Goal: Task Accomplishment & Management: Manage account settings

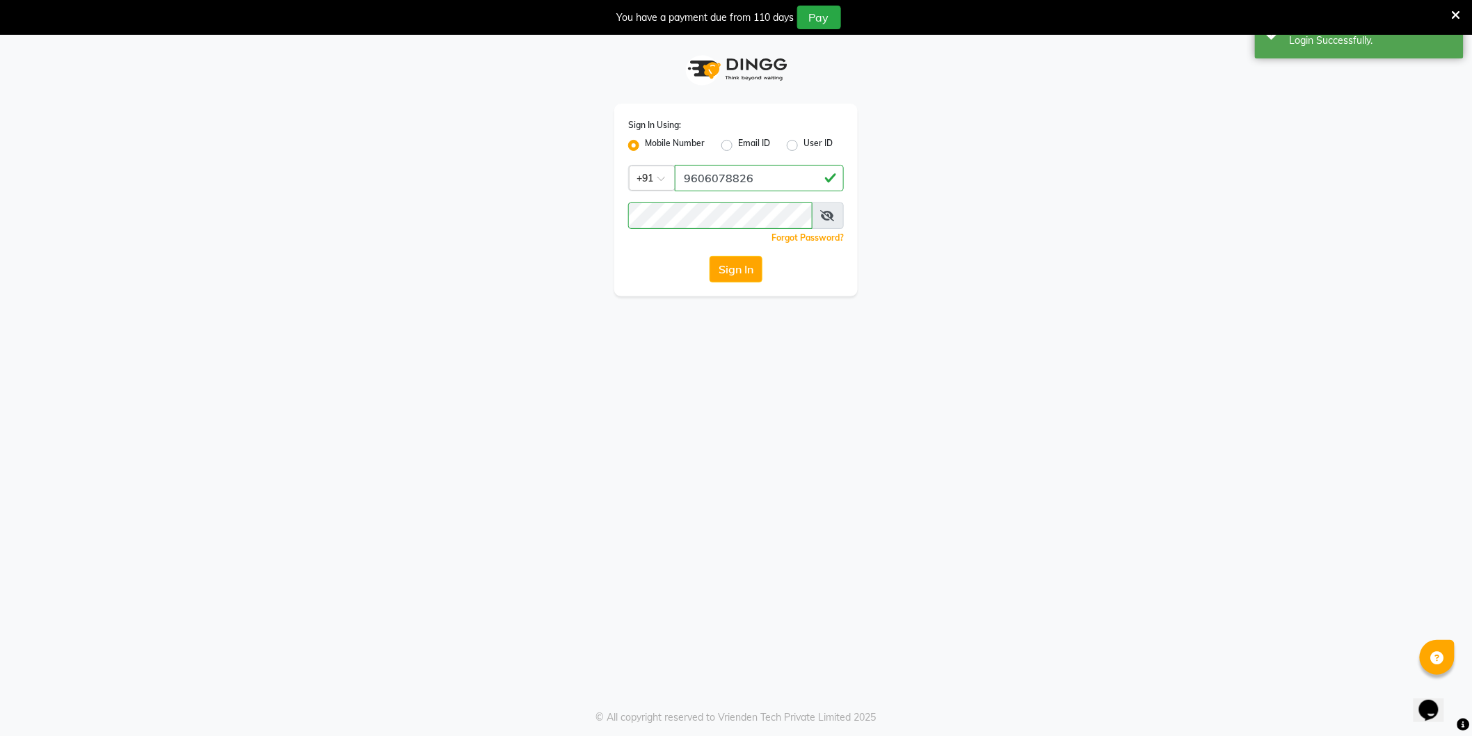
select select "106"
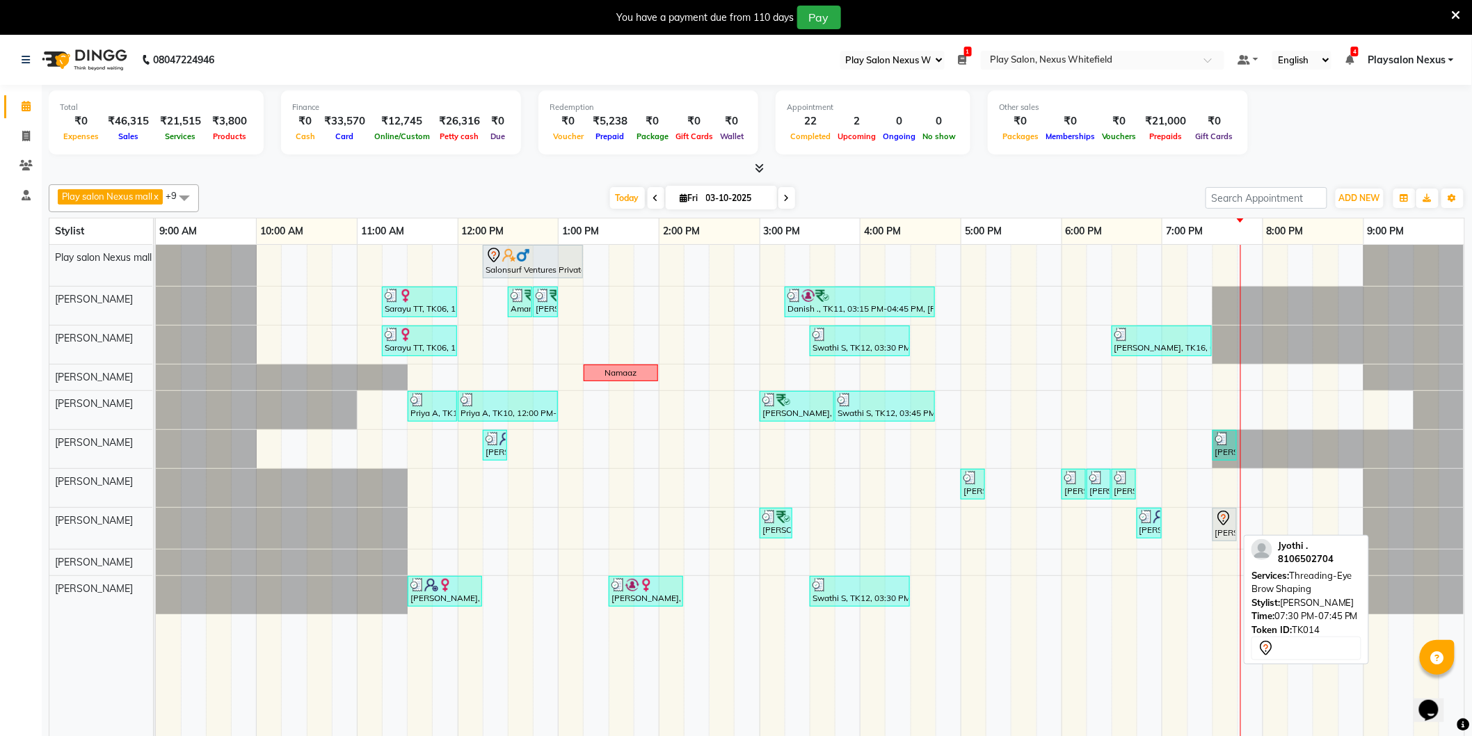
click at [1228, 525] on icon at bounding box center [1223, 518] width 17 height 17
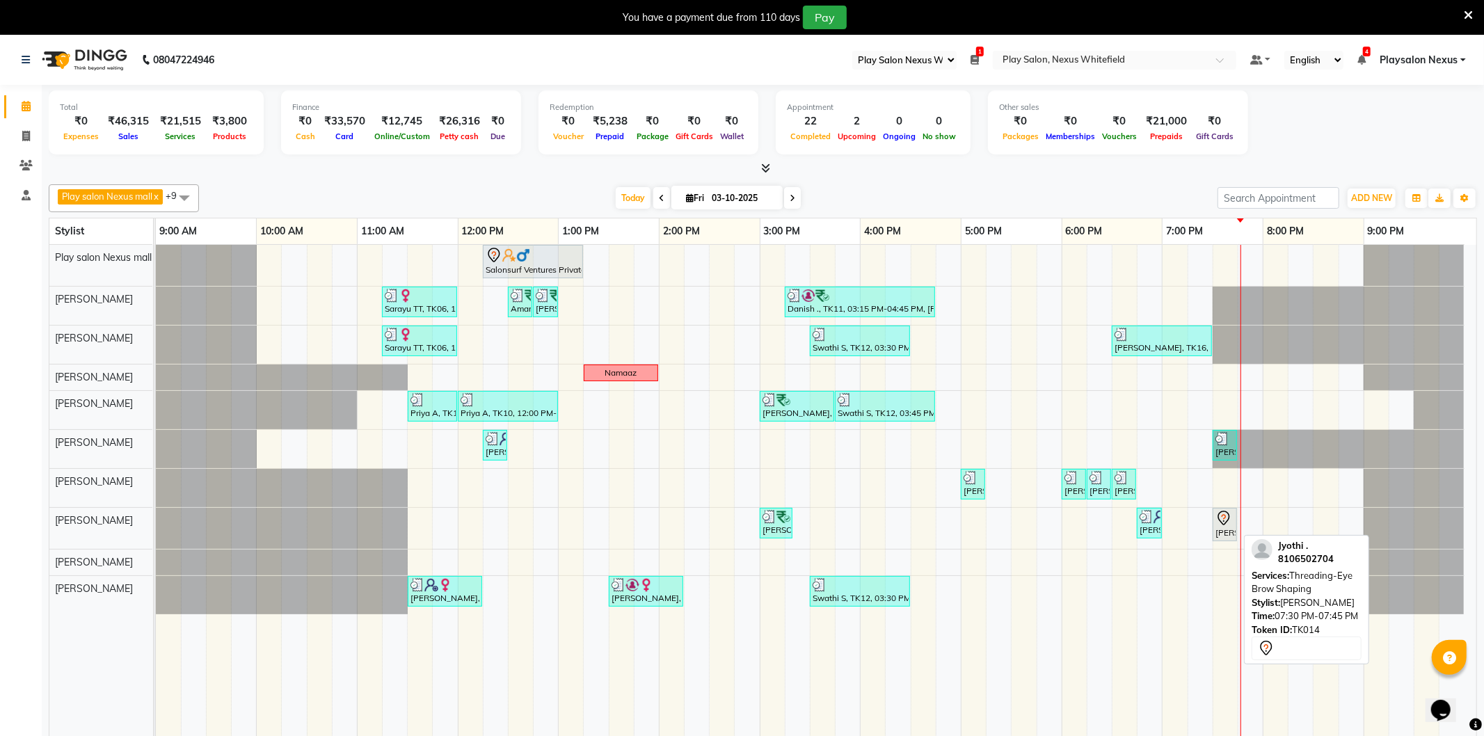
select select "7"
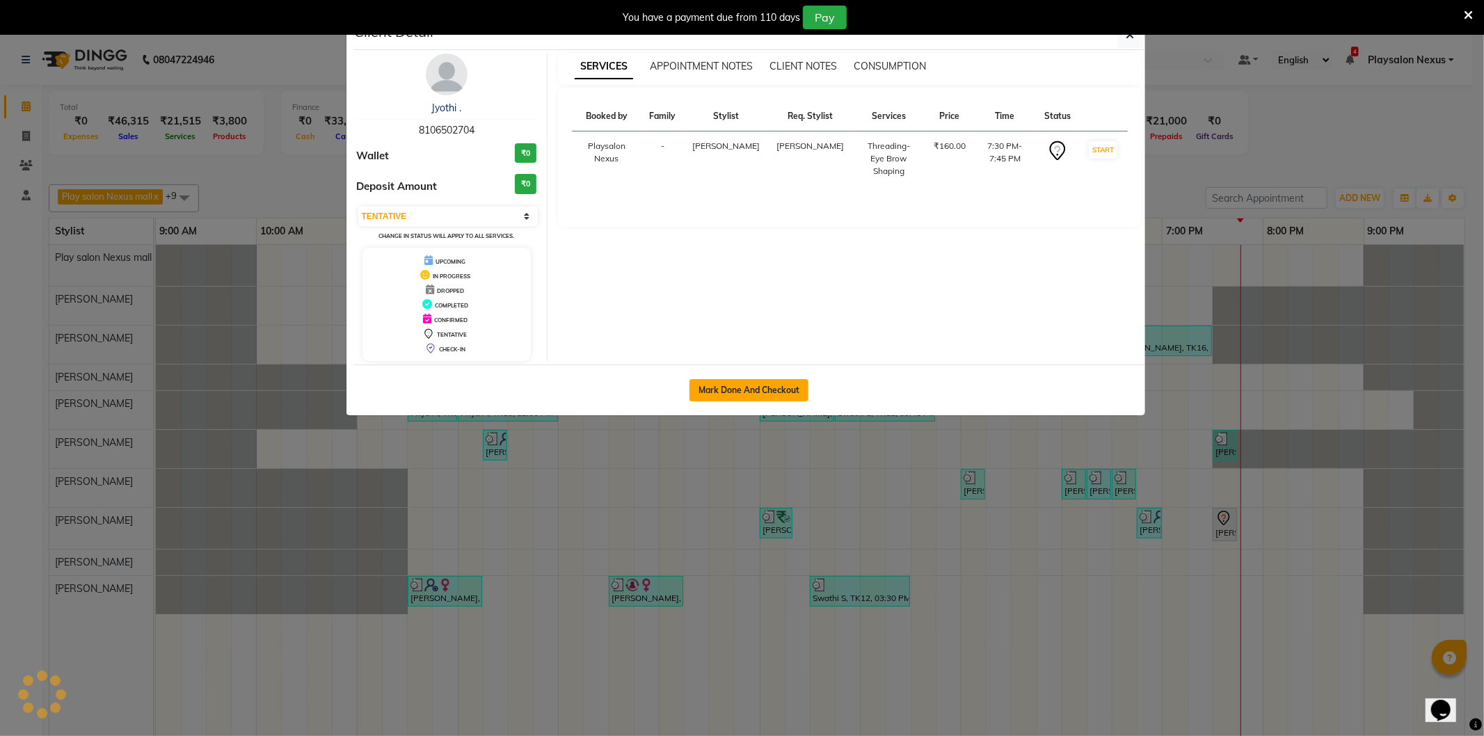
click at [781, 384] on button "Mark Done And Checkout" at bounding box center [748, 390] width 119 height 22
select select "service"
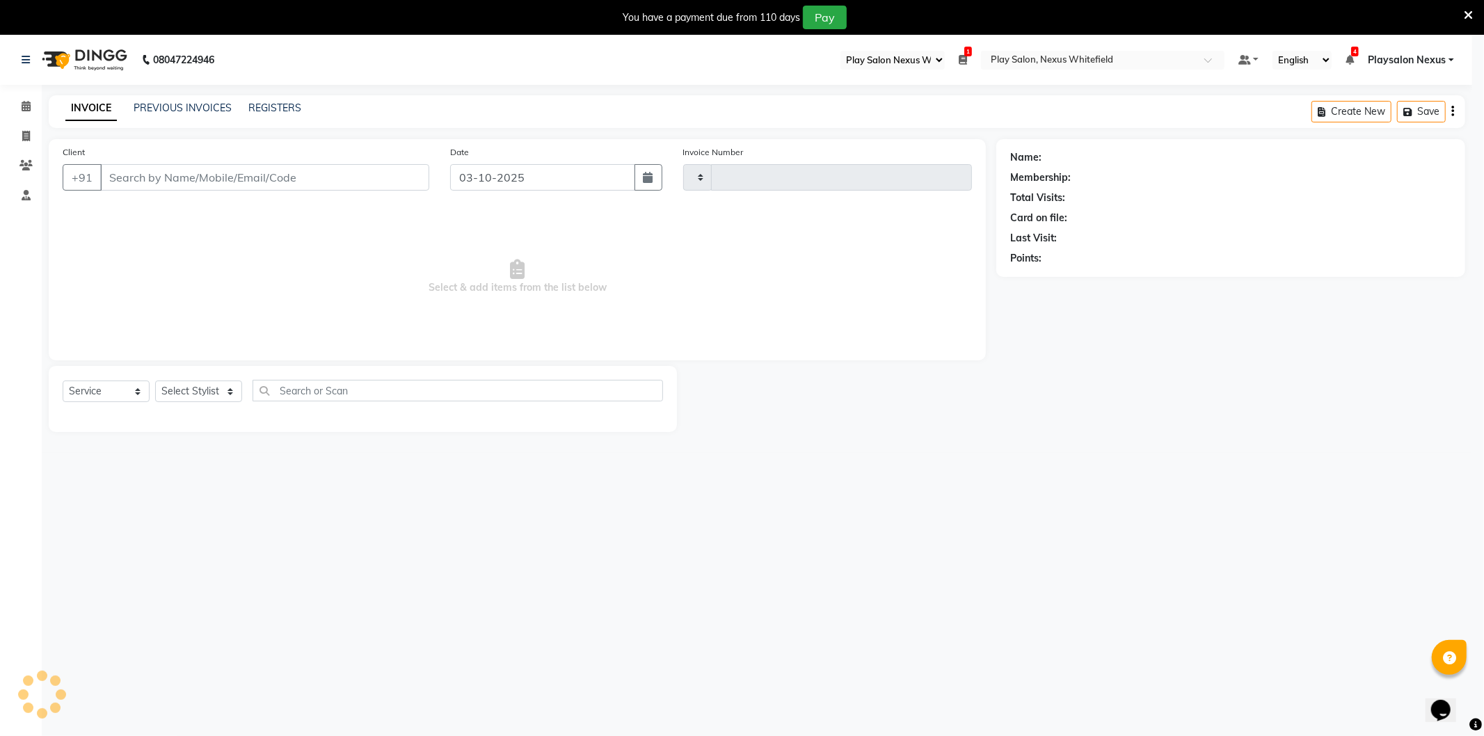
type input "3882"
select select "8356"
type input "81******04"
select select "81398"
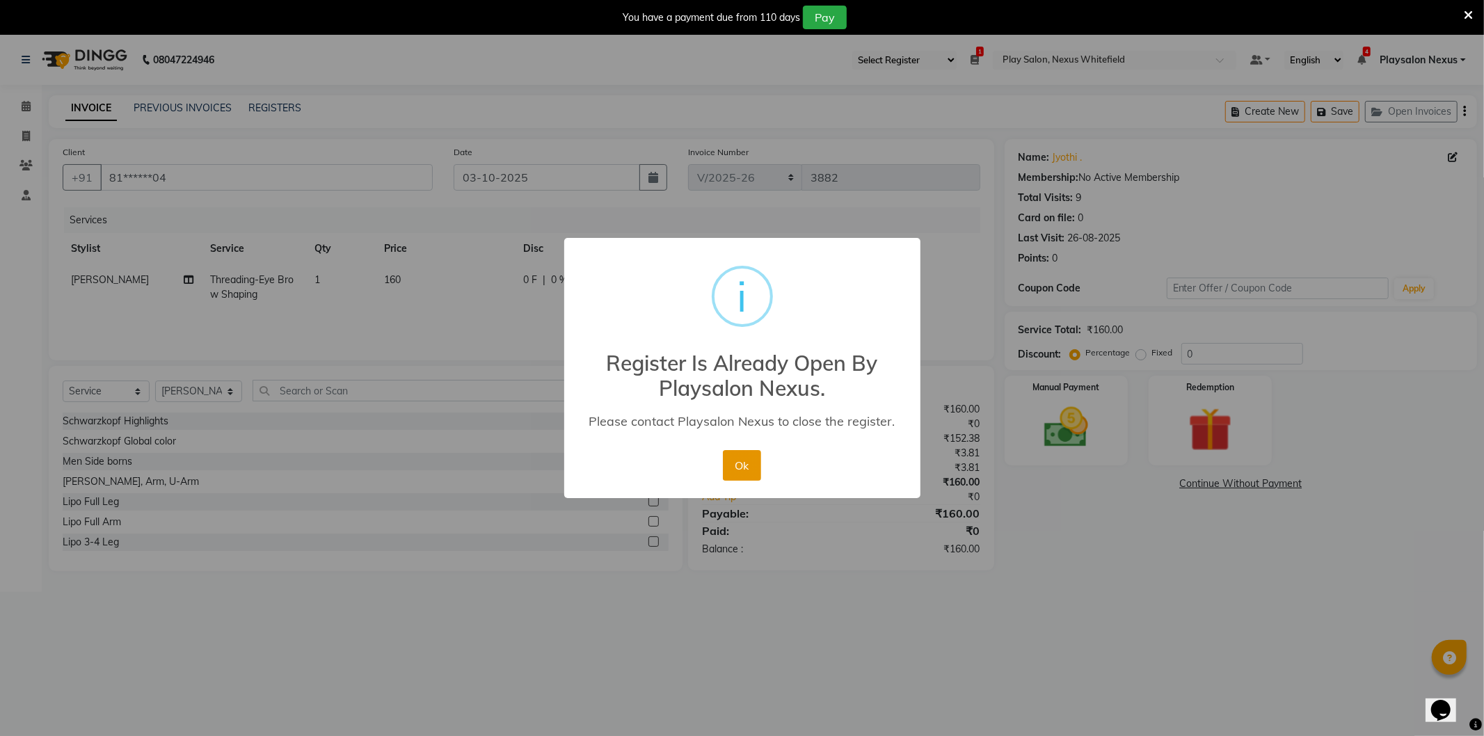
click at [742, 467] on button "Ok" at bounding box center [742, 465] width 38 height 31
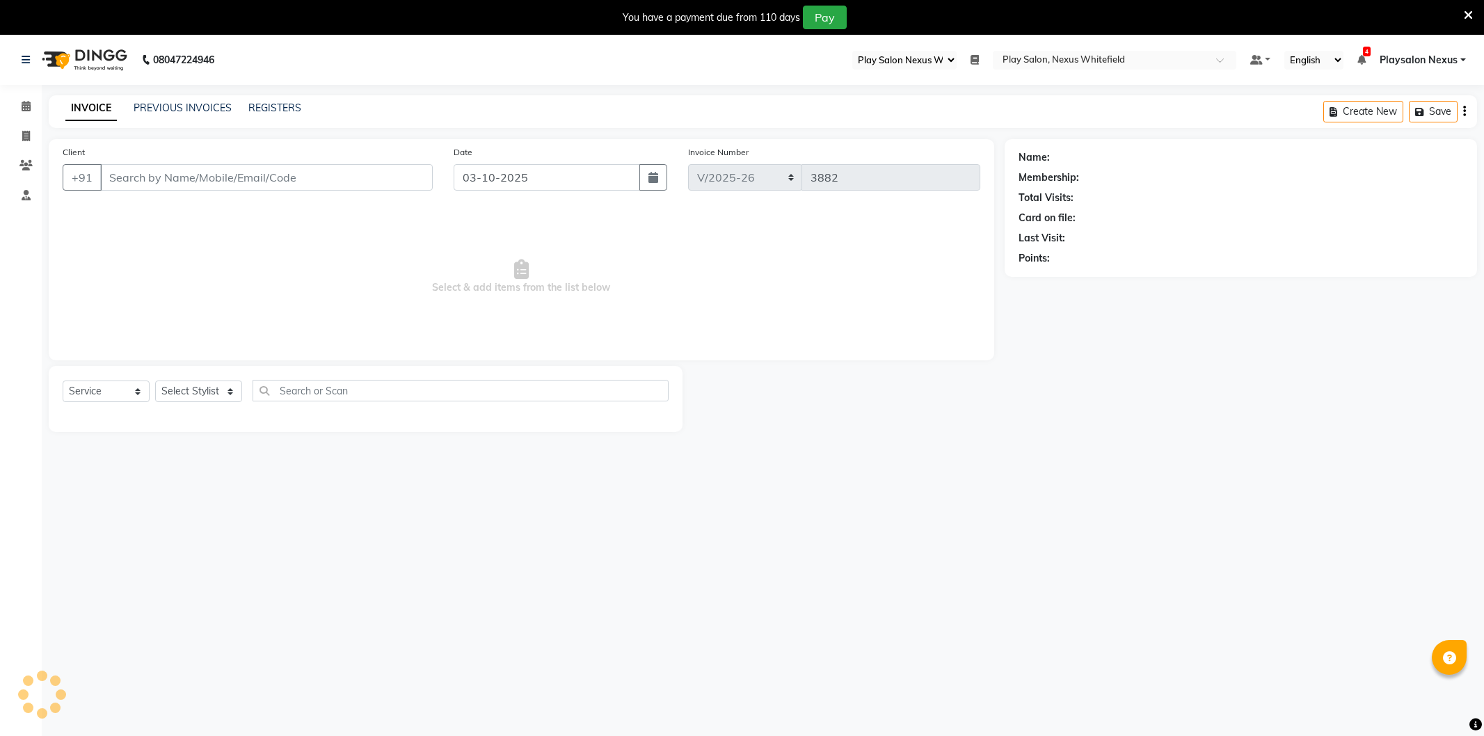
select select "106"
select select "8356"
select select "service"
type input "81******04"
select select "81398"
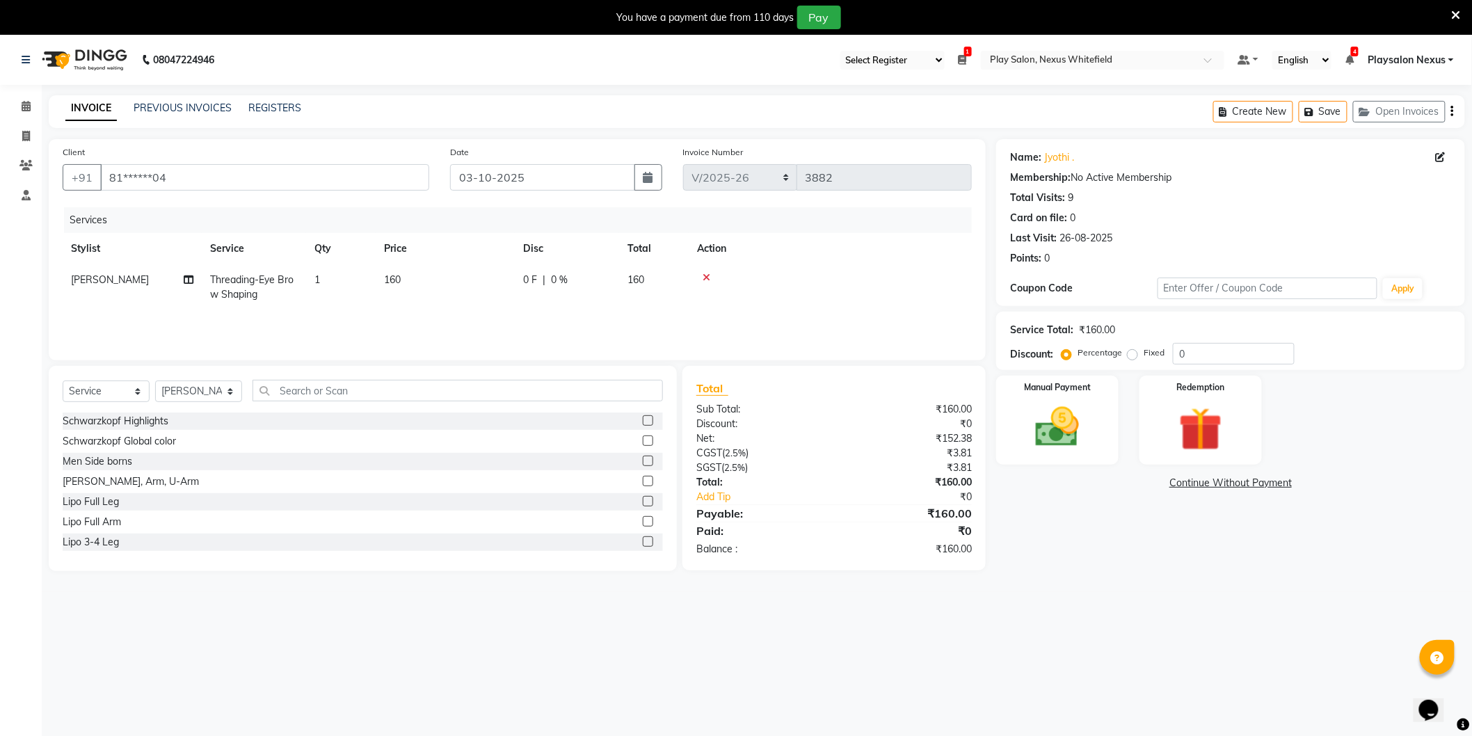
drag, startPoint x: 1085, startPoint y: 420, endPoint x: 1199, endPoint y: 465, distance: 121.8
click at [1087, 420] on img at bounding box center [1057, 427] width 71 height 50
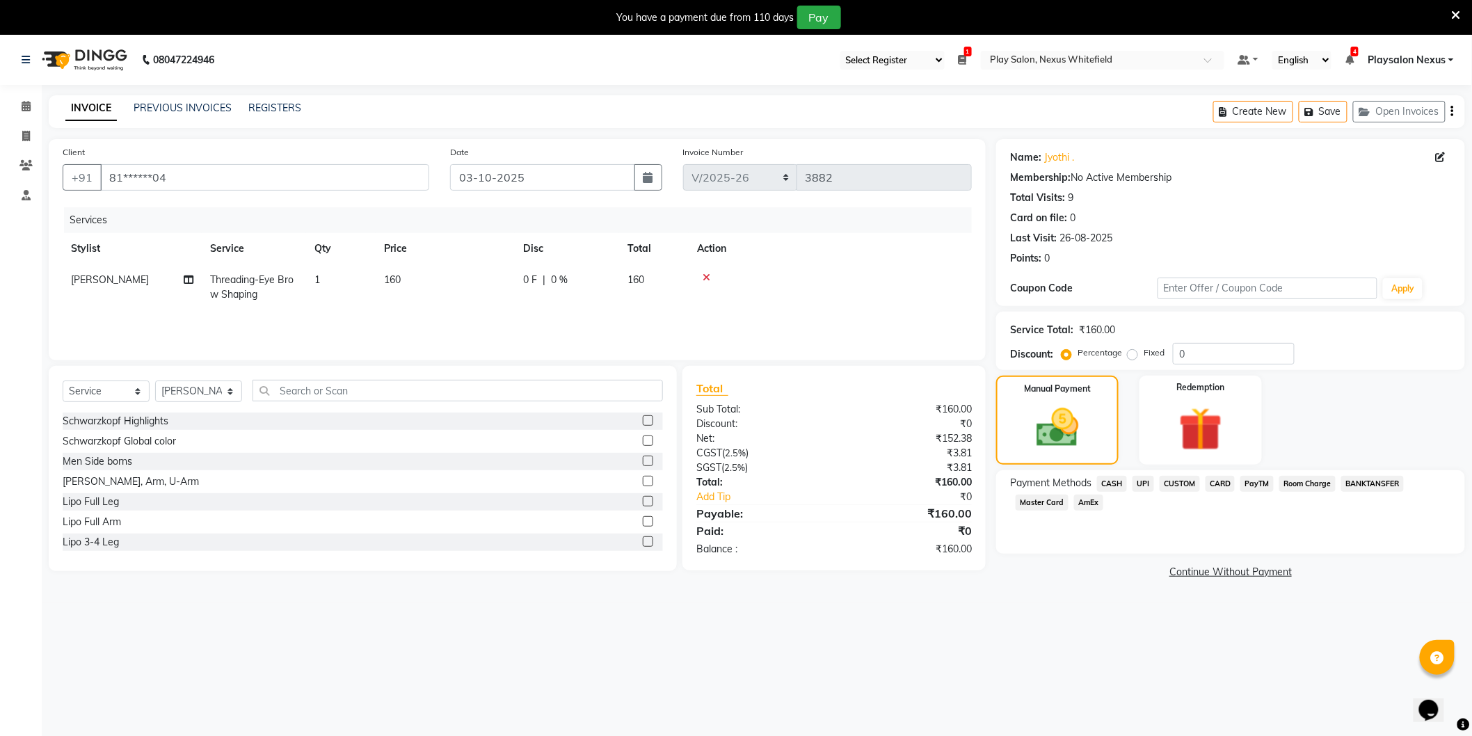
click at [1218, 488] on span "CARD" at bounding box center [1221, 484] width 30 height 16
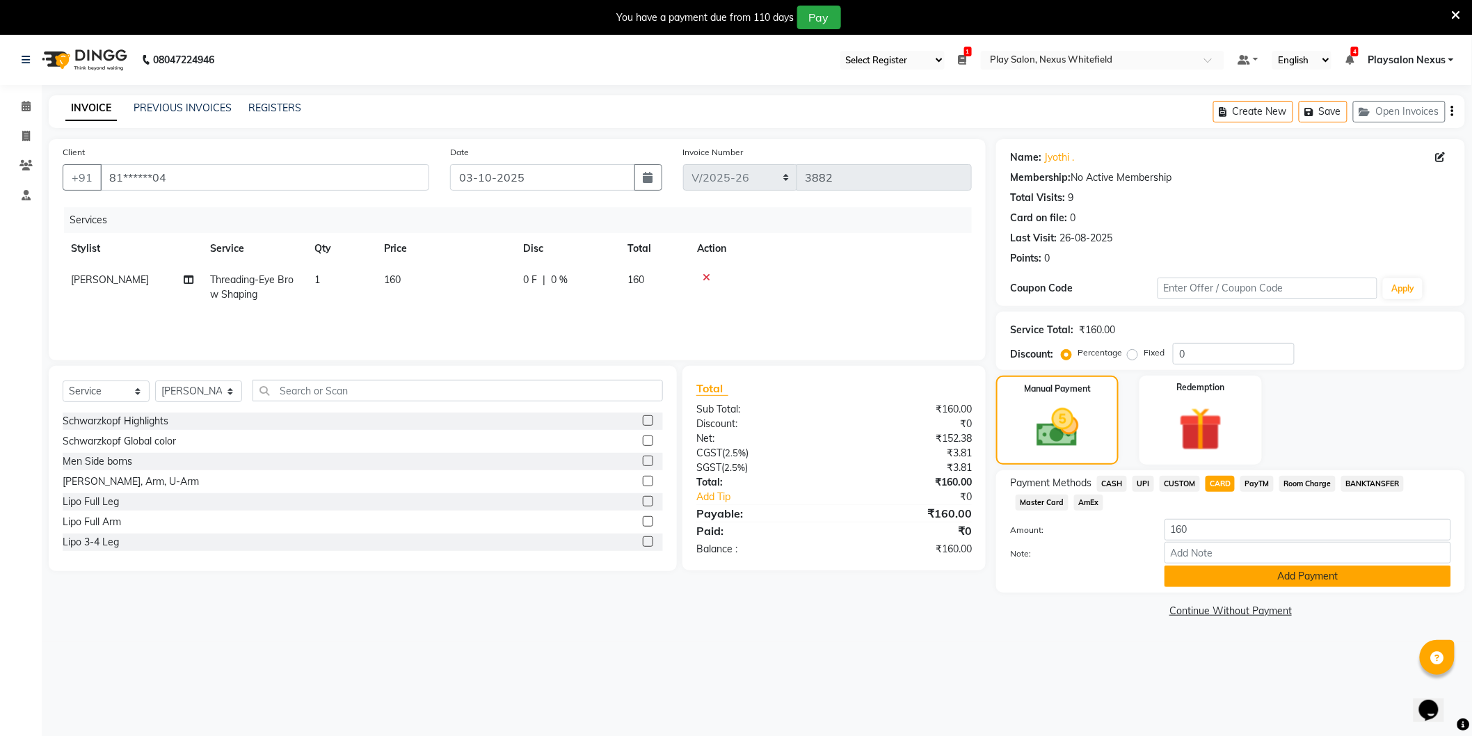
click at [1295, 577] on button "Add Payment" at bounding box center [1308, 577] width 287 height 22
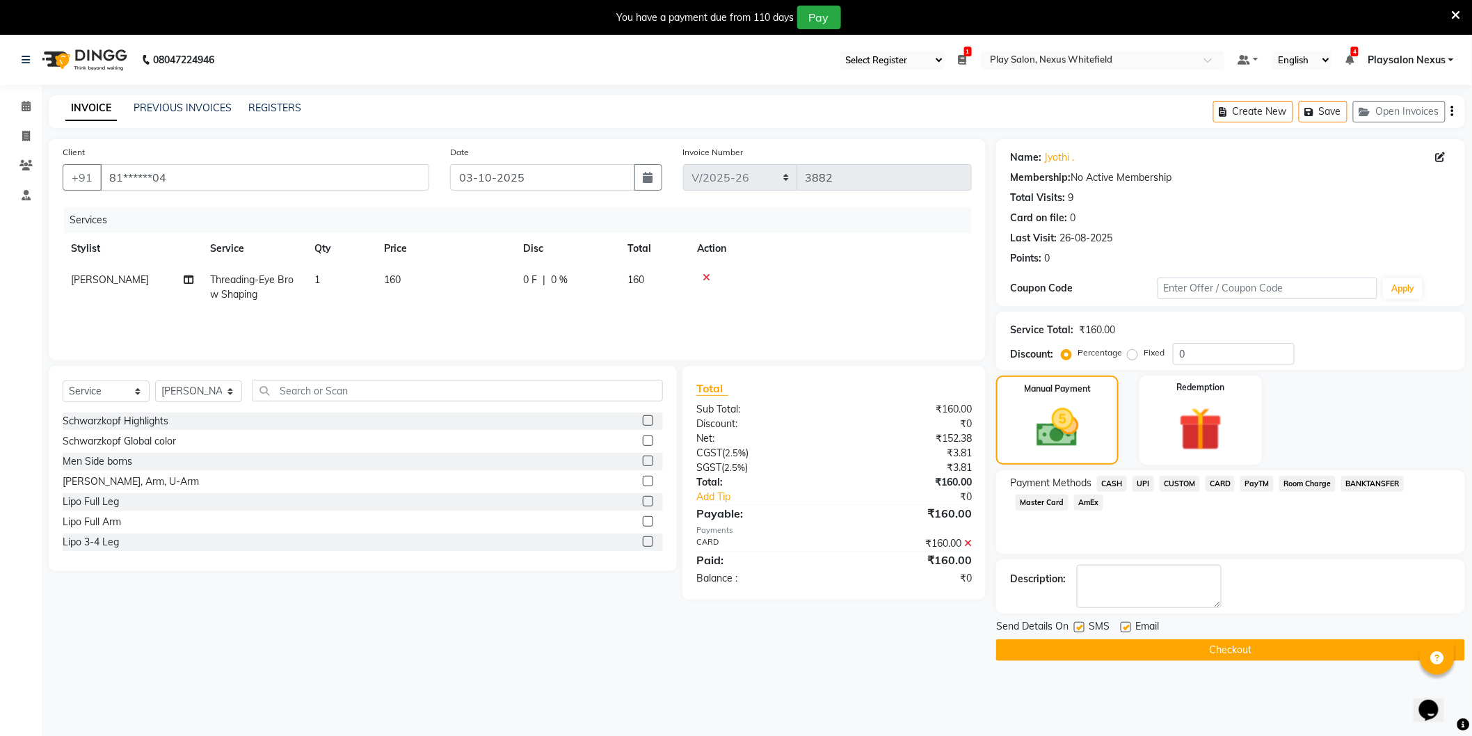
click at [1232, 644] on button "Checkout" at bounding box center [1230, 650] width 469 height 22
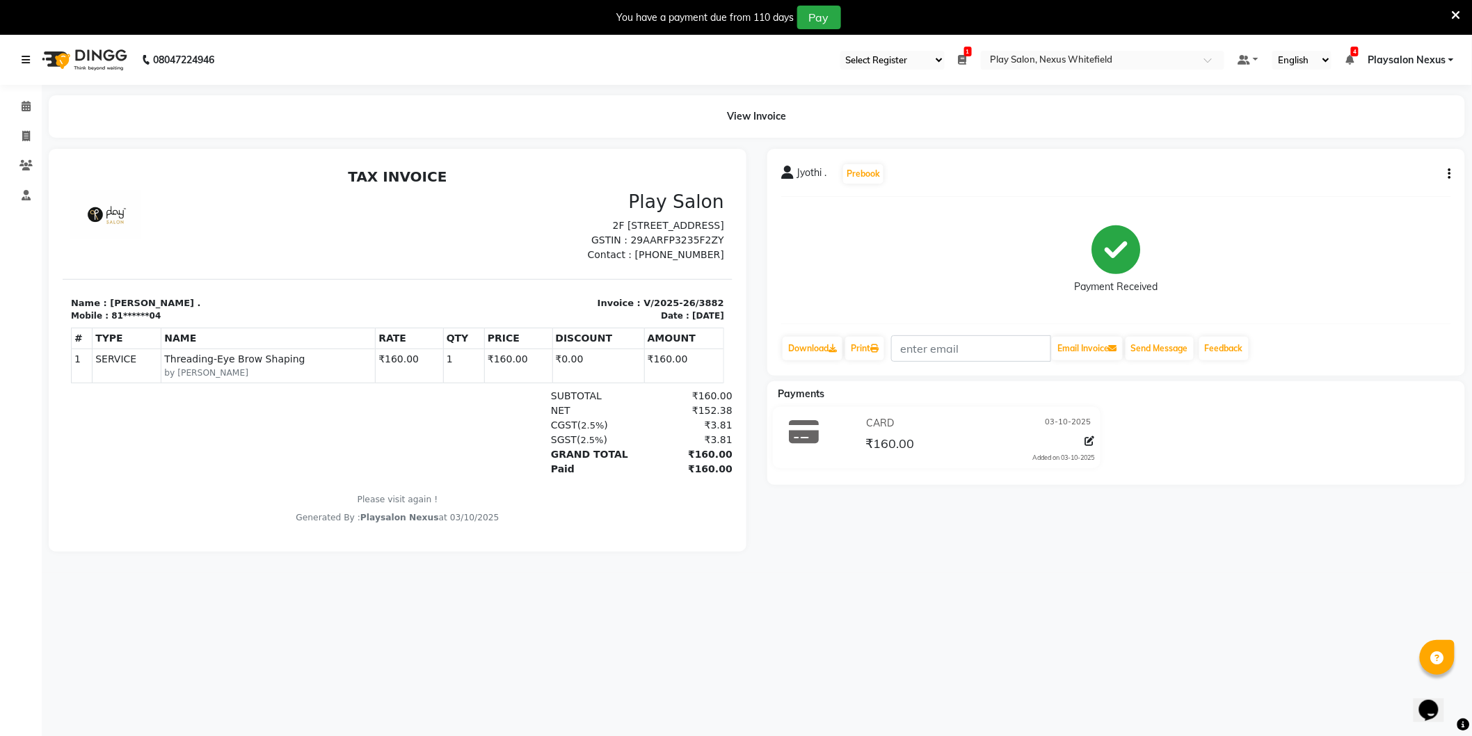
click at [24, 58] on icon at bounding box center [26, 60] width 8 height 10
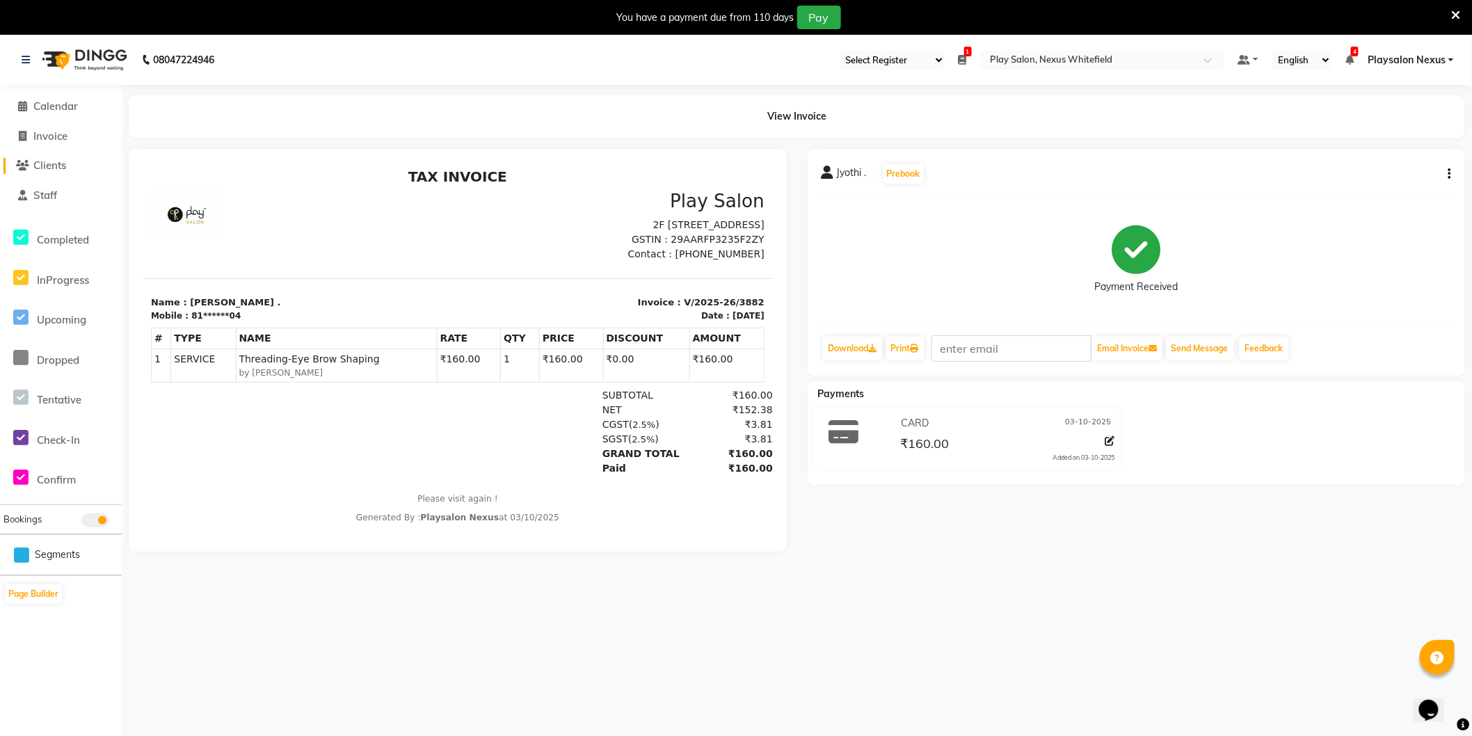
click at [53, 165] on span "Clients" at bounding box center [49, 165] width 33 height 13
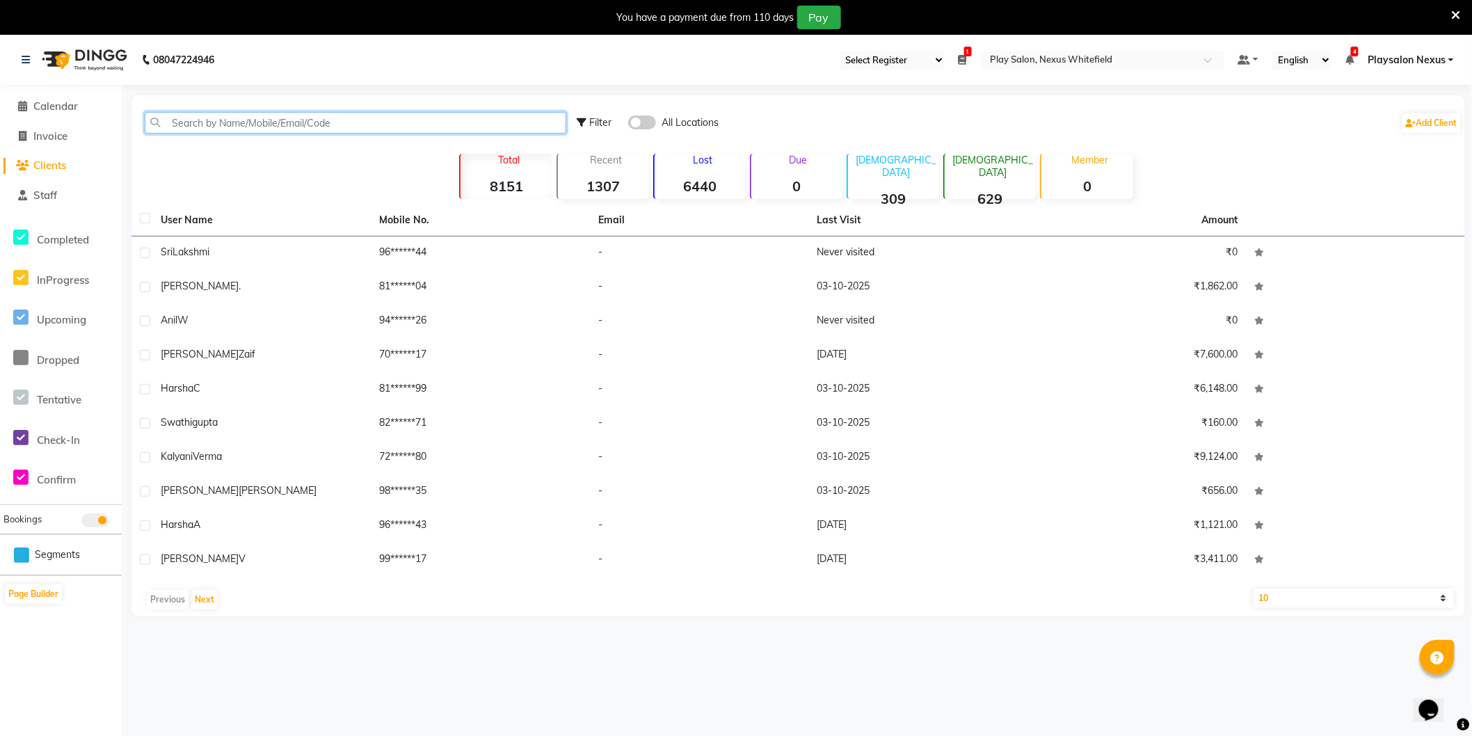
click at [216, 122] on input "text" at bounding box center [356, 123] width 422 height 22
paste input "Chitra Singh"
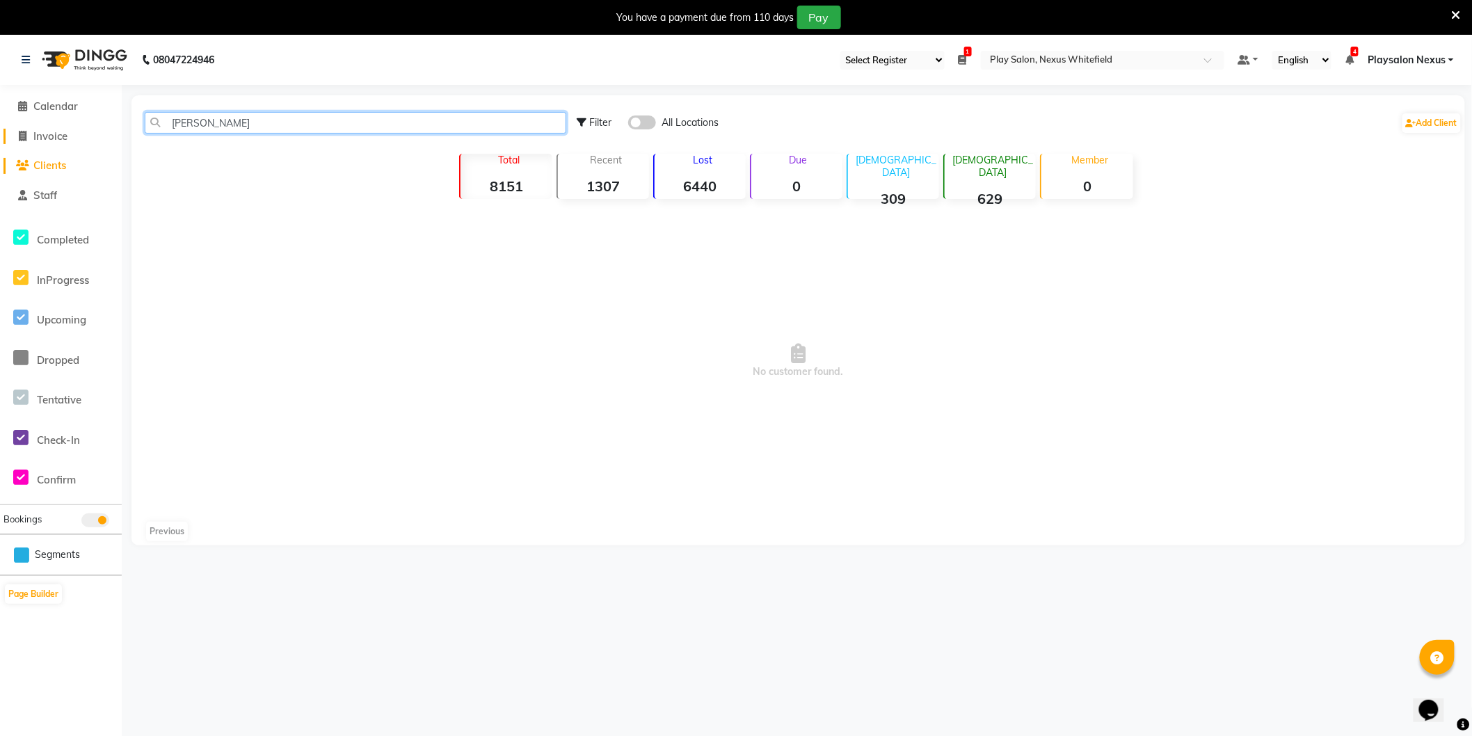
type input "Chitra Singh"
click at [61, 137] on span "Invoice" at bounding box center [50, 135] width 34 height 13
select select "8356"
select select "service"
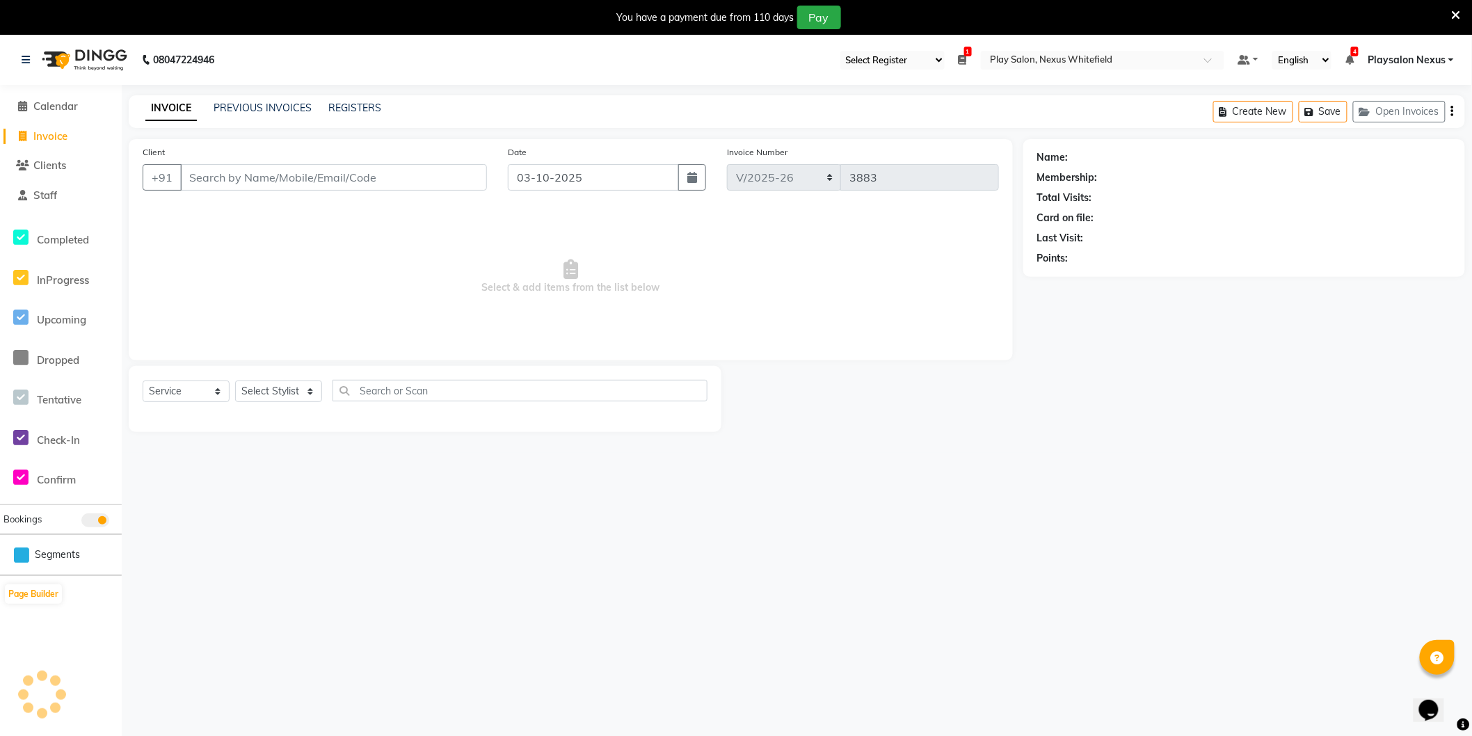
click at [218, 169] on input "Client" at bounding box center [333, 177] width 307 height 26
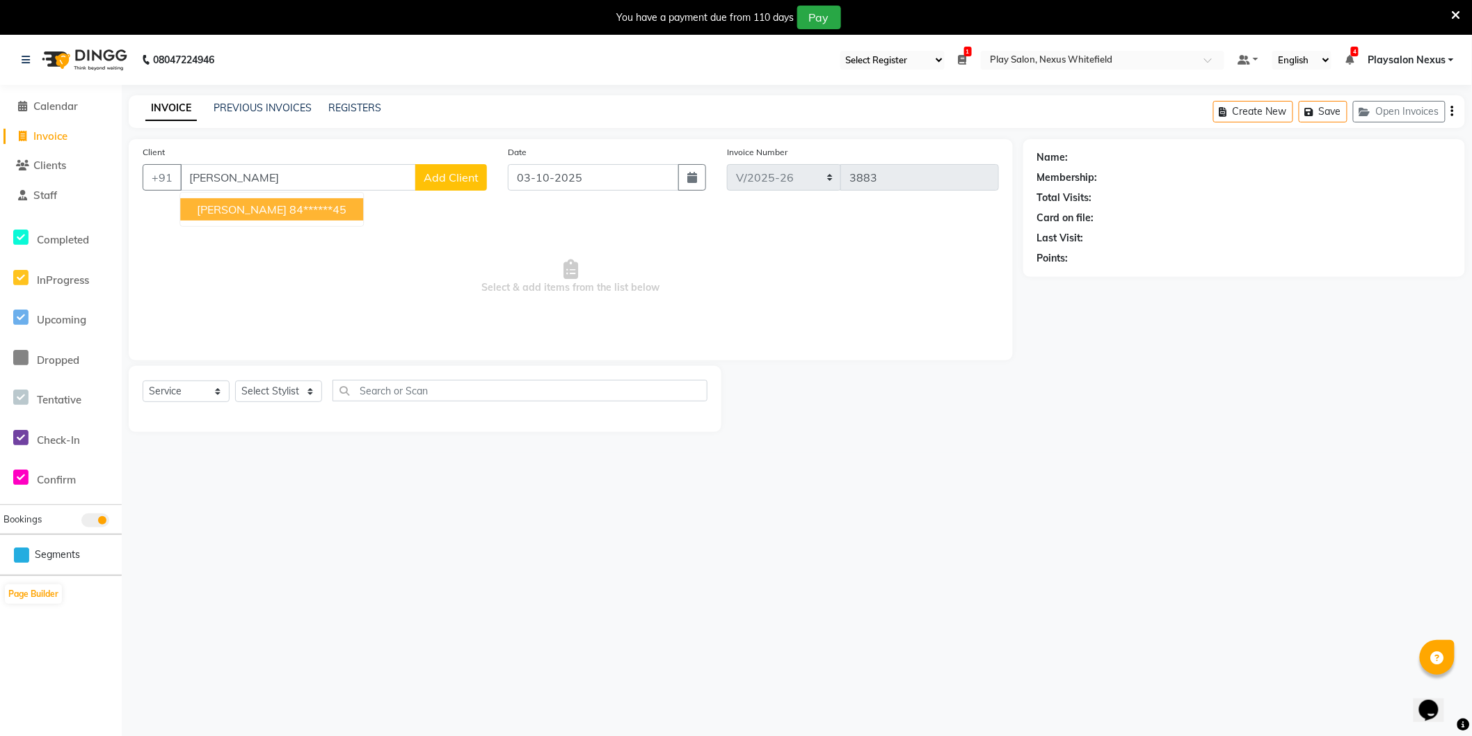
click at [227, 211] on span "Chitra Singh" at bounding box center [242, 209] width 90 height 14
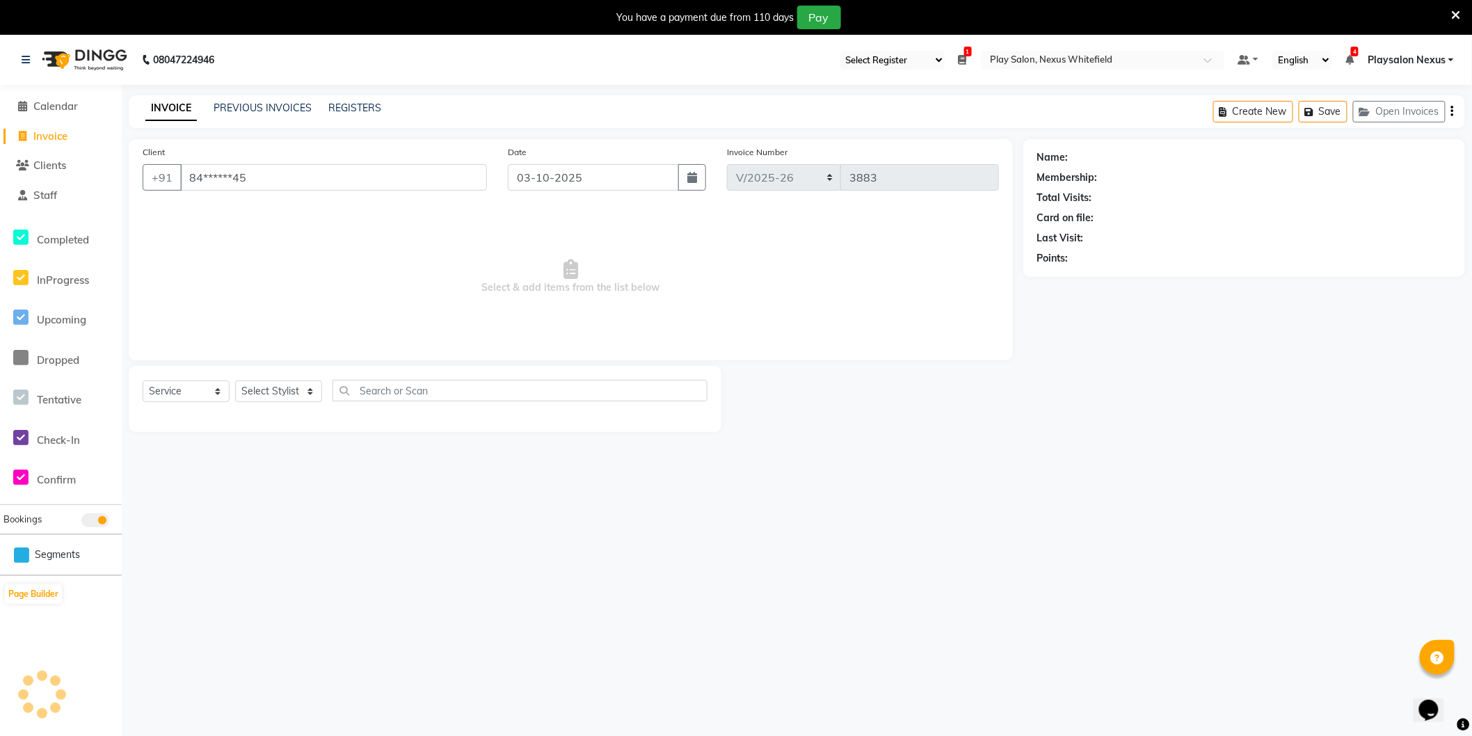
type input "84******45"
click at [1089, 159] on link "Chitra Singh" at bounding box center [1110, 157] width 78 height 15
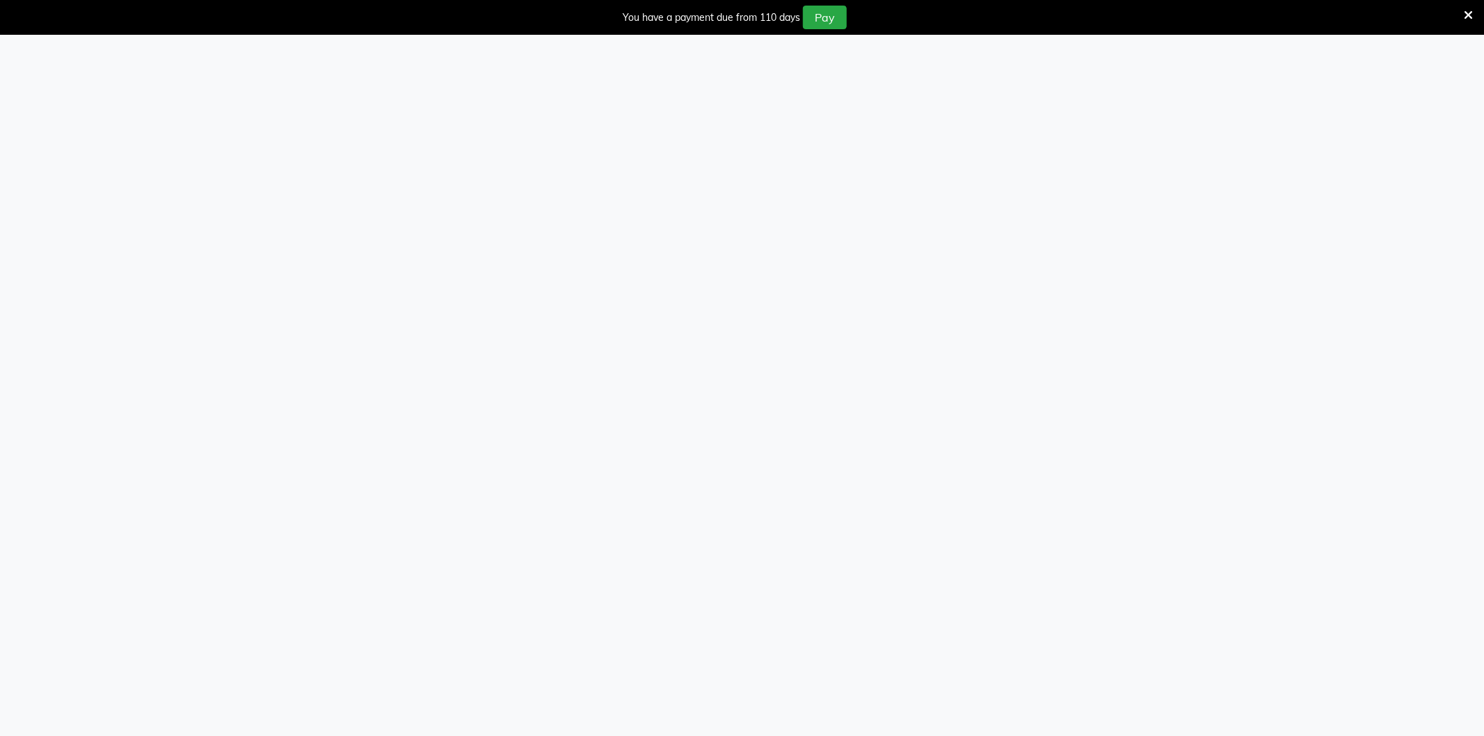
select select "106"
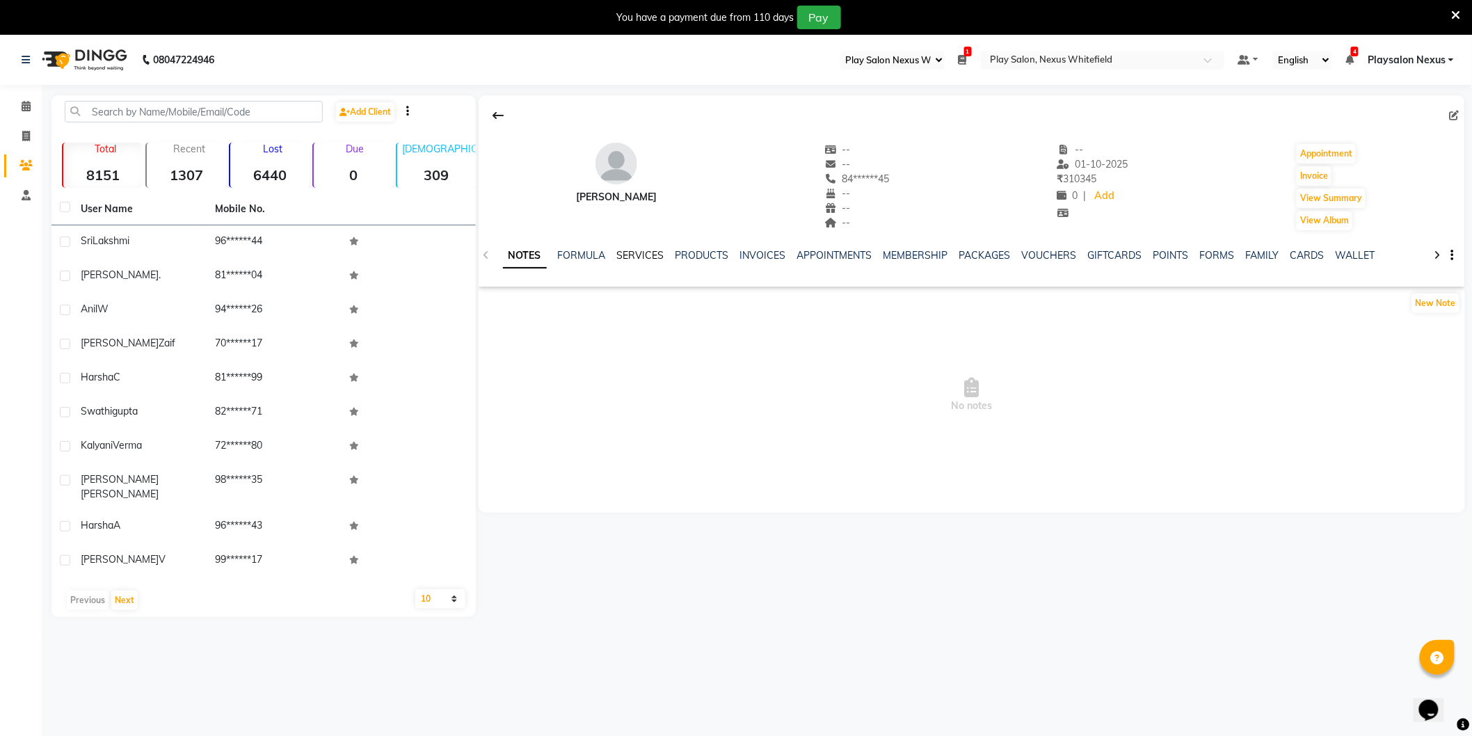
click at [643, 252] on link "SERVICES" at bounding box center [640, 255] width 47 height 13
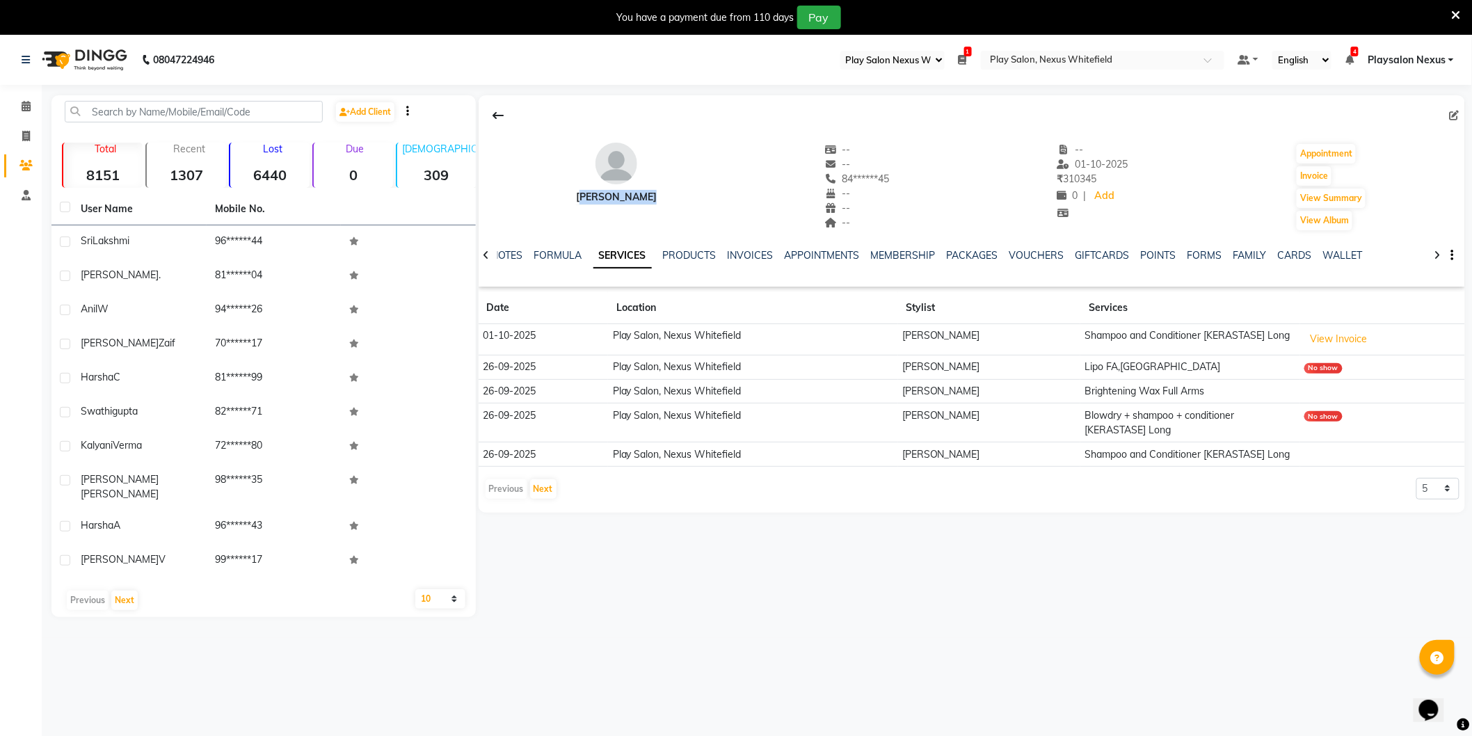
drag, startPoint x: 577, startPoint y: 198, endPoint x: 648, endPoint y: 197, distance: 71.0
click at [648, 197] on div "Chitra Singh -- -- 84******45 -- -- -- -- 01-10-2025 ₹ 310345 0 | Add Appointme…" at bounding box center [972, 180] width 987 height 103
copy div "Chitra Singh"
click at [26, 105] on icon at bounding box center [26, 106] width 9 height 10
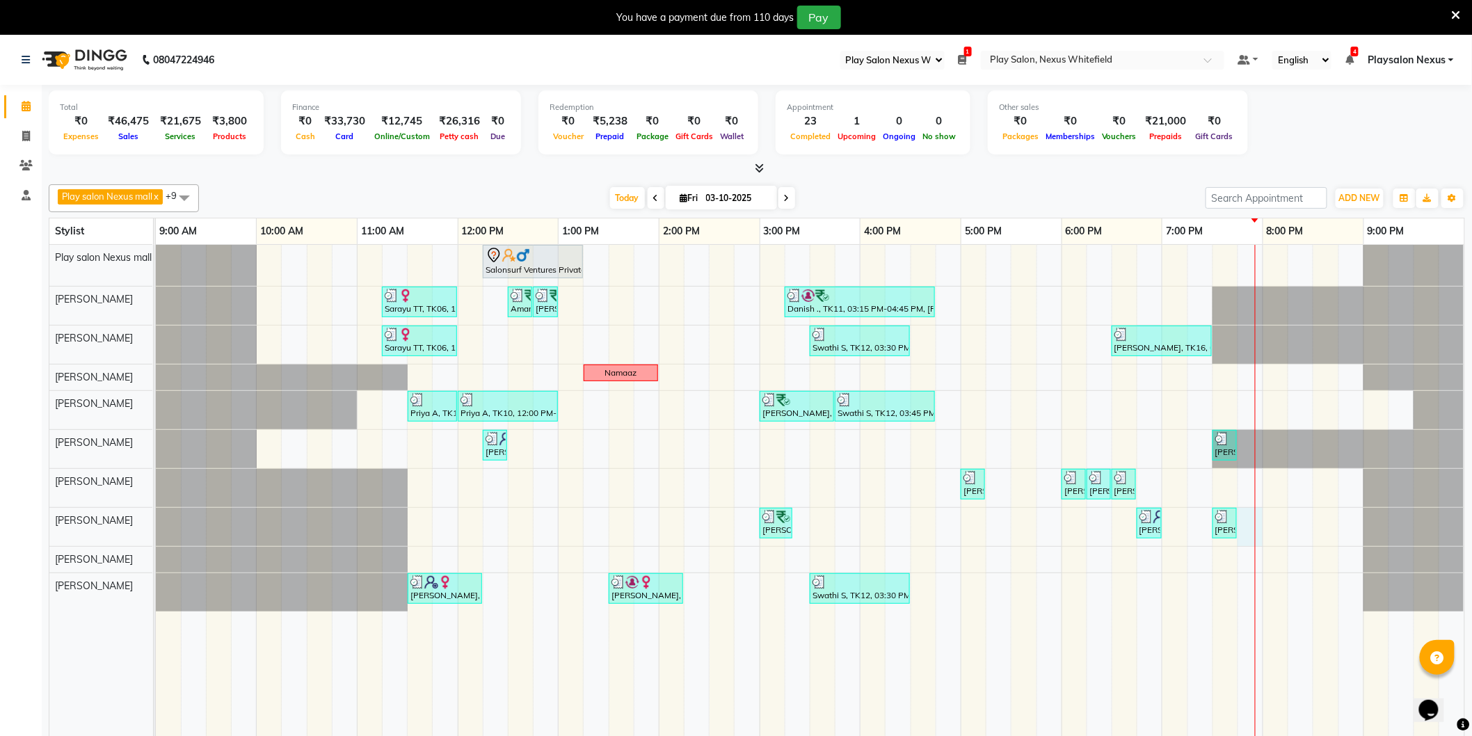
click at [1259, 525] on div "Salonsurf Ventures Private Limited, TK05, 12:15 PM-01:15 PM, INOA Root Touch-up…" at bounding box center [810, 500] width 1309 height 511
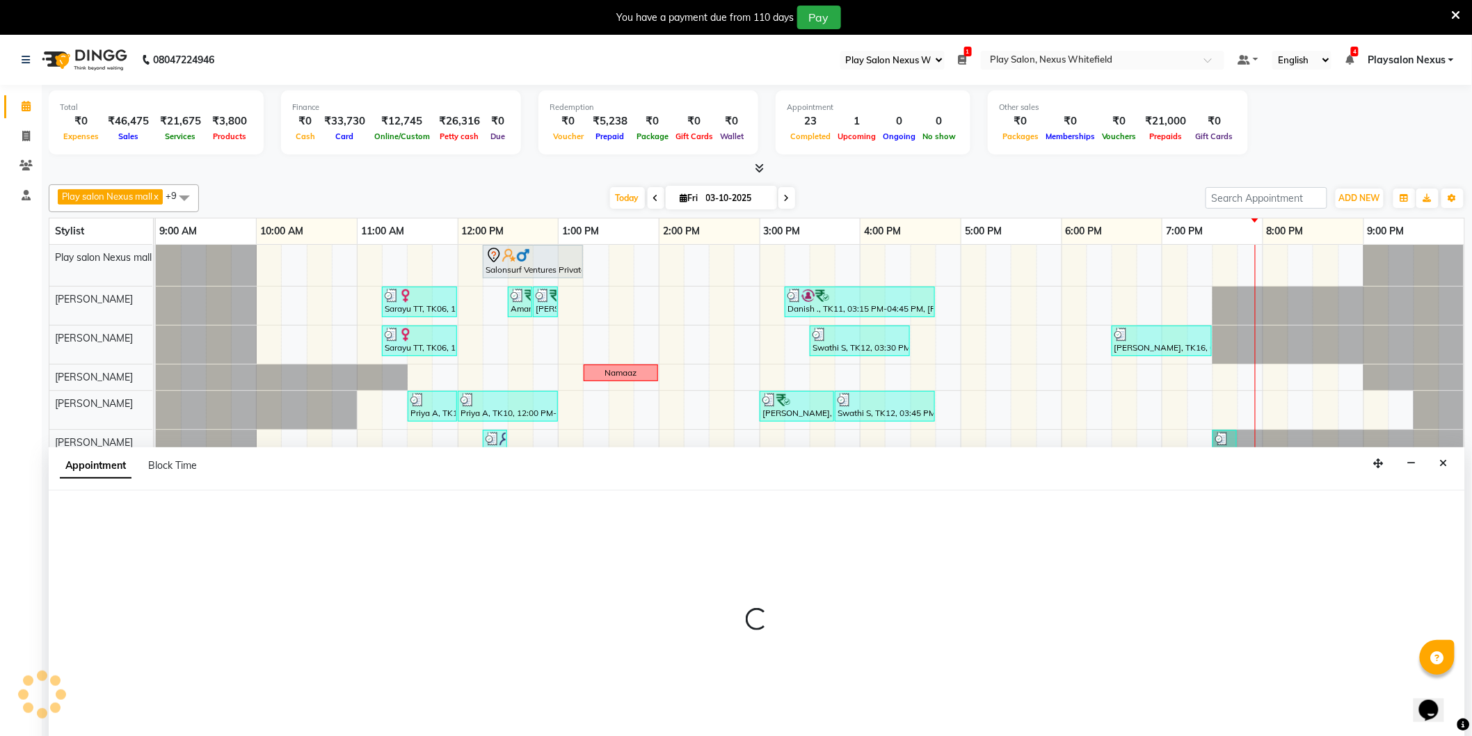
scroll to position [35, 0]
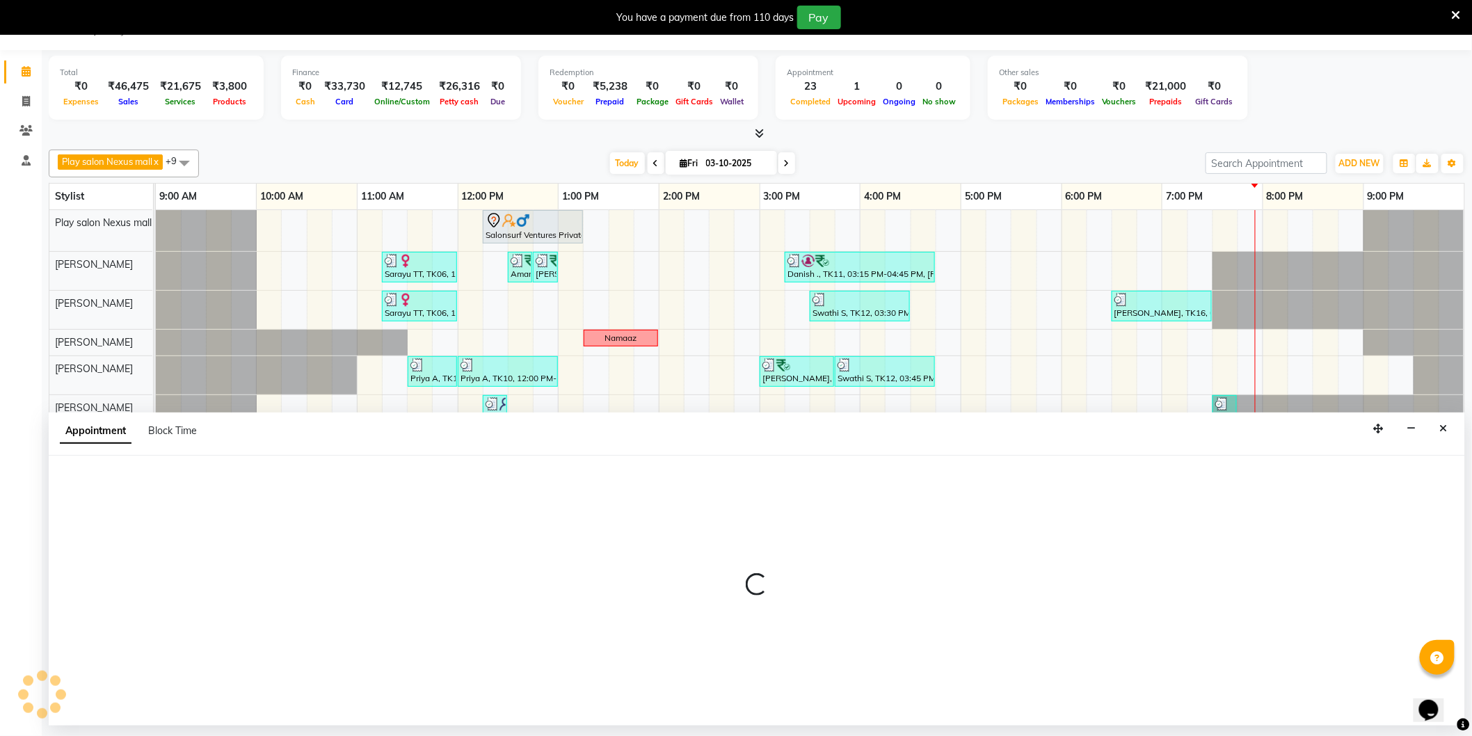
select select "81398"
select select "tentative"
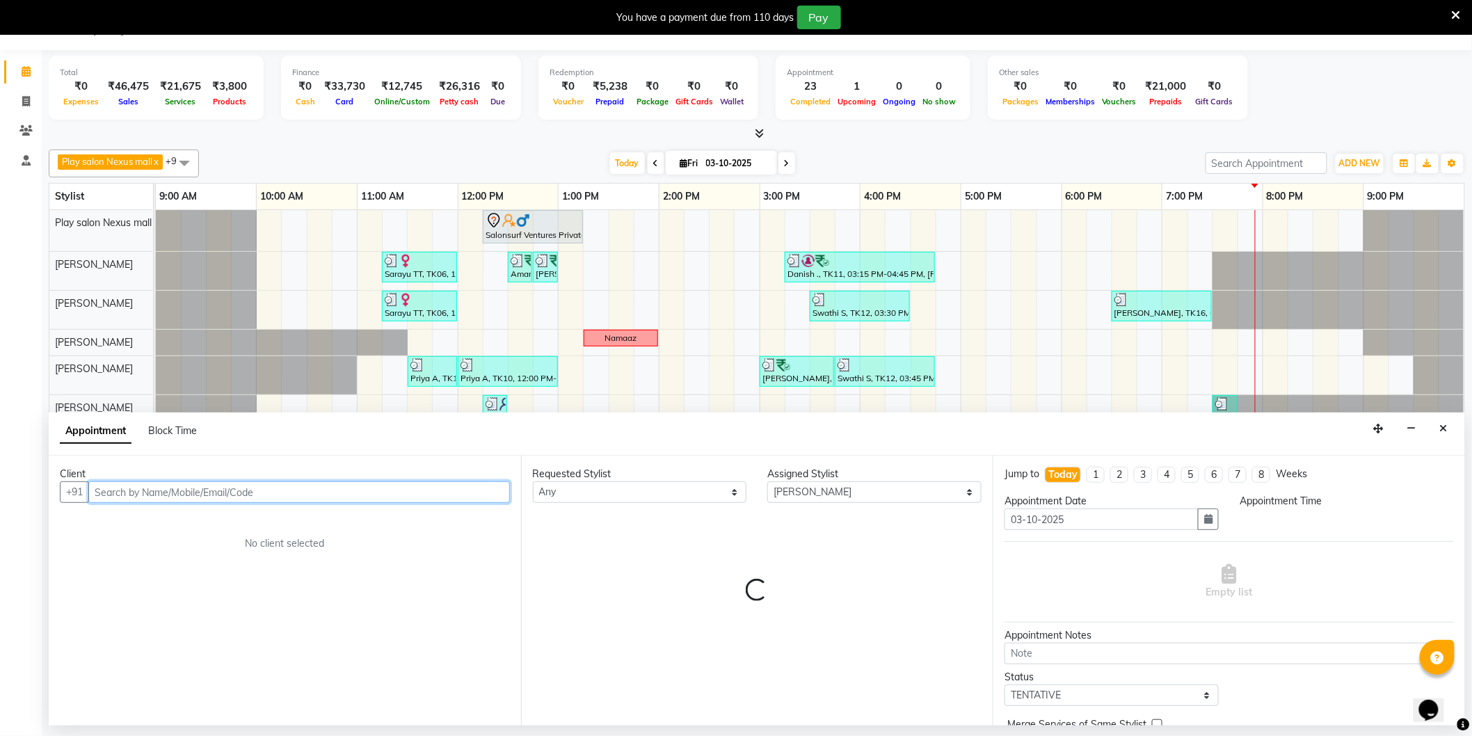
select select "1185"
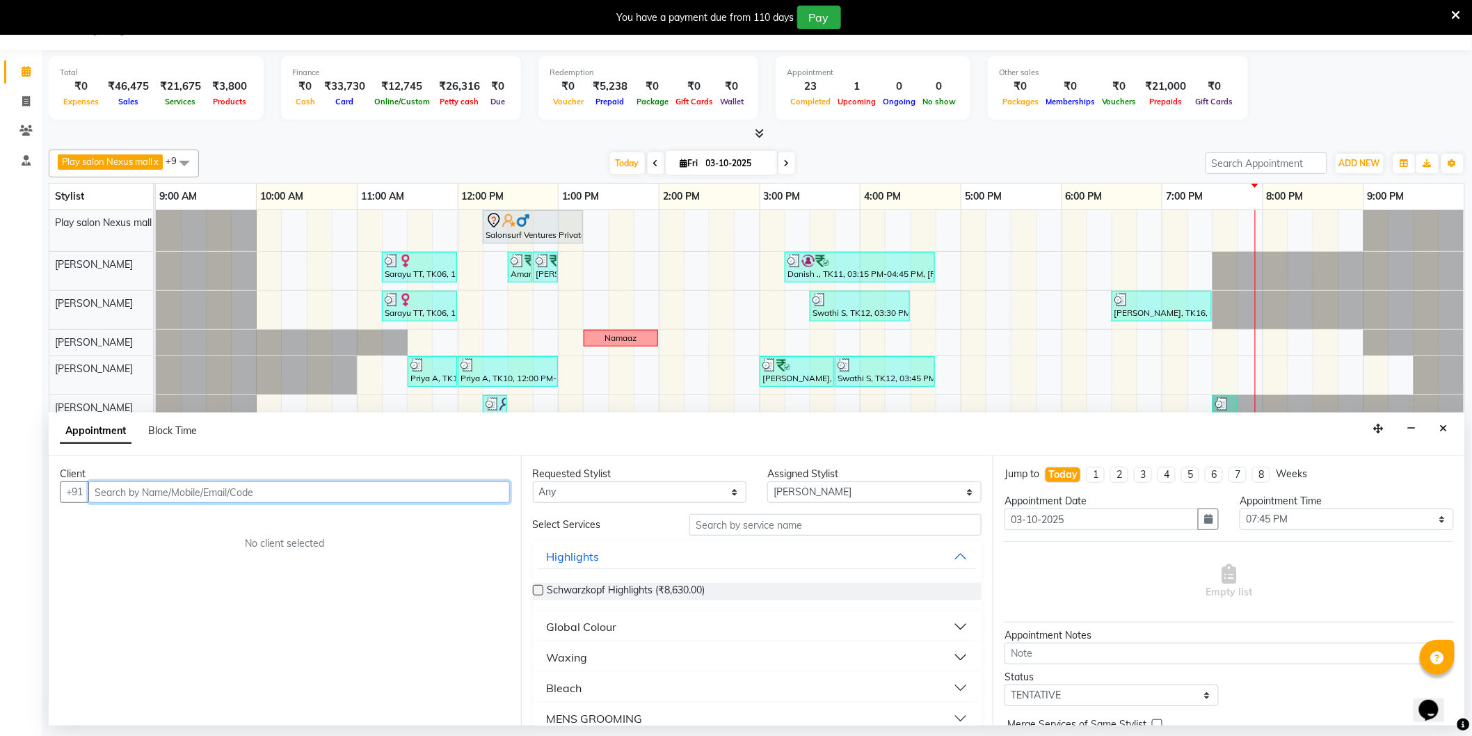
click at [329, 490] on input "text" at bounding box center [299, 492] width 422 height 22
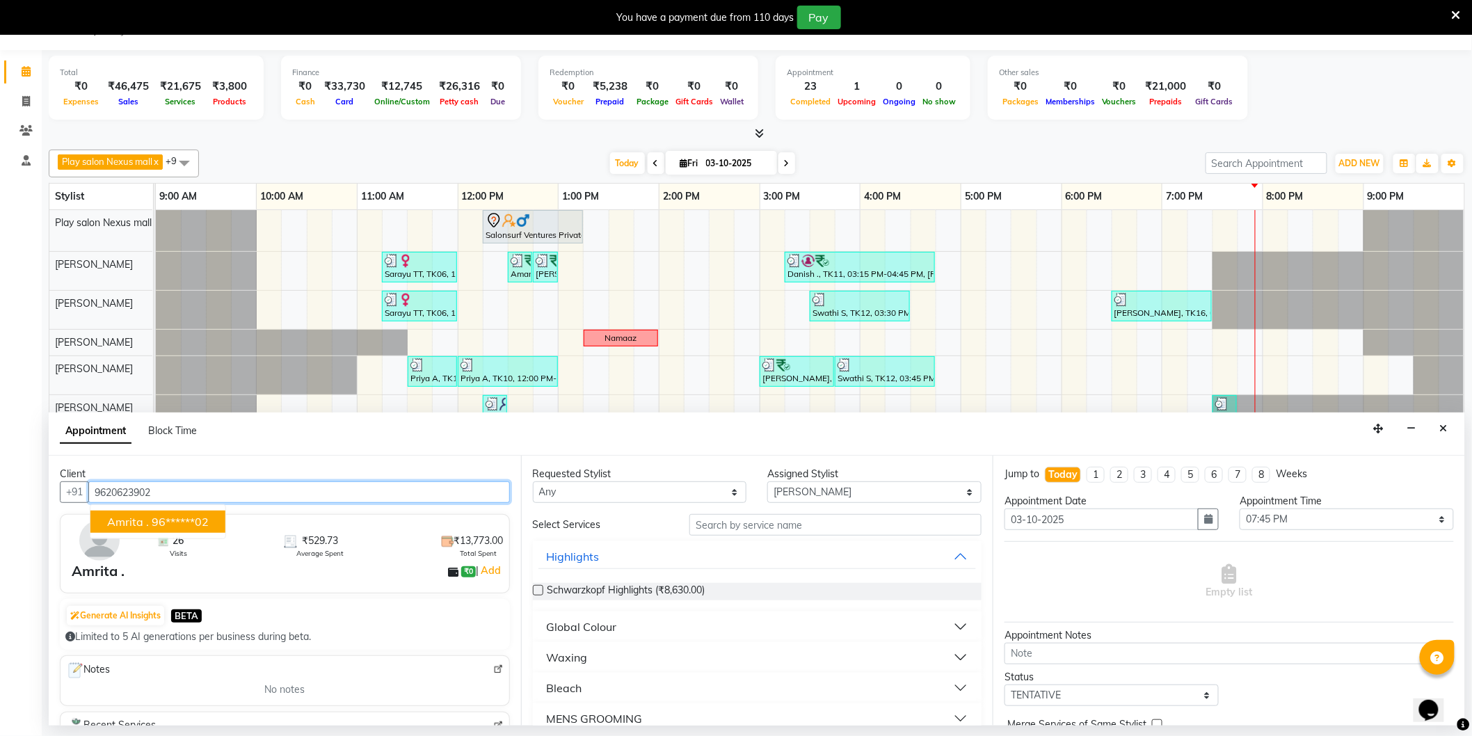
drag, startPoint x: 191, startPoint y: 520, endPoint x: 219, endPoint y: 525, distance: 28.8
click at [184, 520] on ngb-highlight "96******02" at bounding box center [180, 522] width 57 height 14
type input "96******02"
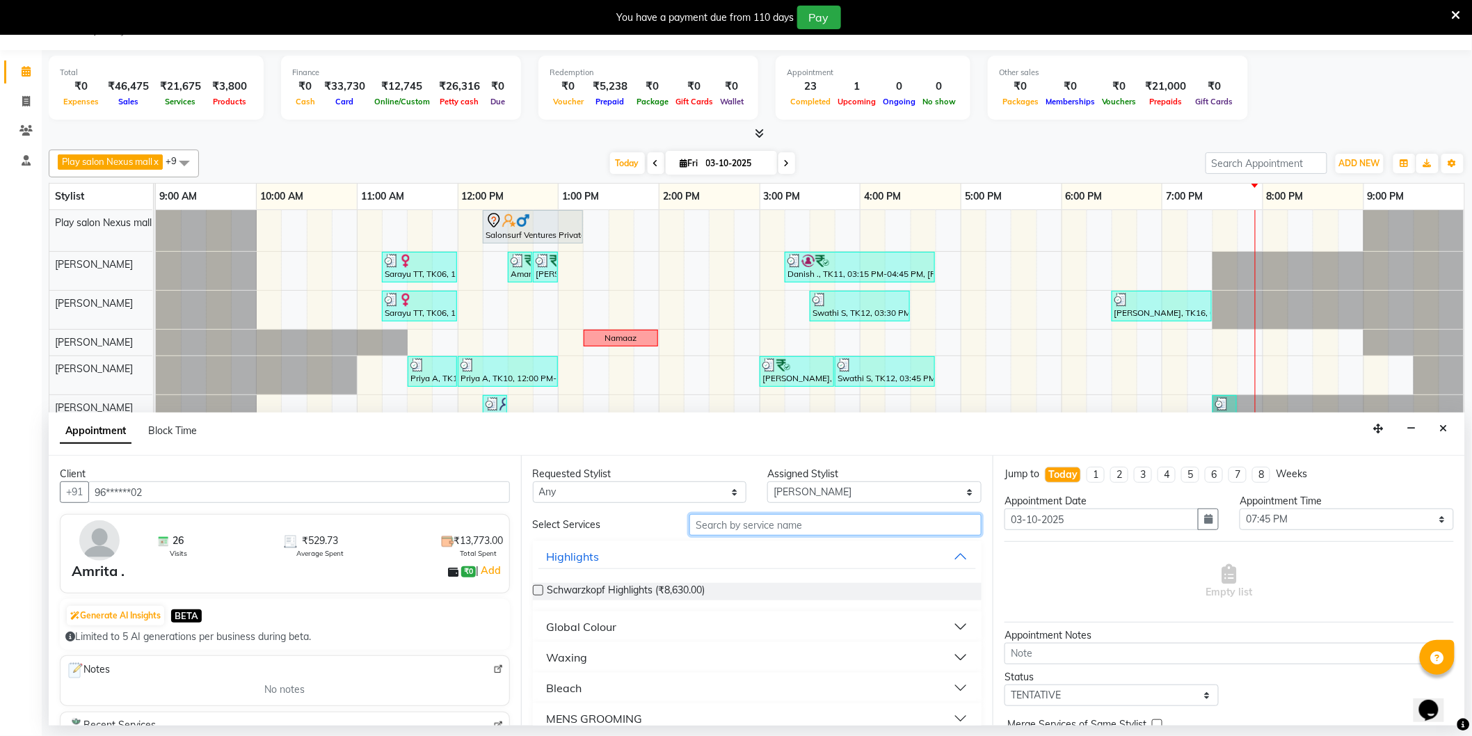
click at [719, 524] on input "text" at bounding box center [835, 525] width 292 height 22
type input "chin"
click at [593, 685] on div "threading" at bounding box center [572, 688] width 51 height 17
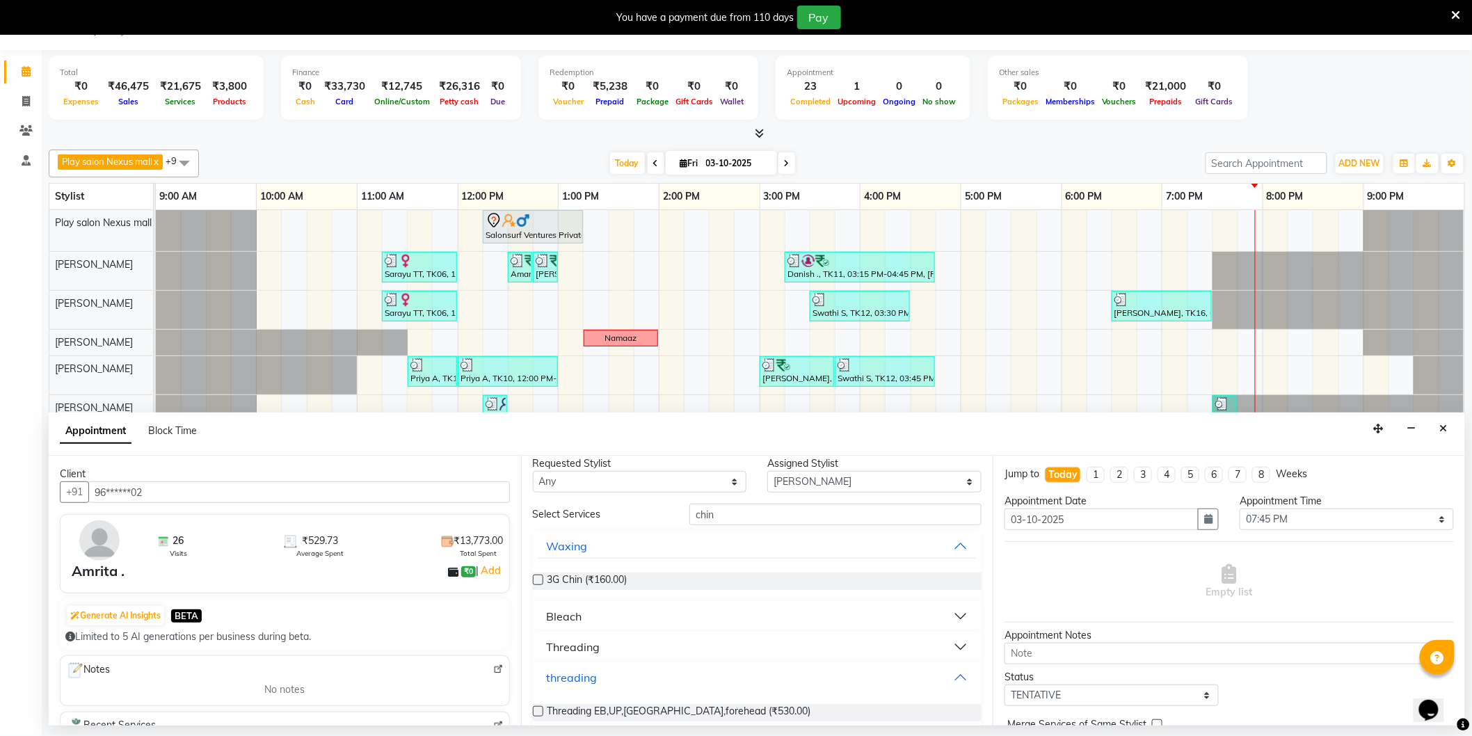
scroll to position [28, 0]
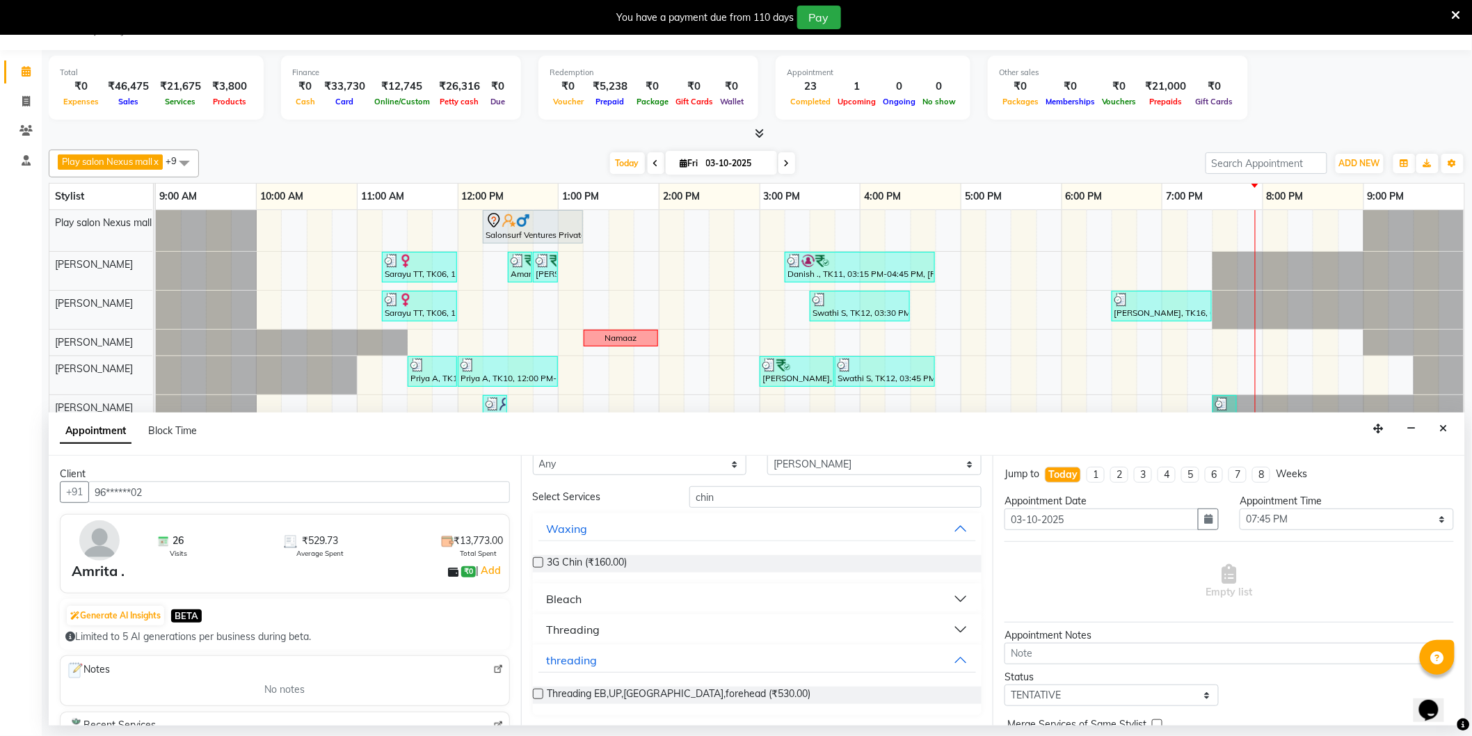
click at [614, 624] on button "Threading" at bounding box center [757, 629] width 438 height 25
click at [628, 662] on span "Threading-Chin (₹110.00)" at bounding box center [604, 664] width 113 height 17
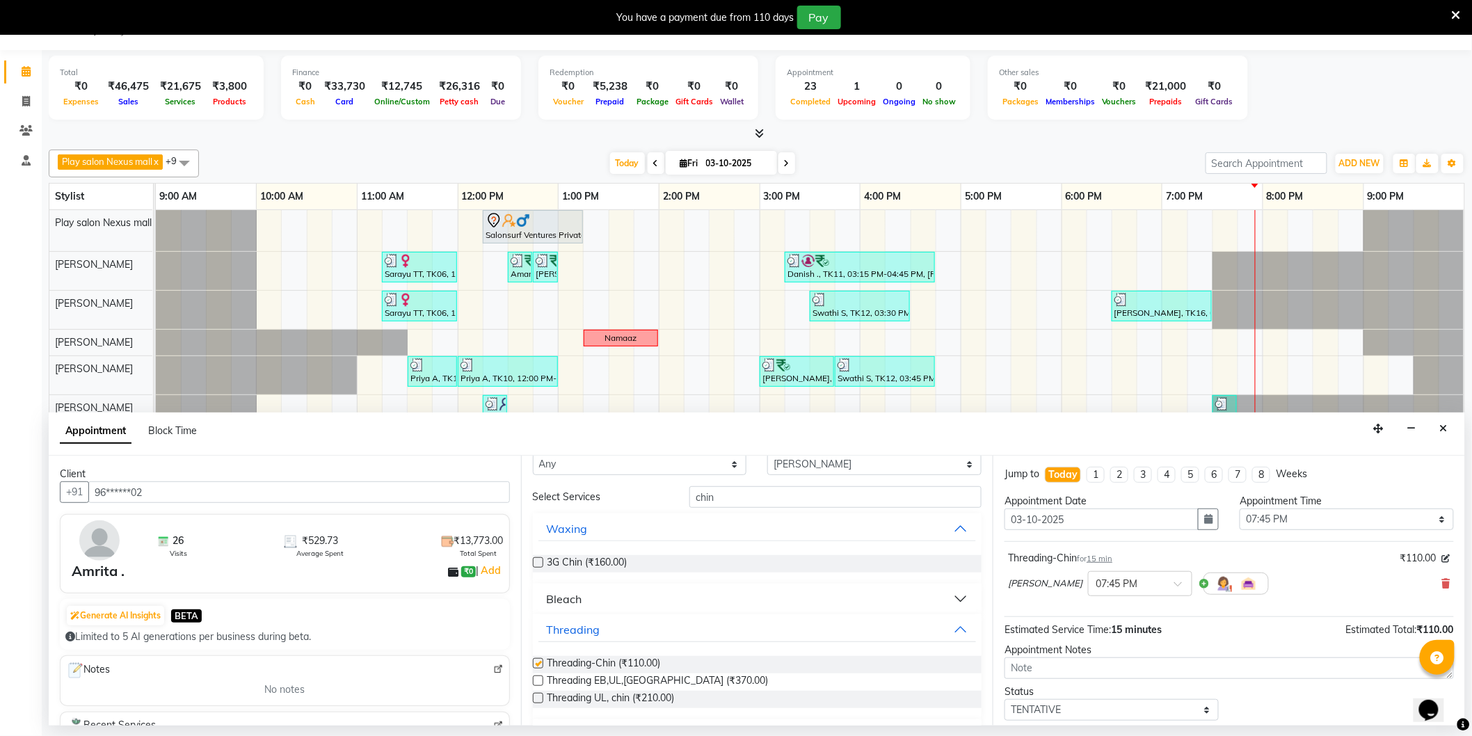
checkbox input "false"
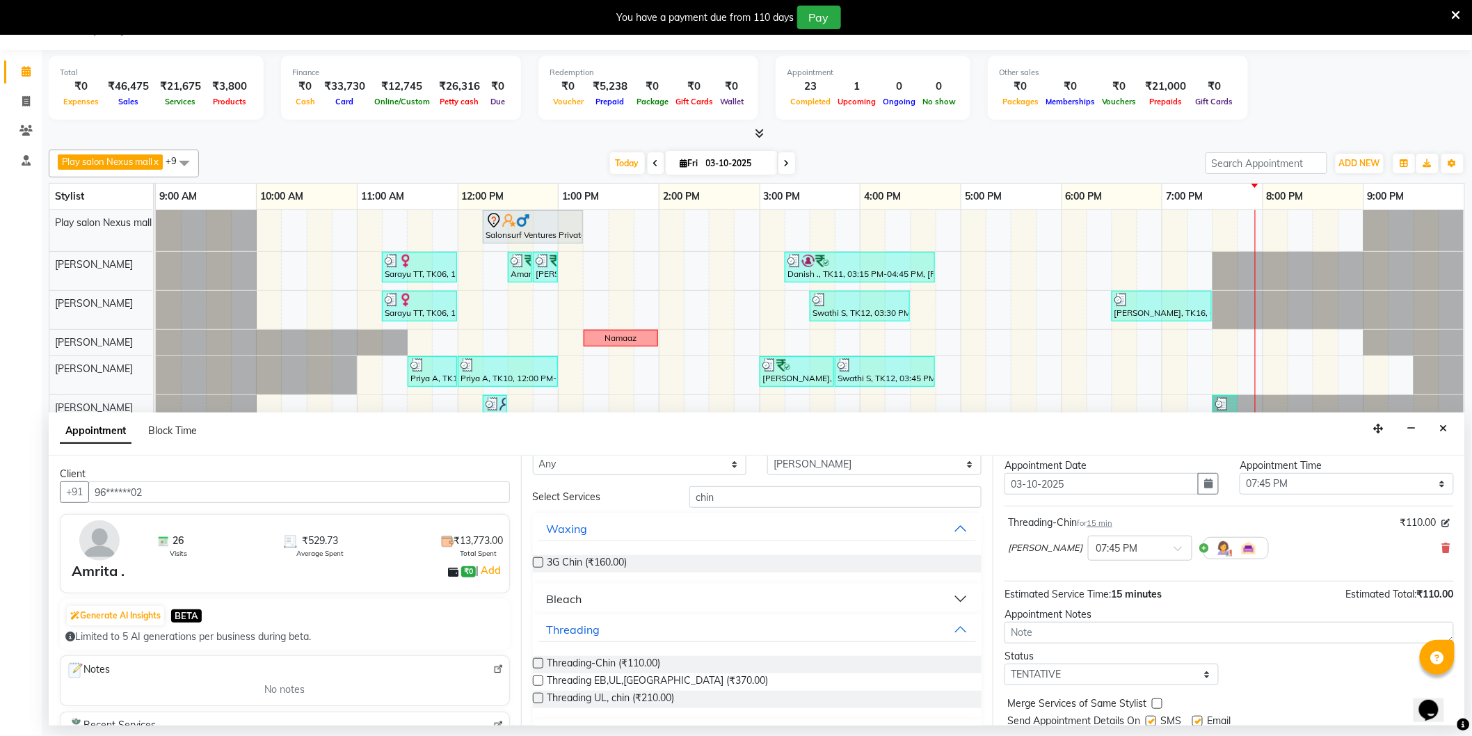
scroll to position [82, 0]
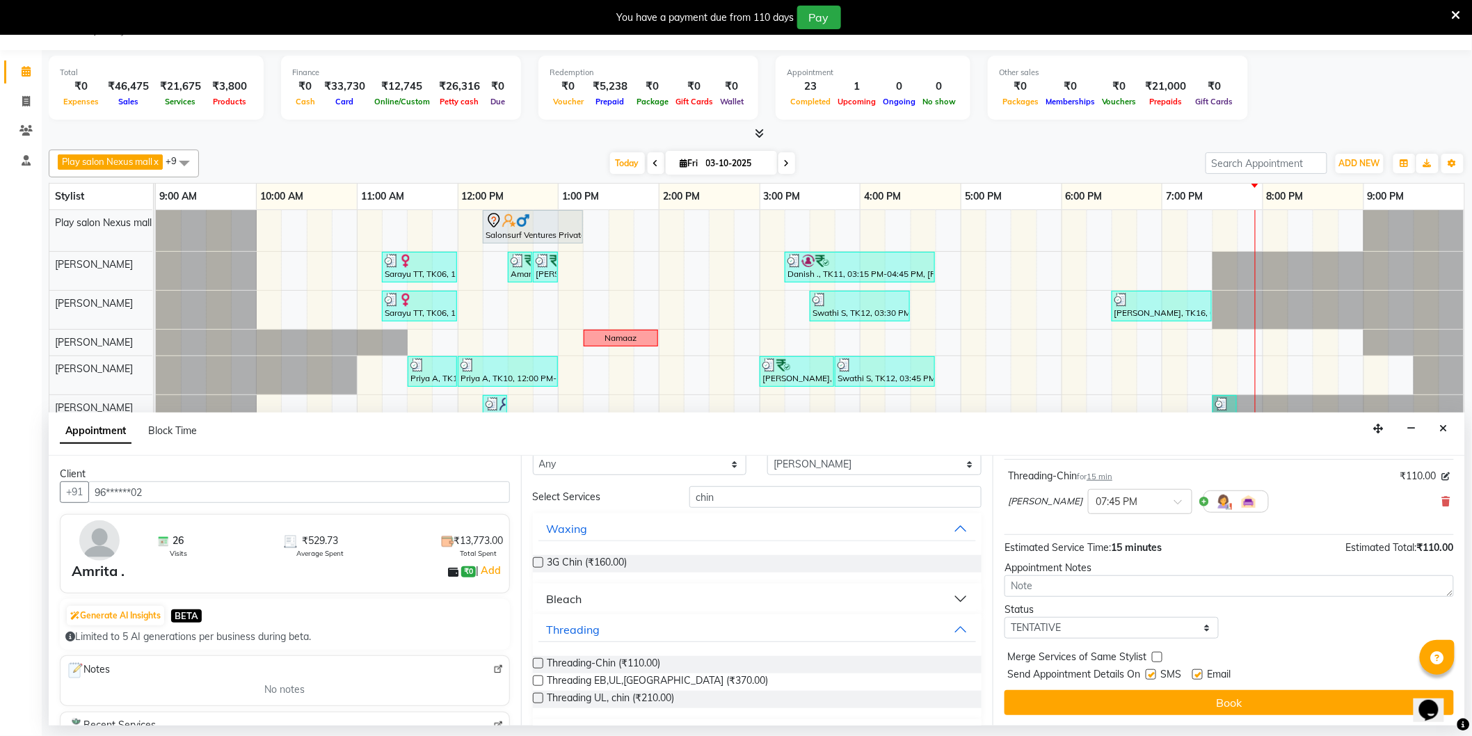
click at [1199, 698] on button "Book" at bounding box center [1229, 702] width 449 height 25
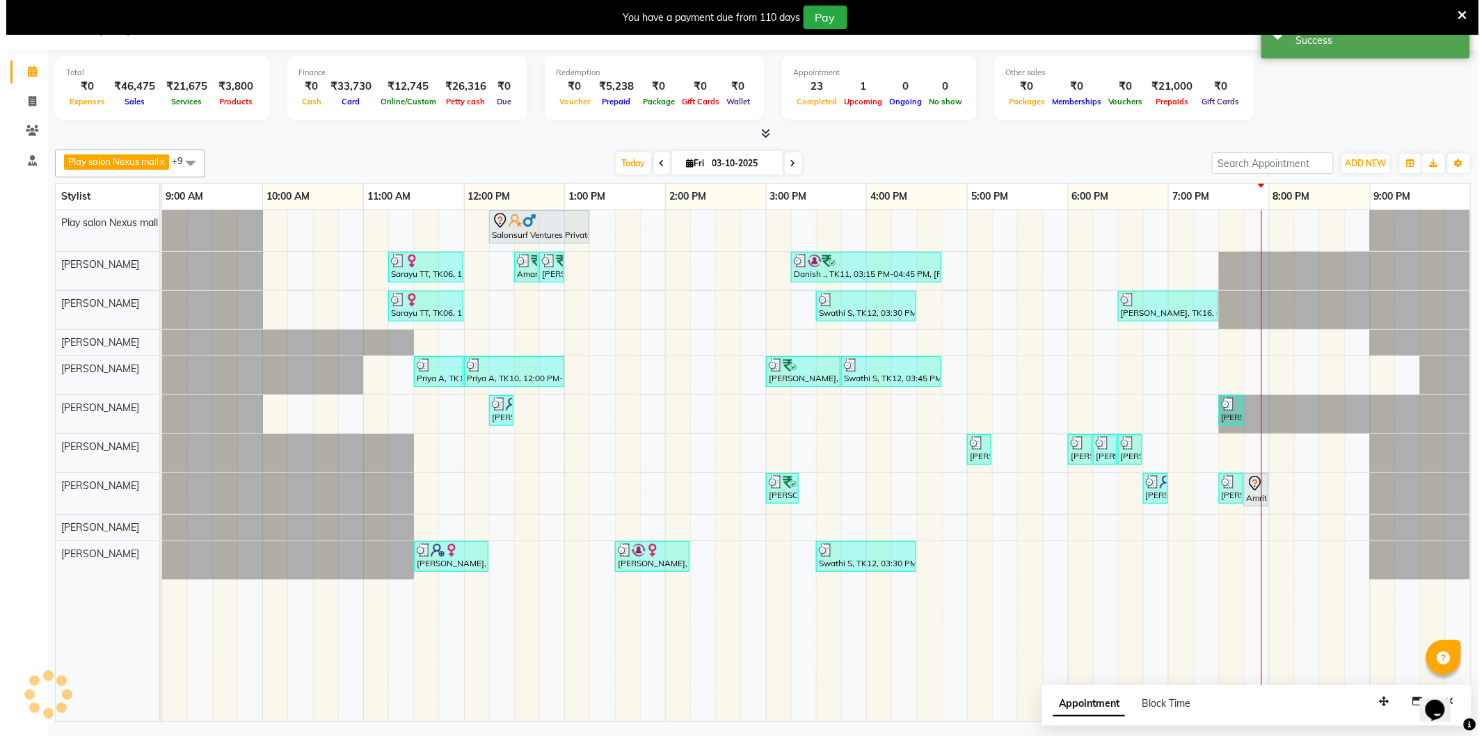
scroll to position [0, 0]
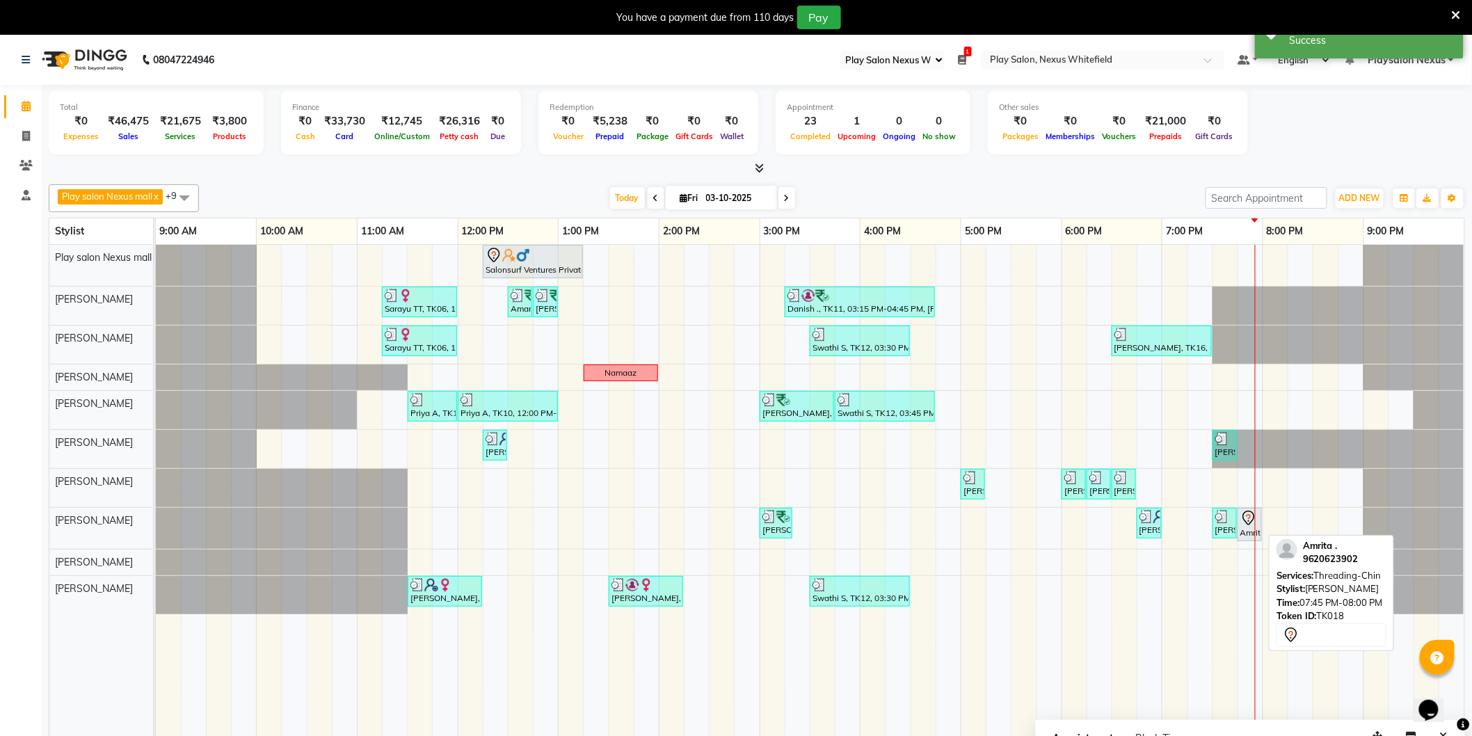
click at [1250, 534] on div "Amrita ., TK18, 07:45 PM-08:00 PM, Threading-[GEOGRAPHIC_DATA]" at bounding box center [1250, 524] width 22 height 29
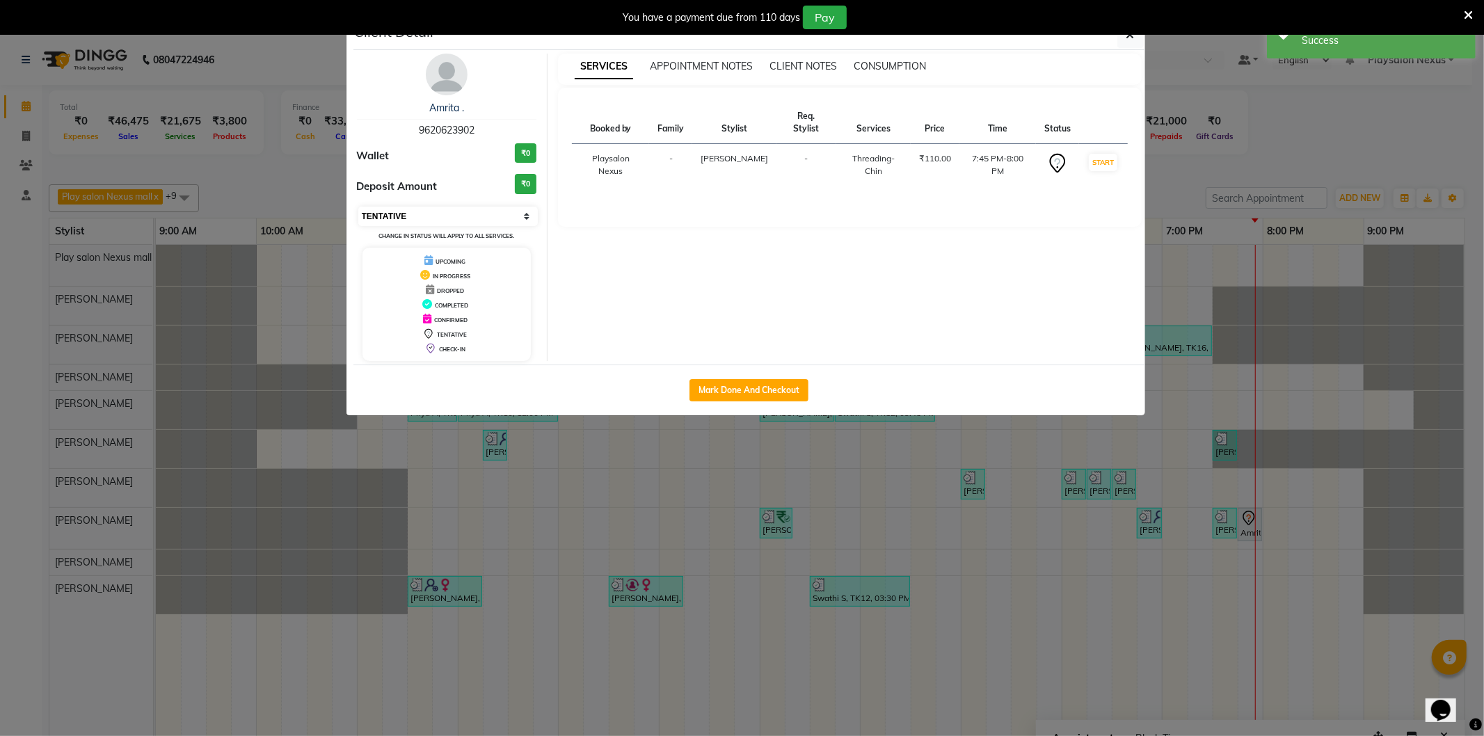
click at [453, 216] on select "Select IN SERVICE CONFIRMED TENTATIVE CHECK IN MARK DONE DROPPED UPCOMING" at bounding box center [448, 216] width 180 height 19
select select "8"
click at [358, 207] on select "Select IN SERVICE CONFIRMED TENTATIVE CHECK IN MARK DONE DROPPED UPCOMING" at bounding box center [448, 216] width 180 height 19
click at [1123, 35] on div "You have a payment due from 110 days Pay" at bounding box center [742, 17] width 1484 height 35
click at [1128, 35] on icon "button" at bounding box center [1130, 34] width 8 height 11
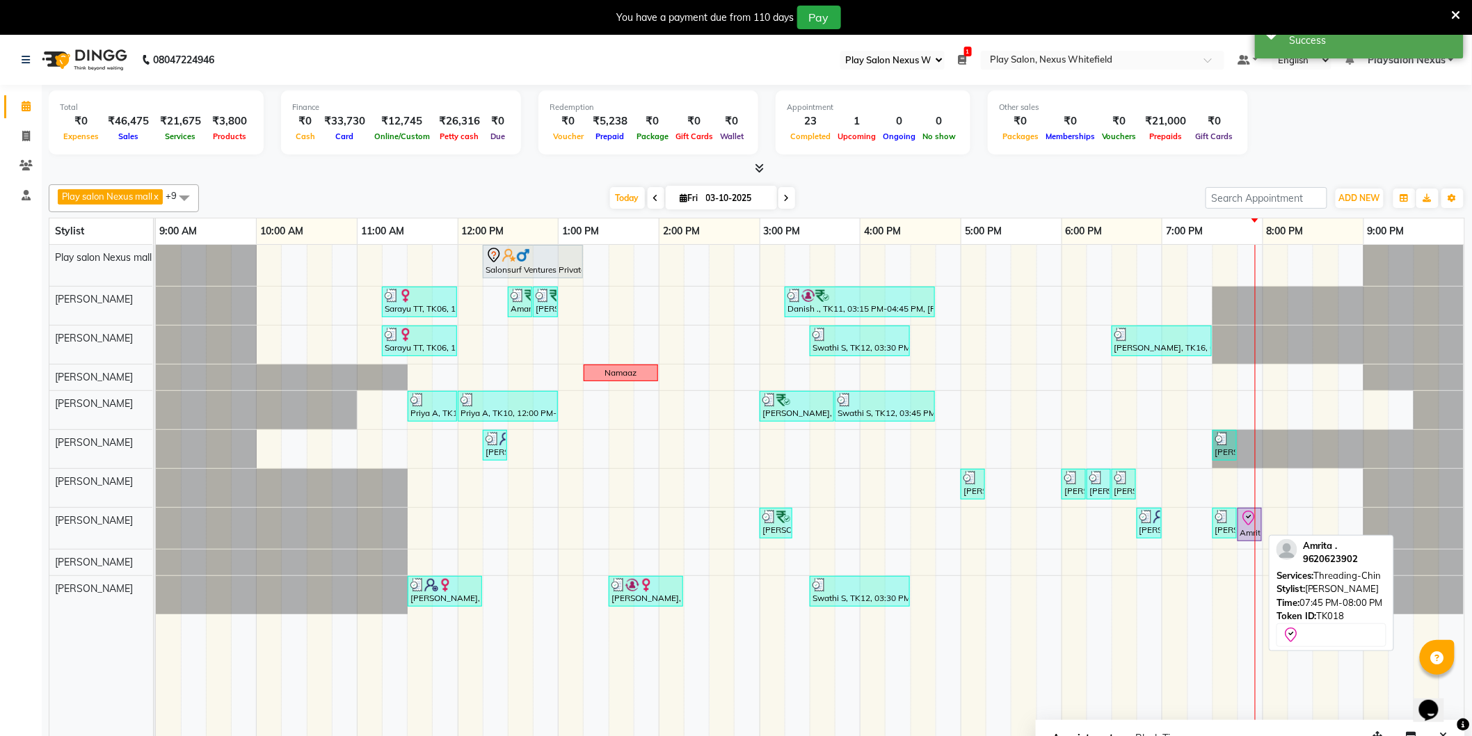
click at [1250, 527] on div "Amrita ., TK18, 07:45 PM-08:00 PM, Threading-[GEOGRAPHIC_DATA]" at bounding box center [1250, 524] width 22 height 29
select select "8"
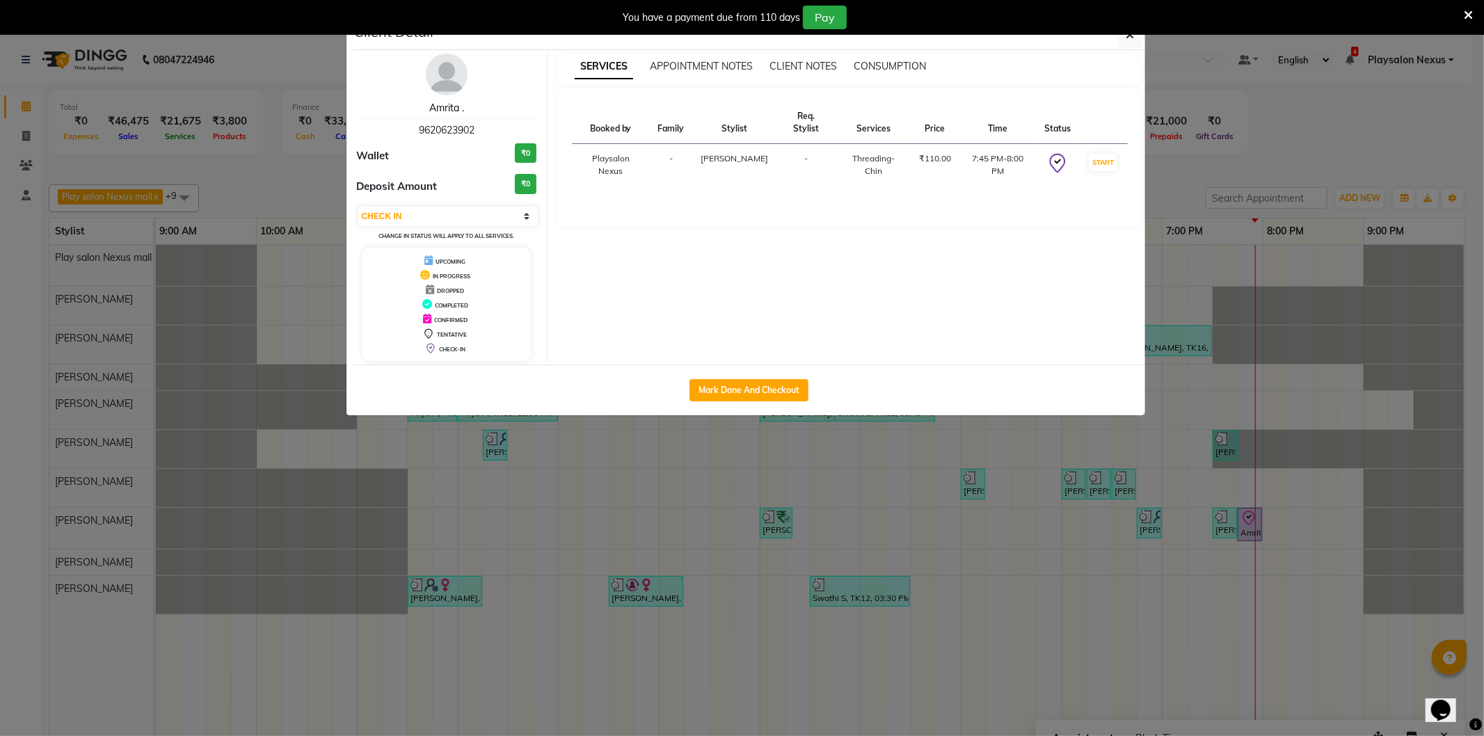
click at [444, 109] on link "Amrita ." at bounding box center [446, 108] width 35 height 13
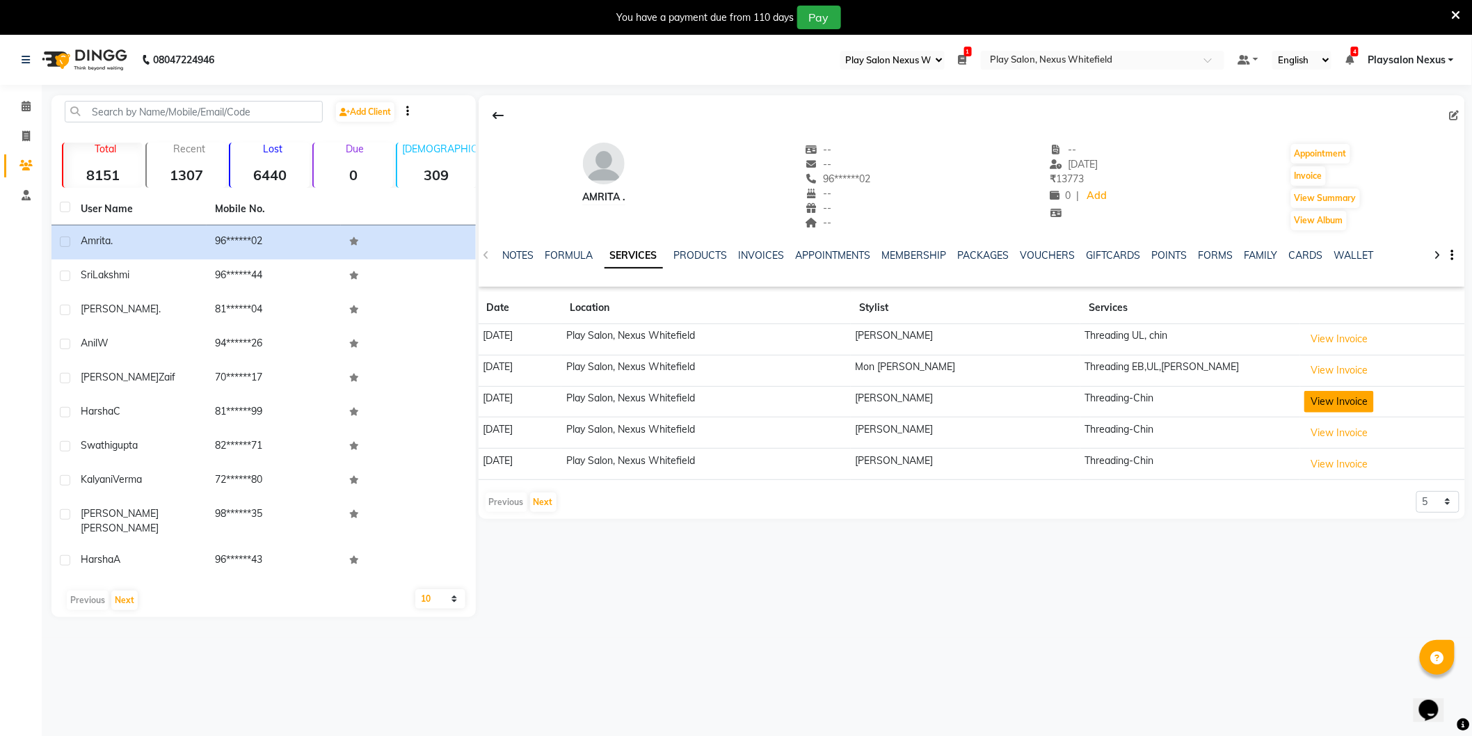
click at [1329, 399] on button "View Invoice" at bounding box center [1339, 402] width 70 height 22
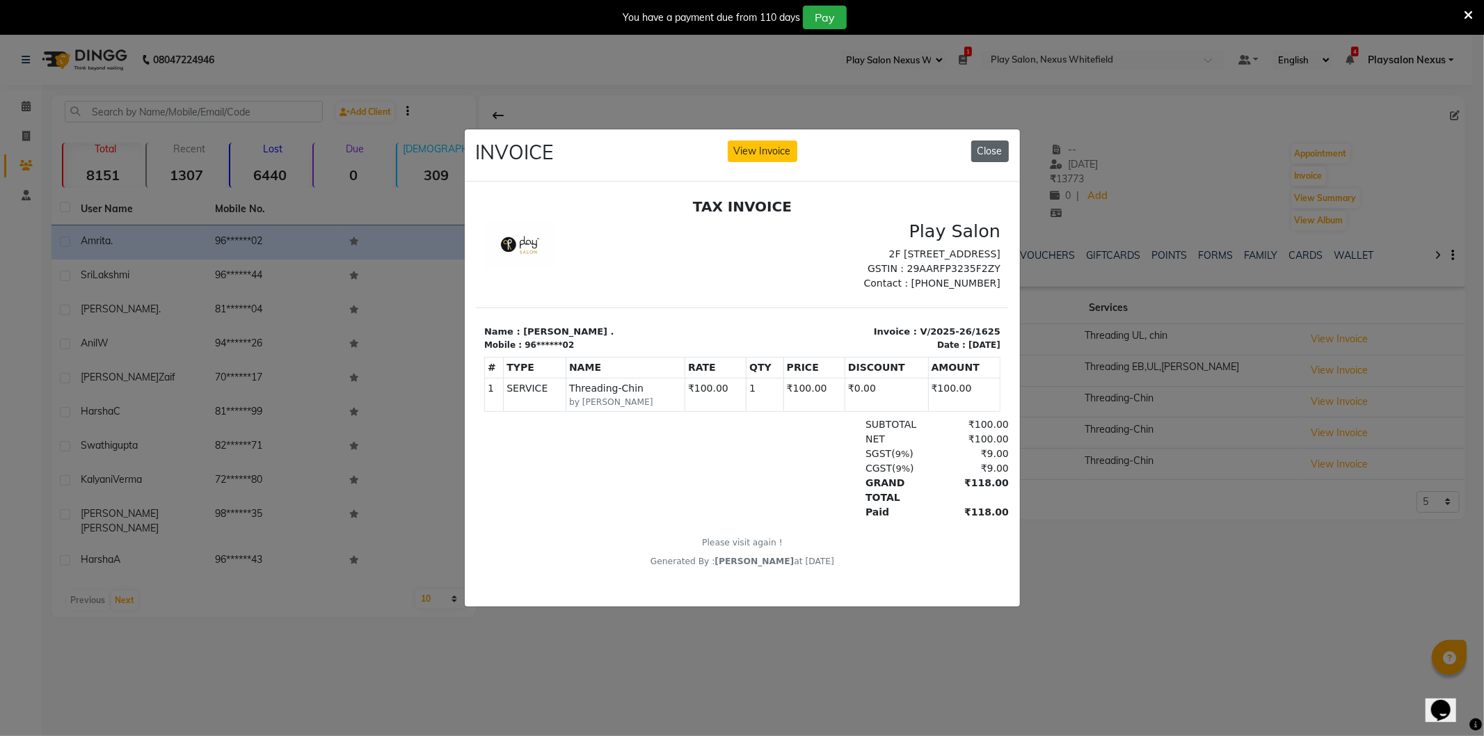
click at [984, 141] on button "Close" at bounding box center [990, 152] width 38 height 22
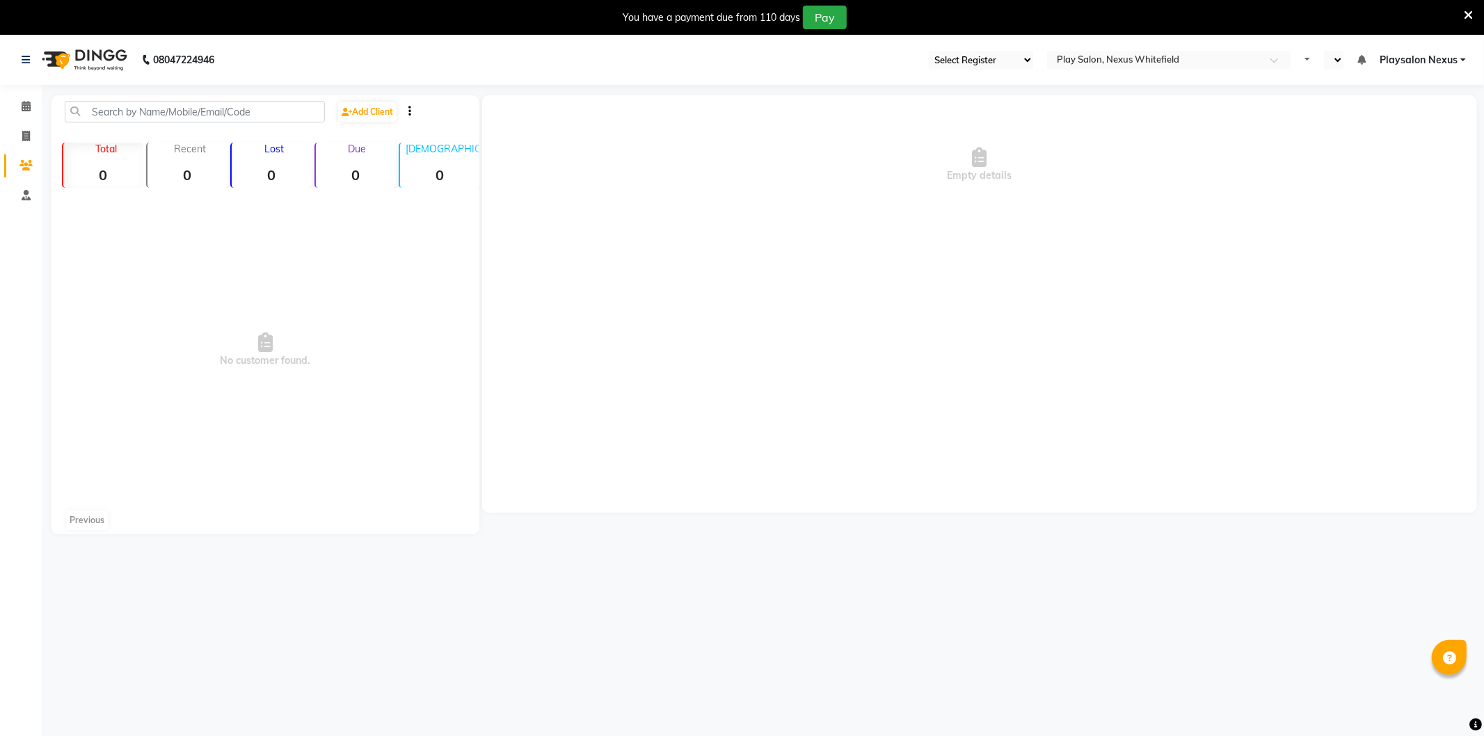
select select "106"
select select "en"
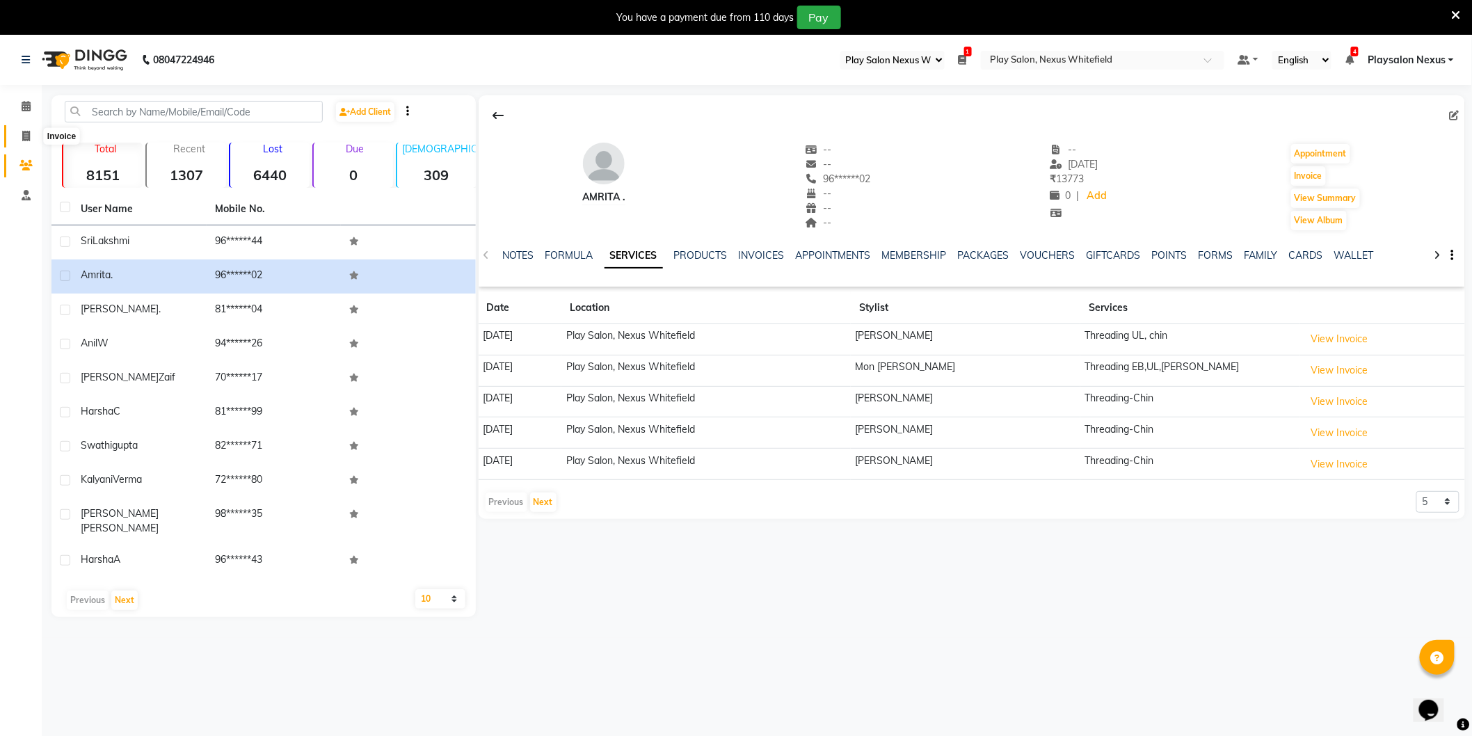
click at [29, 134] on icon at bounding box center [26, 136] width 8 height 10
select select "service"
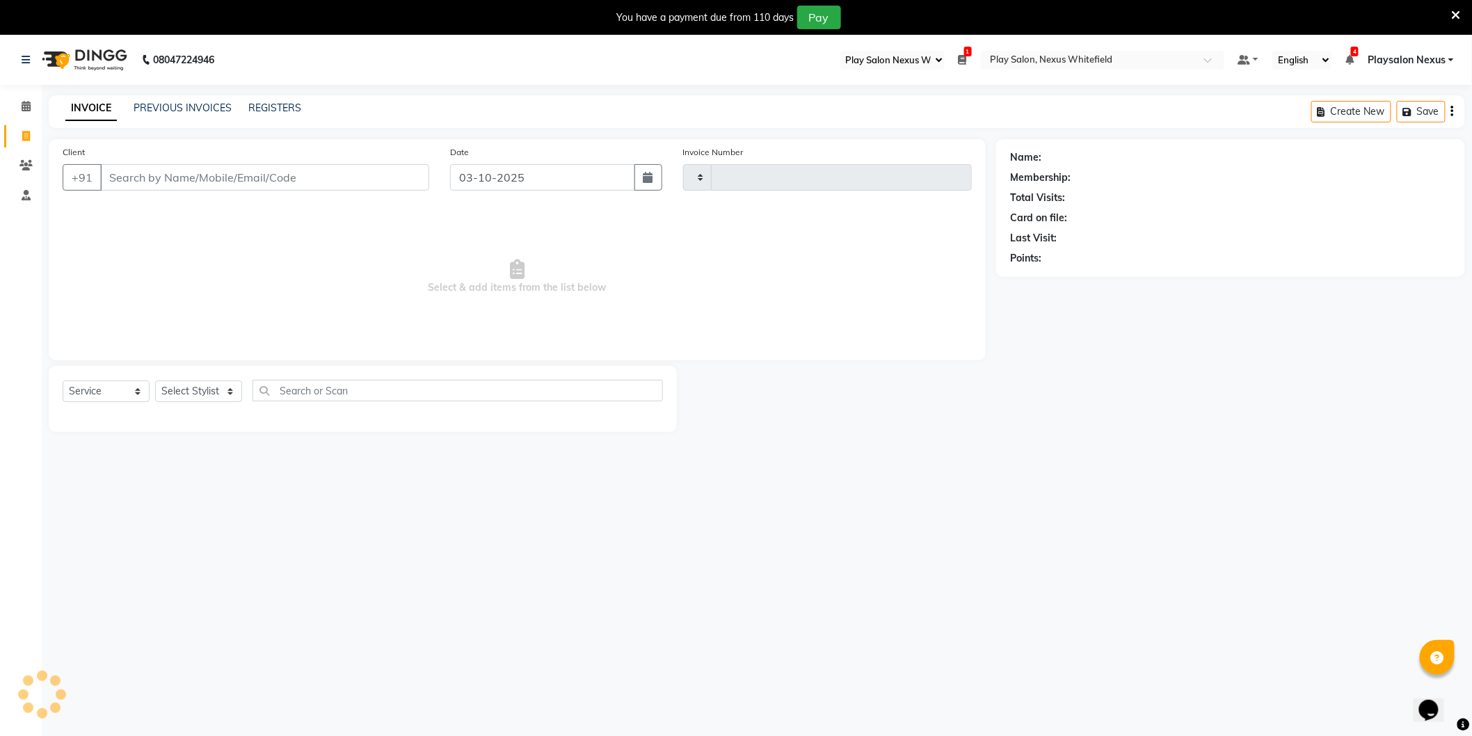
type input "3883"
select select "8356"
click at [189, 99] on div "INVOICE PREVIOUS INVOICES REGISTERS Create New Save Open Invoices" at bounding box center [757, 111] width 1416 height 33
click at [186, 112] on link "PREVIOUS INVOICES" at bounding box center [183, 108] width 98 height 13
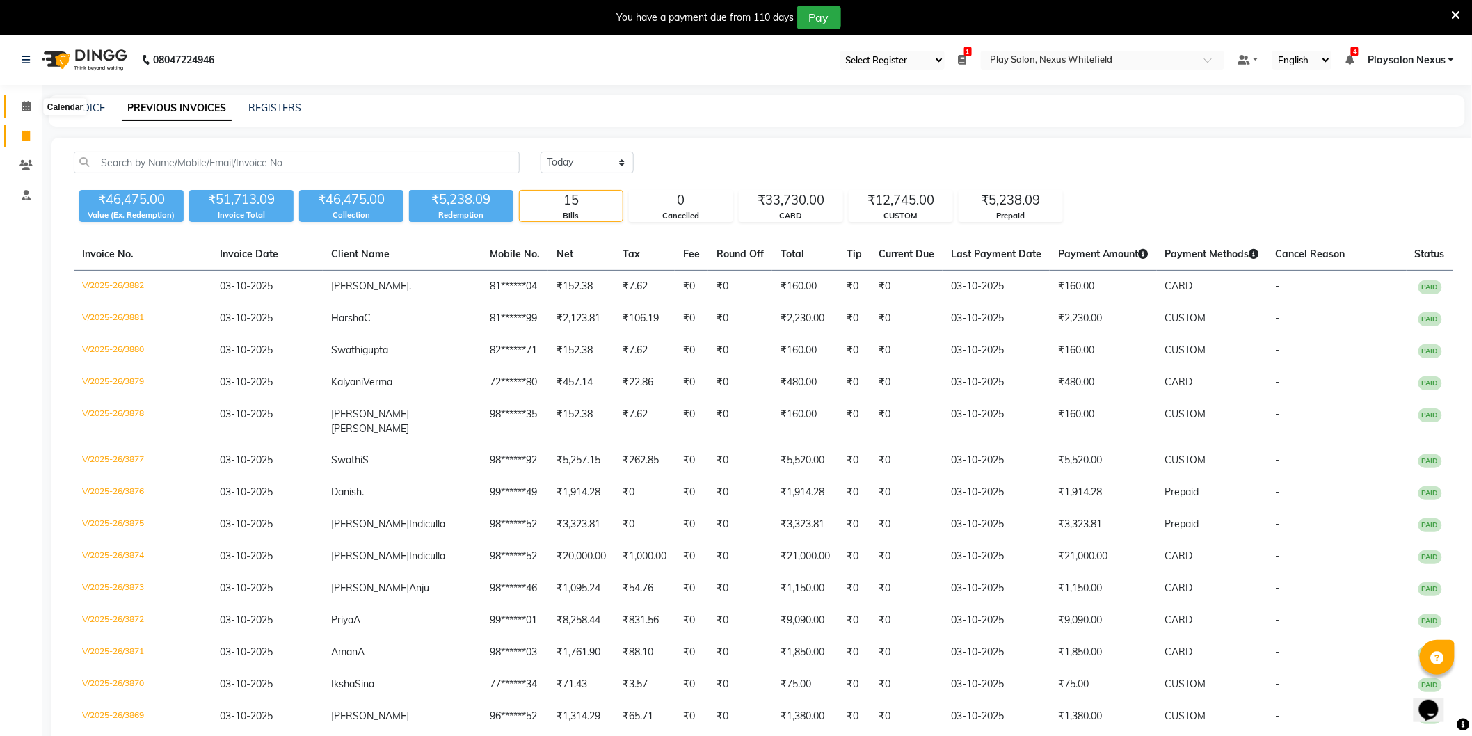
click at [19, 109] on span at bounding box center [26, 107] width 24 height 16
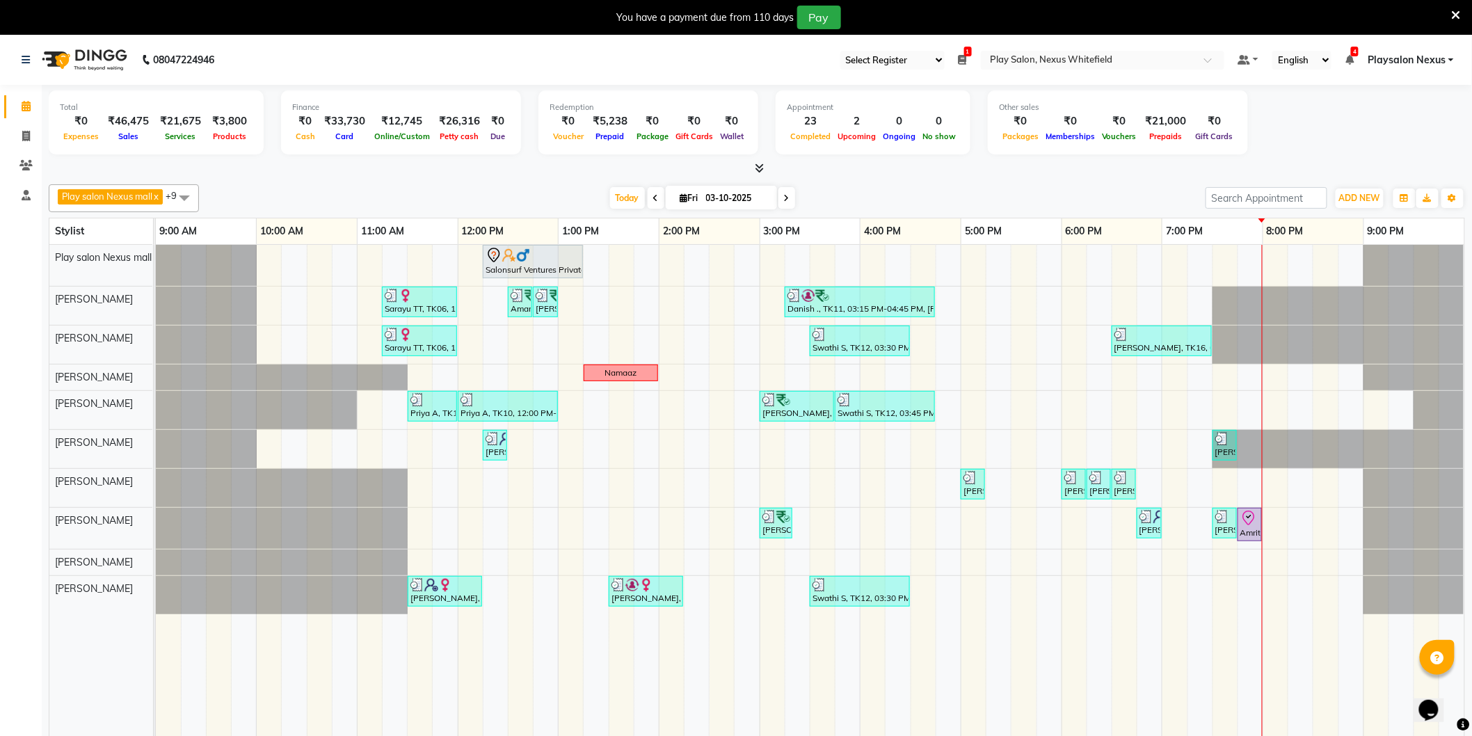
click at [784, 198] on icon at bounding box center [787, 198] width 6 height 8
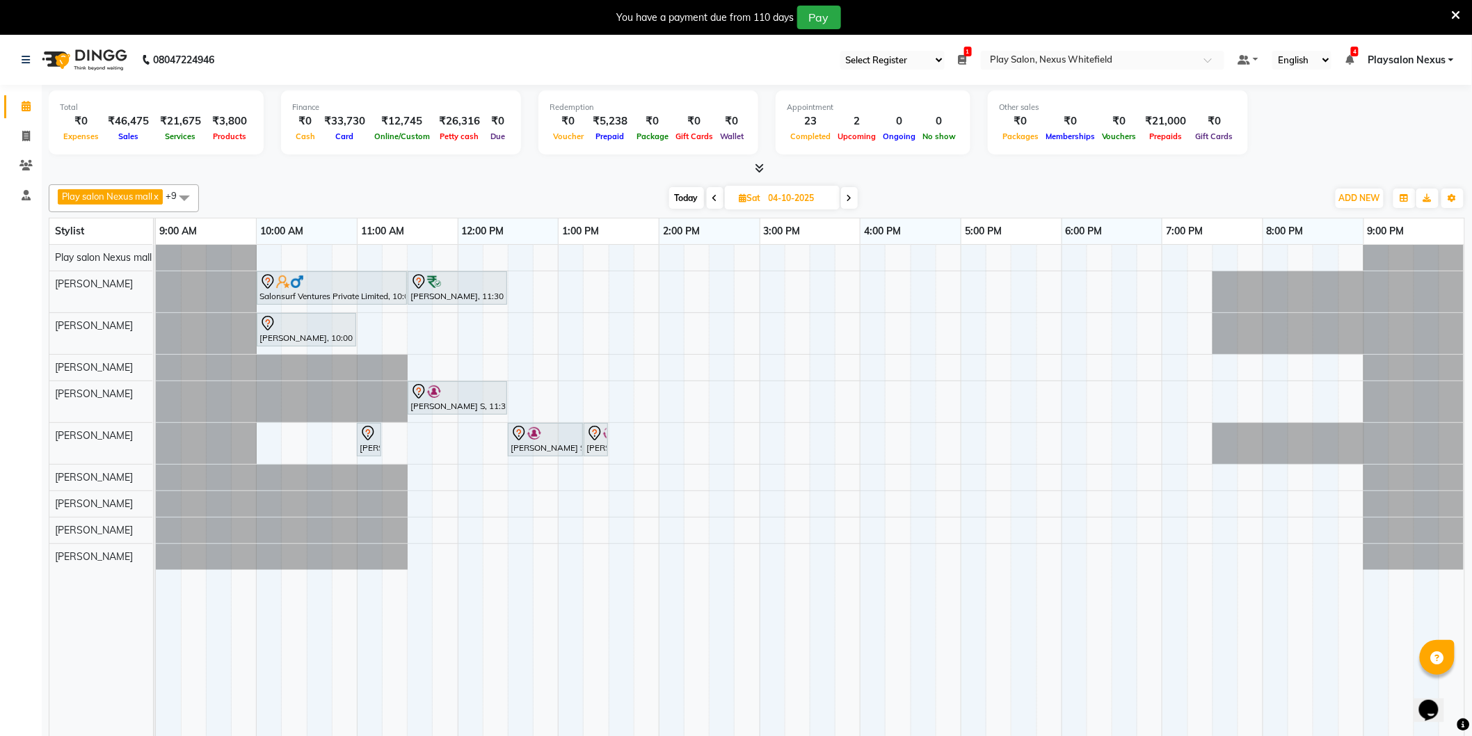
click at [691, 205] on span "Today" at bounding box center [686, 198] width 35 height 22
type input "03-10-2025"
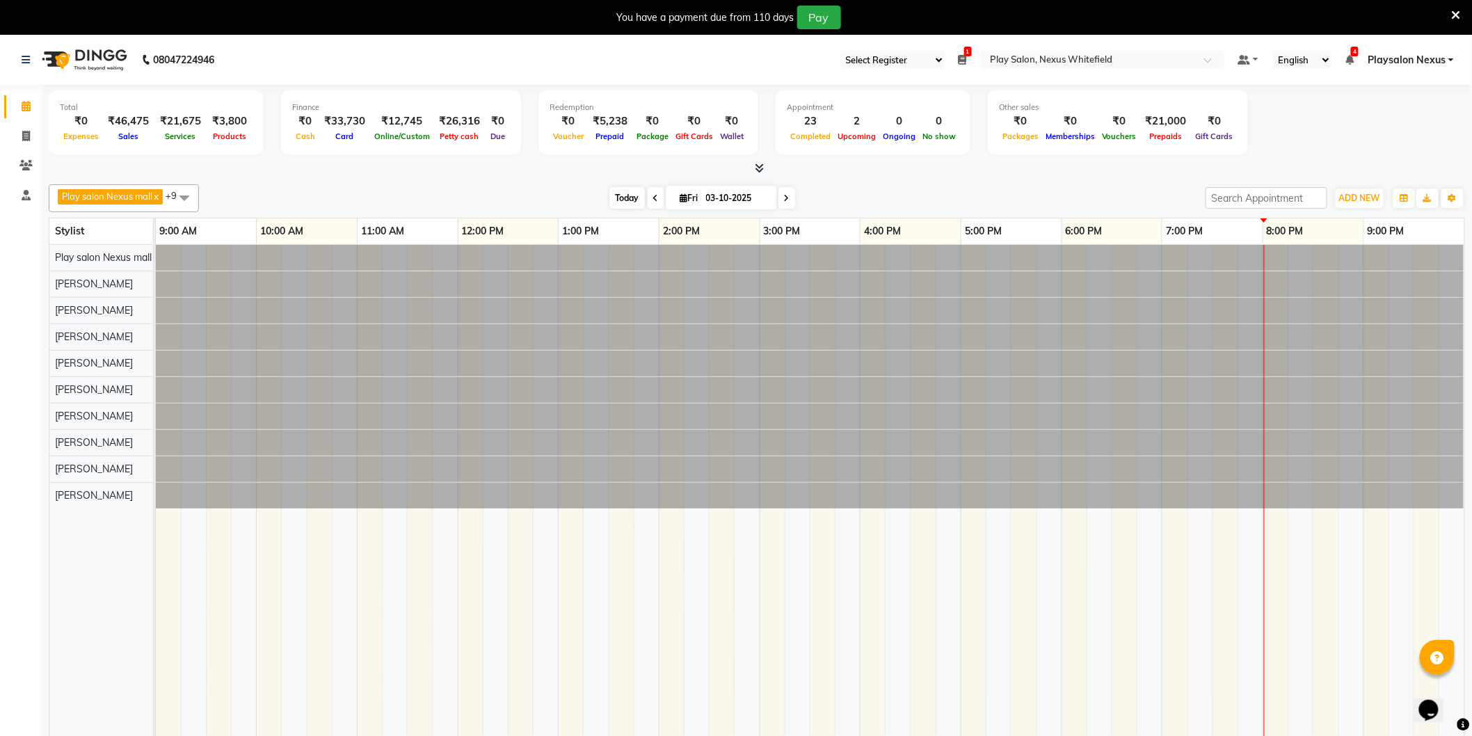
click at [628, 196] on span "Today" at bounding box center [627, 198] width 35 height 22
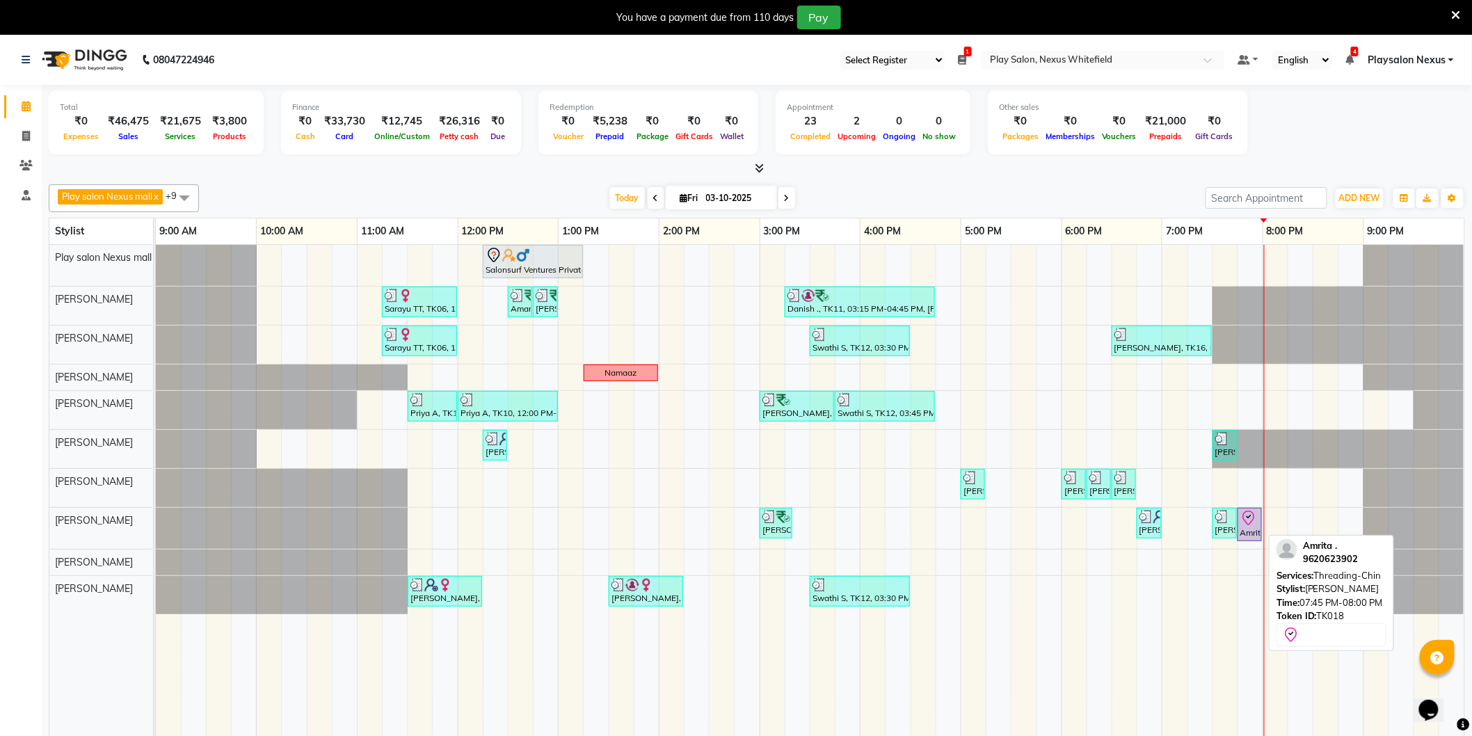
click at [1250, 522] on icon at bounding box center [1248, 518] width 17 height 17
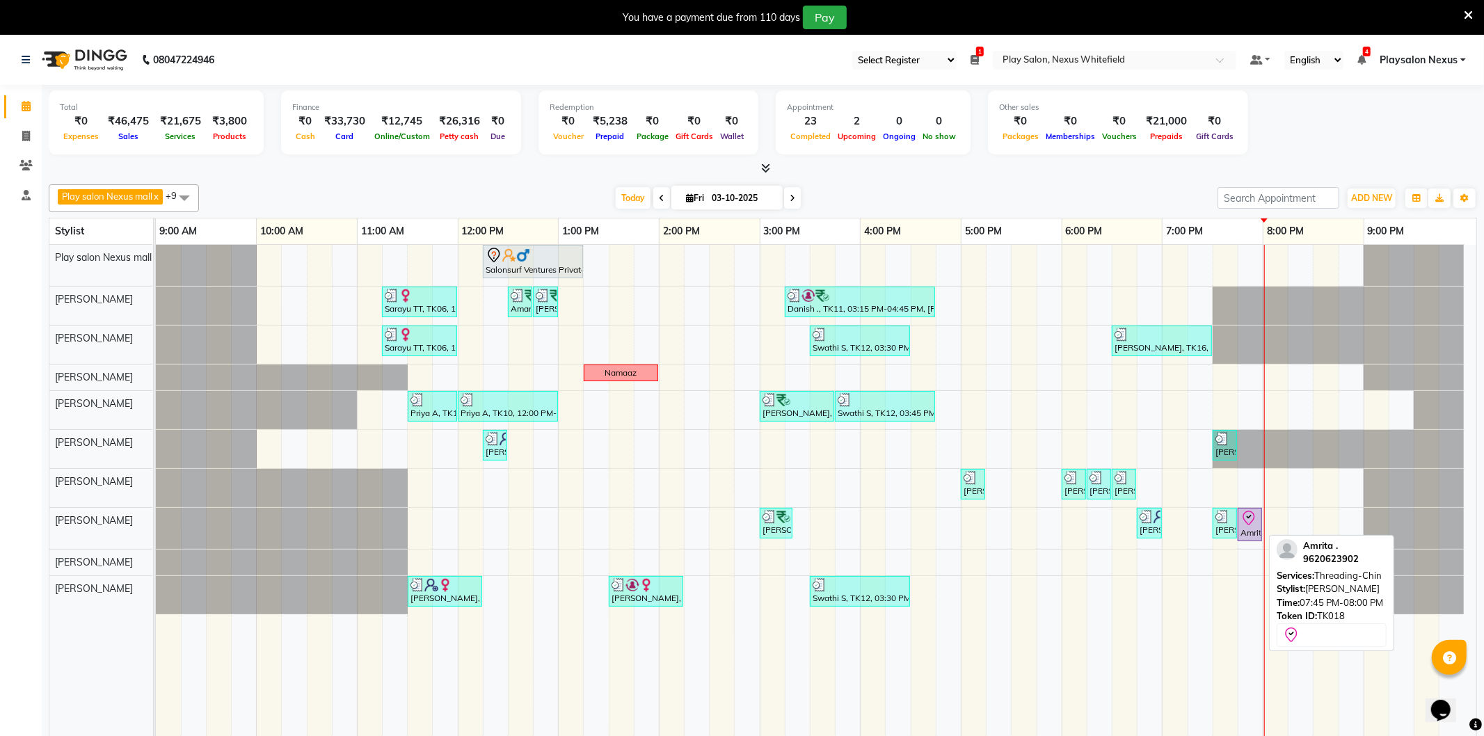
select select "8"
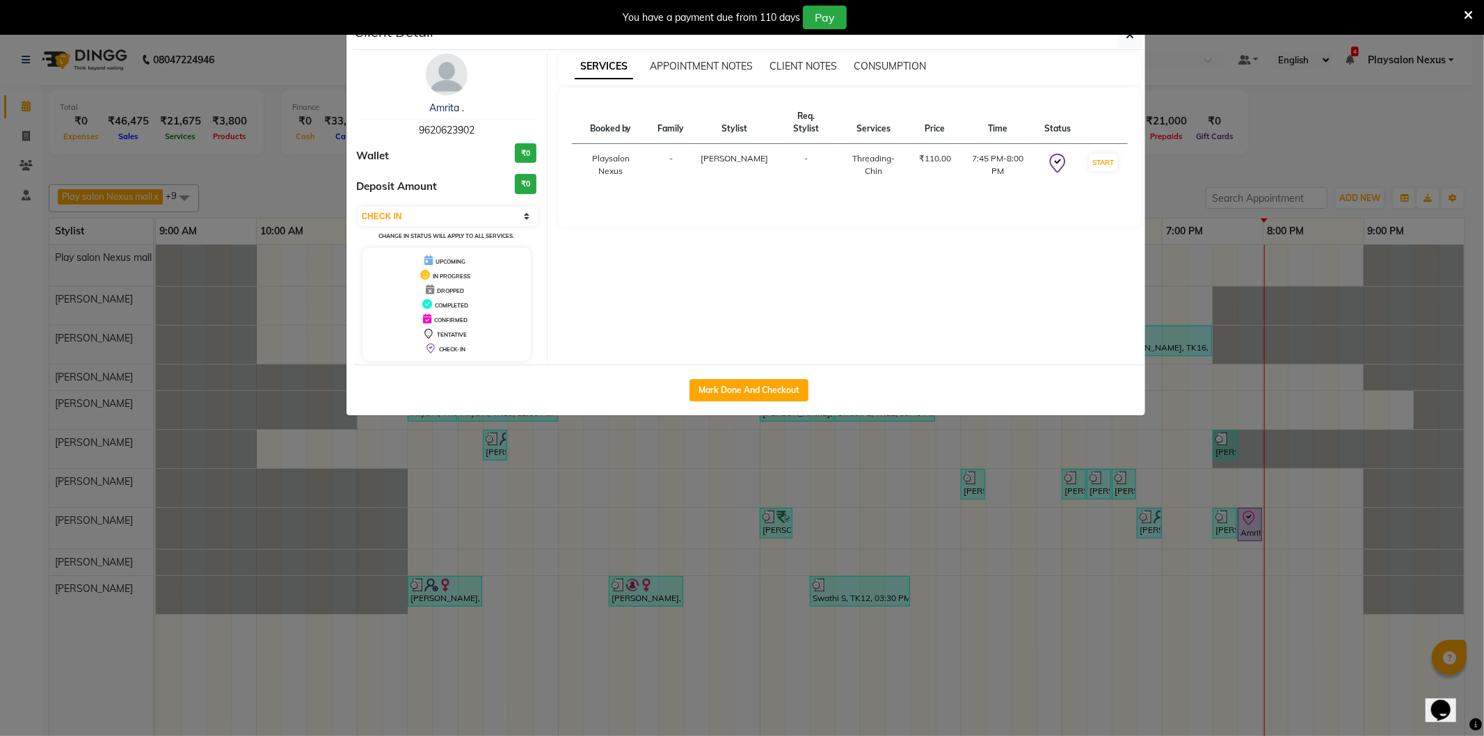
drag, startPoint x: 760, startPoint y: 392, endPoint x: 760, endPoint y: 385, distance: 7.0
click at [760, 390] on button "Mark Done And Checkout" at bounding box center [748, 390] width 119 height 22
select select "8356"
select select "service"
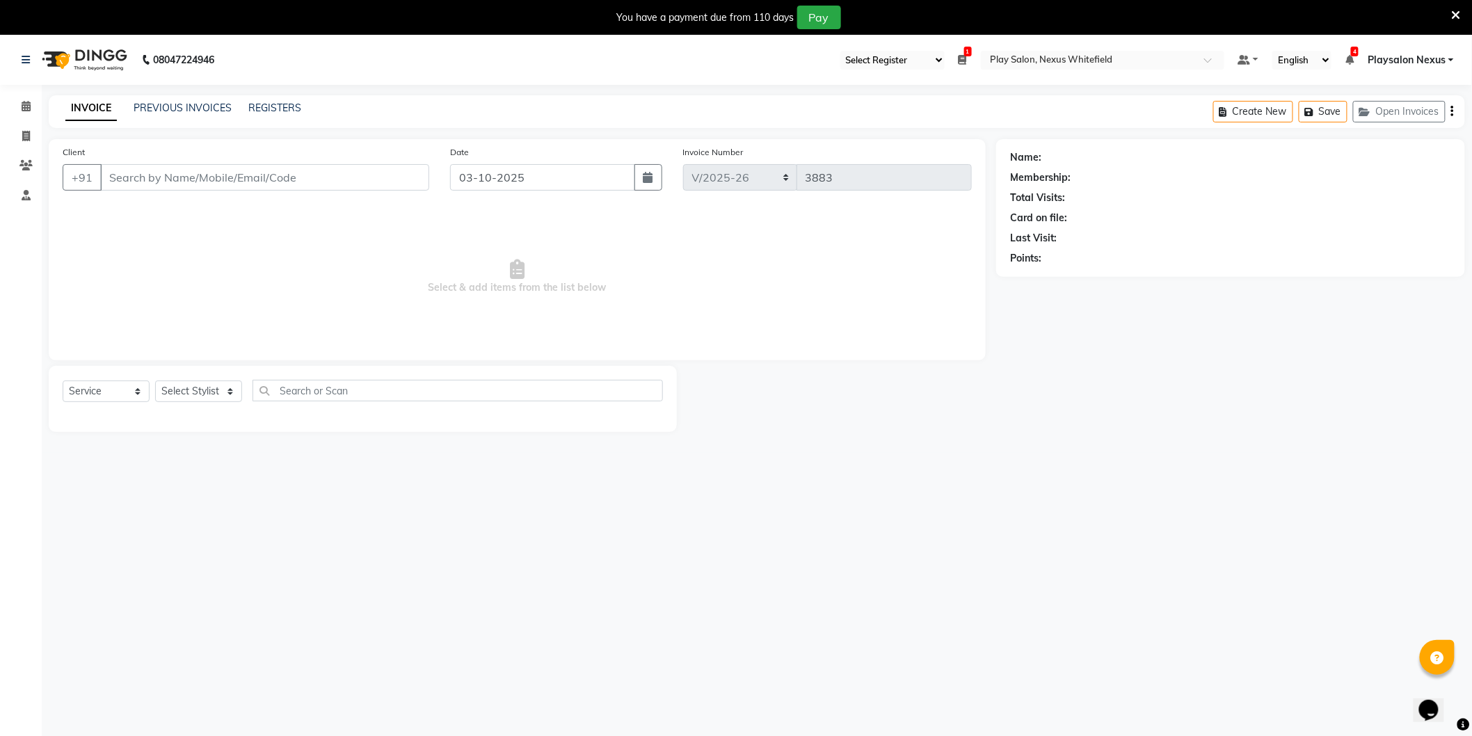
type input "96******02"
select select "81398"
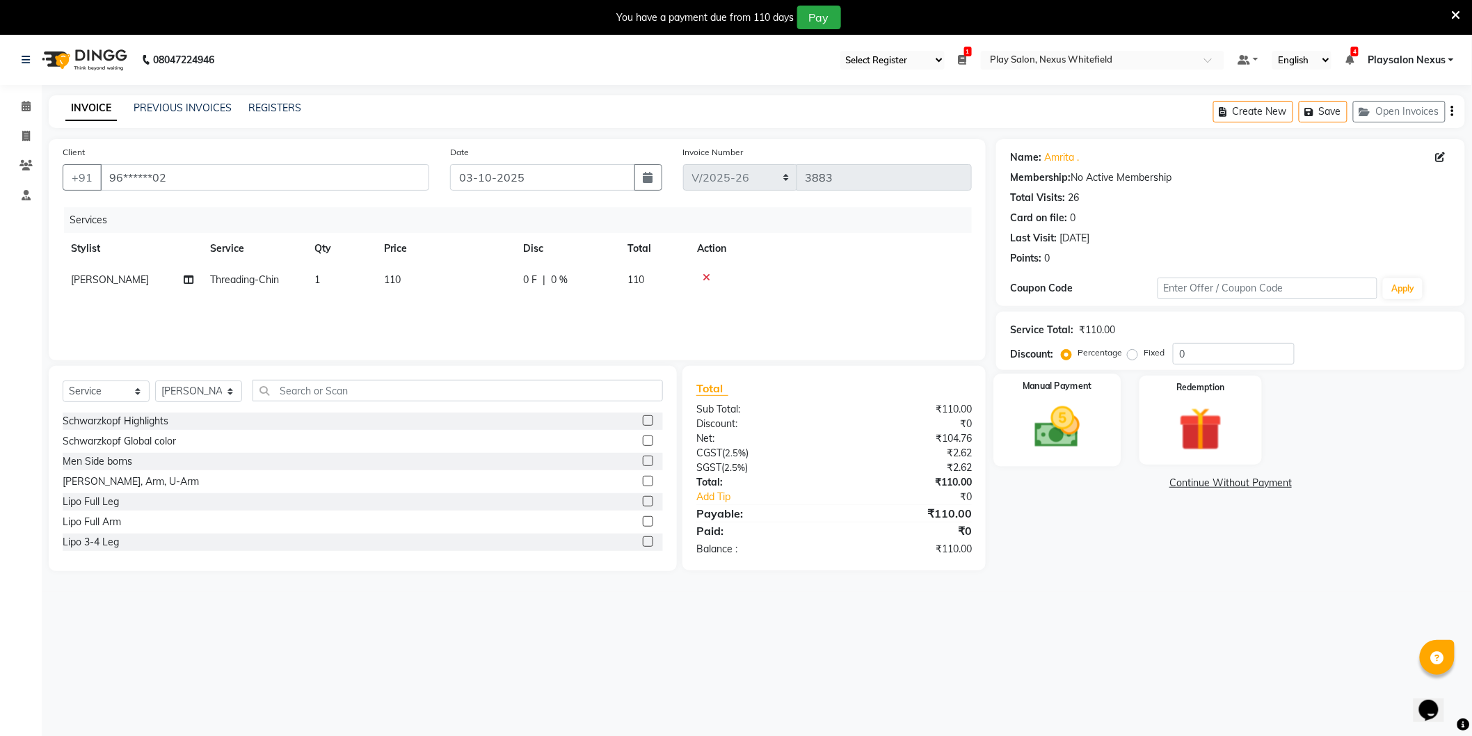
click at [1079, 429] on img at bounding box center [1058, 427] width 74 height 52
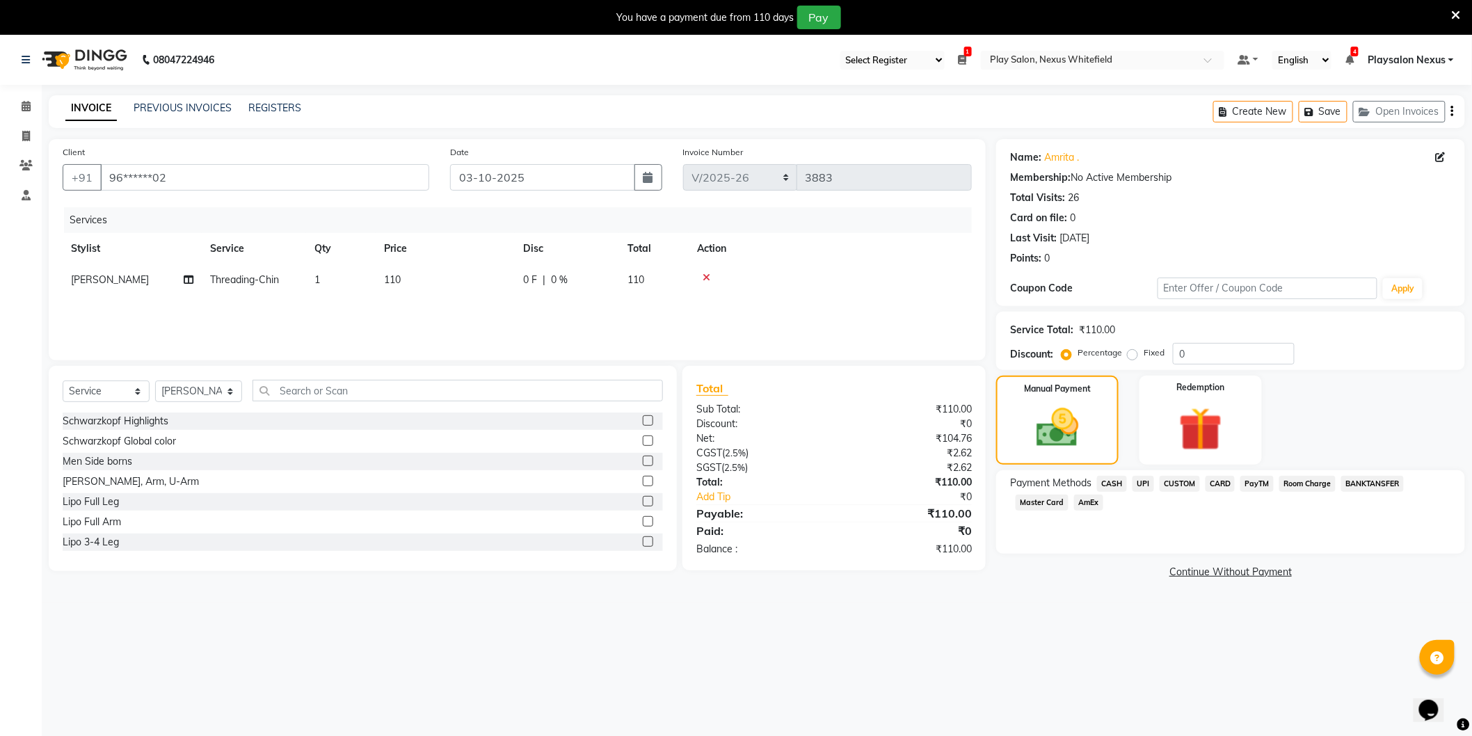
click at [1176, 481] on span "CUSTOM" at bounding box center [1180, 484] width 40 height 16
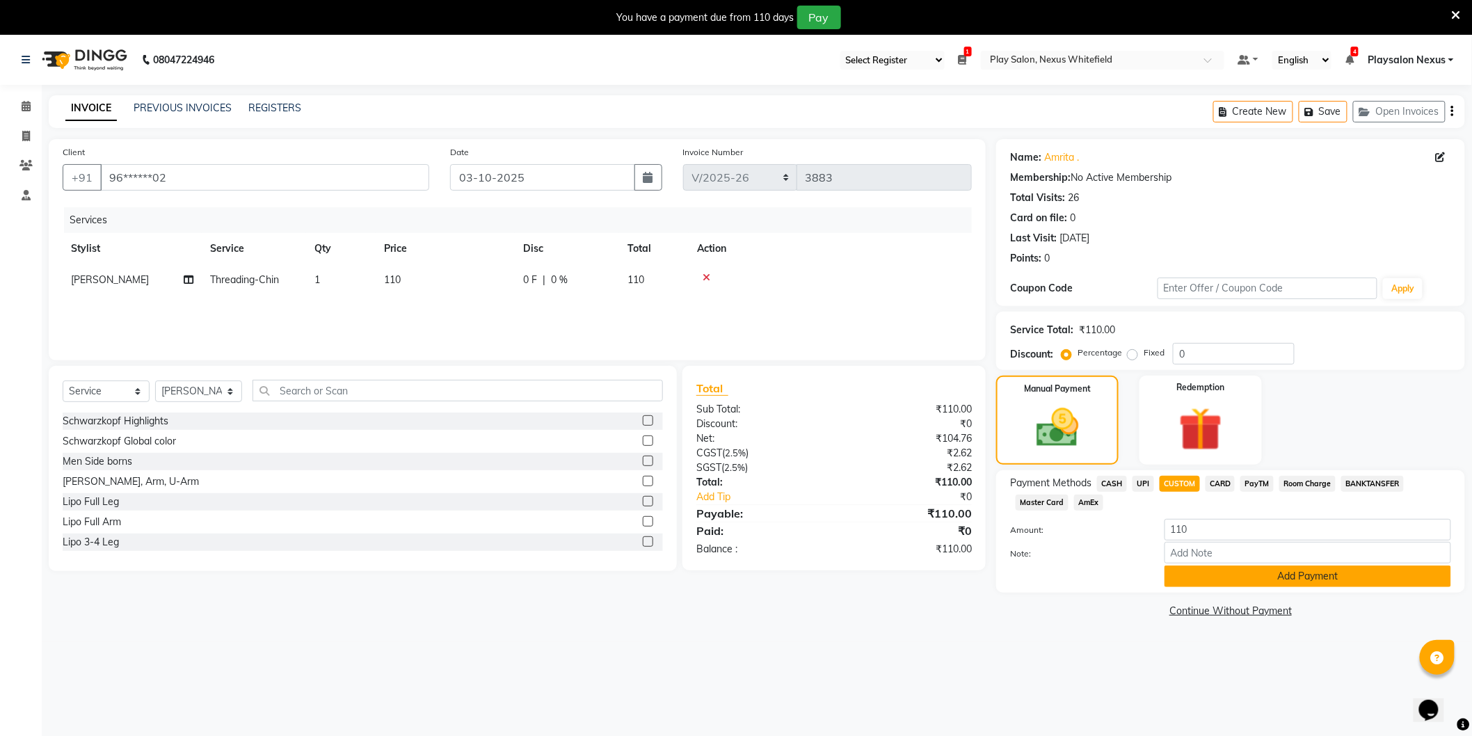
click at [1268, 569] on button "Add Payment" at bounding box center [1308, 577] width 287 height 22
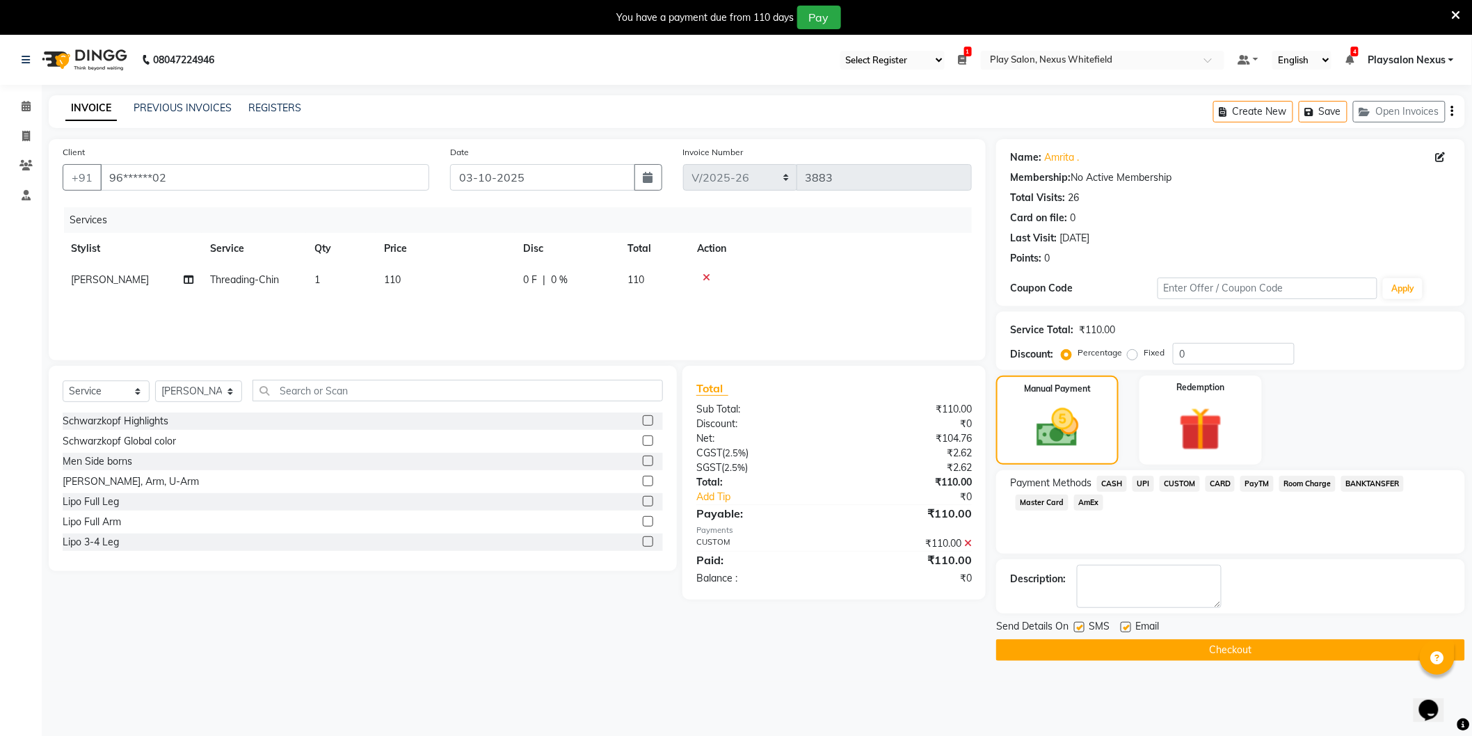
click at [1188, 639] on button "Checkout" at bounding box center [1230, 650] width 469 height 22
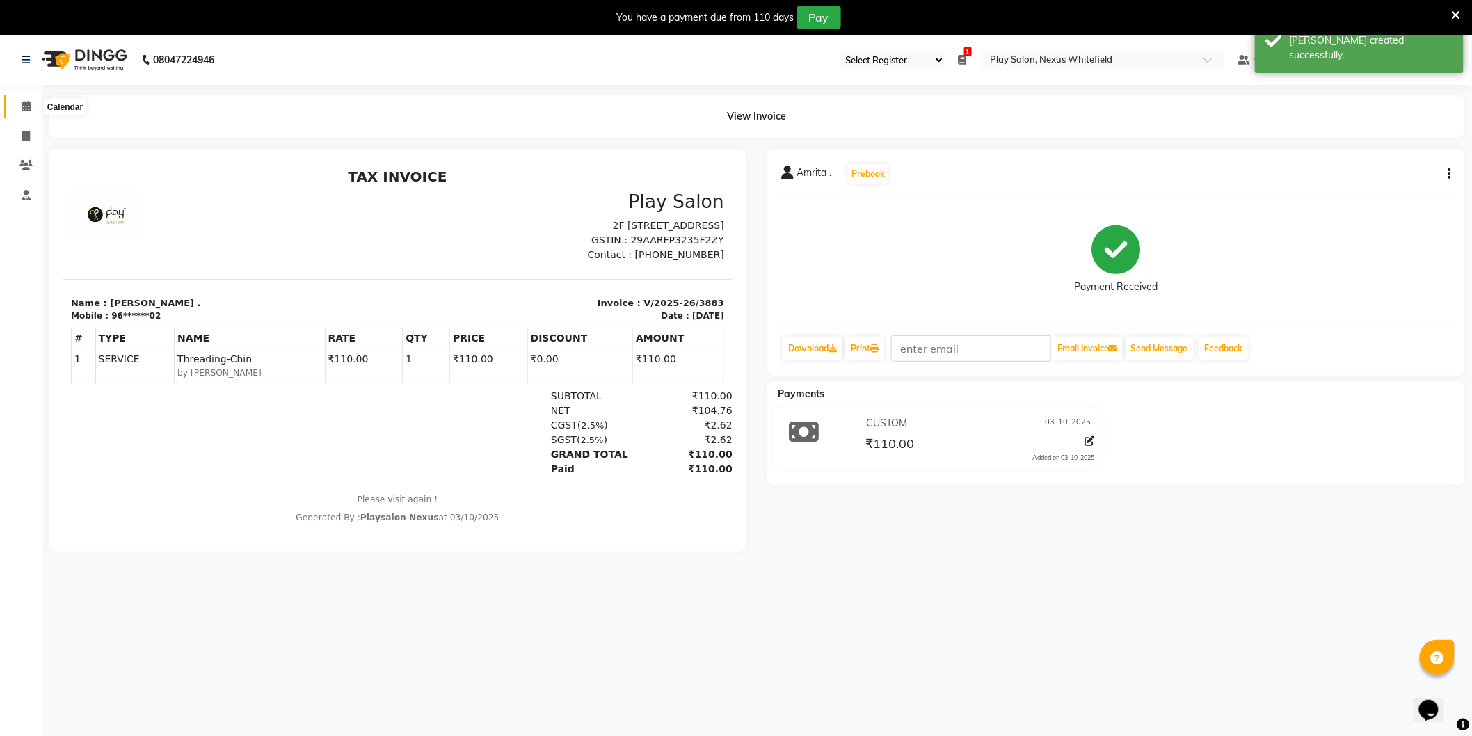
click at [22, 108] on icon at bounding box center [26, 106] width 9 height 10
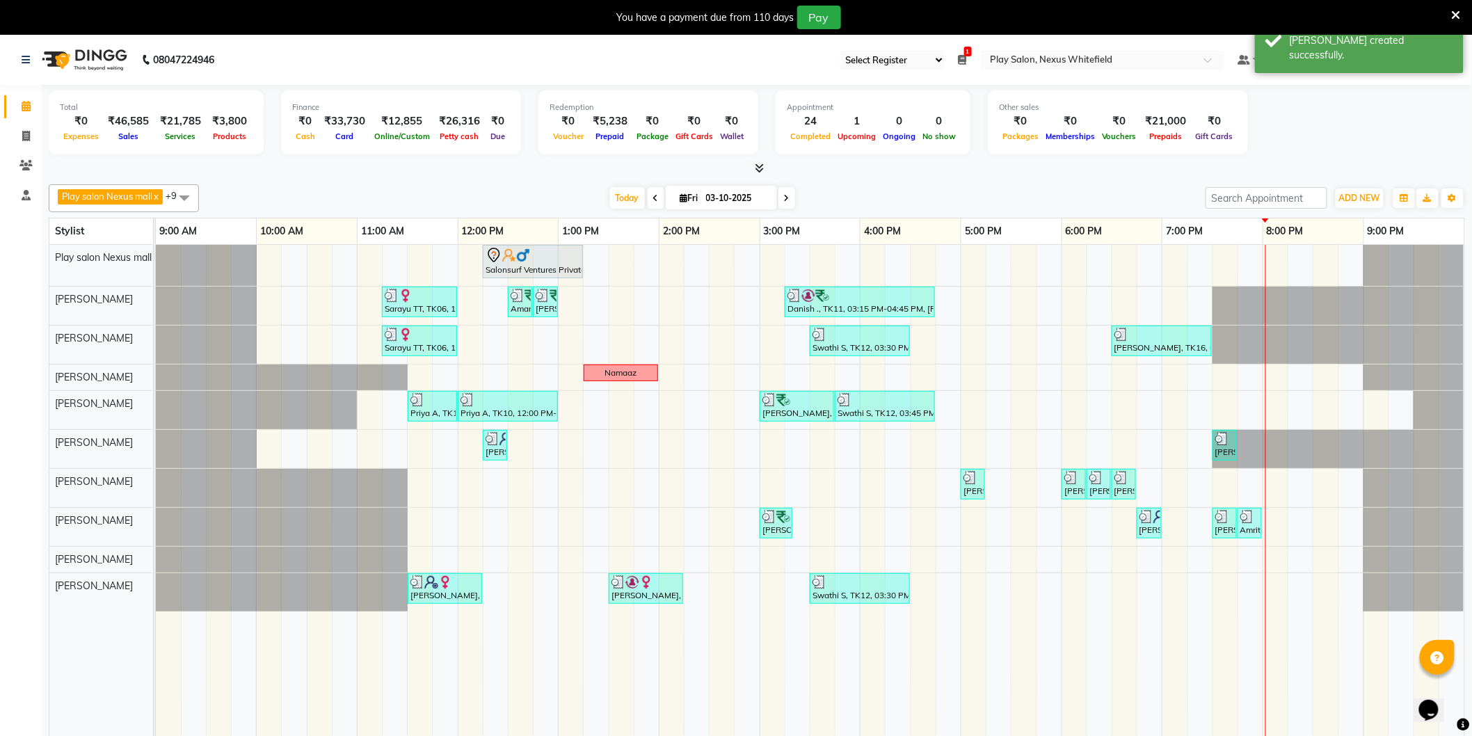
click at [784, 202] on icon at bounding box center [787, 198] width 6 height 8
type input "04-10-2025"
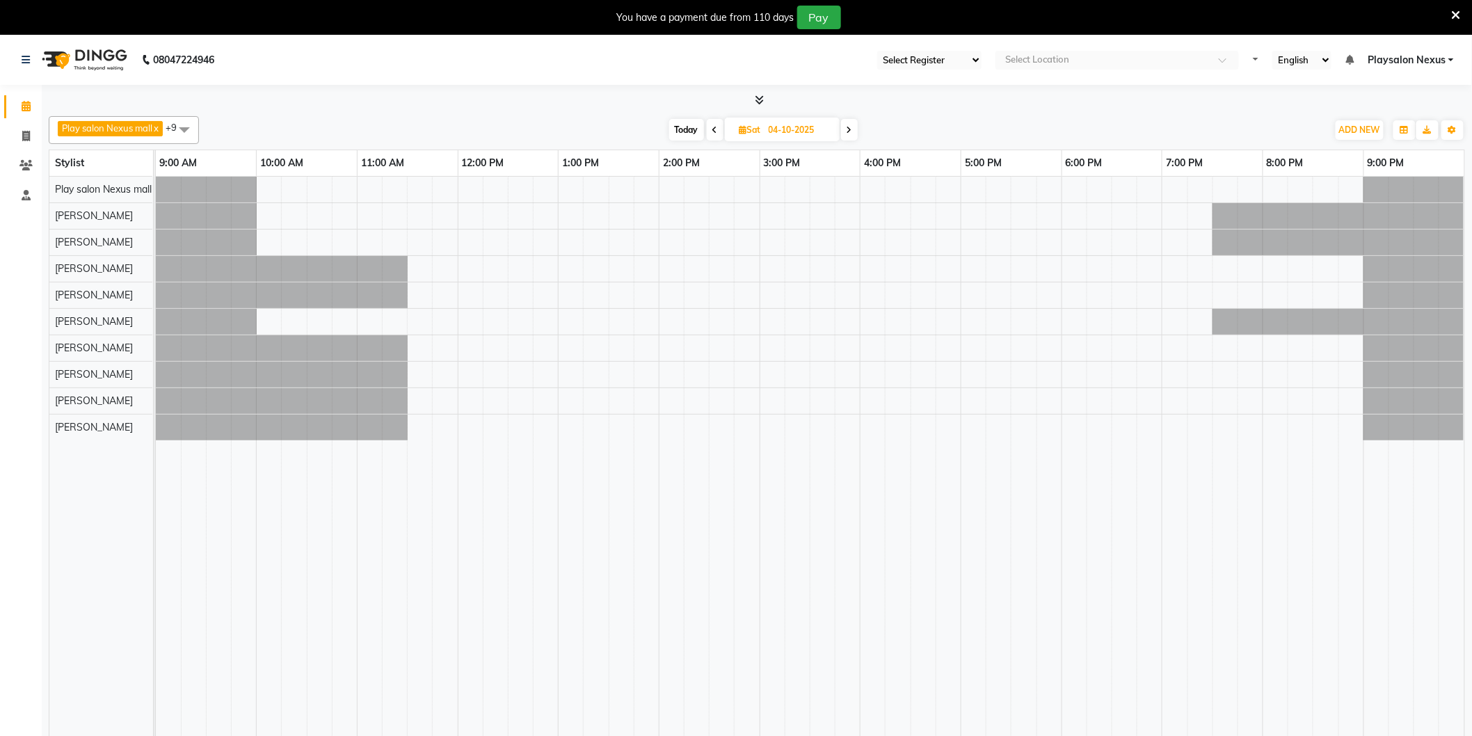
select select "106"
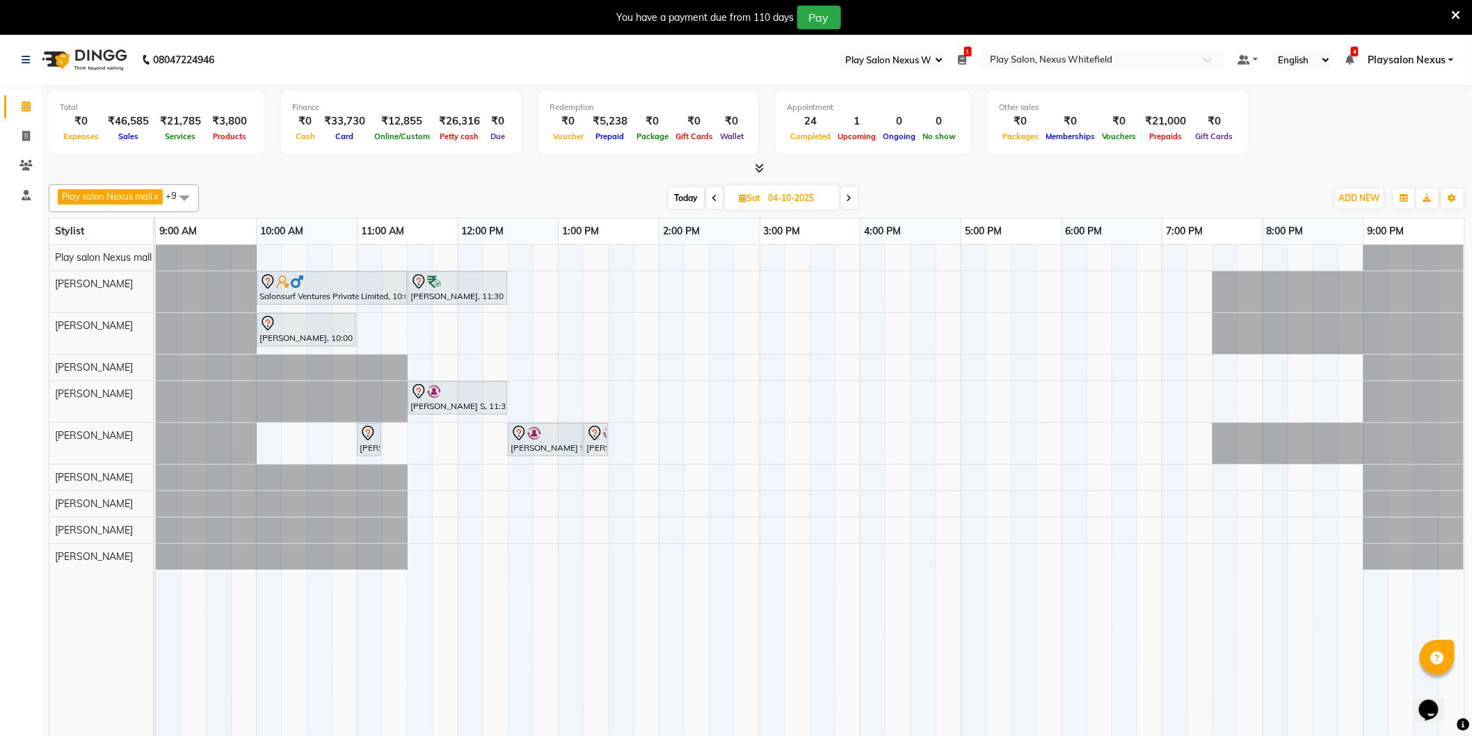
click at [420, 558] on div "Salonsurf Ventures Private Limited, 10:00 AM-11:30 AM, INOA Root Touch-Up Long …" at bounding box center [810, 500] width 1309 height 511
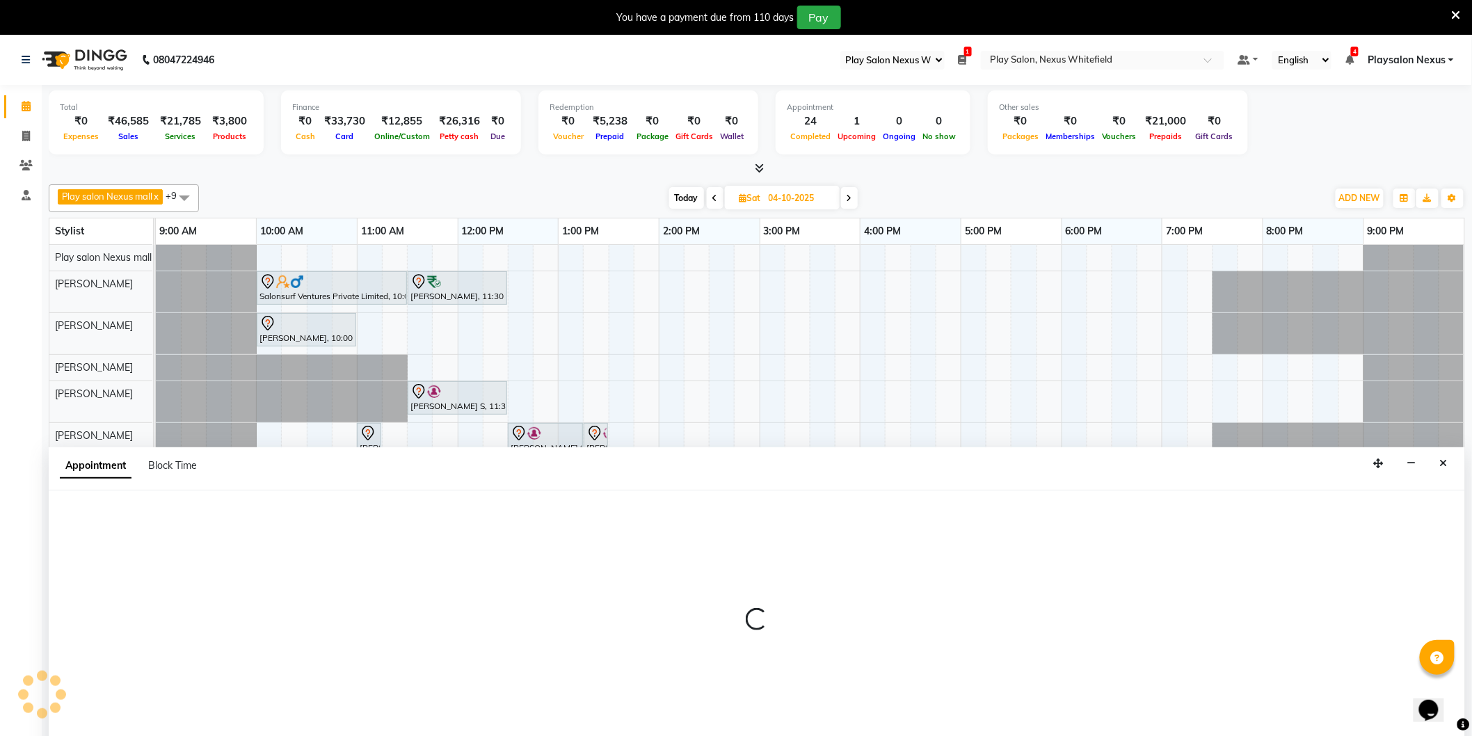
scroll to position [35, 0]
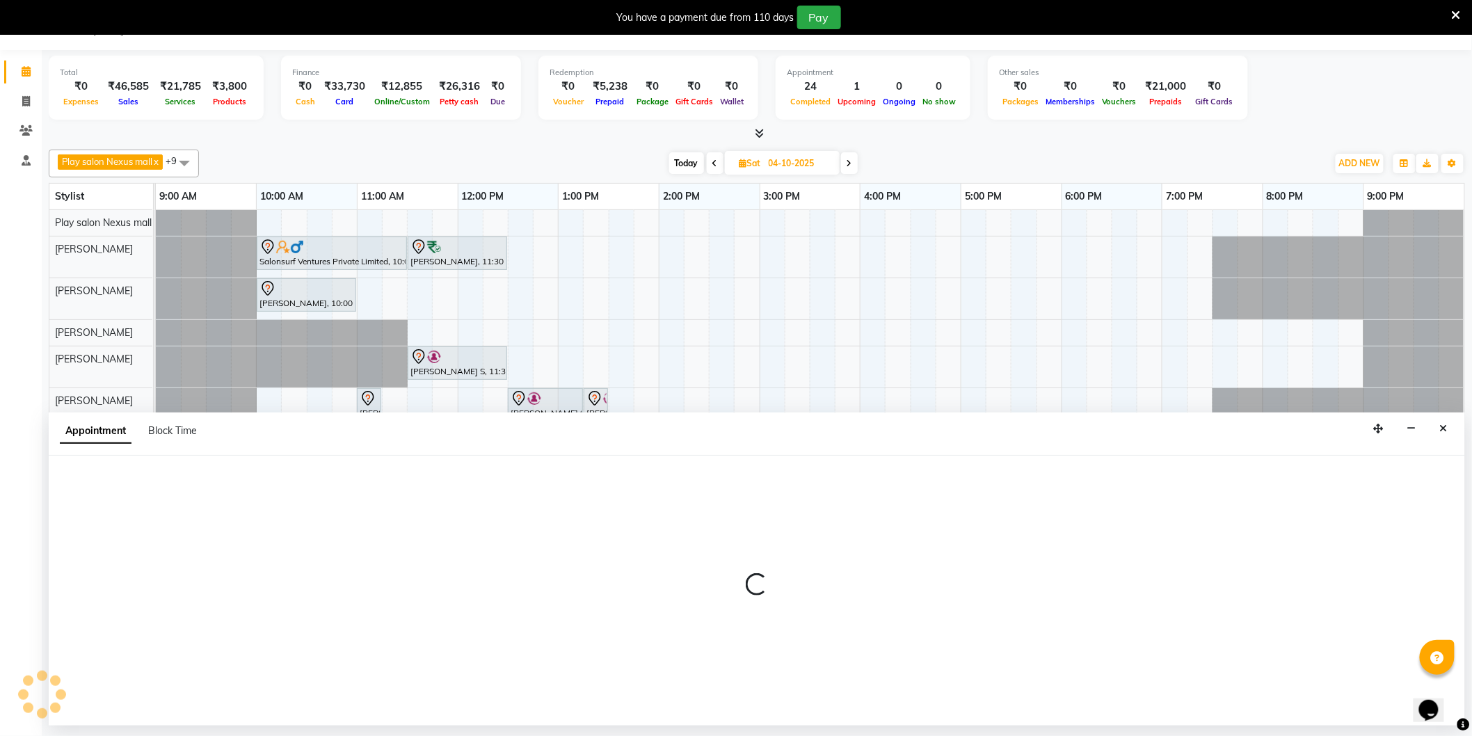
select select "81403"
select select "690"
select select "tentative"
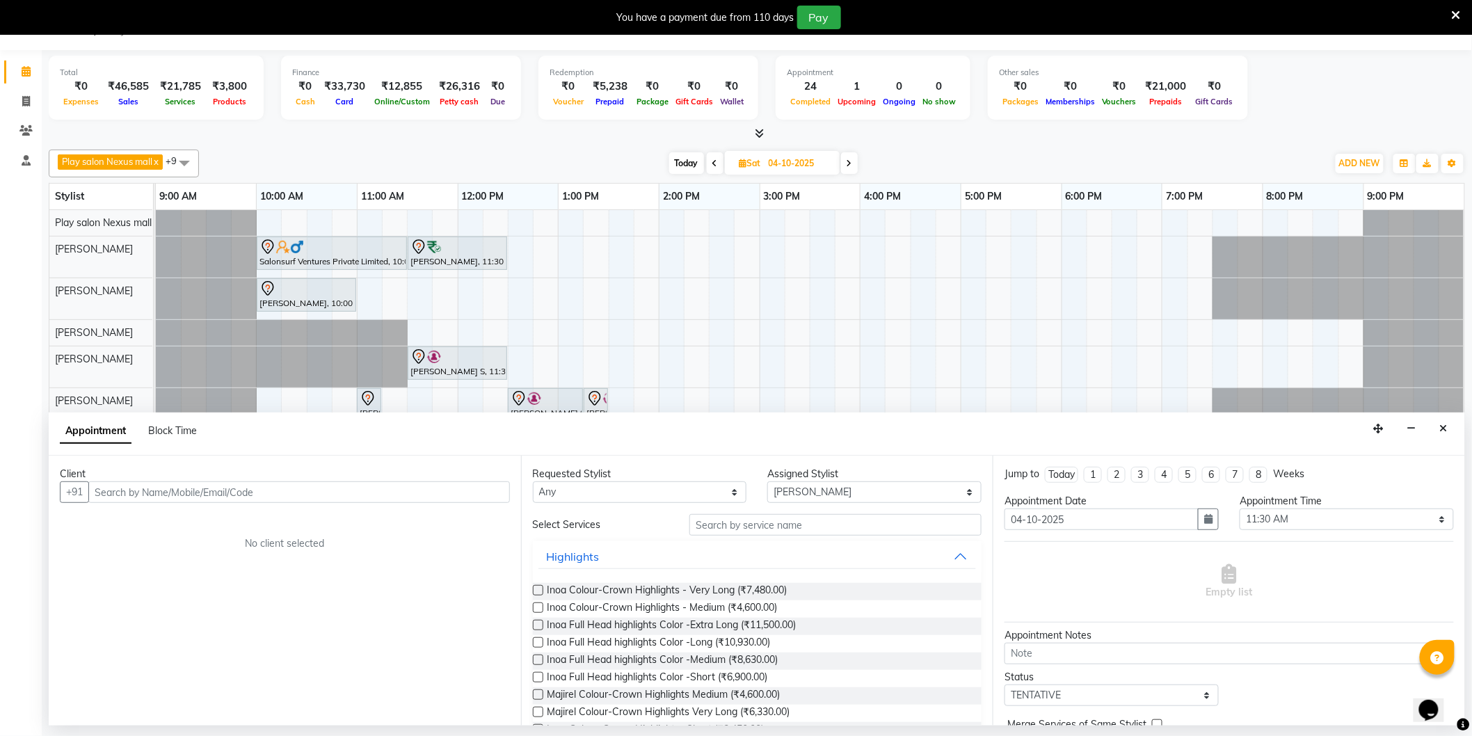
click at [172, 493] on input "text" at bounding box center [299, 492] width 422 height 22
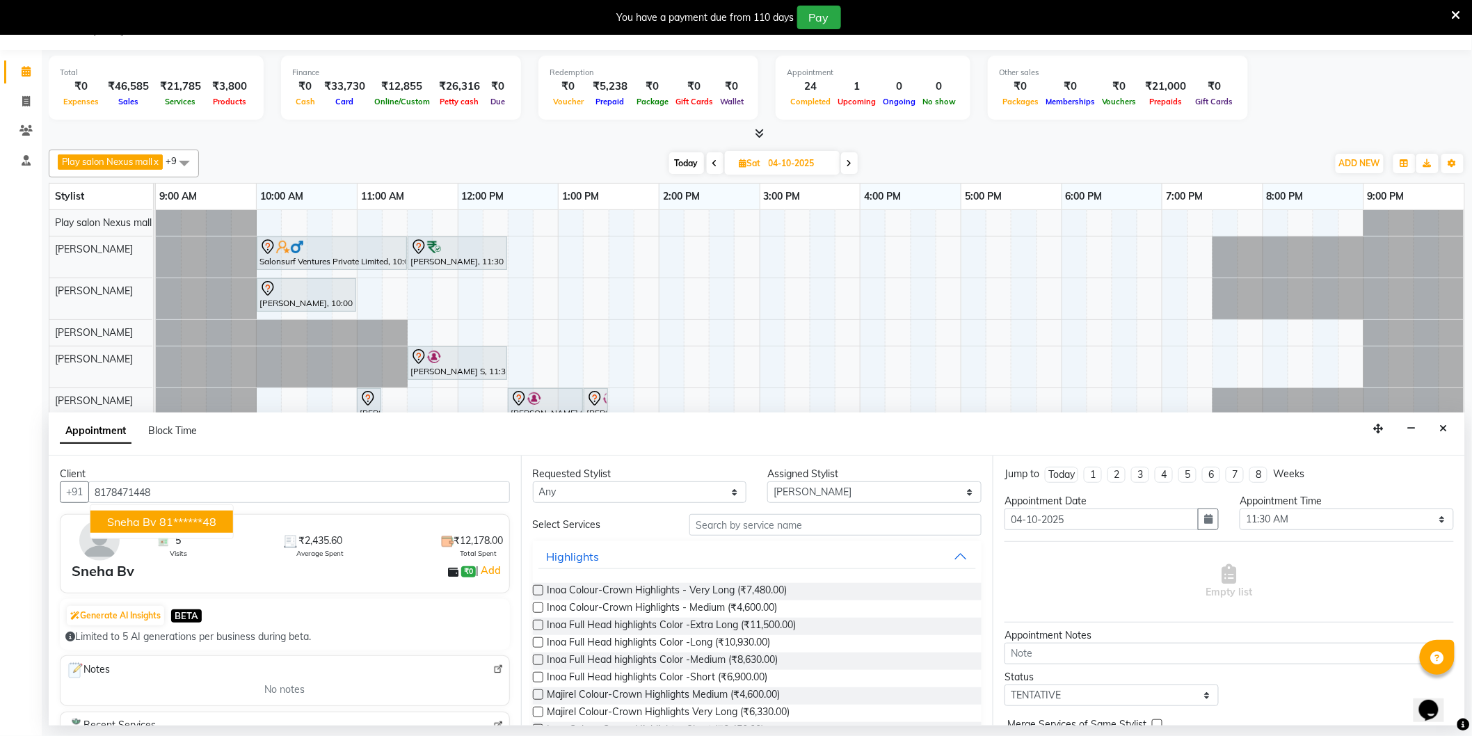
click at [186, 526] on button "Sneha Bv 81******48" at bounding box center [161, 522] width 143 height 22
type input "81******48"
click at [738, 516] on input "text" at bounding box center [835, 525] width 292 height 22
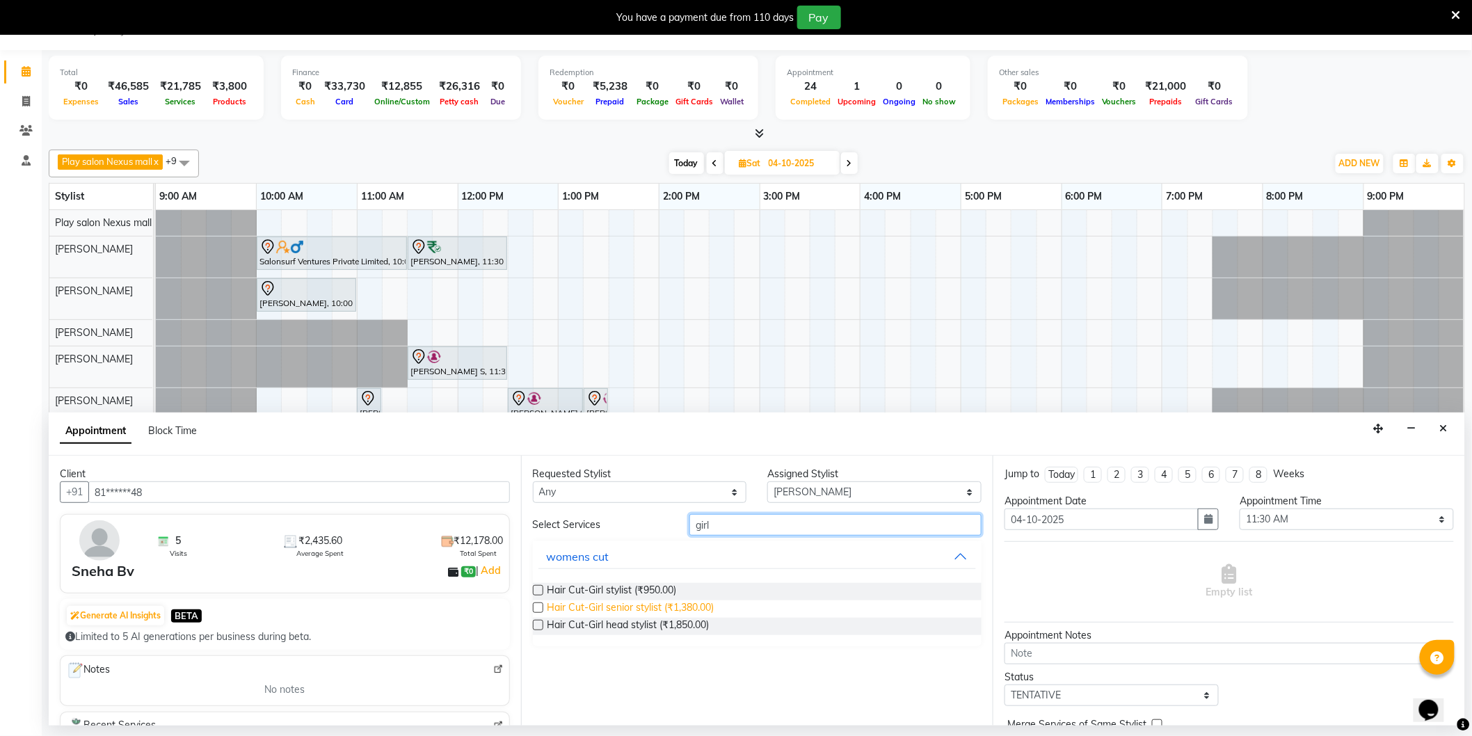
type input "girl"
click at [689, 607] on span "Hair Cut-Girl senior stylist (₹1,380.00)" at bounding box center [631, 608] width 167 height 17
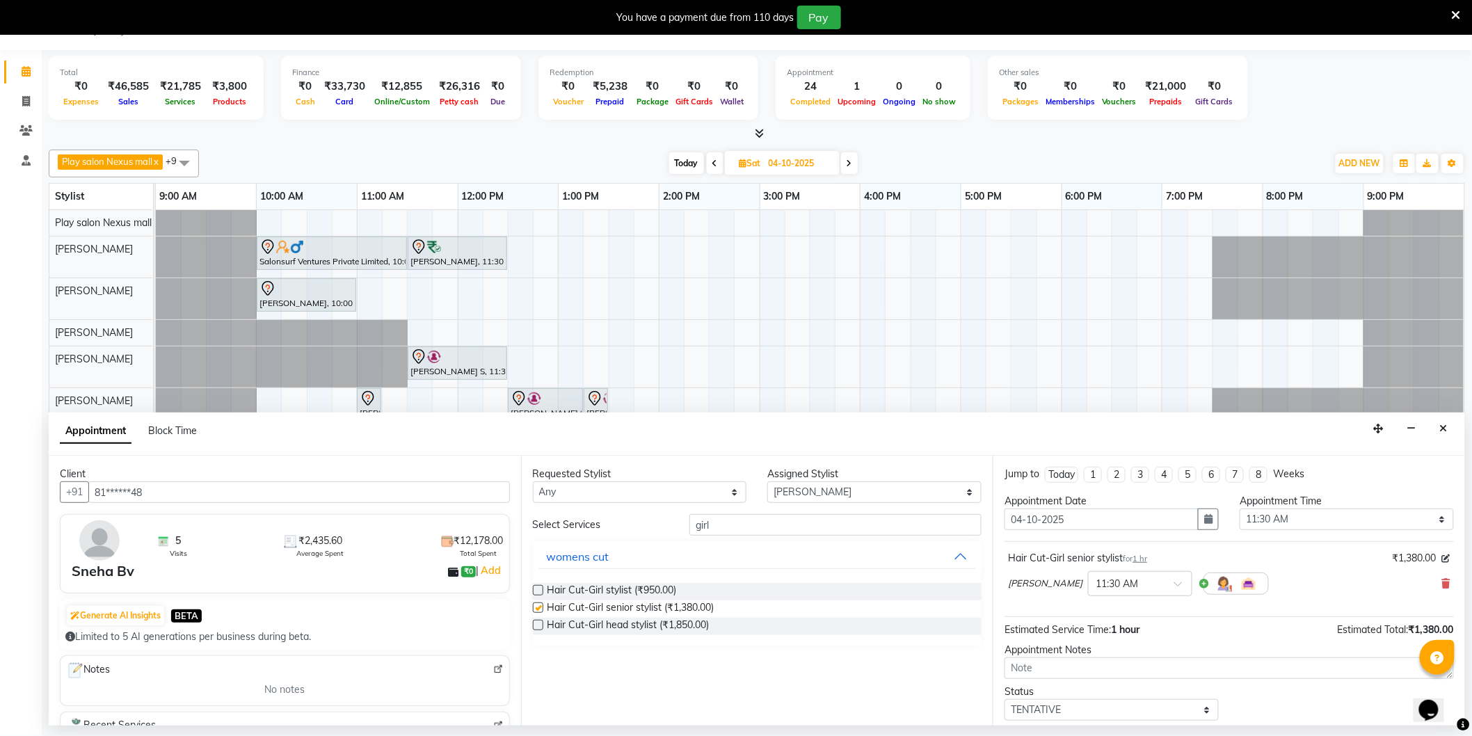
checkbox input "false"
drag, startPoint x: 712, startPoint y: 527, endPoint x: 678, endPoint y: 532, distance: 35.1
click at [682, 531] on div "girl" at bounding box center [835, 525] width 313 height 22
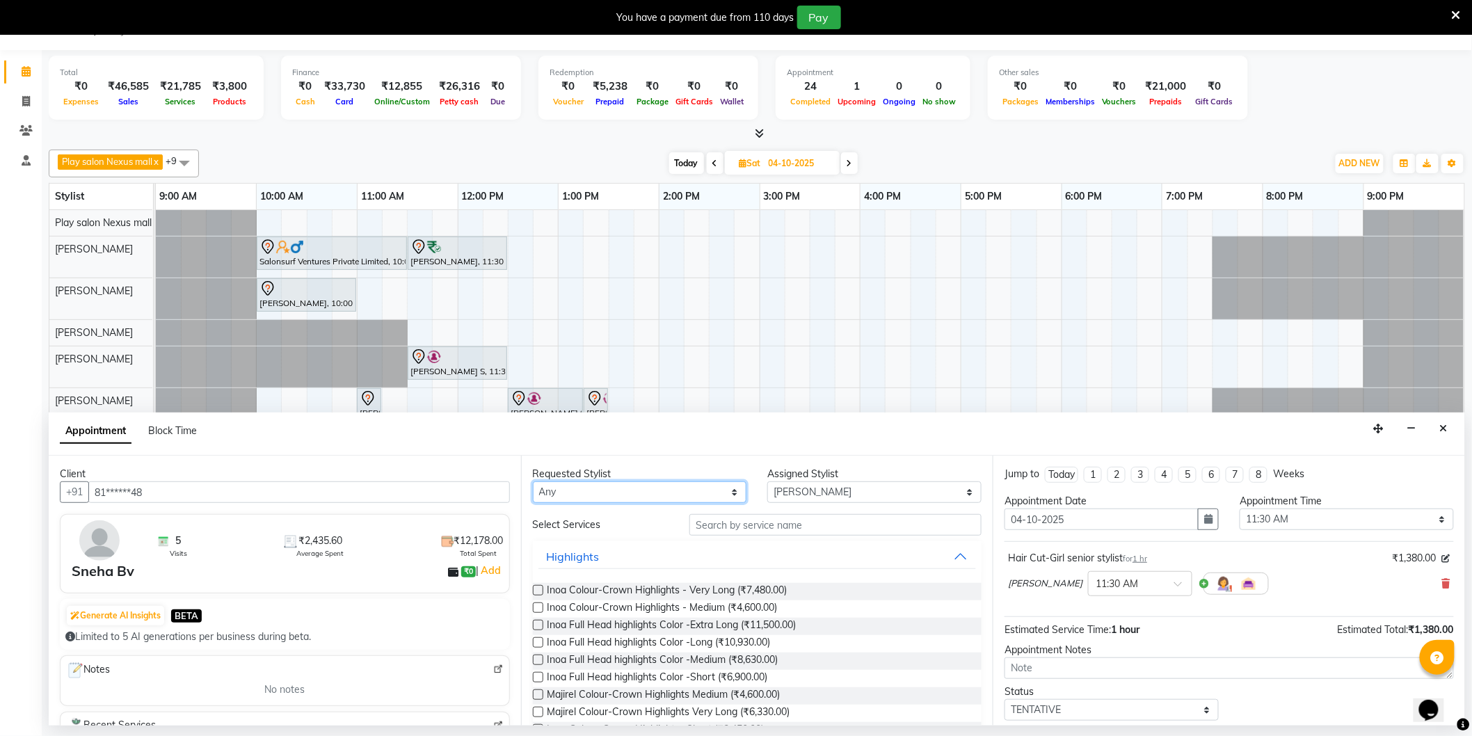
drag, startPoint x: 675, startPoint y: 498, endPoint x: 657, endPoint y: 498, distance: 17.4
click at [675, 498] on select "Any [PERSON_NAME] Md [PERSON_NAME] [PERSON_NAME] [PERSON_NAME] [PERSON_NAME] [P…" at bounding box center [640, 492] width 214 height 22
select select "81393"
click at [533, 481] on select "Any [PERSON_NAME] Md [PERSON_NAME] [PERSON_NAME] [PERSON_NAME] [PERSON_NAME] [P…" at bounding box center [640, 492] width 214 height 22
select select "81393"
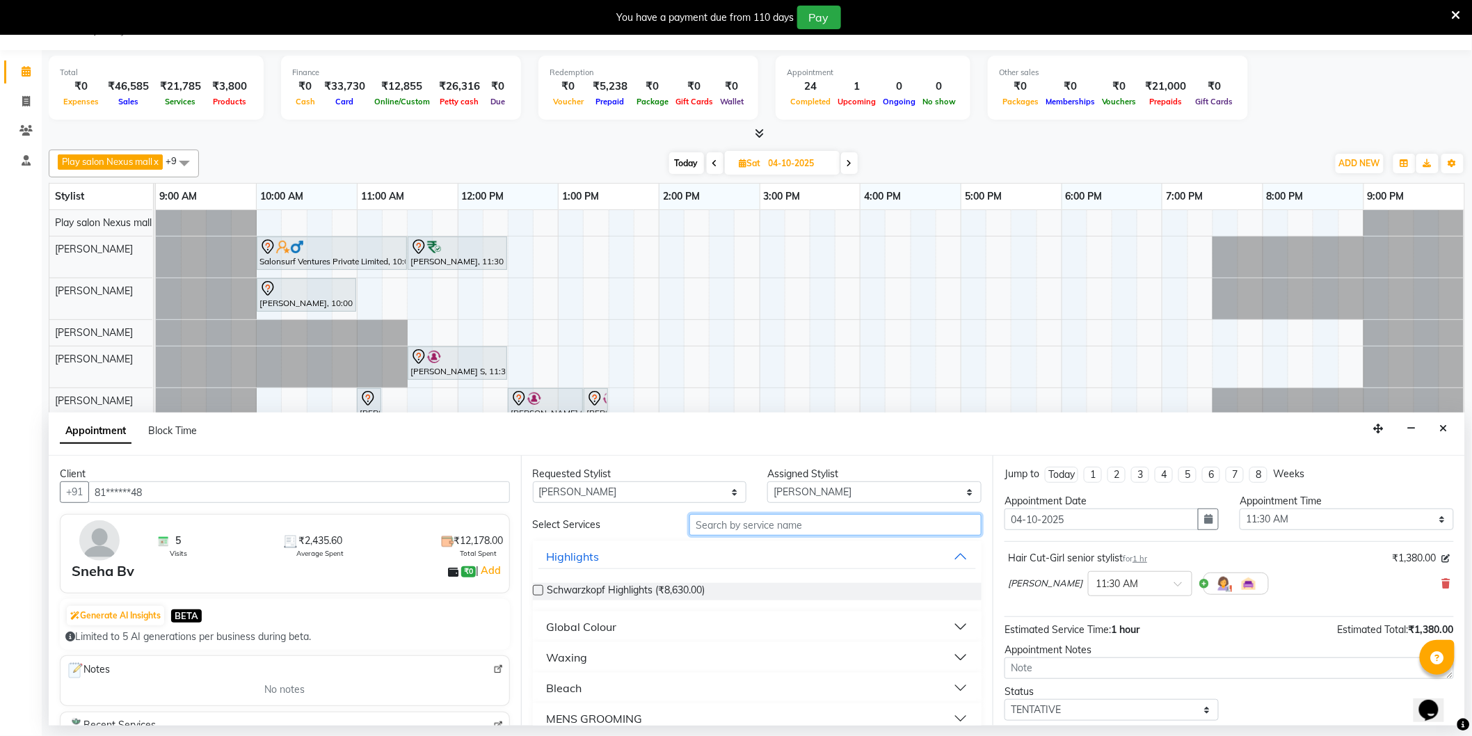
click at [738, 527] on input "text" at bounding box center [835, 525] width 292 height 22
type input "Shaping"
drag, startPoint x: 689, startPoint y: 589, endPoint x: 1058, endPoint y: 594, distance: 368.8
click at [690, 589] on span "Threading-Eye Brow Shaping (₹160.00)" at bounding box center [635, 591] width 175 height 17
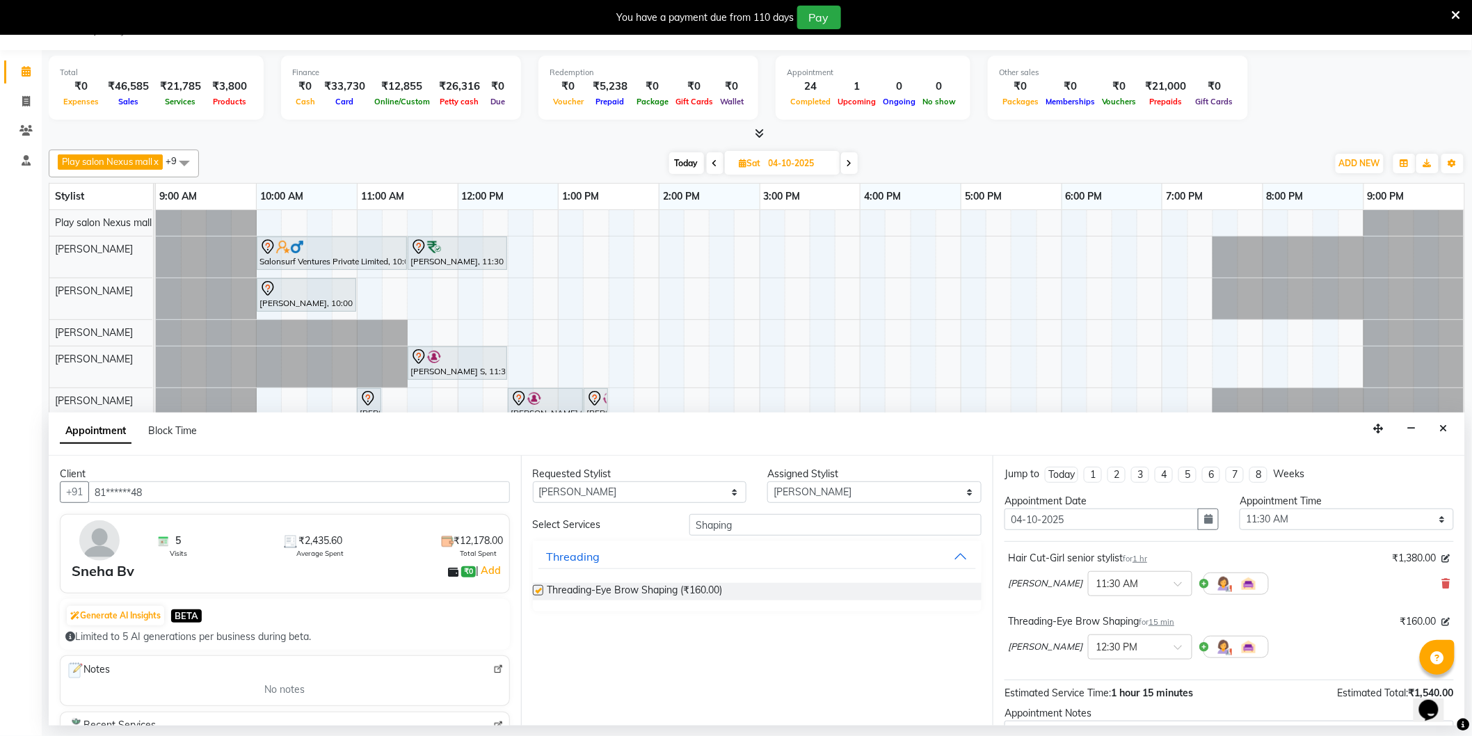
checkbox input "false"
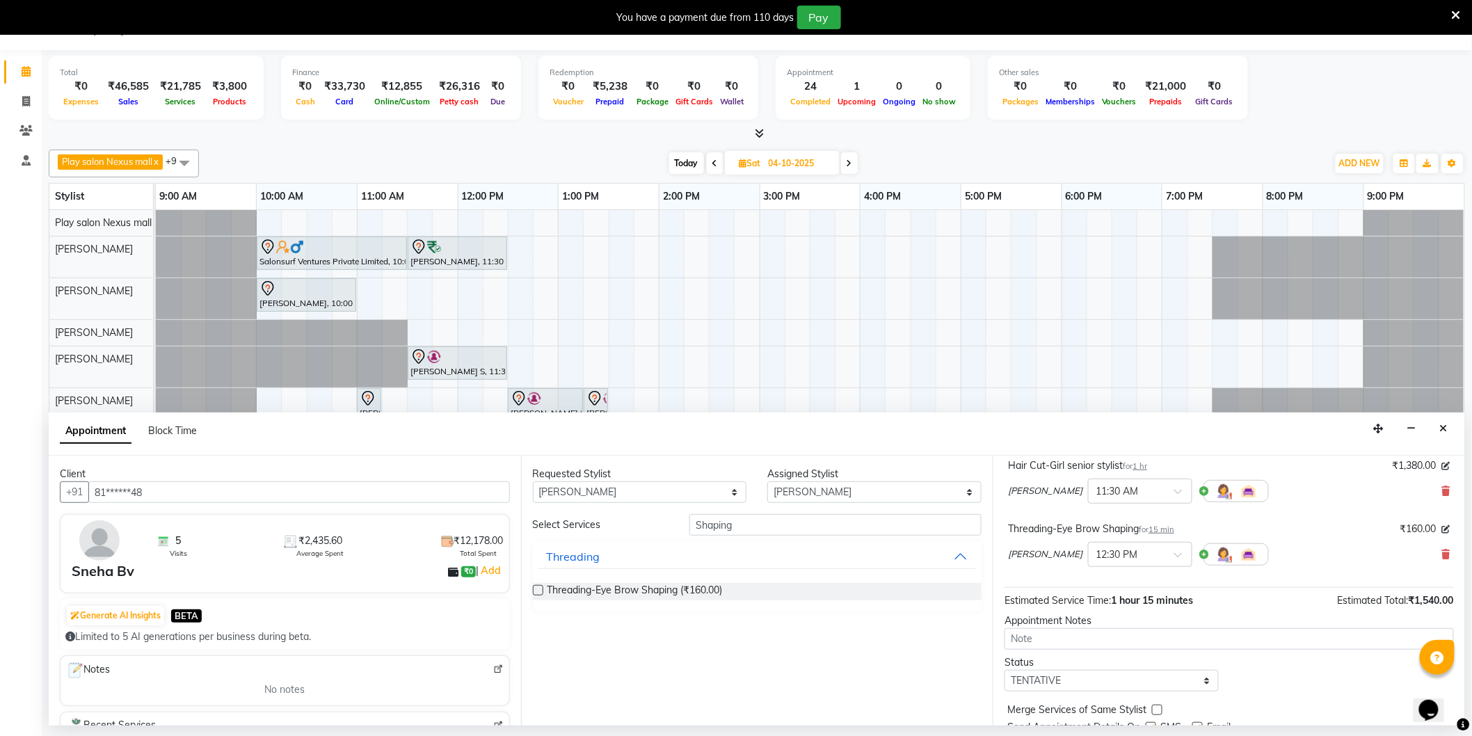
scroll to position [146, 0]
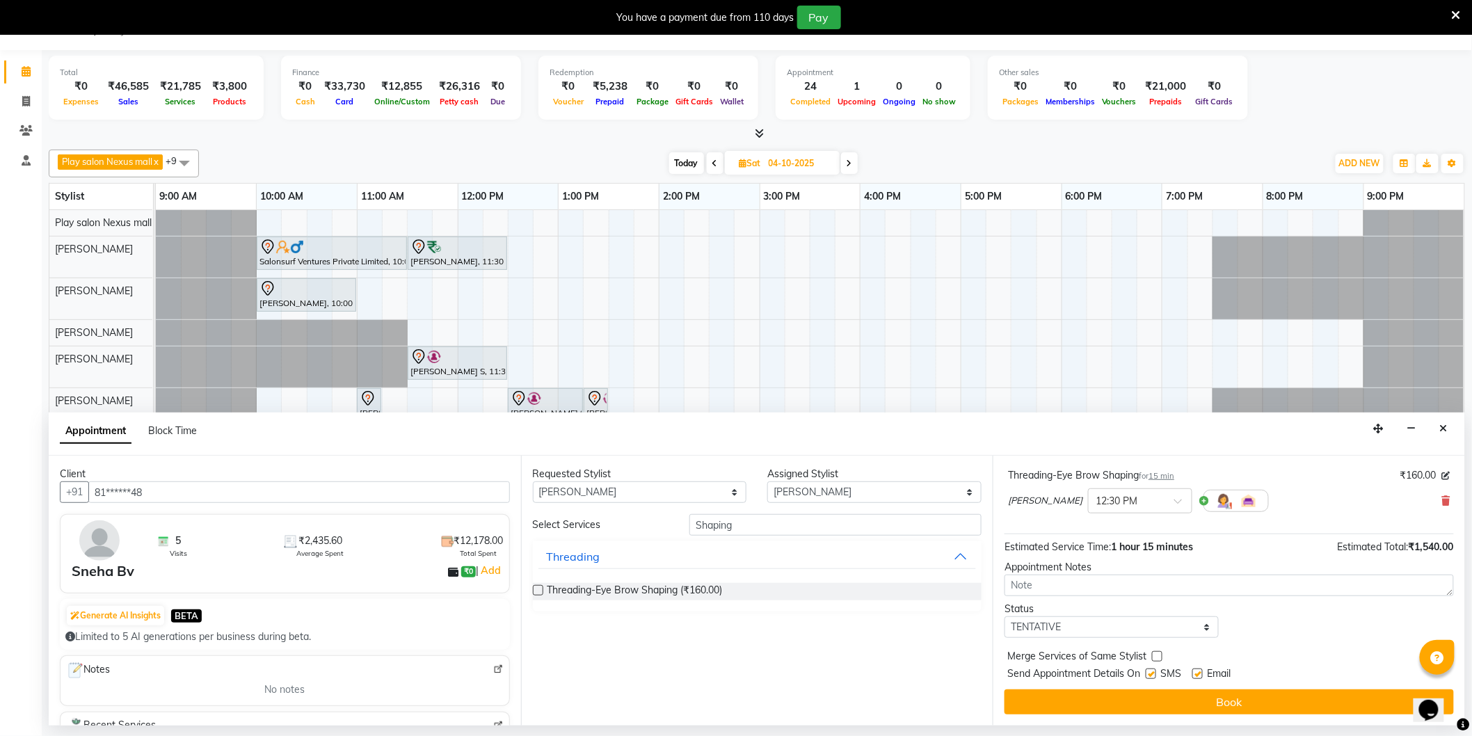
click at [1232, 698] on button "Book" at bounding box center [1229, 701] width 449 height 25
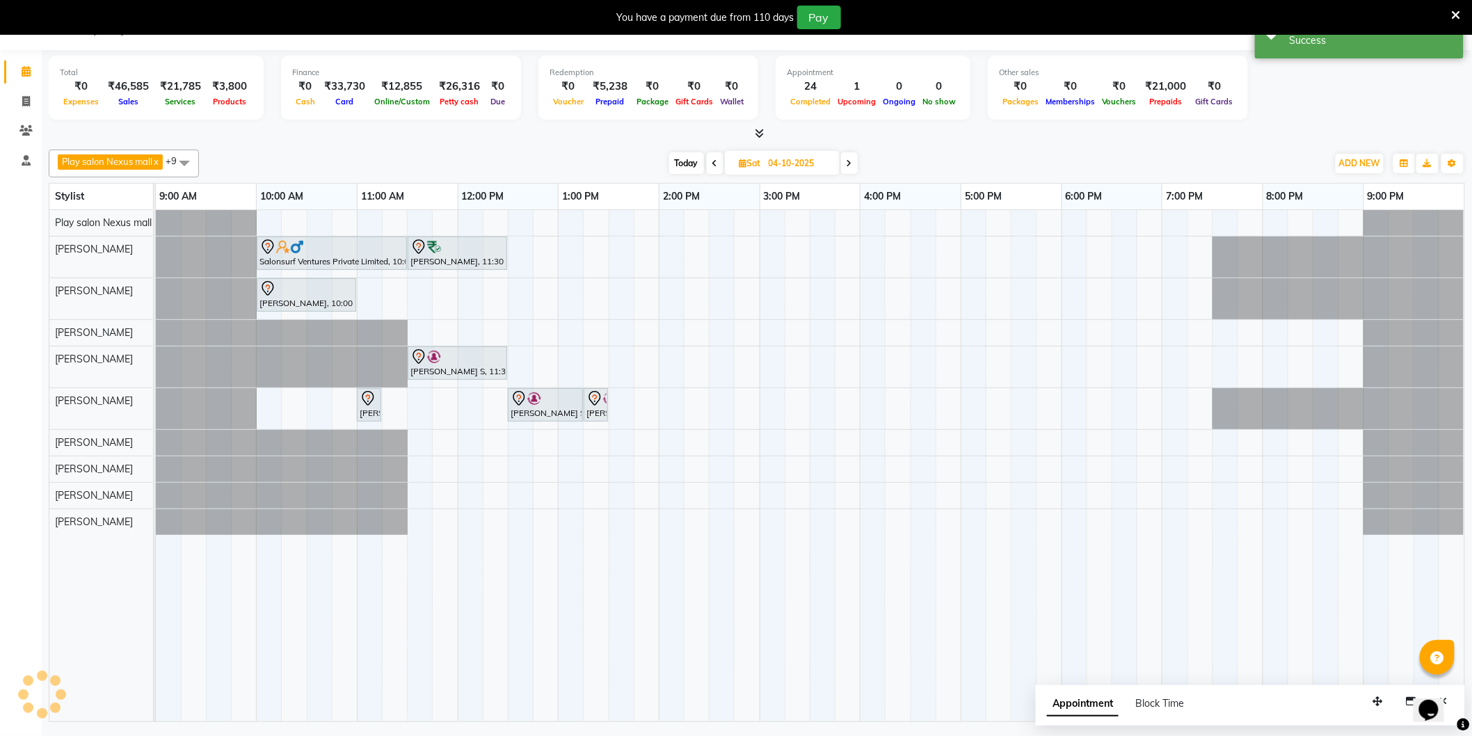
scroll to position [0, 0]
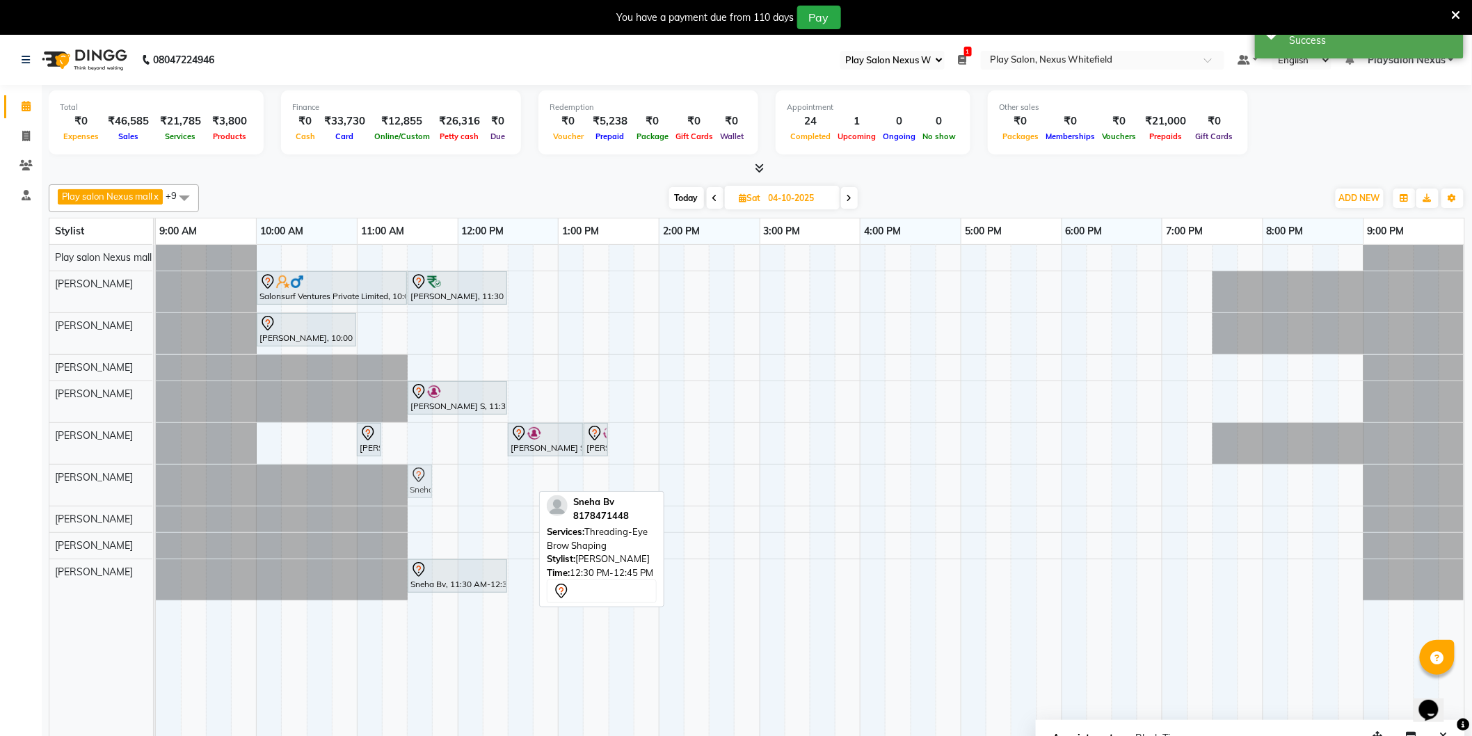
drag, startPoint x: 516, startPoint y: 477, endPoint x: 420, endPoint y: 477, distance: 96.7
click at [156, 477] on div "Sneha Bv, 12:30 PM-12:45 PM, Threading-Eye Brow Shaping Sneha Bv, 12:30 PM-12:4…" at bounding box center [156, 485] width 0 height 41
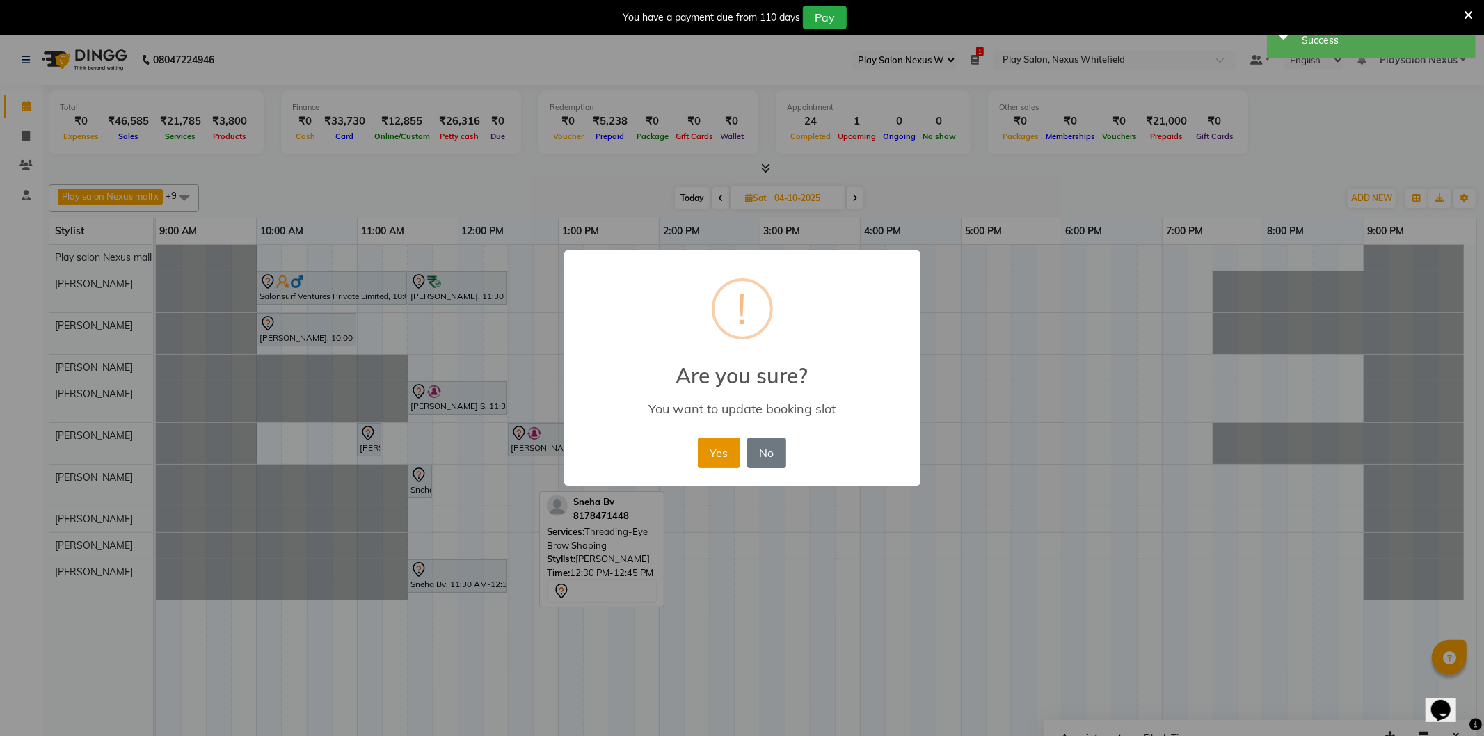
click at [710, 455] on button "Yes" at bounding box center [719, 453] width 42 height 31
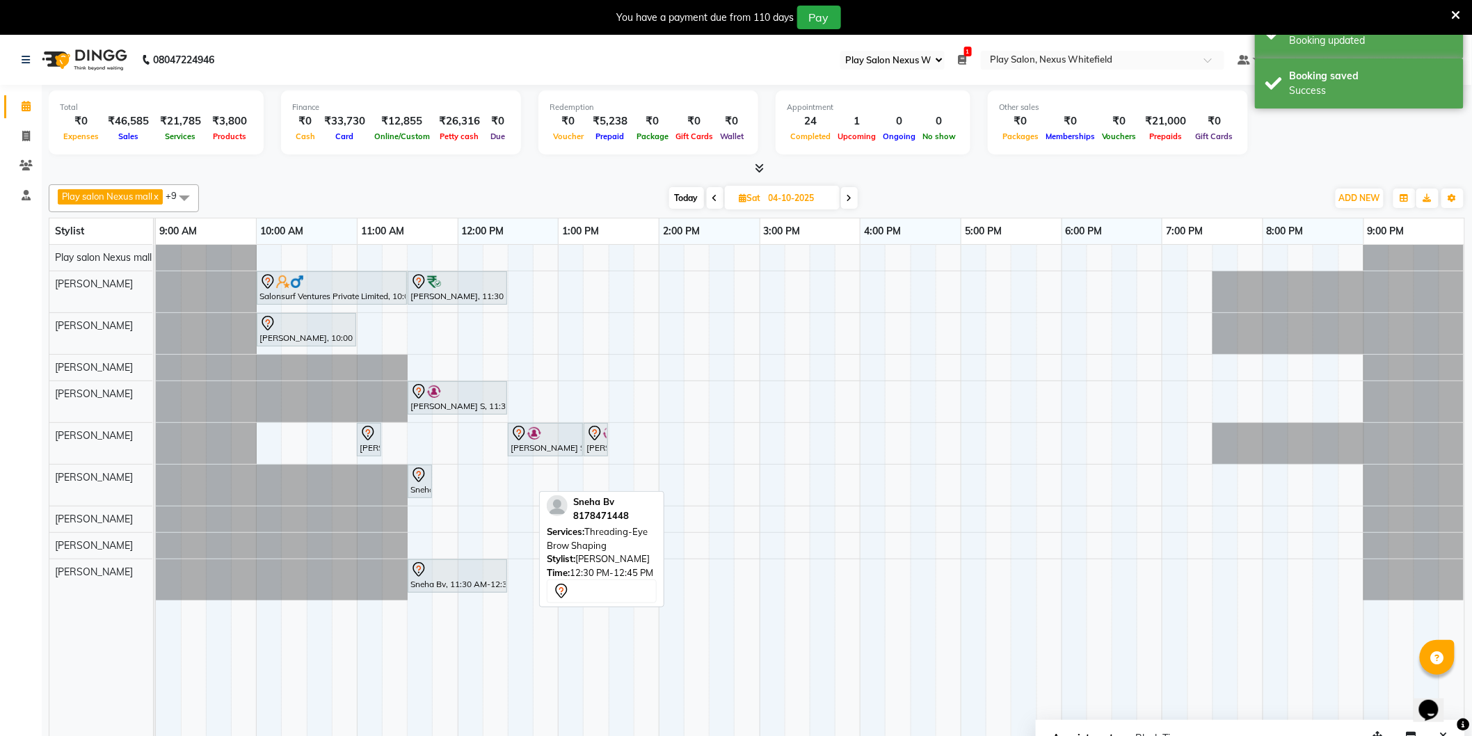
click at [689, 198] on span "Today" at bounding box center [686, 198] width 35 height 22
type input "03-10-2025"
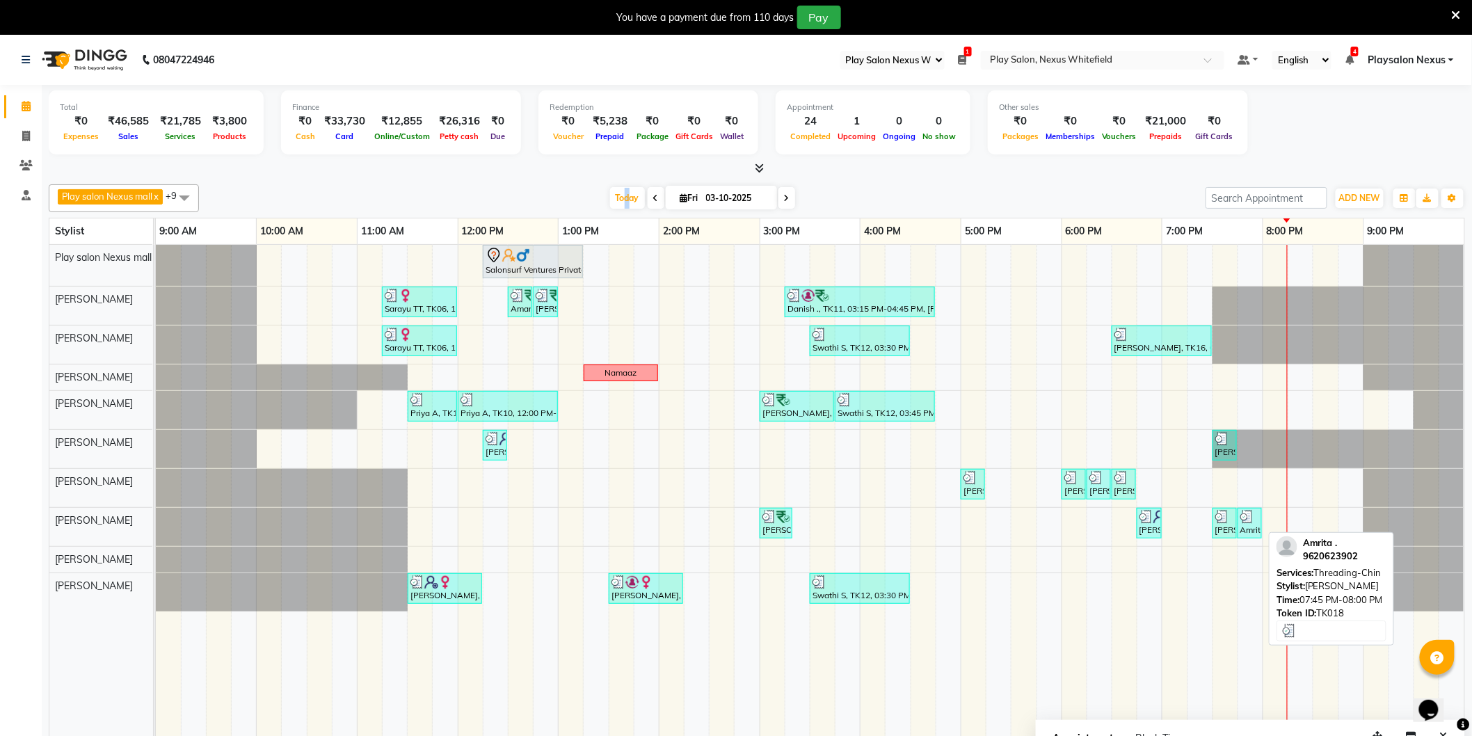
click at [1252, 532] on div "Amrita ., TK18, 07:45 PM-08:00 PM, Threading-[GEOGRAPHIC_DATA]" at bounding box center [1250, 523] width 22 height 26
click at [1247, 527] on div "Amrita ., TK18, 07:45 PM-08:00 PM, Threading-[GEOGRAPHIC_DATA]" at bounding box center [1250, 523] width 22 height 26
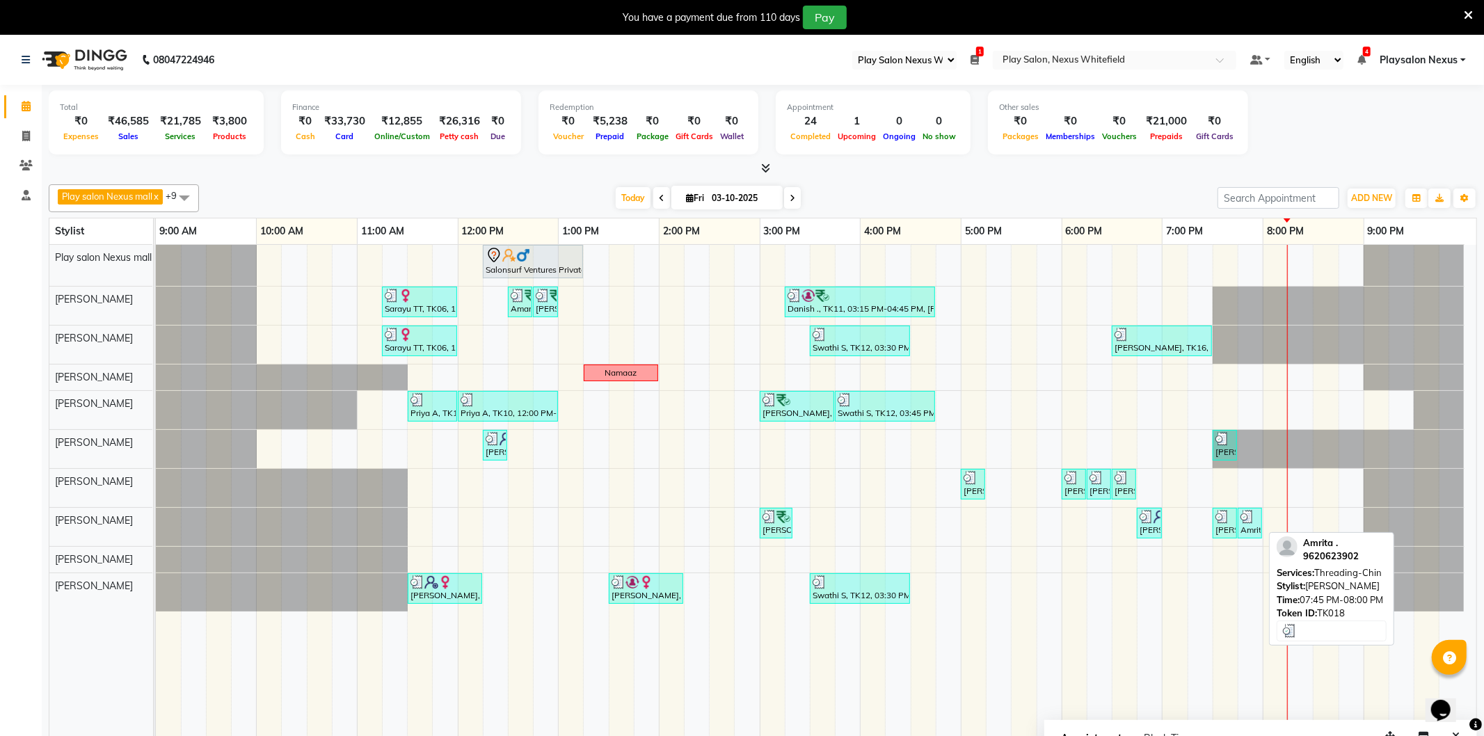
select select "3"
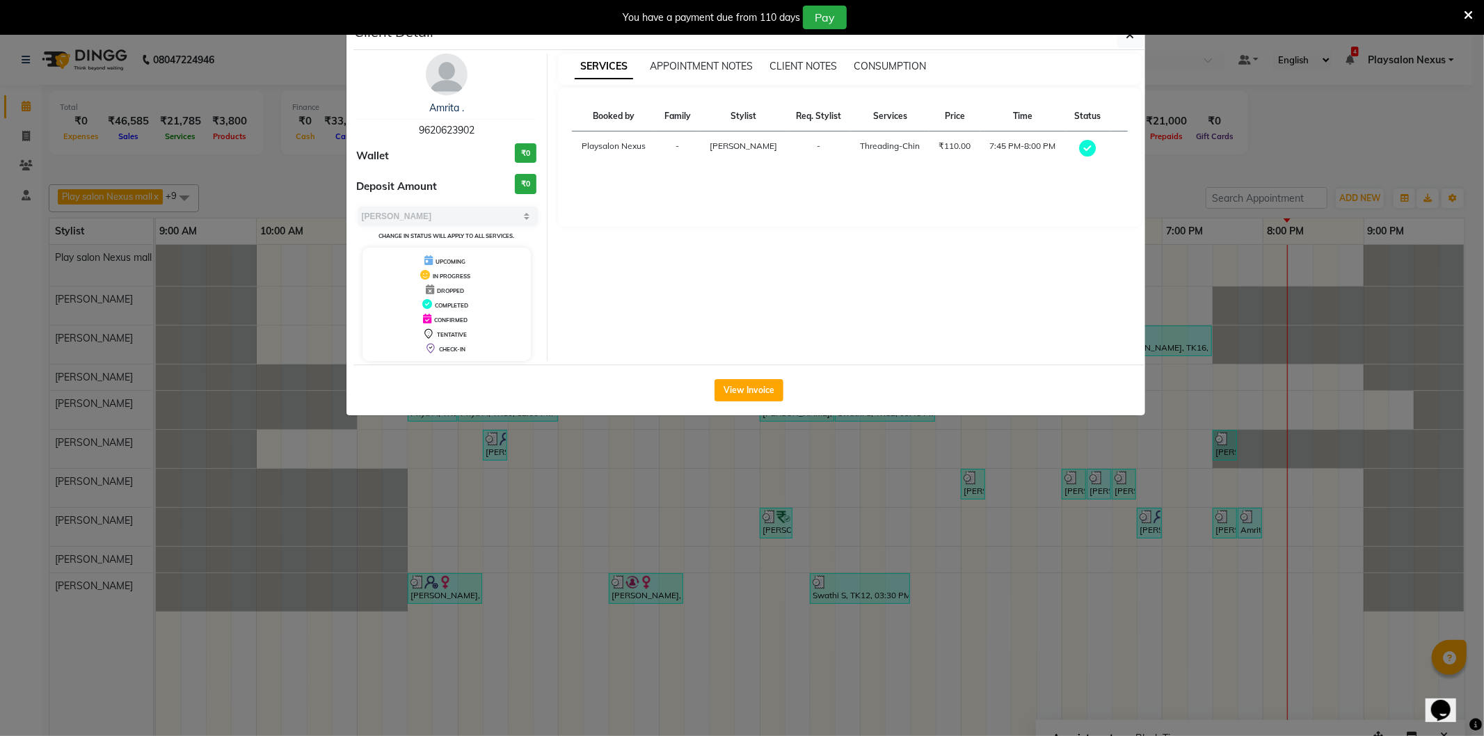
drag, startPoint x: 417, startPoint y: 129, endPoint x: 475, endPoint y: 129, distance: 57.7
click at [474, 129] on span "9620623902" at bounding box center [447, 130] width 56 height 13
copy span "9620623902"
click at [1128, 39] on icon "button" at bounding box center [1130, 34] width 8 height 11
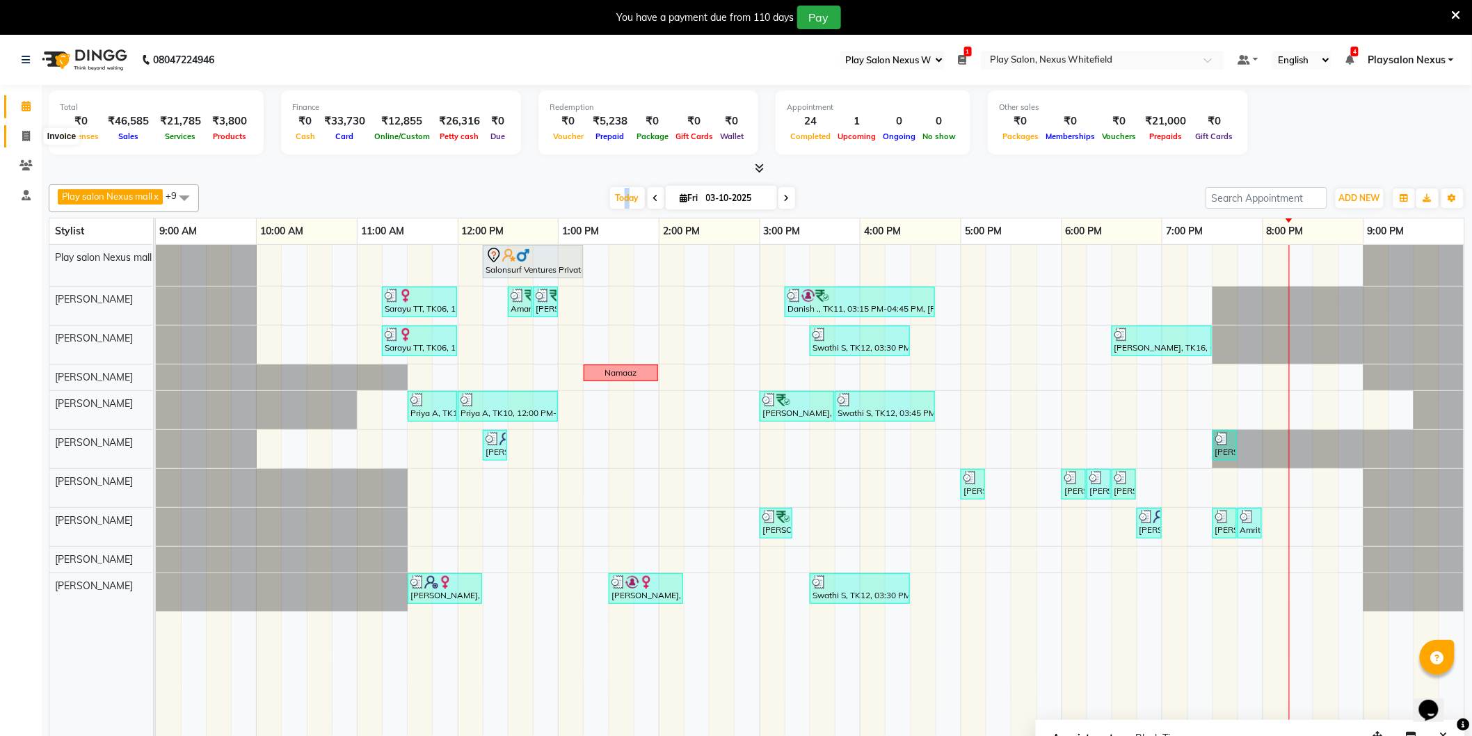
click at [22, 140] on icon at bounding box center [26, 136] width 8 height 10
select select "service"
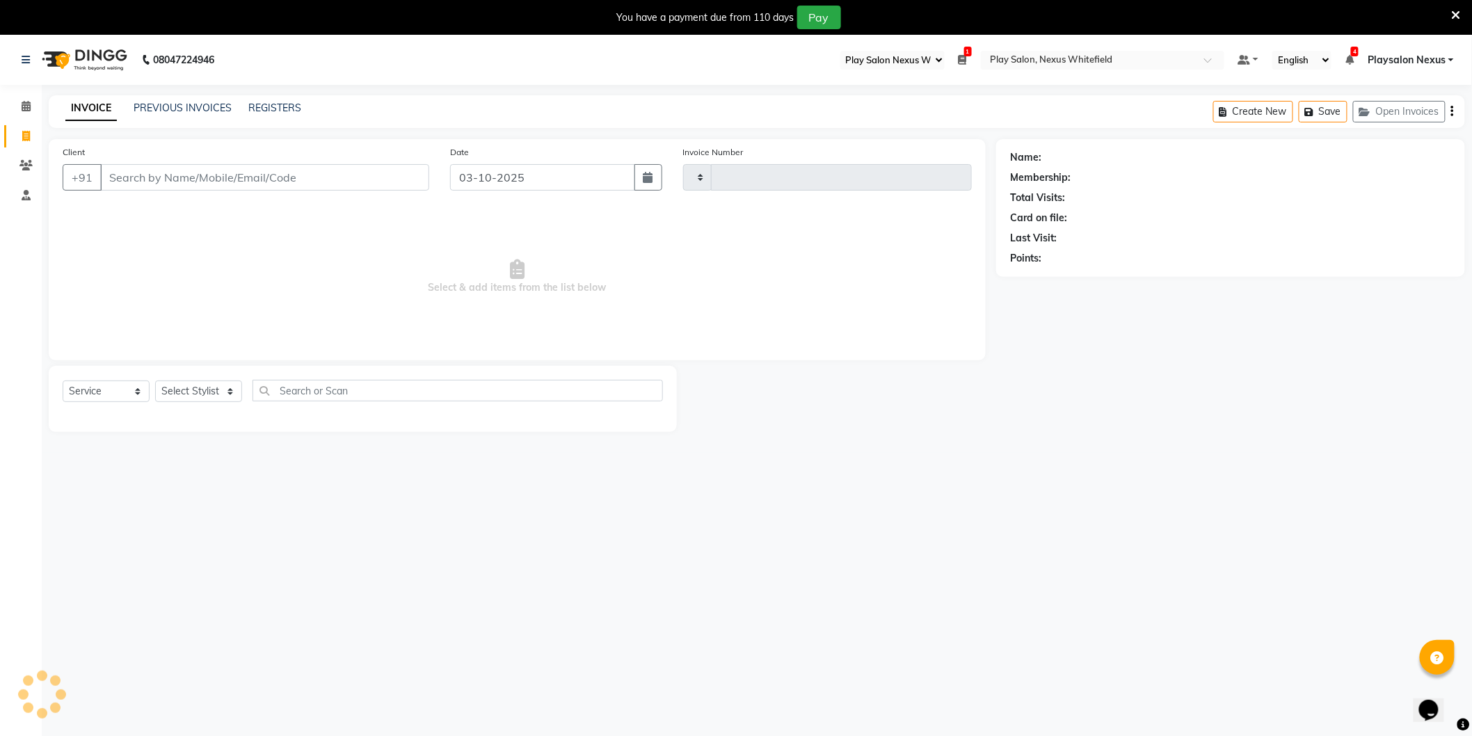
type input "3884"
select select "8356"
click at [143, 177] on input "Client" at bounding box center [264, 177] width 329 height 26
type input "9620623902"
click at [105, 394] on select "Select Service Product Membership Package Voucher Prepaid Gift Card" at bounding box center [106, 392] width 87 height 22
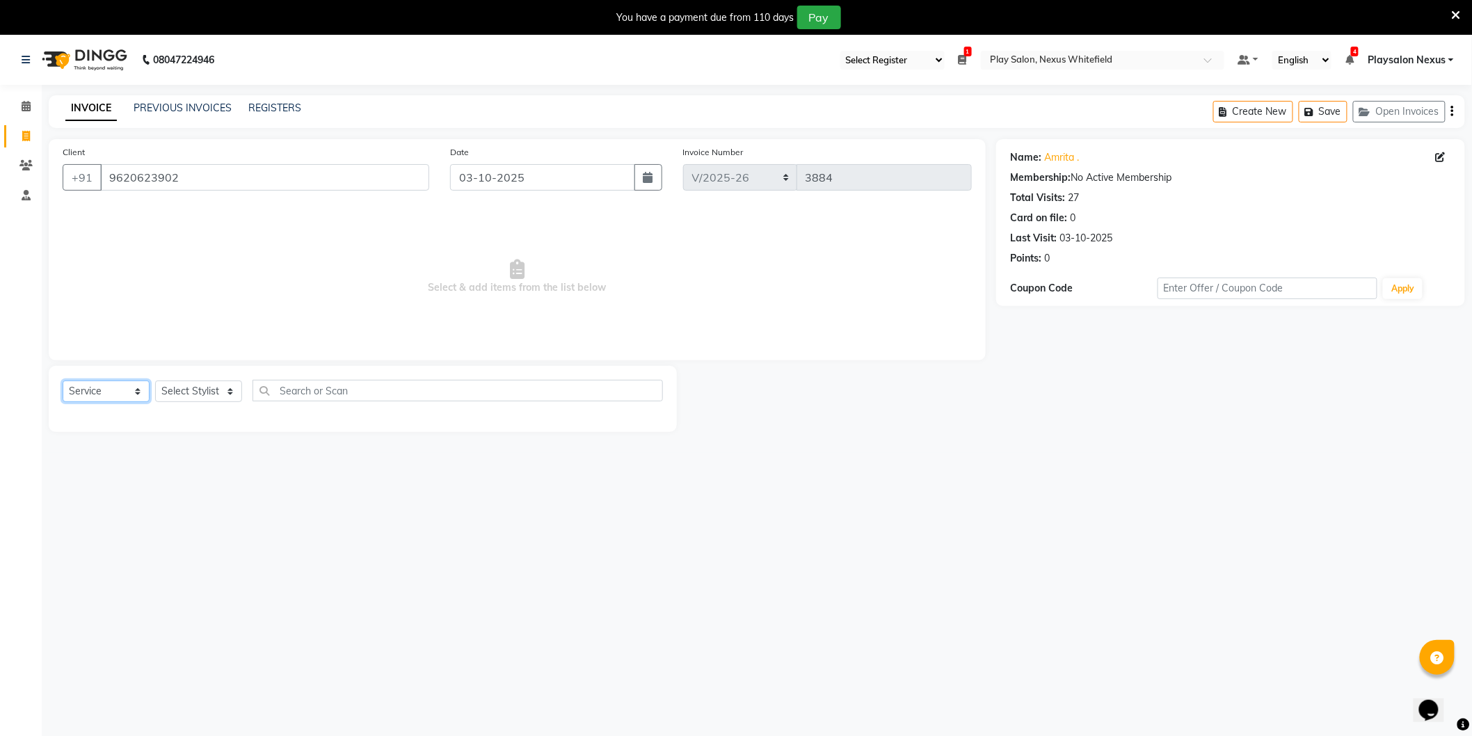
select select "product"
click at [63, 381] on select "Select Service Product Membership Package Voucher Prepaid Gift Card" at bounding box center [106, 392] width 87 height 22
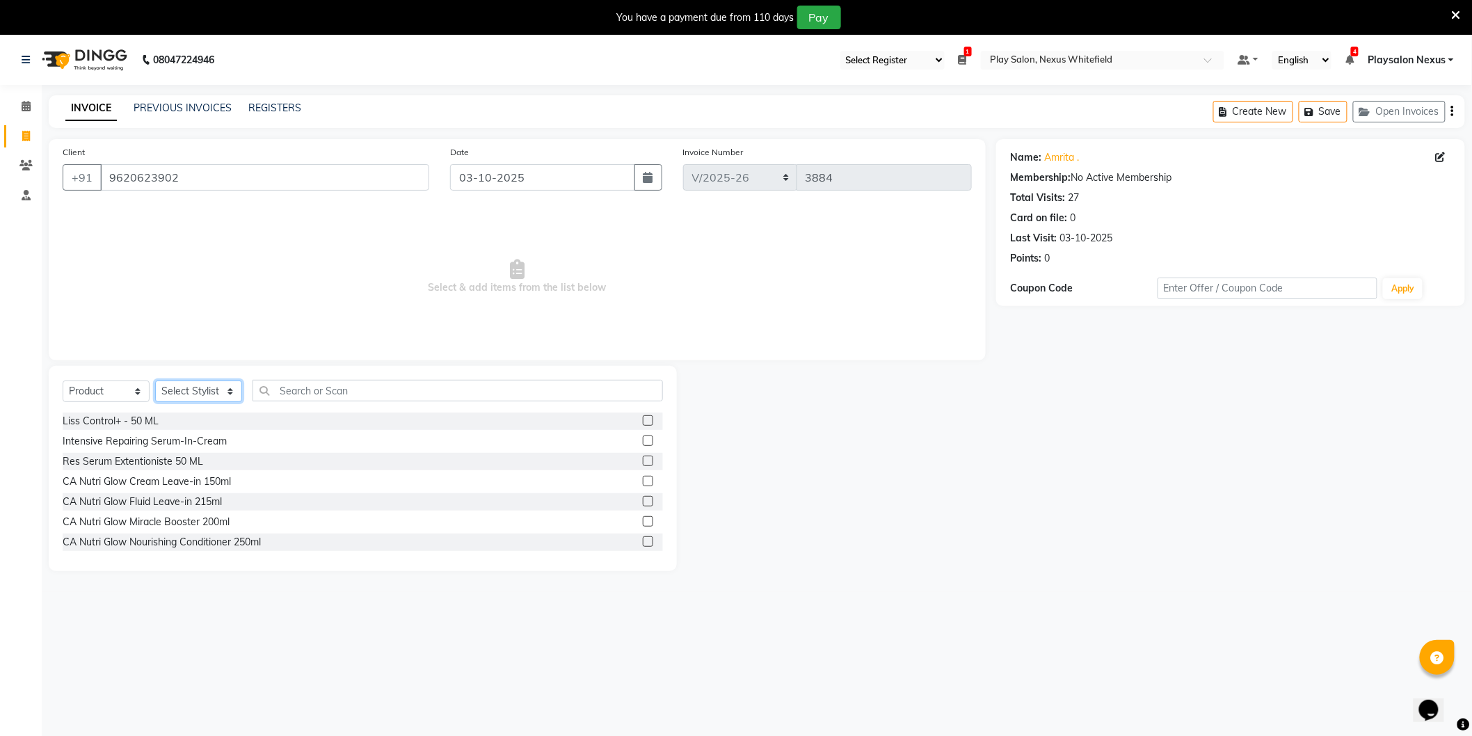
click at [184, 394] on select "Select Stylist Abdulla Md Adil Ali Ambika Rai Asha Thapa Ashim Sapkota Bhargavi…" at bounding box center [198, 392] width 87 height 22
select select "81403"
click at [155, 381] on select "Select Stylist Abdulla Md Adil Ali Ambika Rai Asha Thapa Ashim Sapkota Bhargavi…" at bounding box center [198, 392] width 87 height 22
drag, startPoint x: 296, startPoint y: 392, endPoint x: 308, endPoint y: 388, distance: 12.5
click at [298, 392] on input "text" at bounding box center [458, 391] width 410 height 22
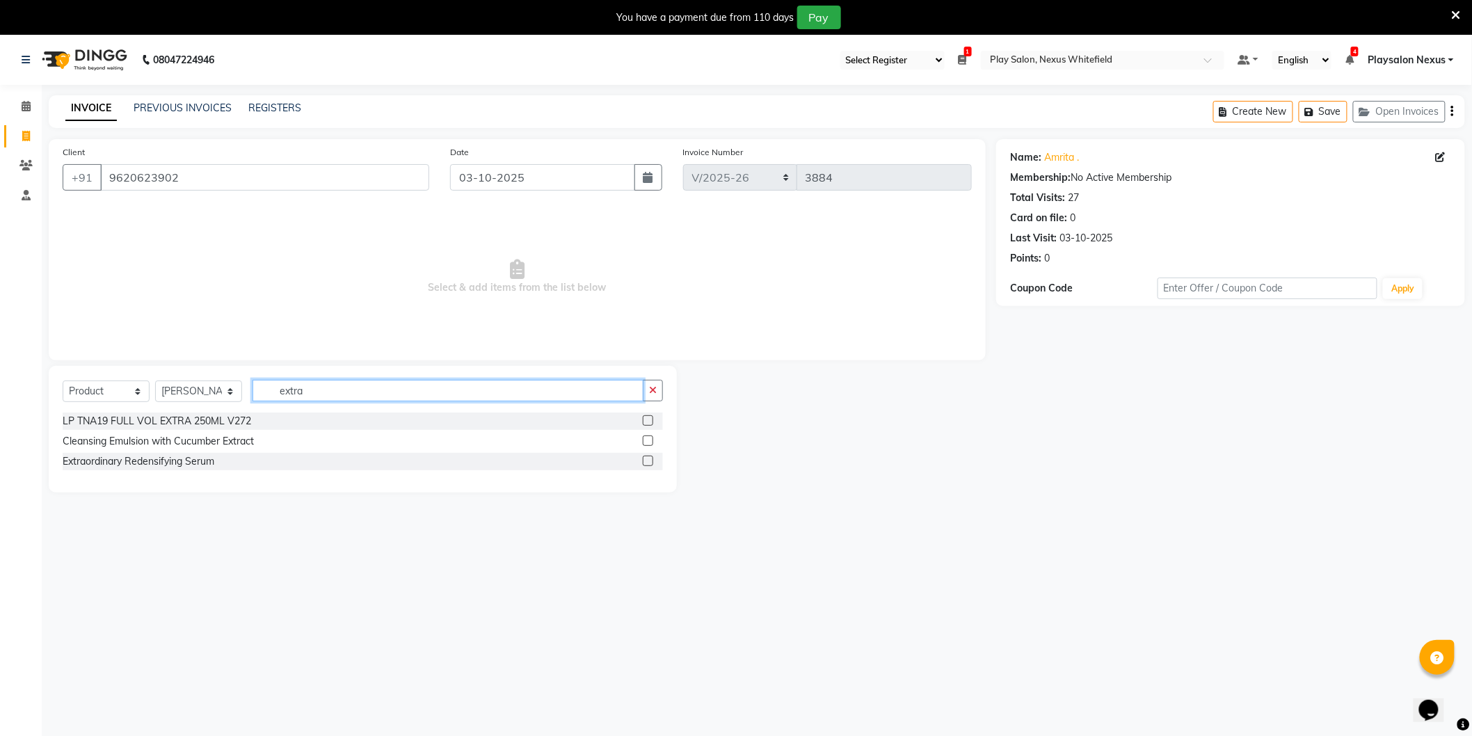
type input "extra"
click at [645, 420] on label at bounding box center [648, 420] width 10 height 10
click at [645, 420] on input "checkbox" at bounding box center [647, 421] width 9 height 9
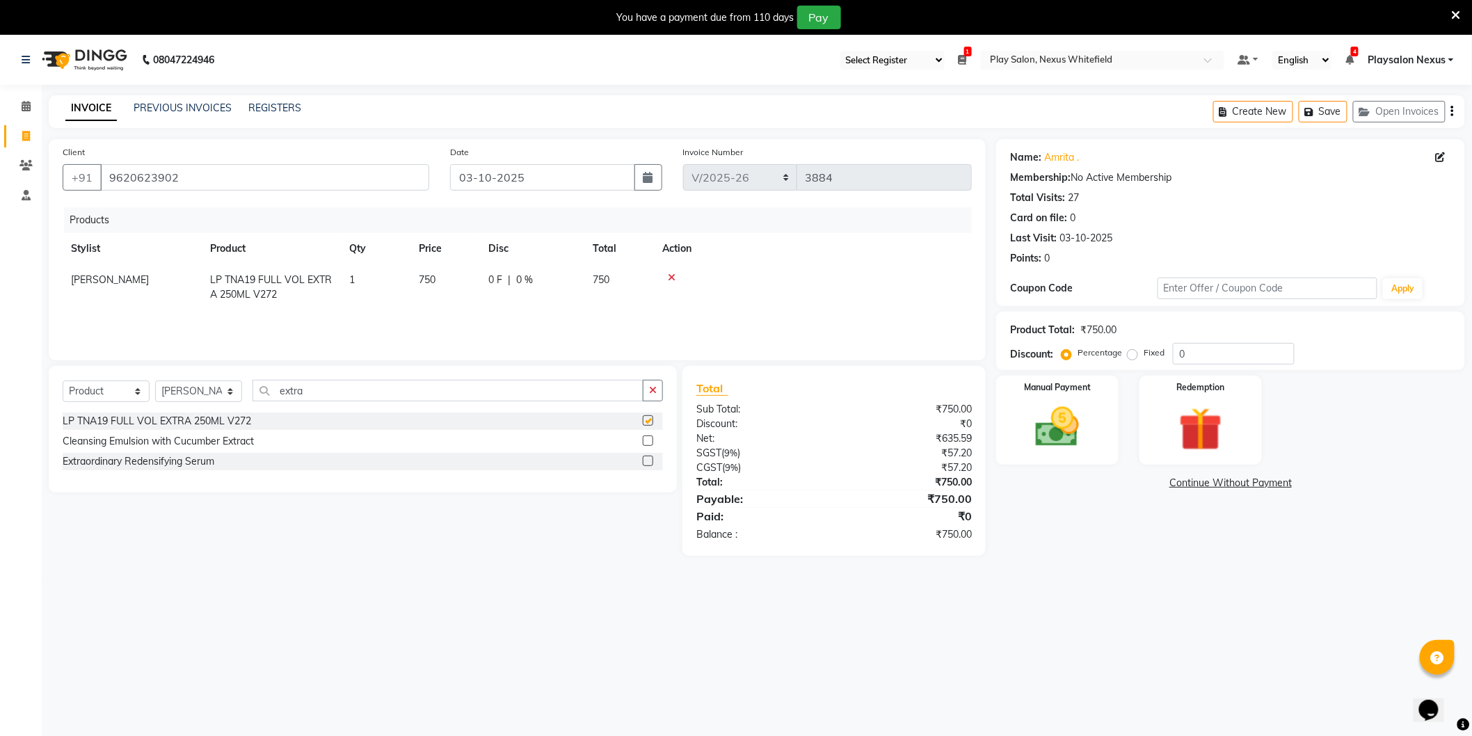
checkbox input "false"
click at [429, 278] on span "750" at bounding box center [427, 279] width 17 height 13
select select "81403"
drag, startPoint x: 452, startPoint y: 284, endPoint x: 404, endPoint y: 287, distance: 48.1
click at [404, 287] on tr "Abdulla Md Adil Ali Ambika Rai Asha Thapa Ashim Sapkota Bhargavi H Dawa Tamang …" at bounding box center [517, 284] width 909 height 40
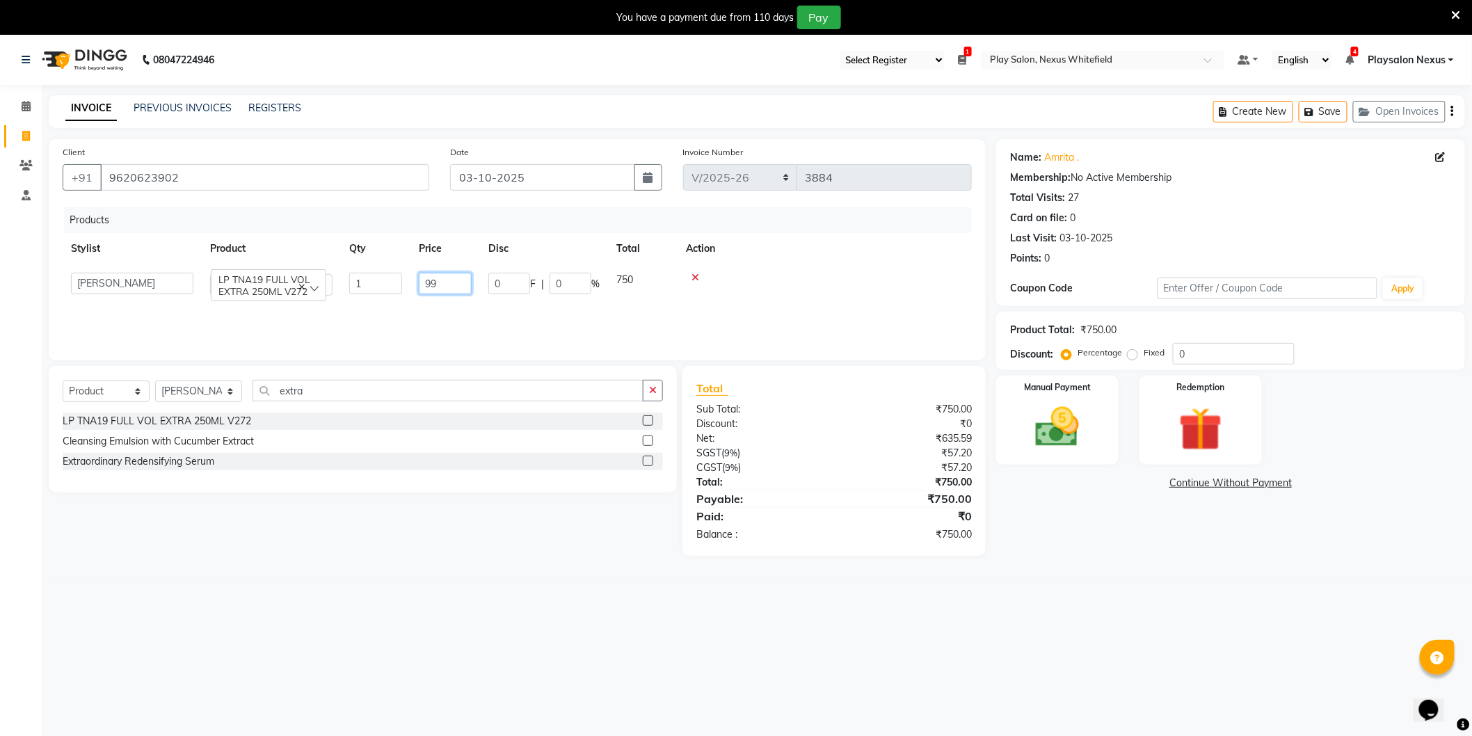
type input "990"
click at [833, 258] on th "Action" at bounding box center [813, 248] width 318 height 31
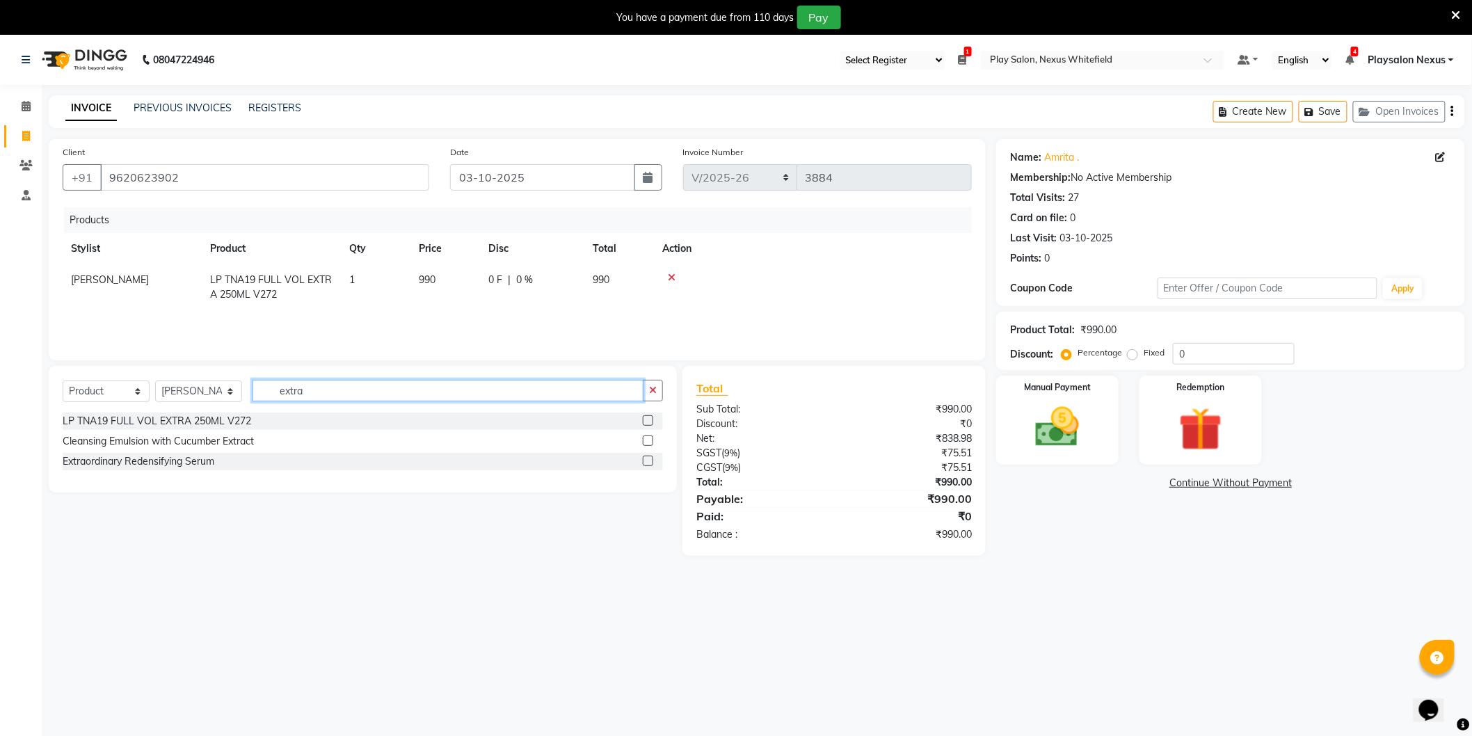
drag, startPoint x: 316, startPoint y: 390, endPoint x: 268, endPoint y: 386, distance: 48.2
click at [268, 386] on input "extra" at bounding box center [448, 391] width 391 height 22
type input "arm"
click at [648, 462] on label at bounding box center [648, 461] width 10 height 10
click at [648, 462] on input "checkbox" at bounding box center [647, 461] width 9 height 9
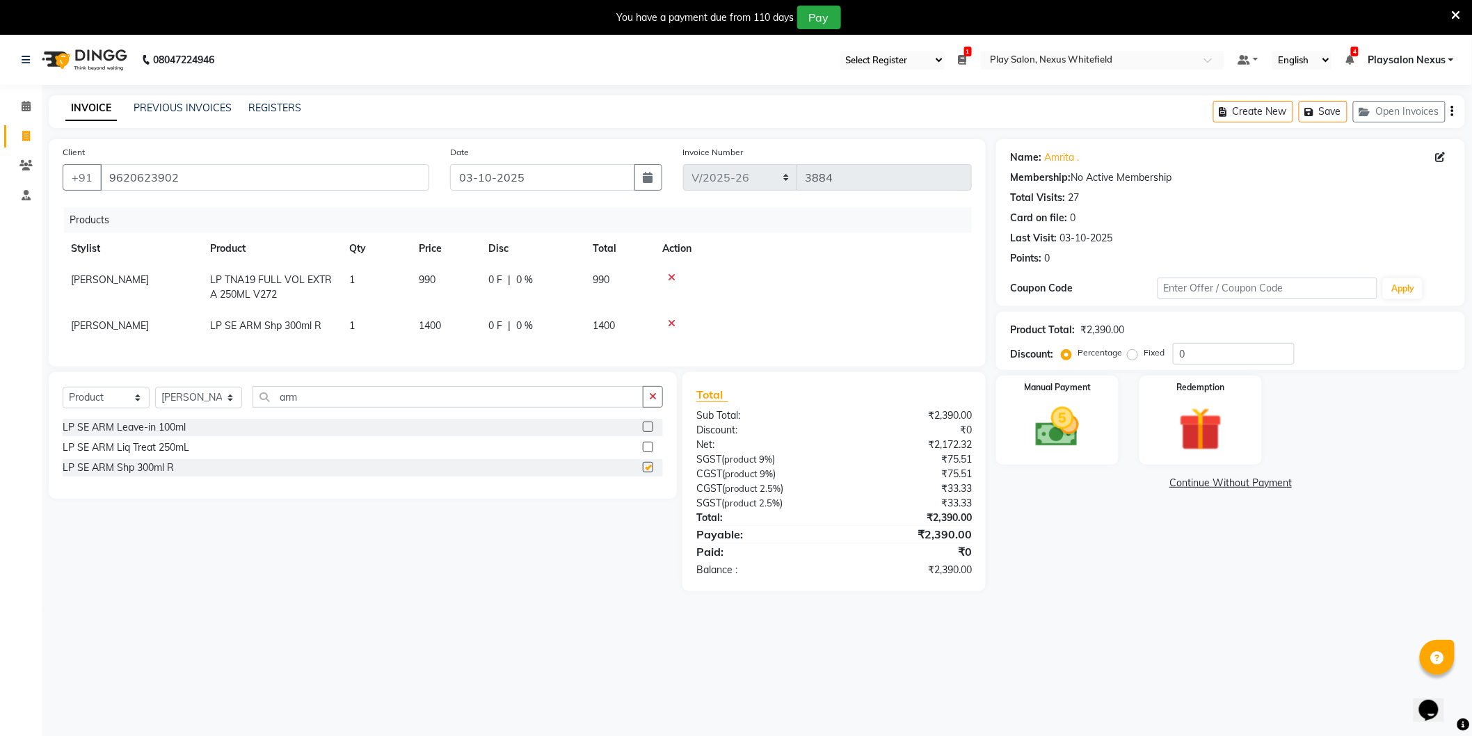
checkbox input "false"
click at [426, 321] on span "1400" at bounding box center [430, 325] width 22 height 13
select select "81403"
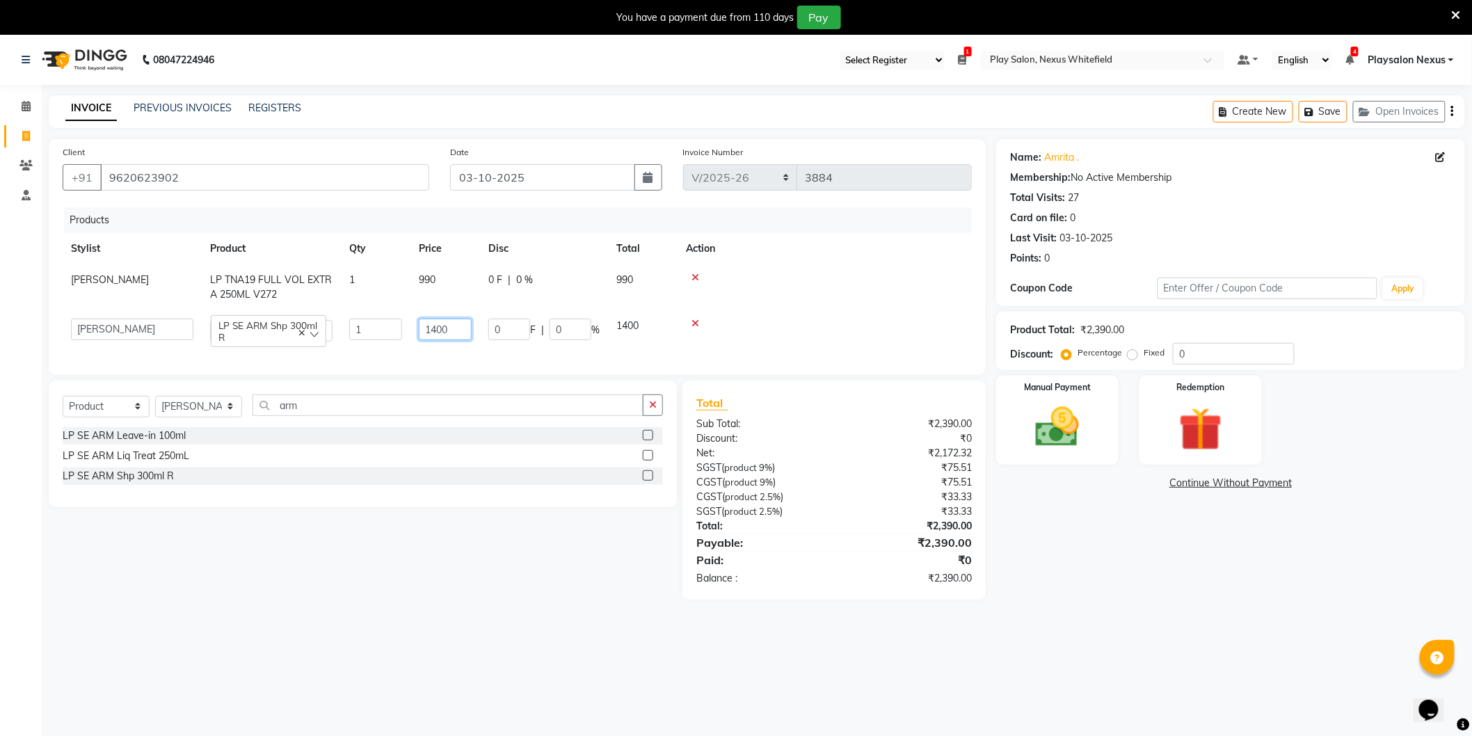
drag, startPoint x: 459, startPoint y: 328, endPoint x: 381, endPoint y: 327, distance: 77.9
click at [381, 327] on tr "Abdulla Md Adil Ali Ambika Rai Asha Thapa Ashim Sapkota Bhargavi H Dawa Tamang …" at bounding box center [517, 330] width 909 height 40
type input "1600"
click at [900, 308] on td at bounding box center [825, 287] width 294 height 46
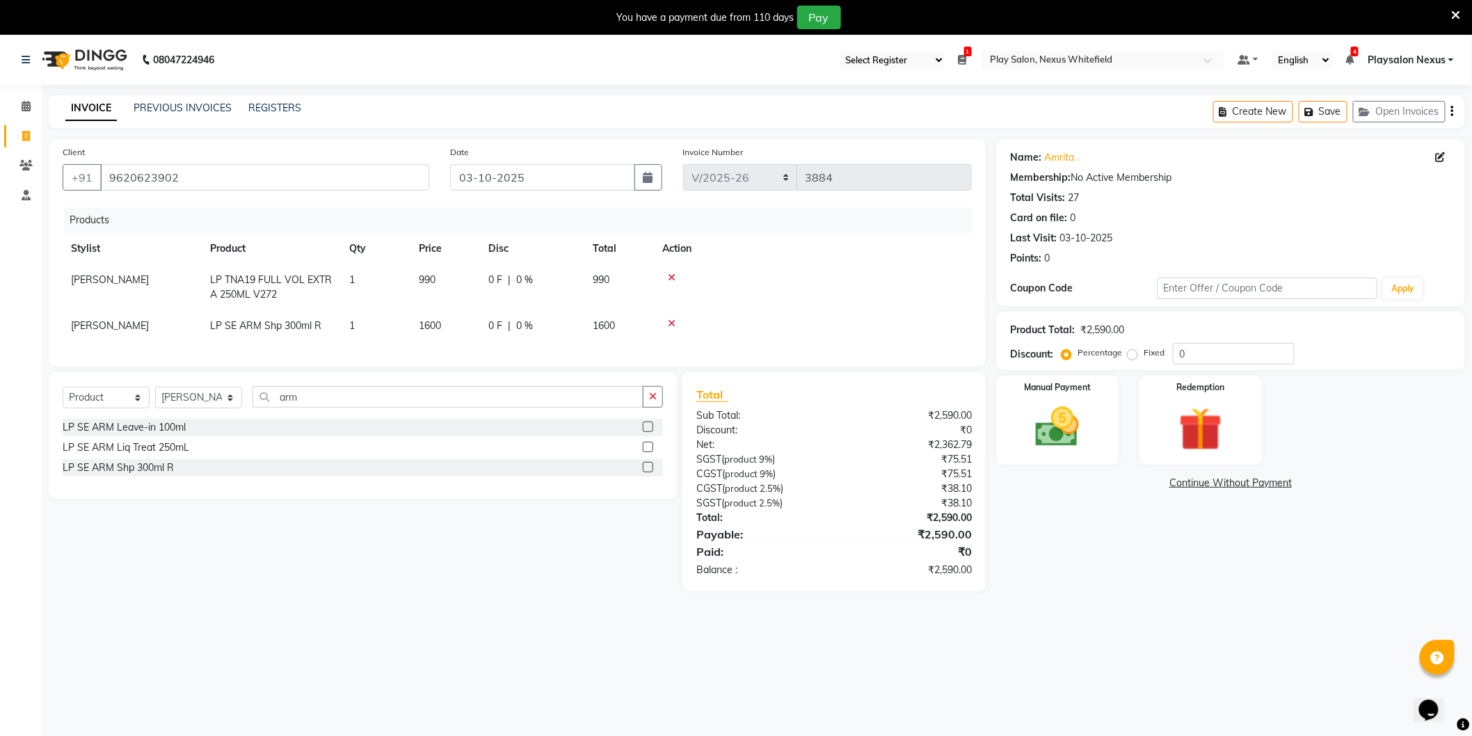
click at [1067, 569] on div "Name: Amrita . Membership: No Active Membership Total Visits: 27 Card on file: …" at bounding box center [1235, 365] width 479 height 452
click at [1066, 432] on img at bounding box center [1058, 427] width 74 height 52
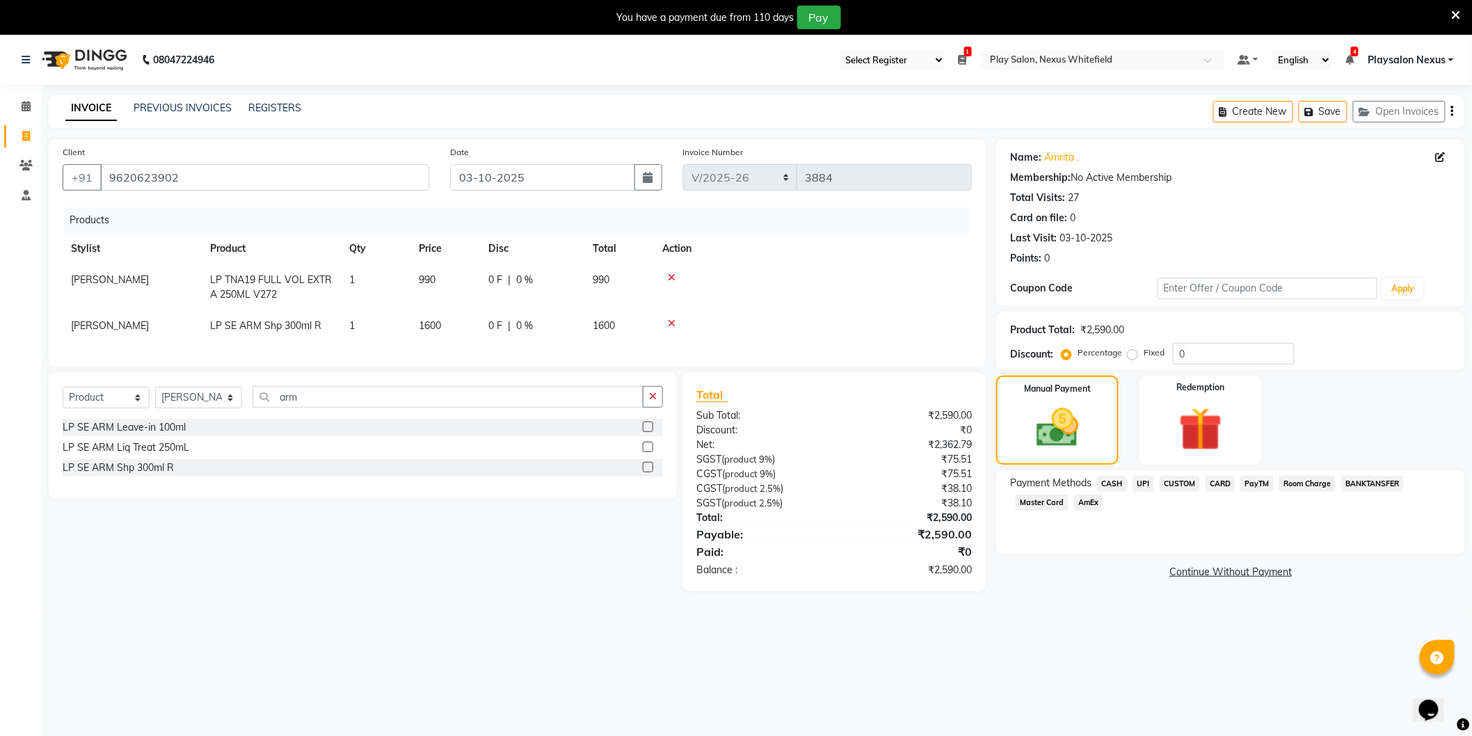
click at [1185, 481] on span "CUSTOM" at bounding box center [1180, 484] width 40 height 16
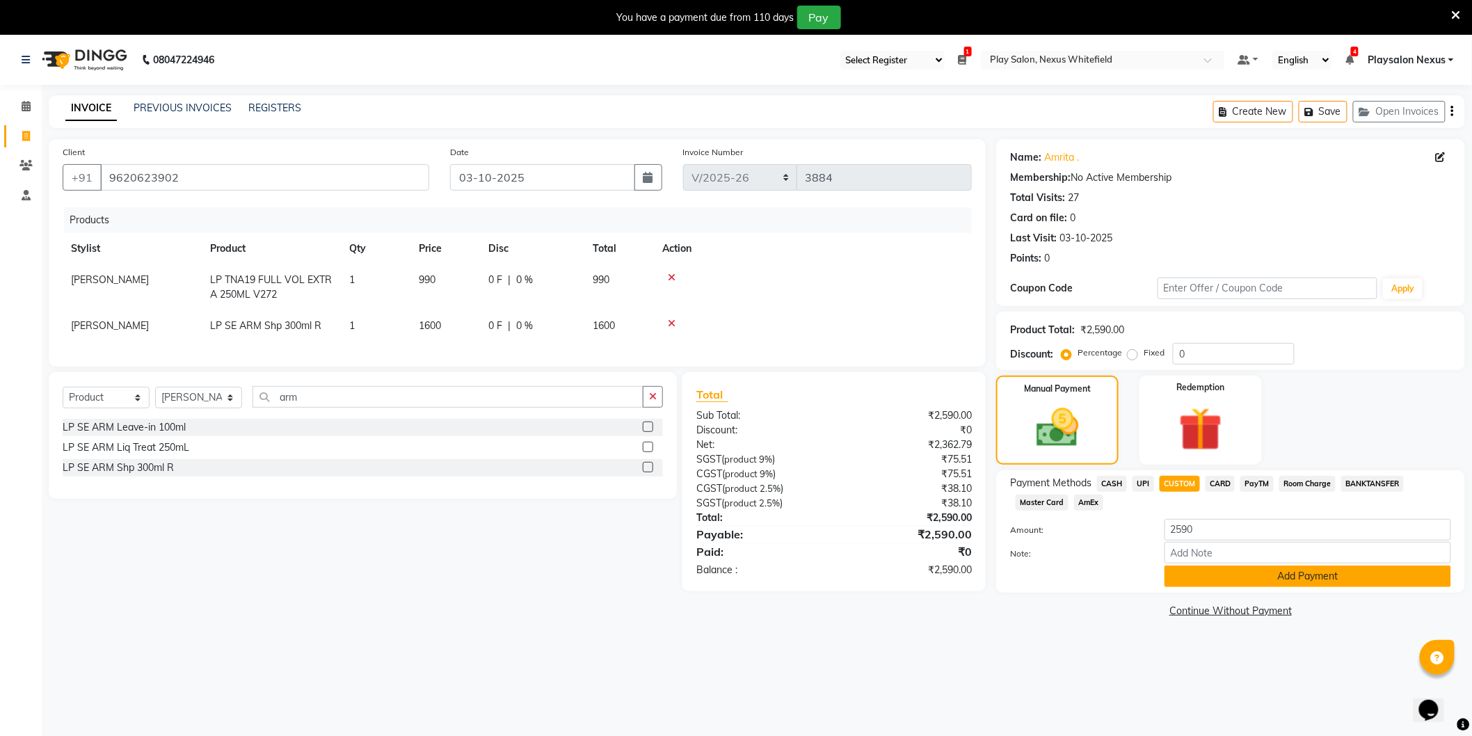
click at [1280, 573] on button "Add Payment" at bounding box center [1308, 577] width 287 height 22
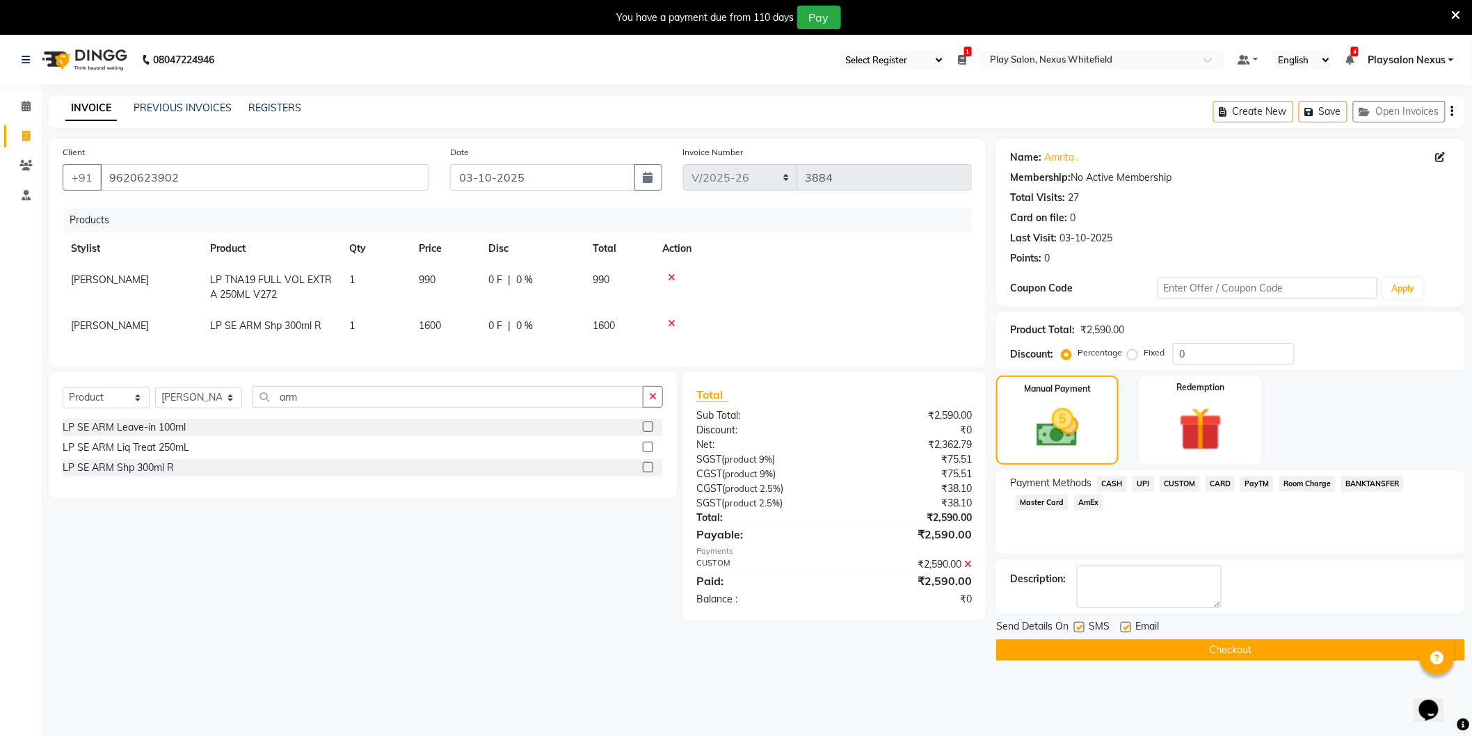
click at [1238, 647] on button "Checkout" at bounding box center [1230, 650] width 469 height 22
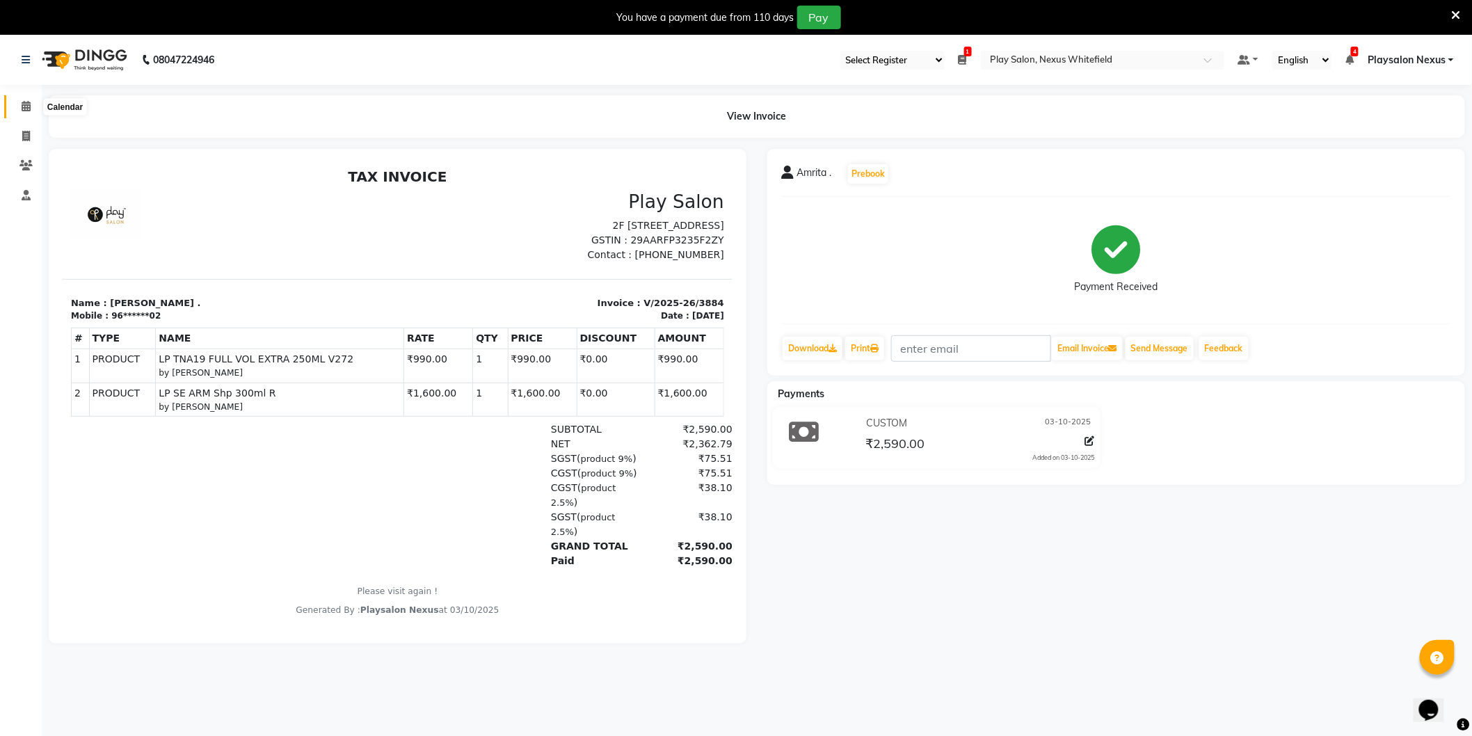
click at [24, 103] on icon at bounding box center [26, 106] width 9 height 10
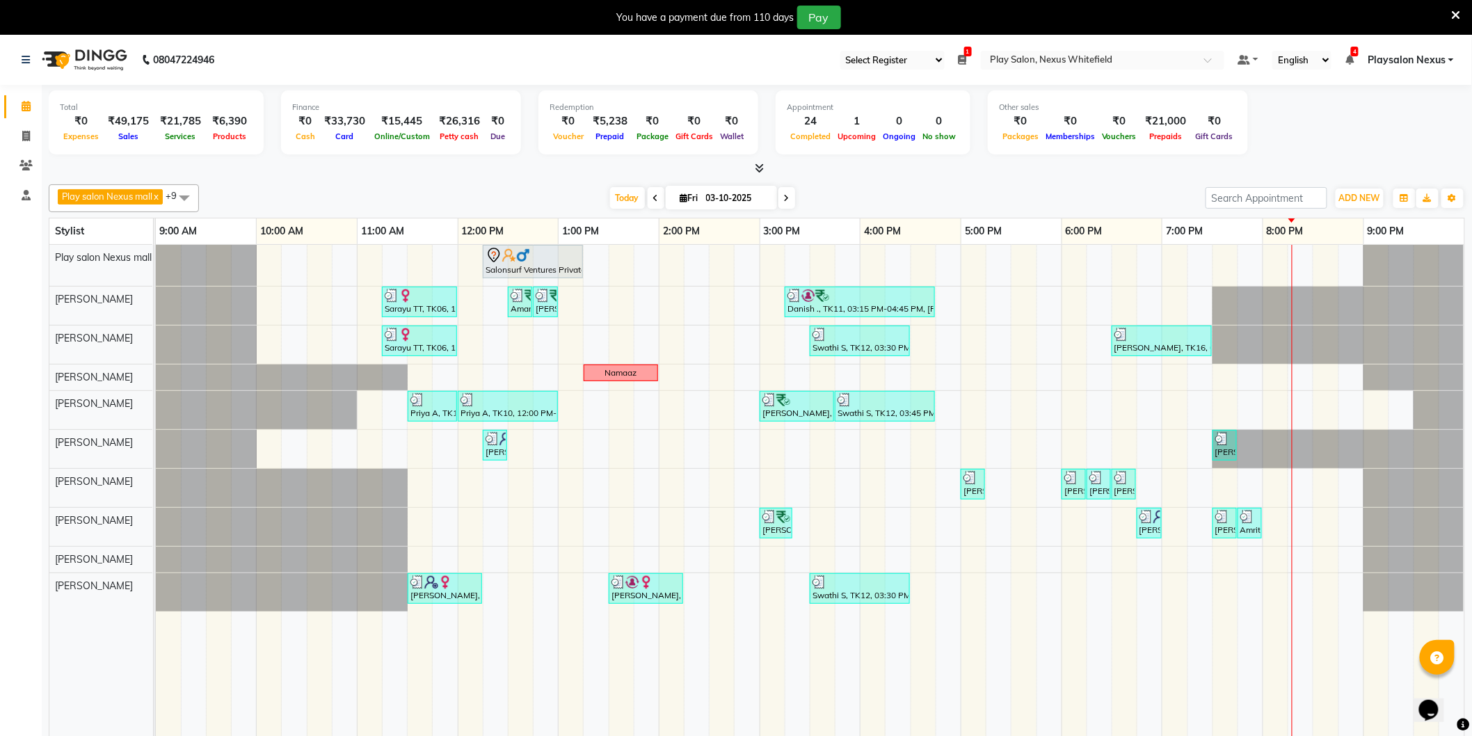
click at [1220, 488] on div "Salonsurf Ventures Private Limited, TK05, 12:15 PM-01:15 PM, INOA Root Touch-up…" at bounding box center [810, 500] width 1309 height 511
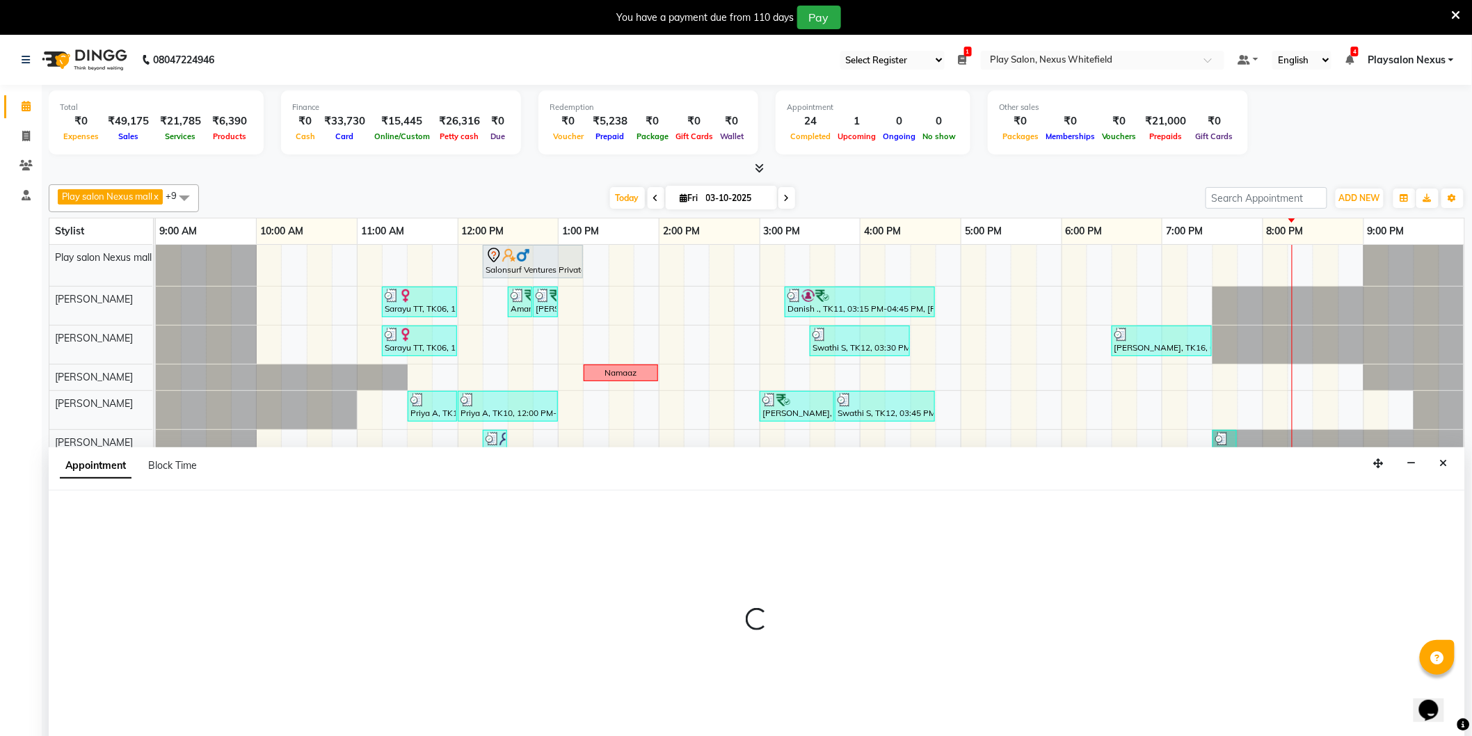
scroll to position [35, 0]
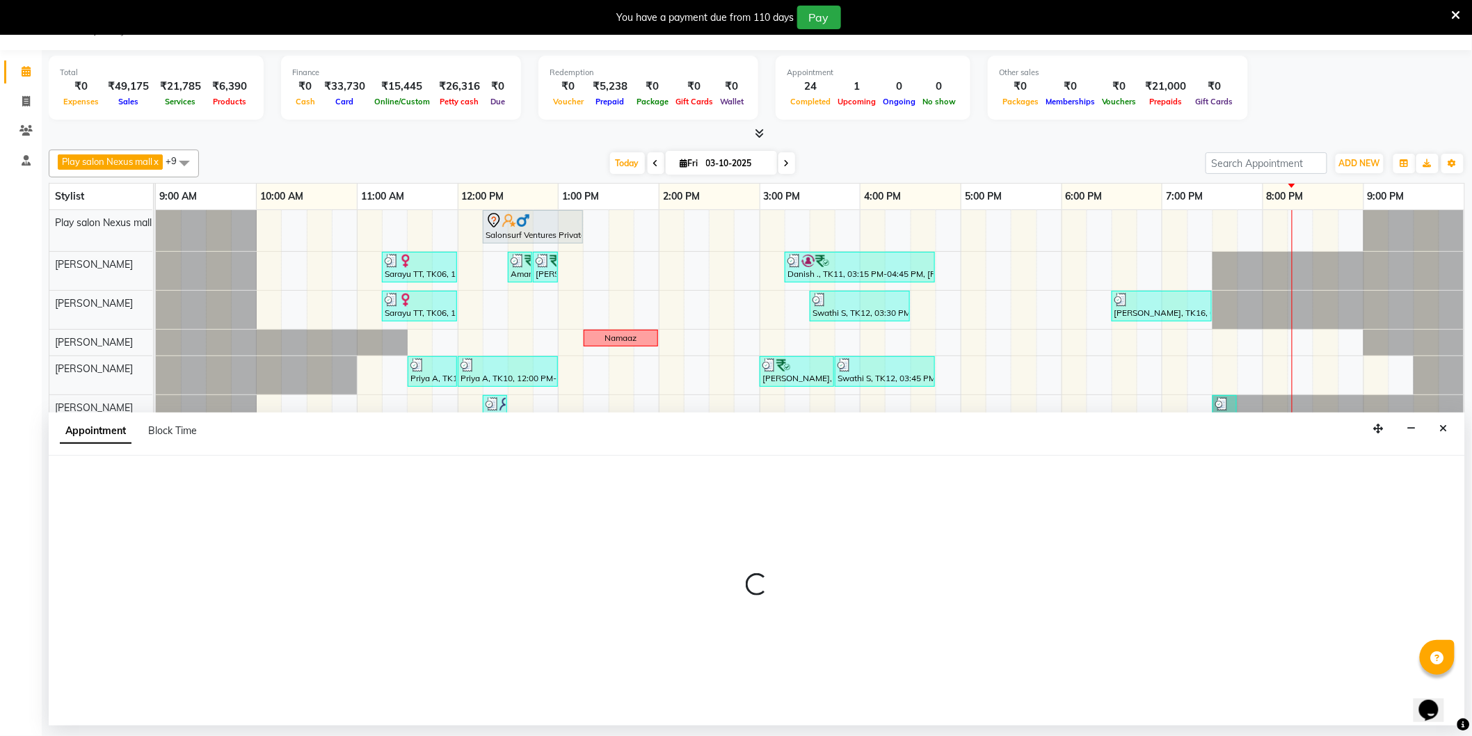
select select "81393"
select select "tentative"
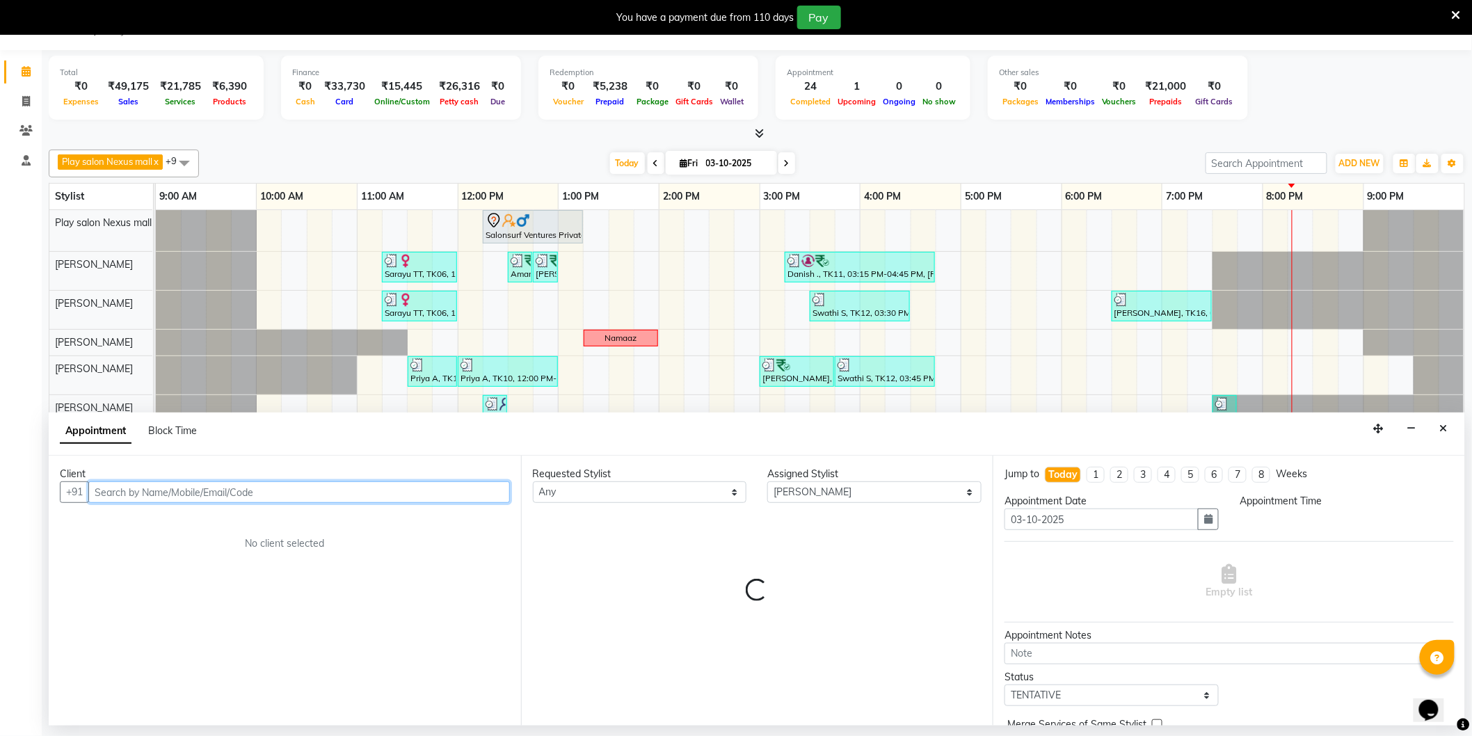
select select "1170"
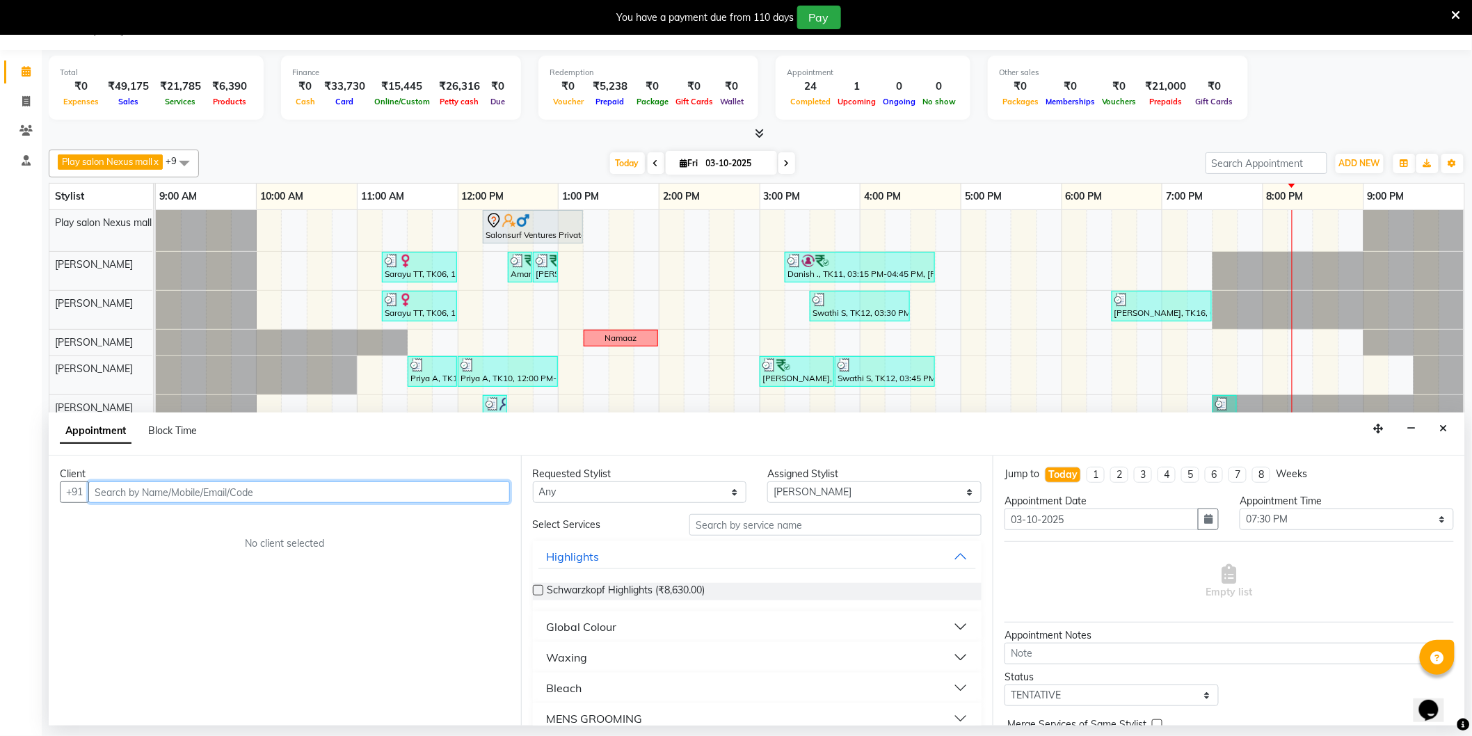
click at [231, 490] on input "text" at bounding box center [299, 492] width 422 height 22
type input "9035845950"
click at [492, 490] on span "Add Client" at bounding box center [481, 492] width 47 height 13
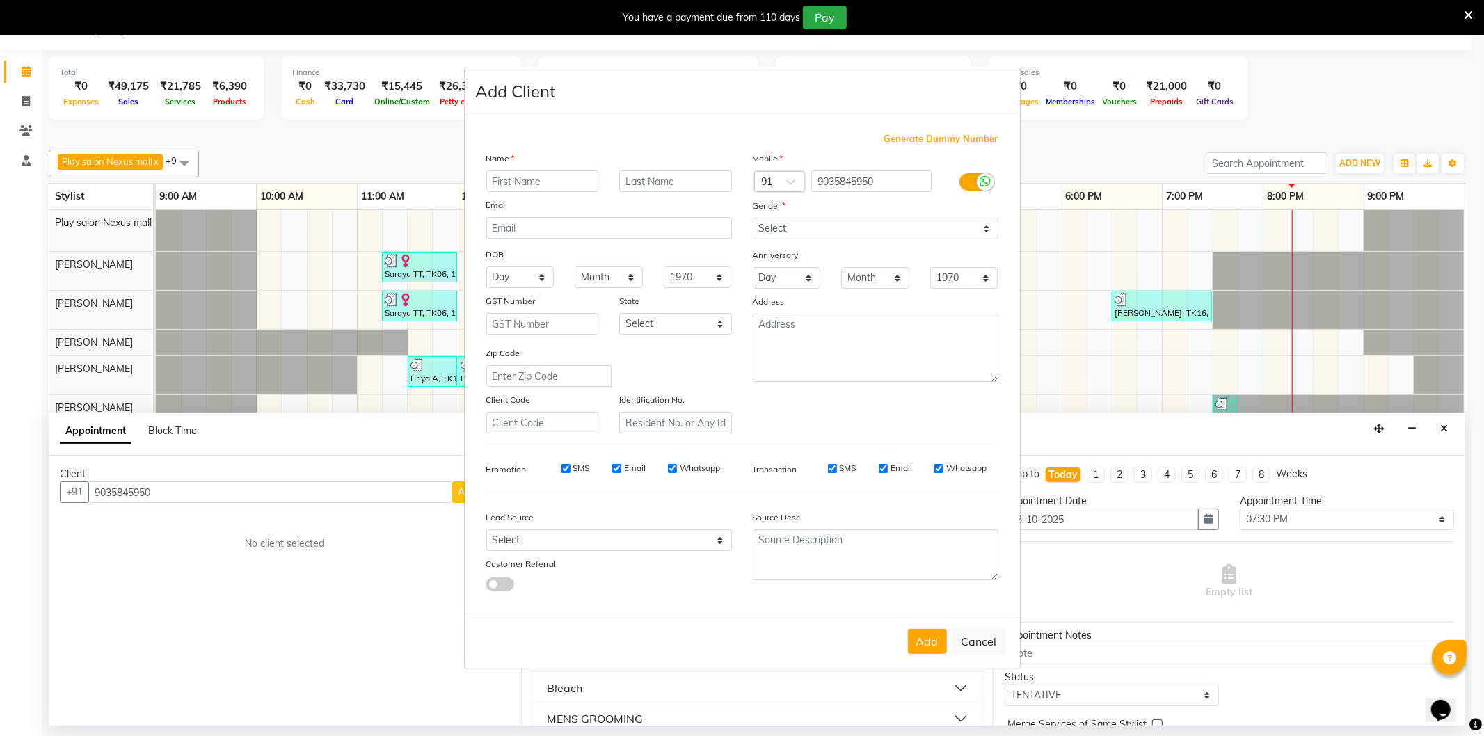
click at [561, 183] on input "text" at bounding box center [542, 181] width 113 height 22
type input "Sonia"
type input "K"
click at [785, 227] on select "Select Male Female Other Prefer Not To Say" at bounding box center [876, 229] width 246 height 22
select select "female"
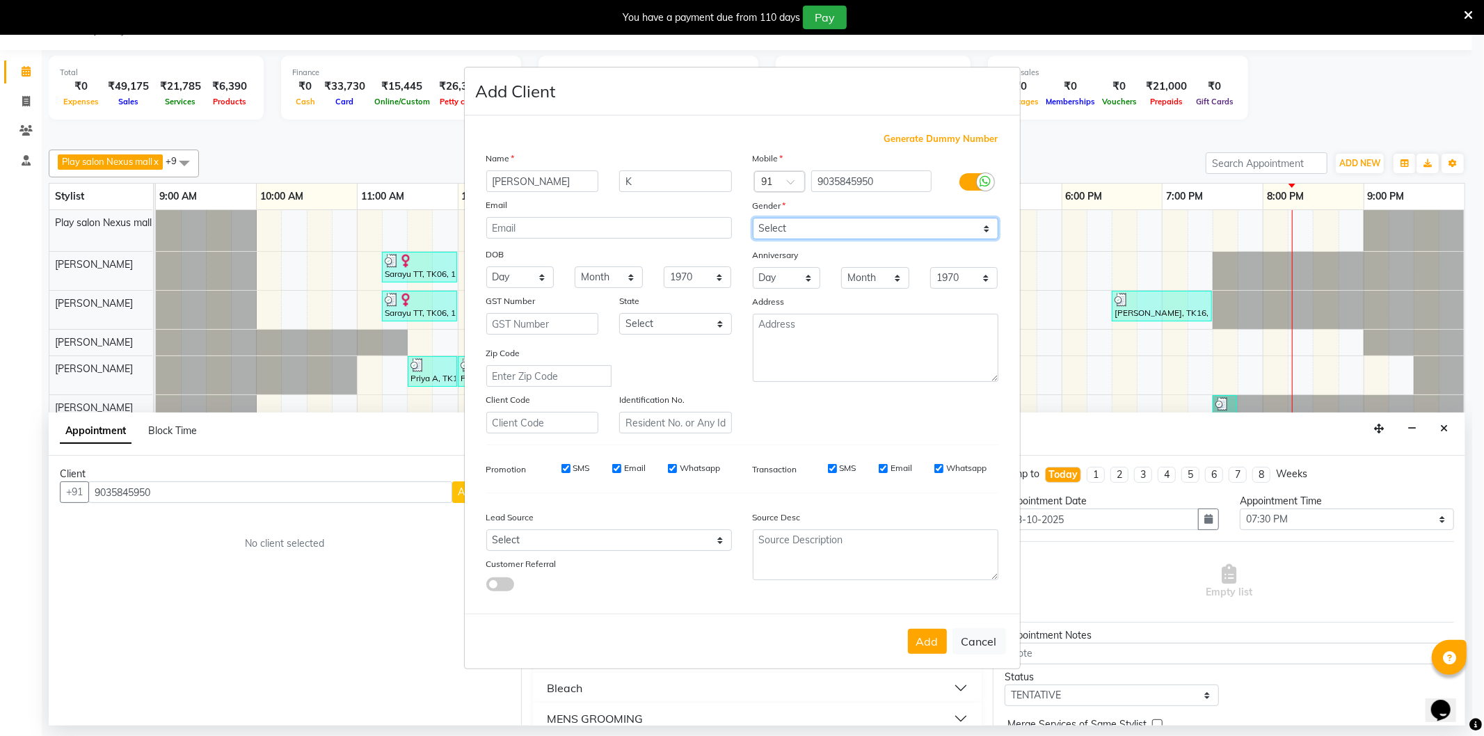
click at [753, 218] on select "Select Male Female Other Prefer Not To Say" at bounding box center [876, 229] width 246 height 22
drag, startPoint x: 525, startPoint y: 543, endPoint x: 538, endPoint y: 534, distance: 16.6
click at [525, 543] on select "Select Walk-in Internet Friend Word of Mouth Advertisement Facebook JustDial Go…" at bounding box center [609, 540] width 246 height 22
select select "54912"
click at [486, 530] on select "Select Walk-in Internet Friend Word of Mouth Advertisement Facebook JustDial Go…" at bounding box center [609, 540] width 246 height 22
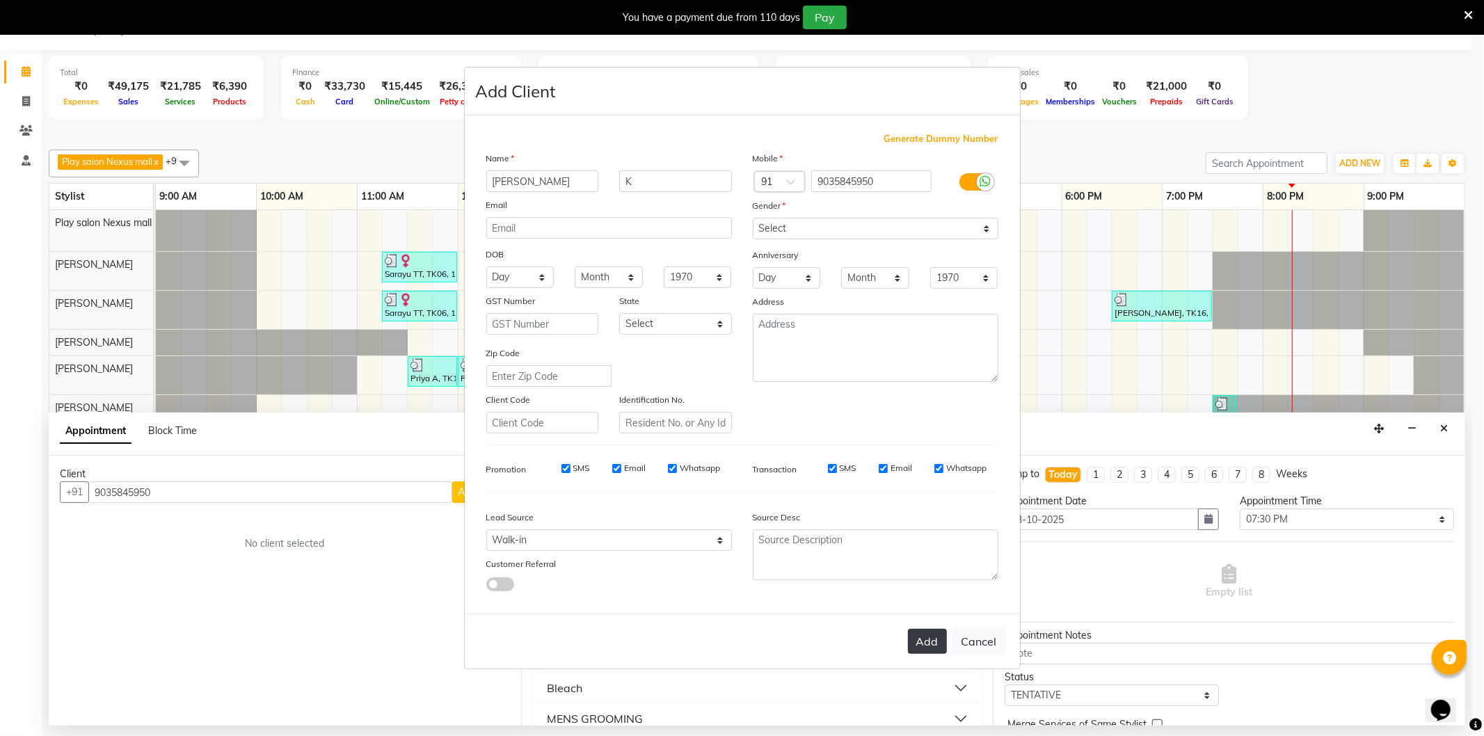
click at [942, 644] on button "Add" at bounding box center [927, 641] width 39 height 25
type input "90******50"
select select
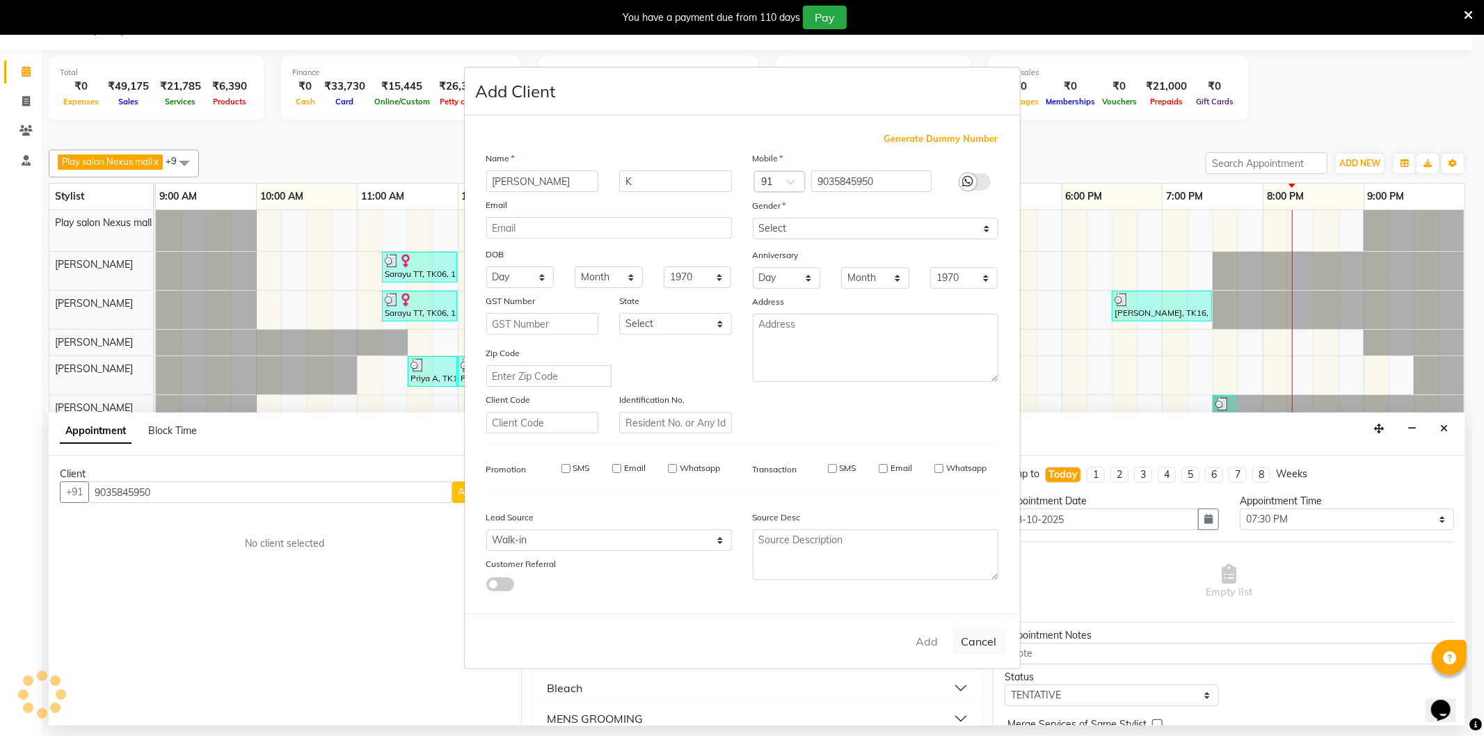
select select
checkbox input "false"
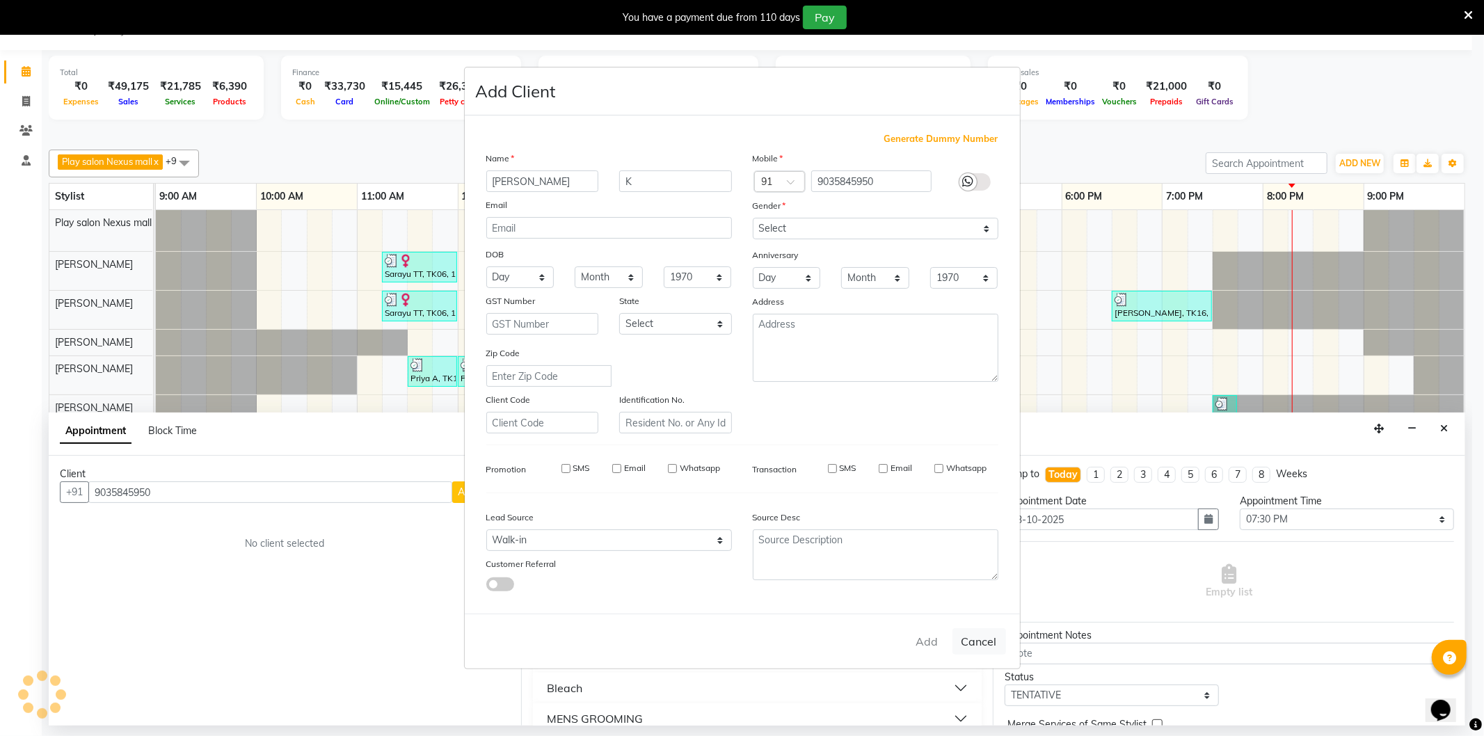
checkbox input "false"
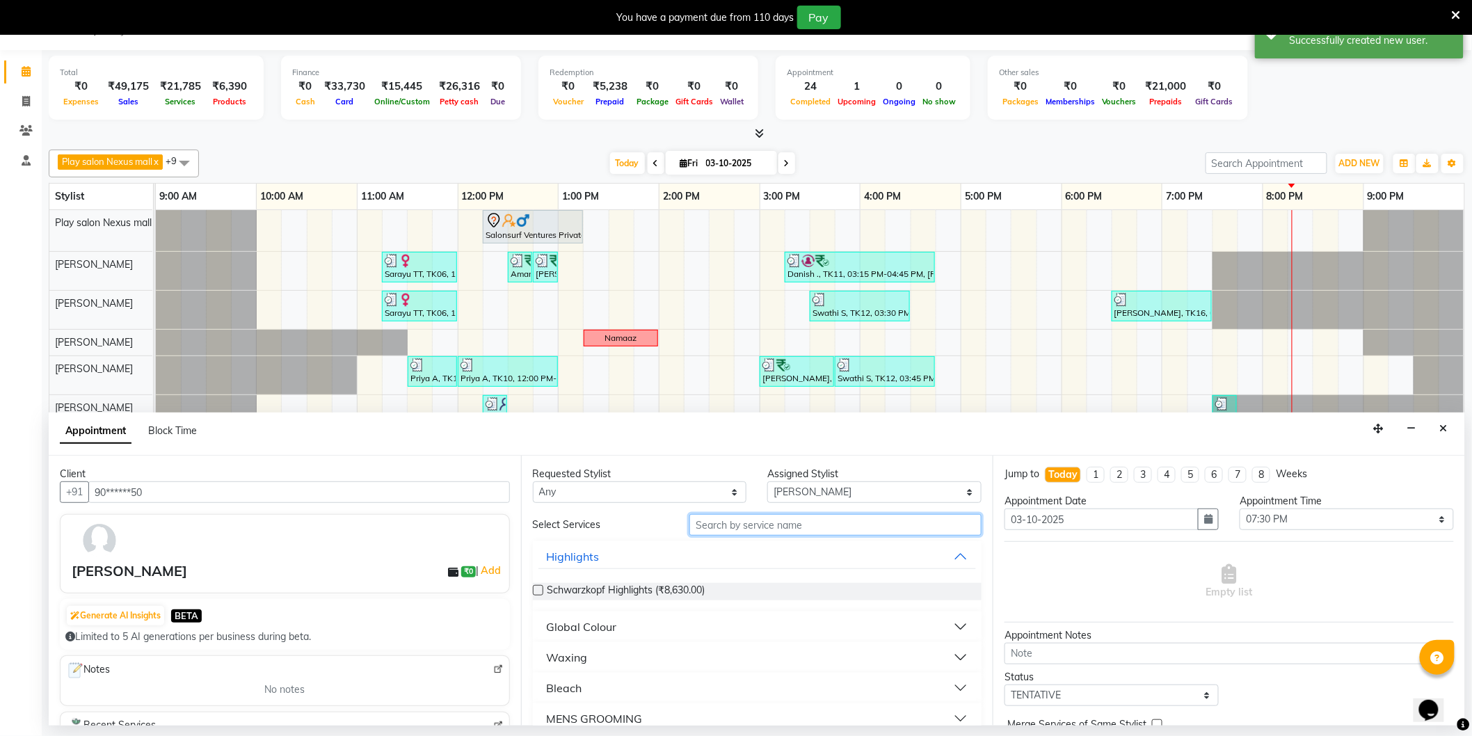
click at [761, 522] on input "text" at bounding box center [835, 525] width 292 height 22
type input "shaping"
click at [714, 589] on span "Threading-Eye Brow Shaping (₹160.00)" at bounding box center [635, 591] width 175 height 17
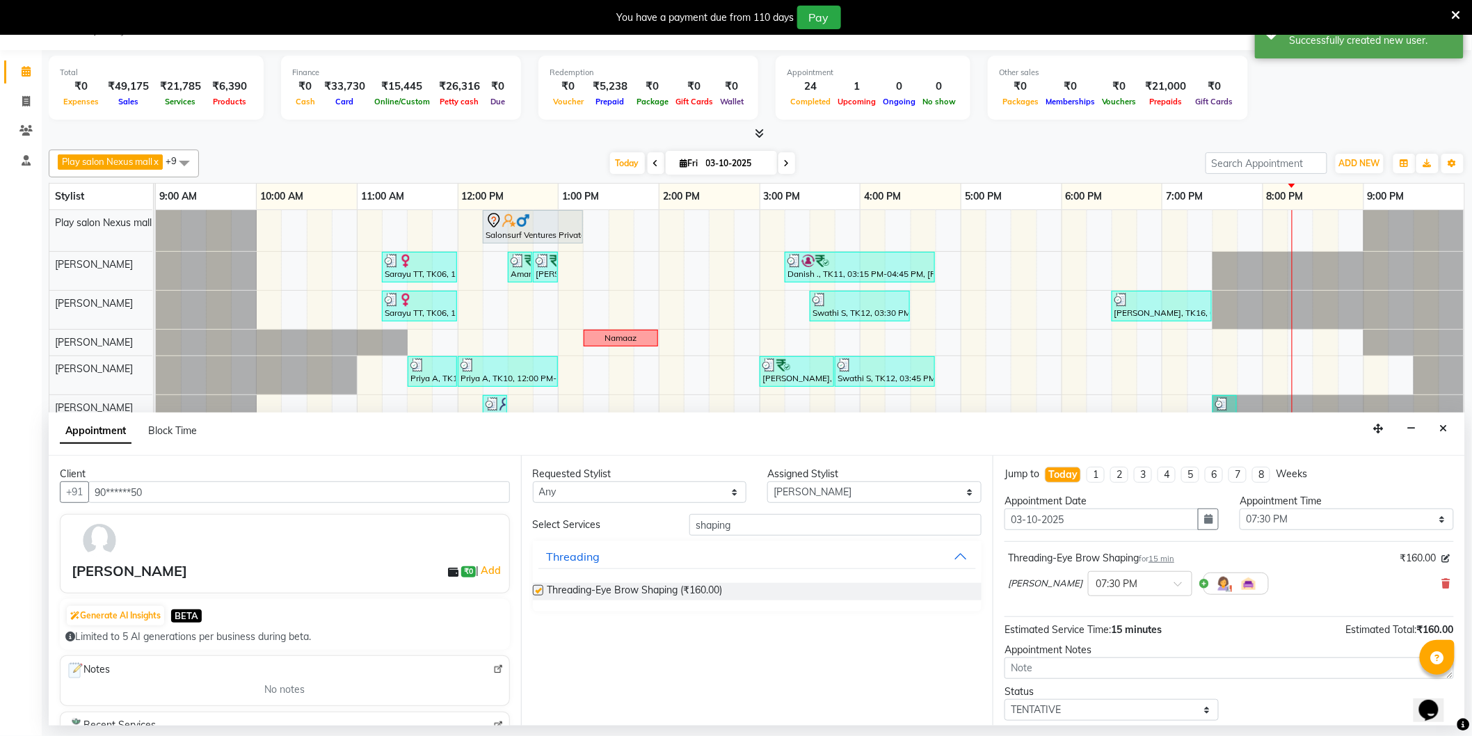
checkbox input "false"
drag, startPoint x: 687, startPoint y: 536, endPoint x: 623, endPoint y: 541, distance: 64.2
click at [623, 541] on div "Select Services shaping Threading Threading-Eye Brow Shaping (₹160.00)" at bounding box center [757, 562] width 449 height 97
type input "face"
click at [541, 591] on label at bounding box center [538, 590] width 10 height 10
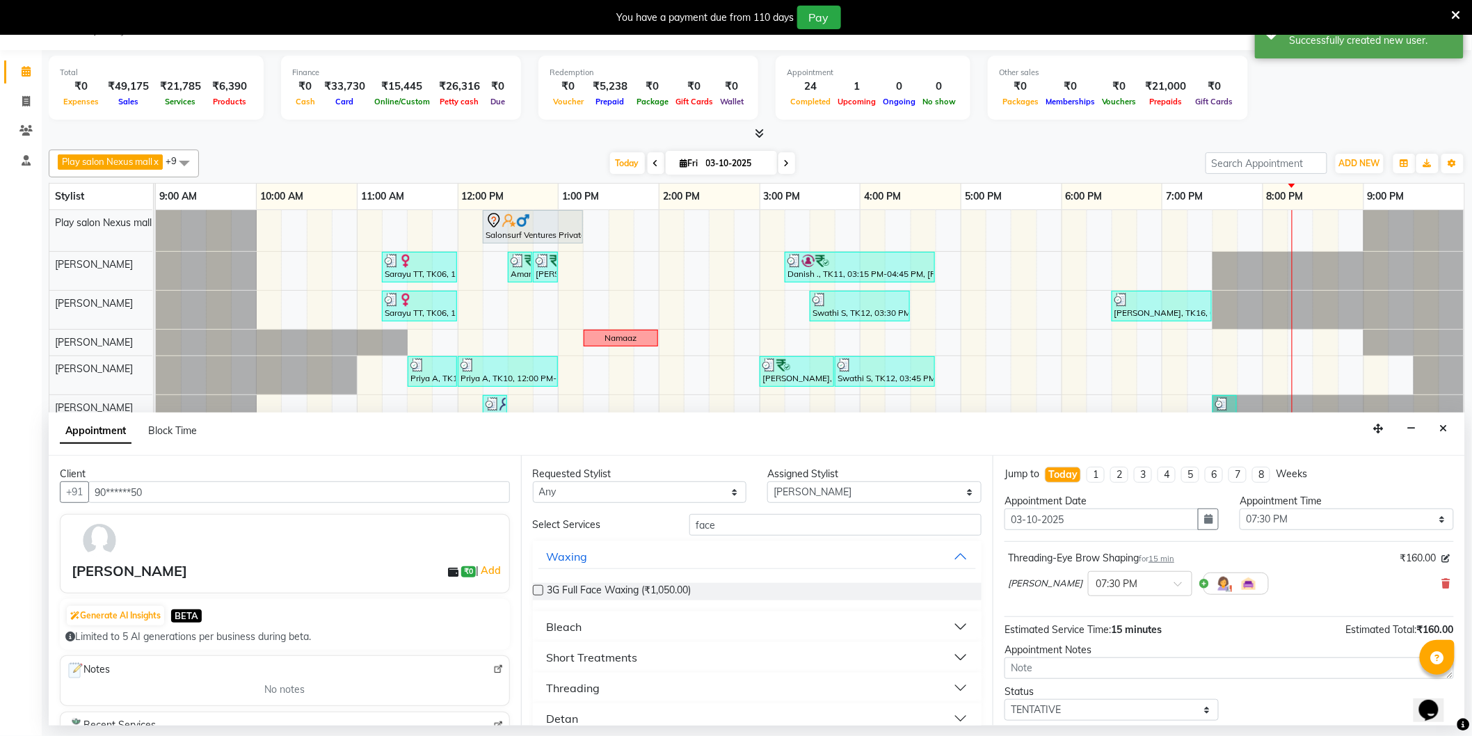
click at [541, 591] on input "checkbox" at bounding box center [537, 591] width 9 height 9
checkbox input "false"
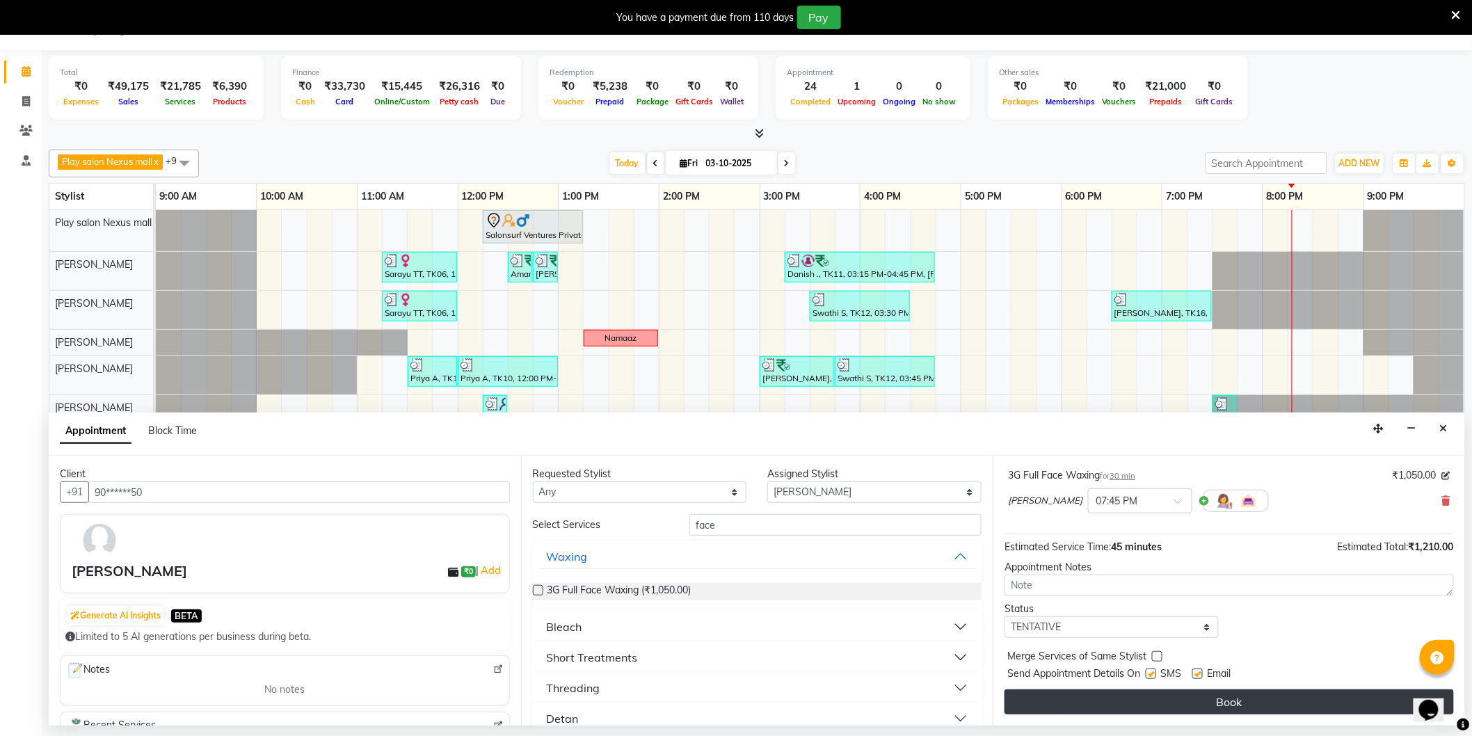
click at [1198, 699] on button "Book" at bounding box center [1229, 701] width 449 height 25
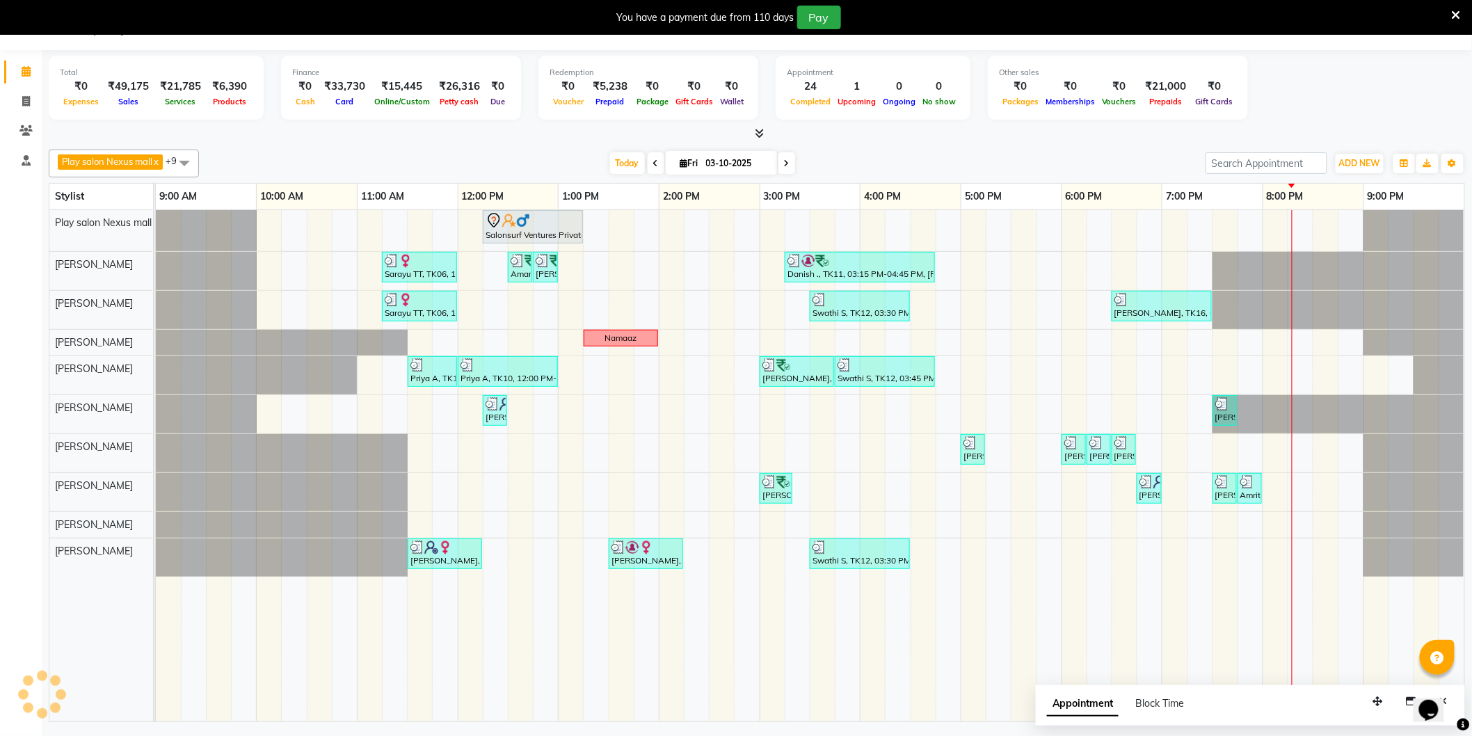
scroll to position [0, 0]
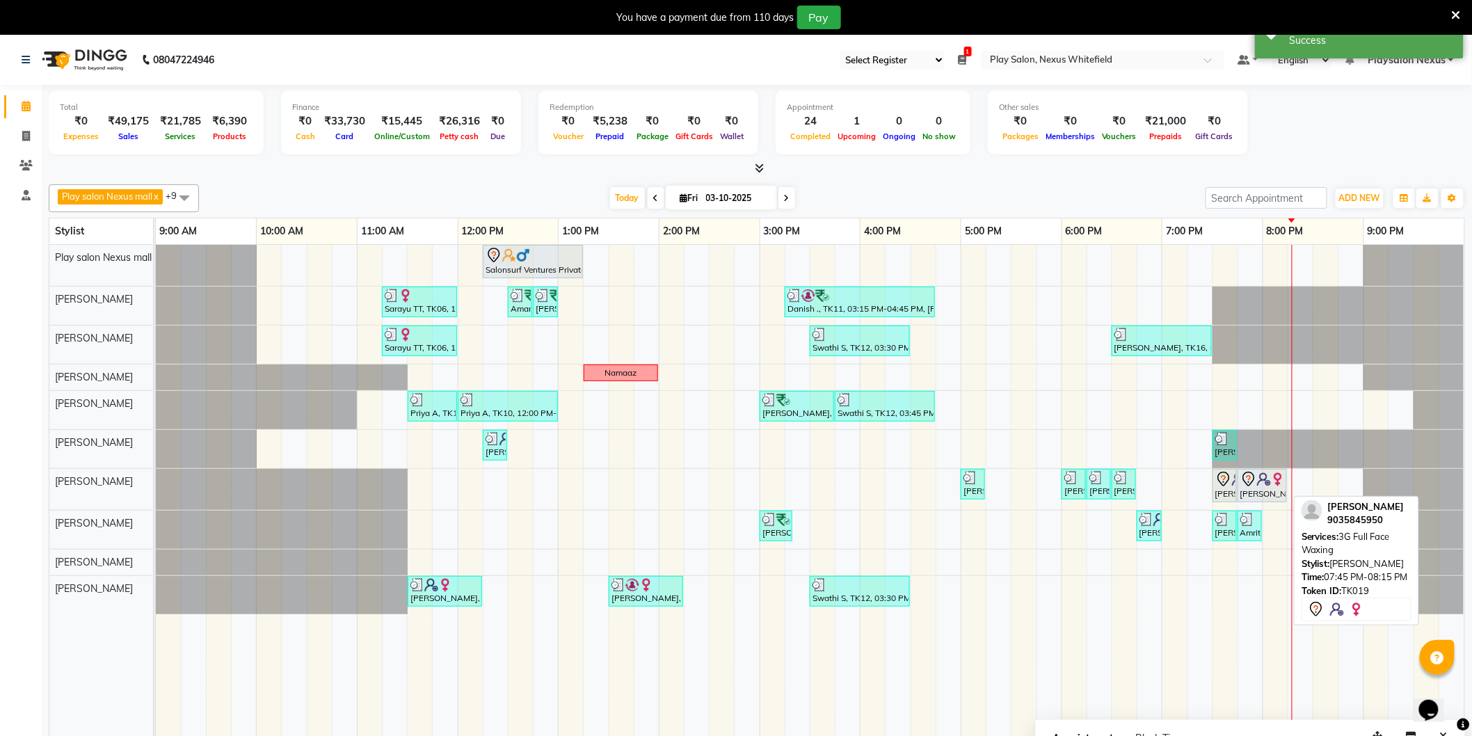
click at [1257, 493] on div "[PERSON_NAME], TK19, 07:45 PM-08:15 PM, 3G Full Face Waxing" at bounding box center [1262, 485] width 47 height 29
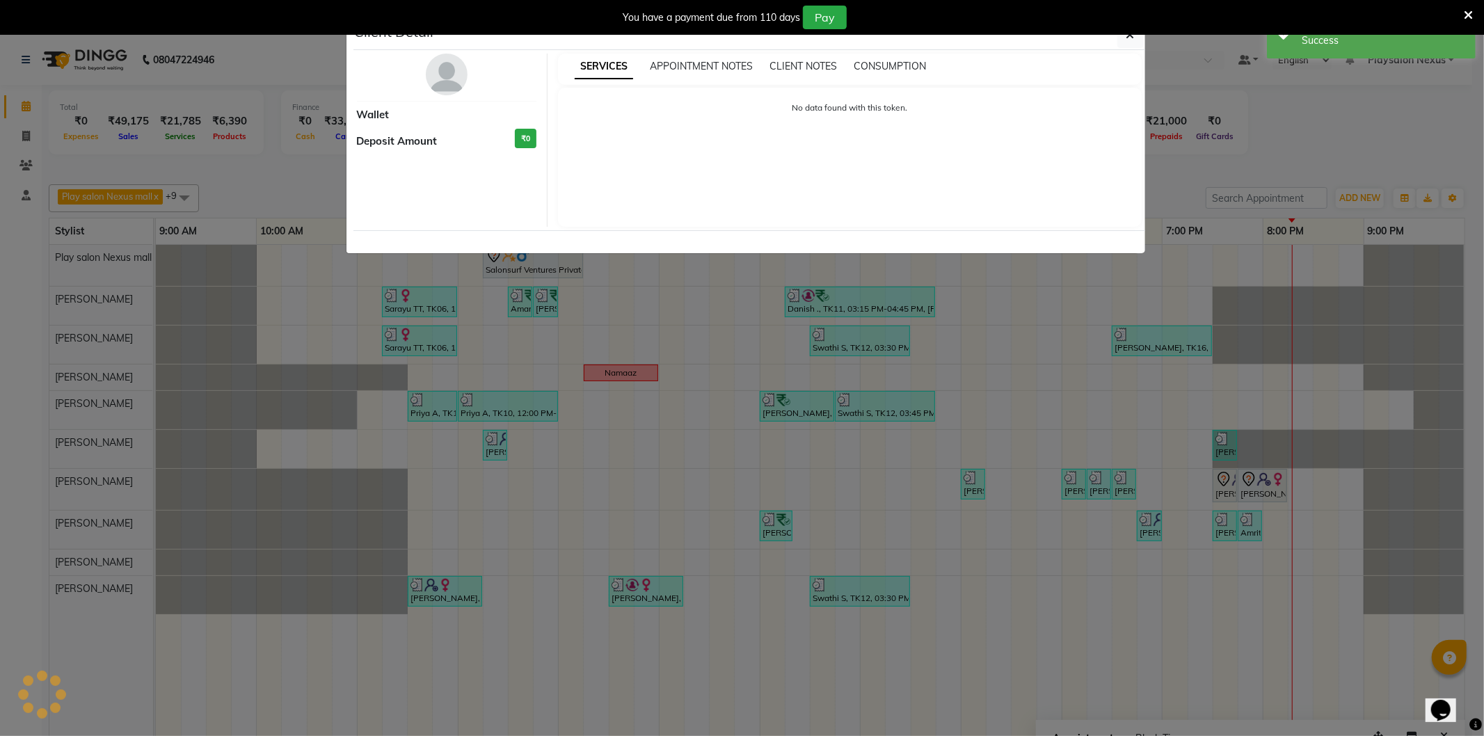
select select "7"
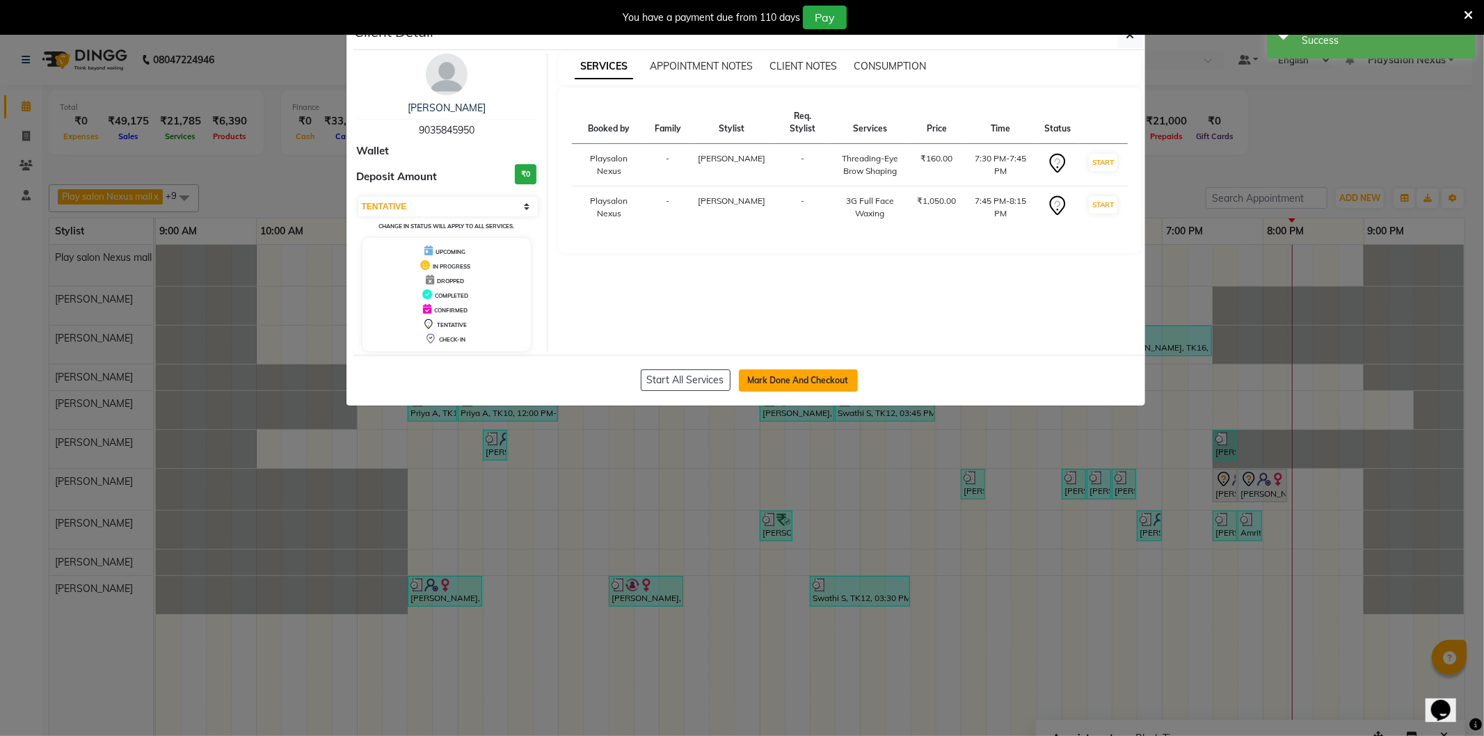
click at [811, 380] on button "Mark Done And Checkout" at bounding box center [798, 380] width 119 height 22
select select "8356"
select select "service"
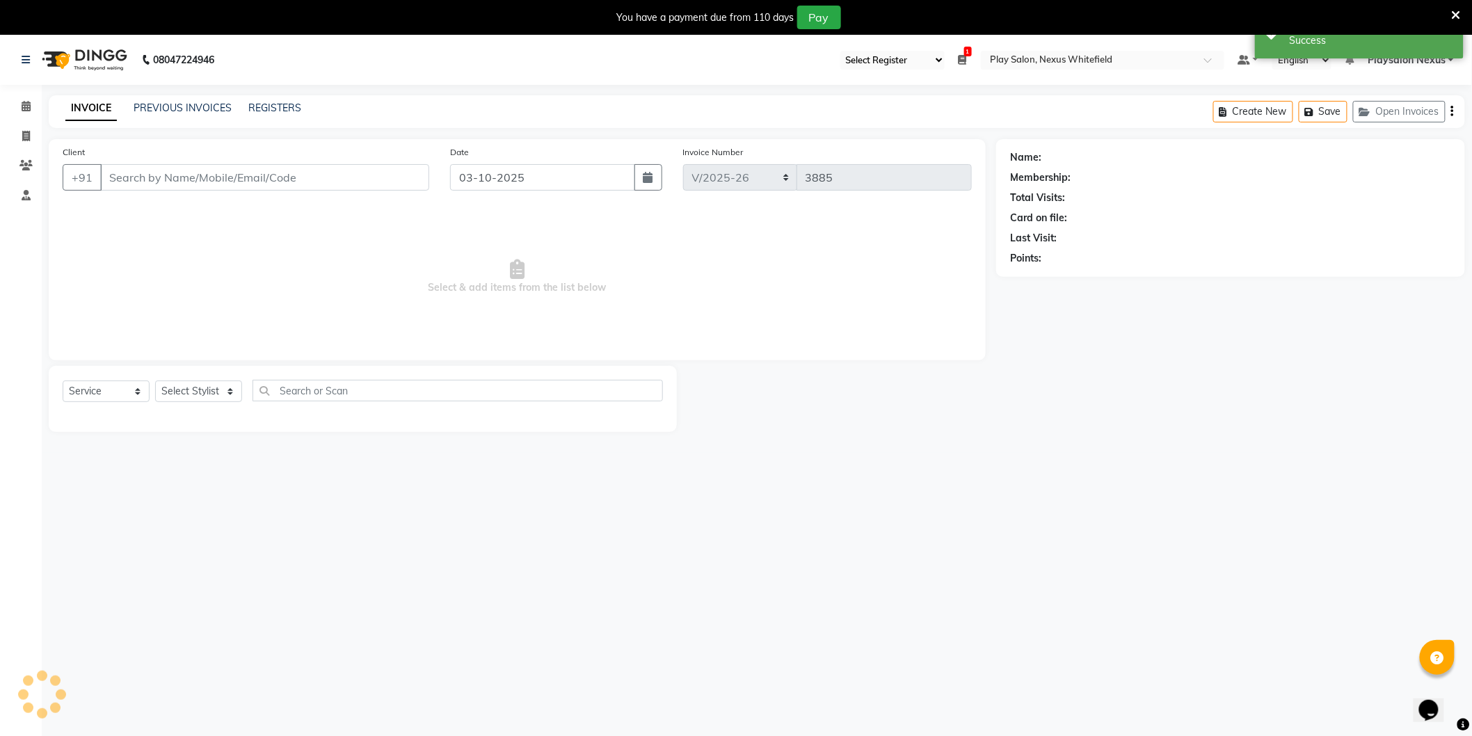
type input "90******50"
select select "81393"
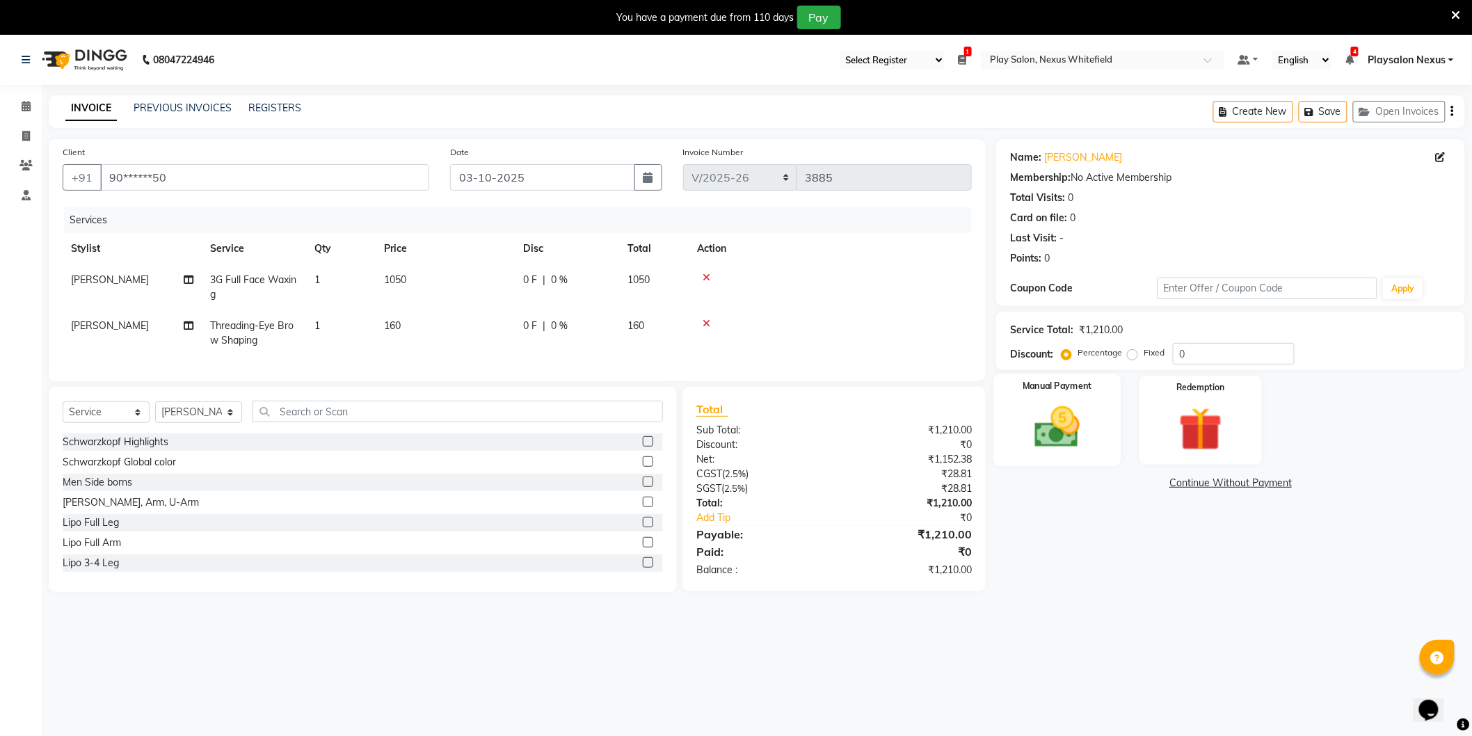
drag, startPoint x: 1073, startPoint y: 429, endPoint x: 1094, endPoint y: 456, distance: 34.2
click at [1073, 431] on img at bounding box center [1058, 427] width 74 height 52
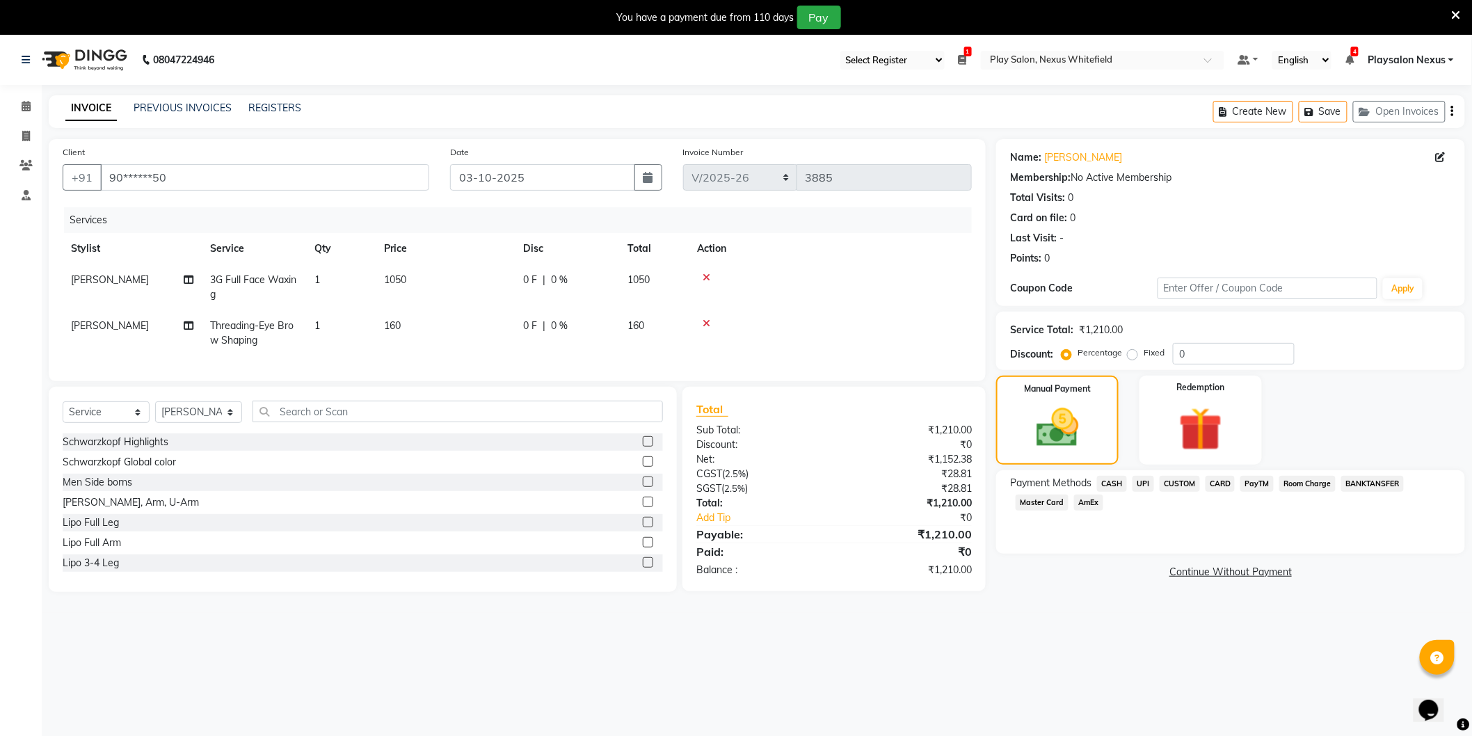
click at [1181, 484] on span "CUSTOM" at bounding box center [1180, 484] width 40 height 16
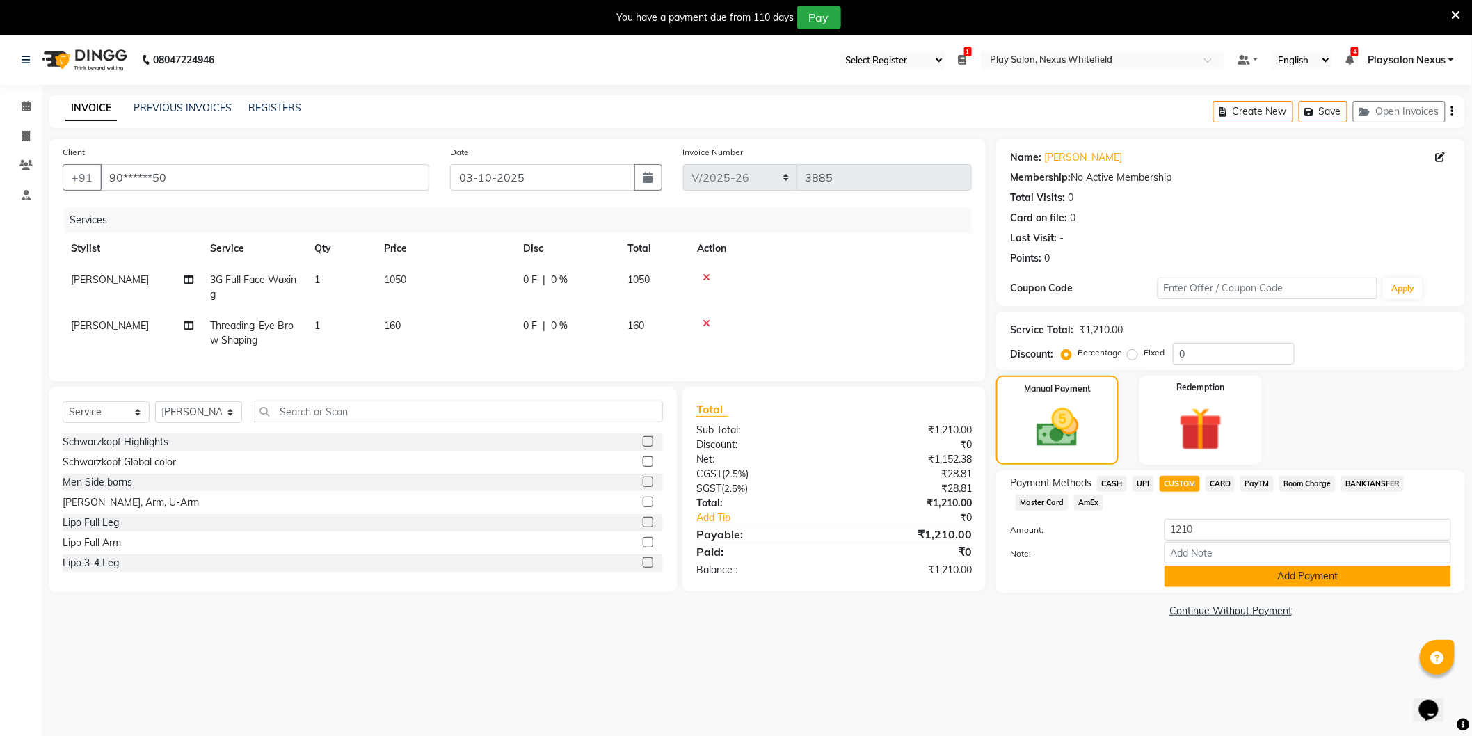
click at [1288, 575] on button "Add Payment" at bounding box center [1308, 577] width 287 height 22
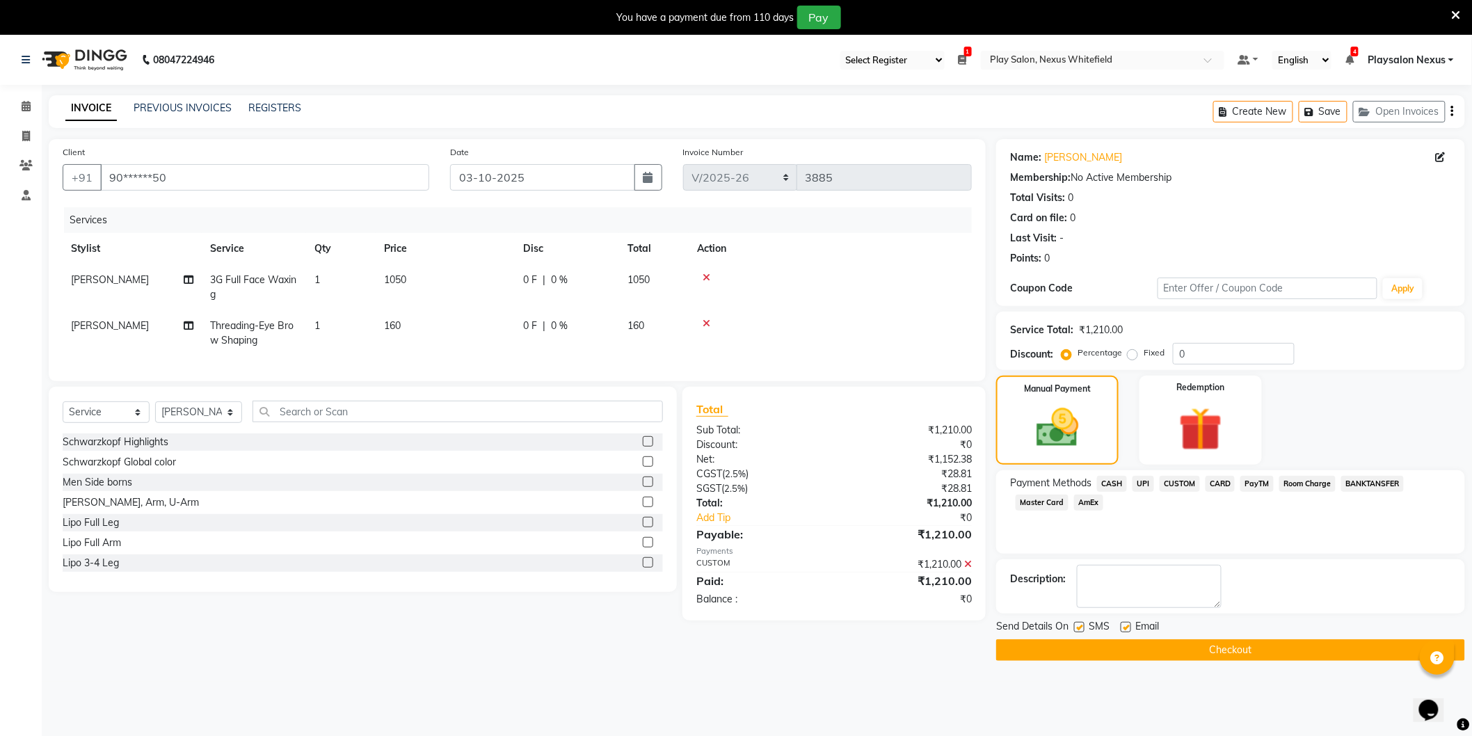
click at [1211, 652] on button "Checkout" at bounding box center [1230, 650] width 469 height 22
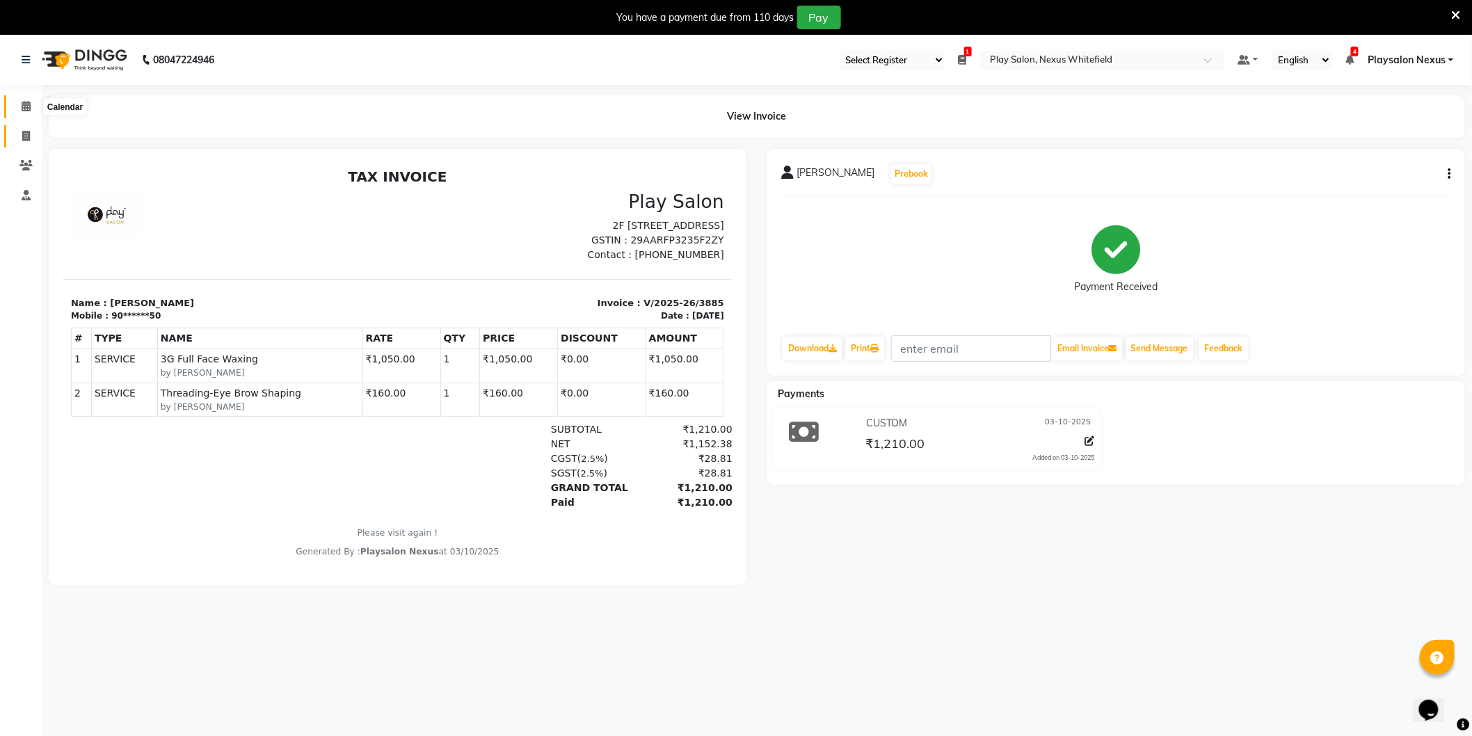
drag, startPoint x: 24, startPoint y: 109, endPoint x: 37, endPoint y: 128, distance: 23.2
click at [25, 108] on icon at bounding box center [26, 106] width 9 height 10
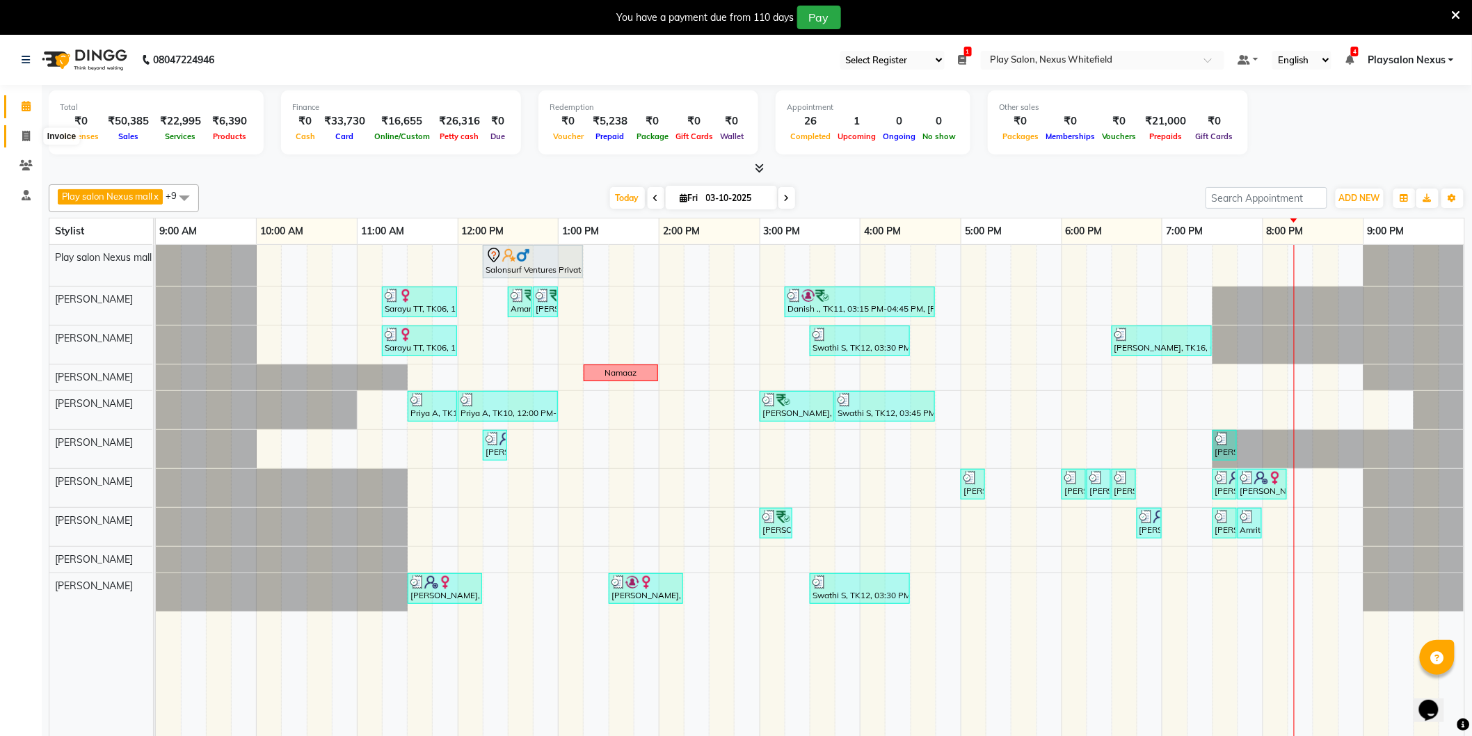
click at [28, 141] on icon at bounding box center [26, 136] width 8 height 10
select select "8356"
select select "service"
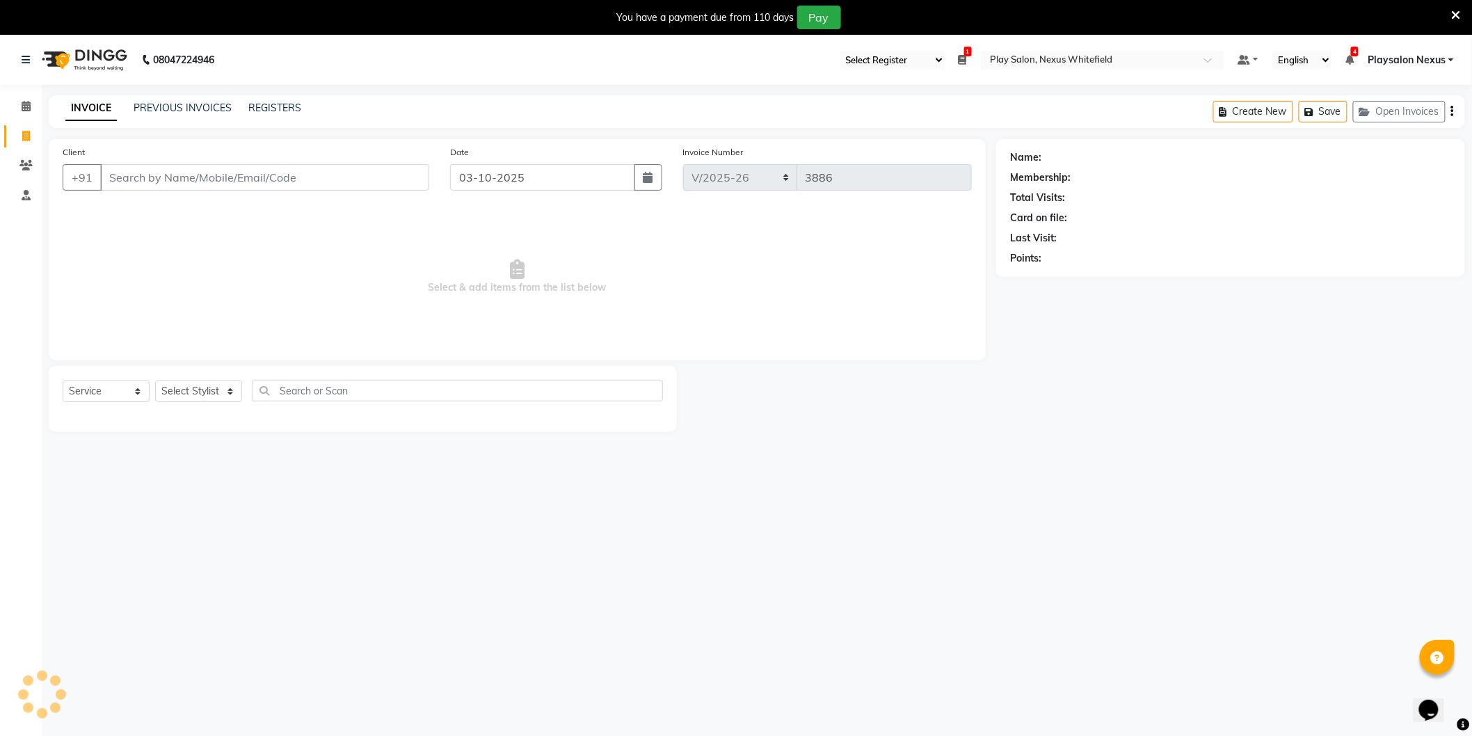
click at [184, 170] on input "Client" at bounding box center [264, 177] width 329 height 26
type input "9606078826"
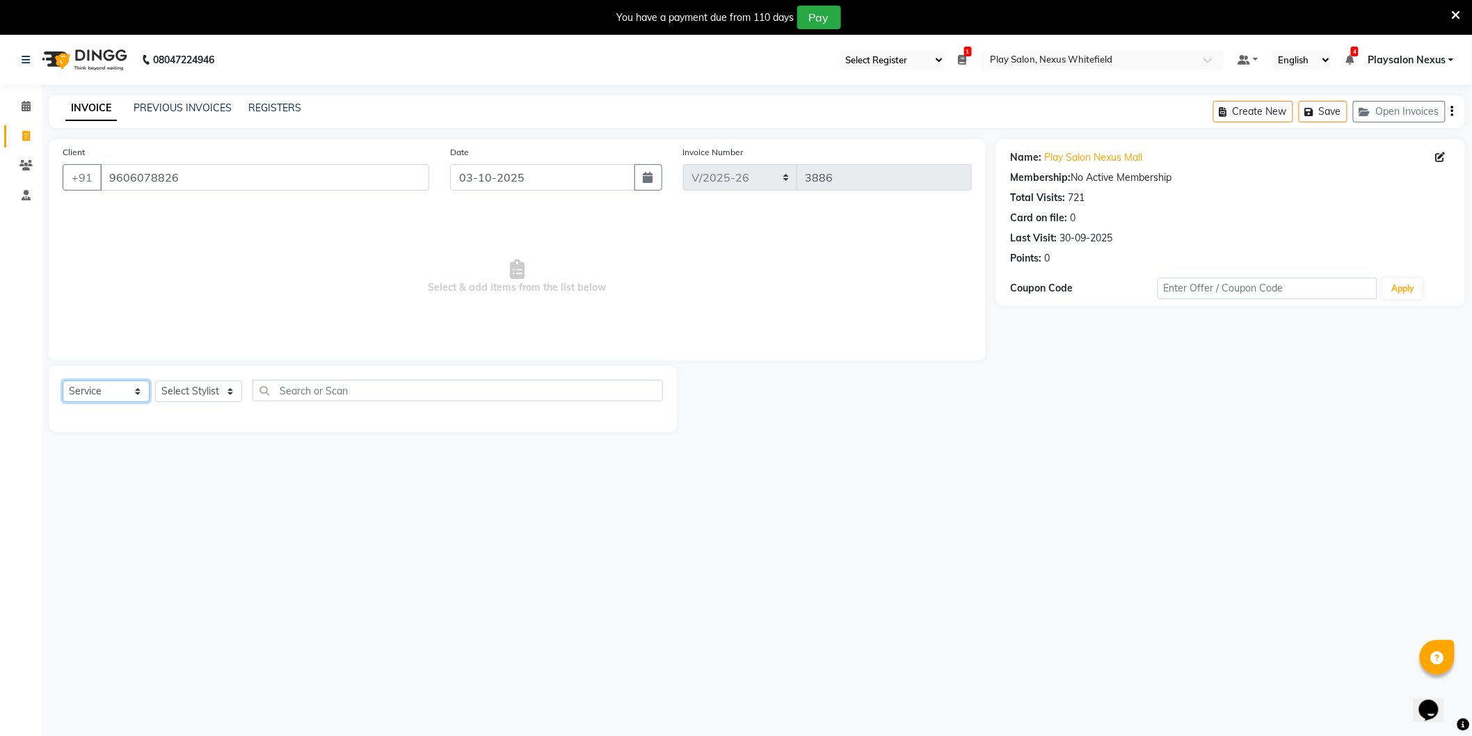
click at [97, 397] on select "Select Service Product Membership Package Voucher Prepaid Gift Card" at bounding box center [106, 392] width 87 height 22
select select "product"
click at [63, 381] on select "Select Service Product Membership Package Voucher Prepaid Gift Card" at bounding box center [106, 392] width 87 height 22
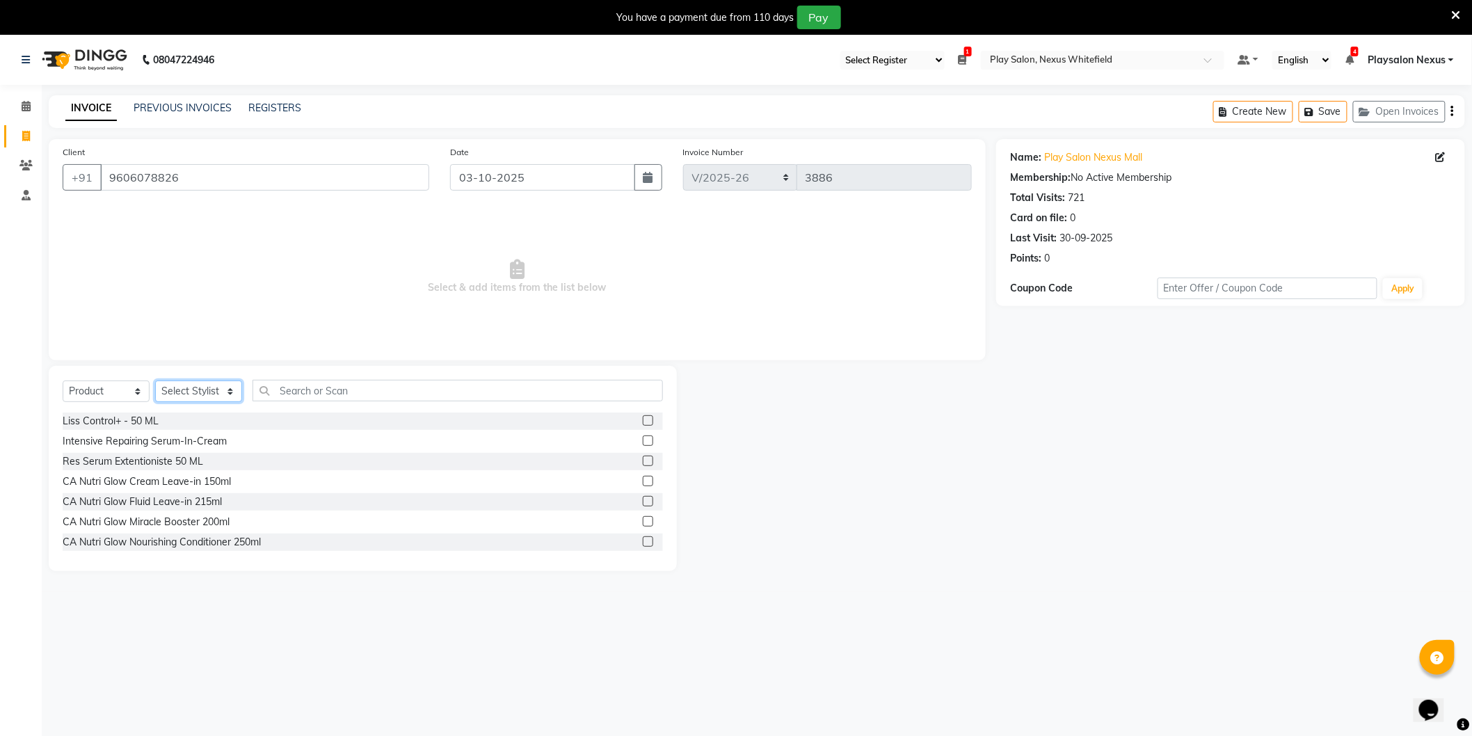
click at [177, 392] on select "Select Stylist Abdulla Md Adil Ali Ambika Rai Asha Thapa Ashim Sapkota Bhargavi…" at bounding box center [198, 392] width 87 height 22
select select "81394"
click at [155, 381] on select "Select Stylist Abdulla Md Adil Ali Ambika Rai Asha Thapa Ashim Sapkota Bhargavi…" at bounding box center [198, 392] width 87 height 22
click at [301, 390] on input "text" at bounding box center [458, 391] width 410 height 22
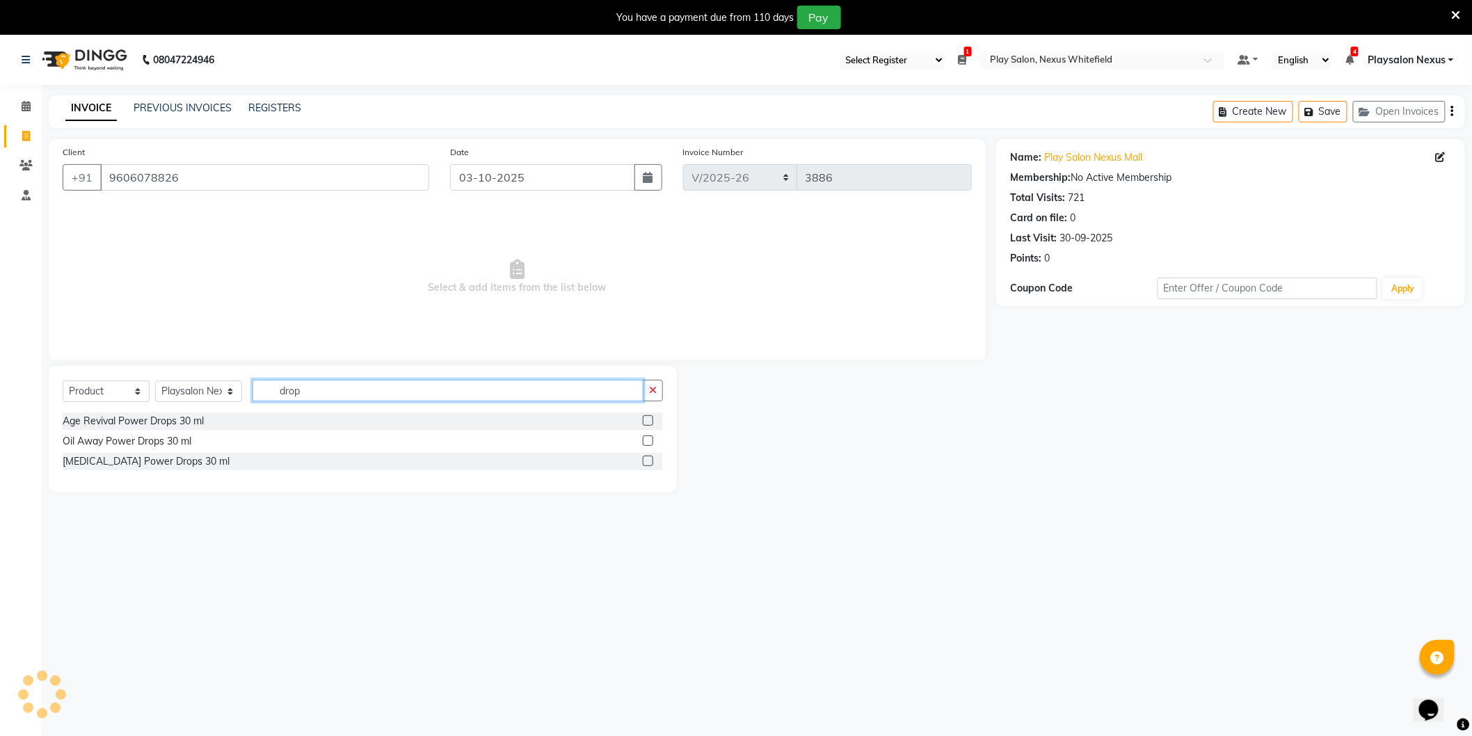
type input "drops"
drag, startPoint x: 310, startPoint y: 392, endPoint x: 234, endPoint y: 405, distance: 76.3
click at [237, 405] on div "Select Service Product Membership Package Voucher Prepaid Gift Card Select Styl…" at bounding box center [363, 396] width 600 height 33
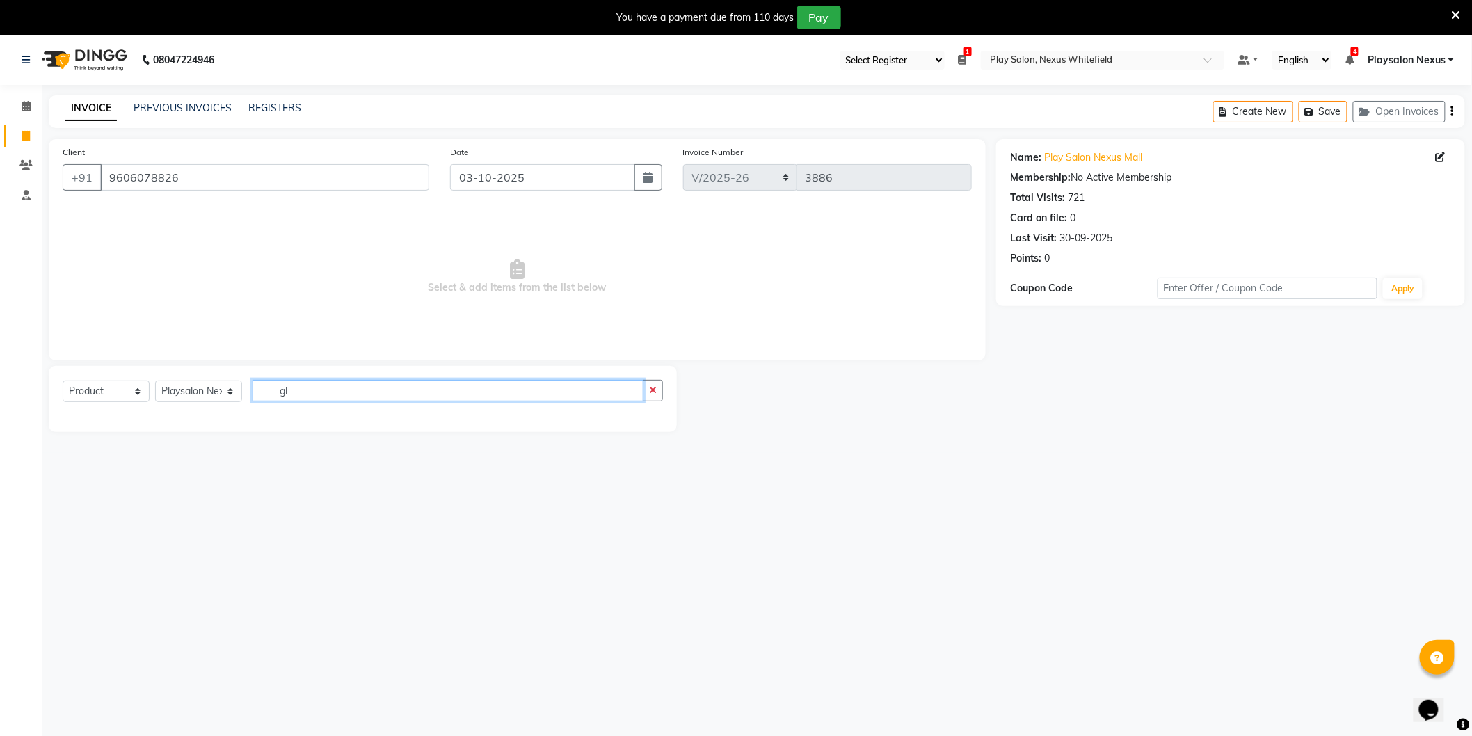
type input "g"
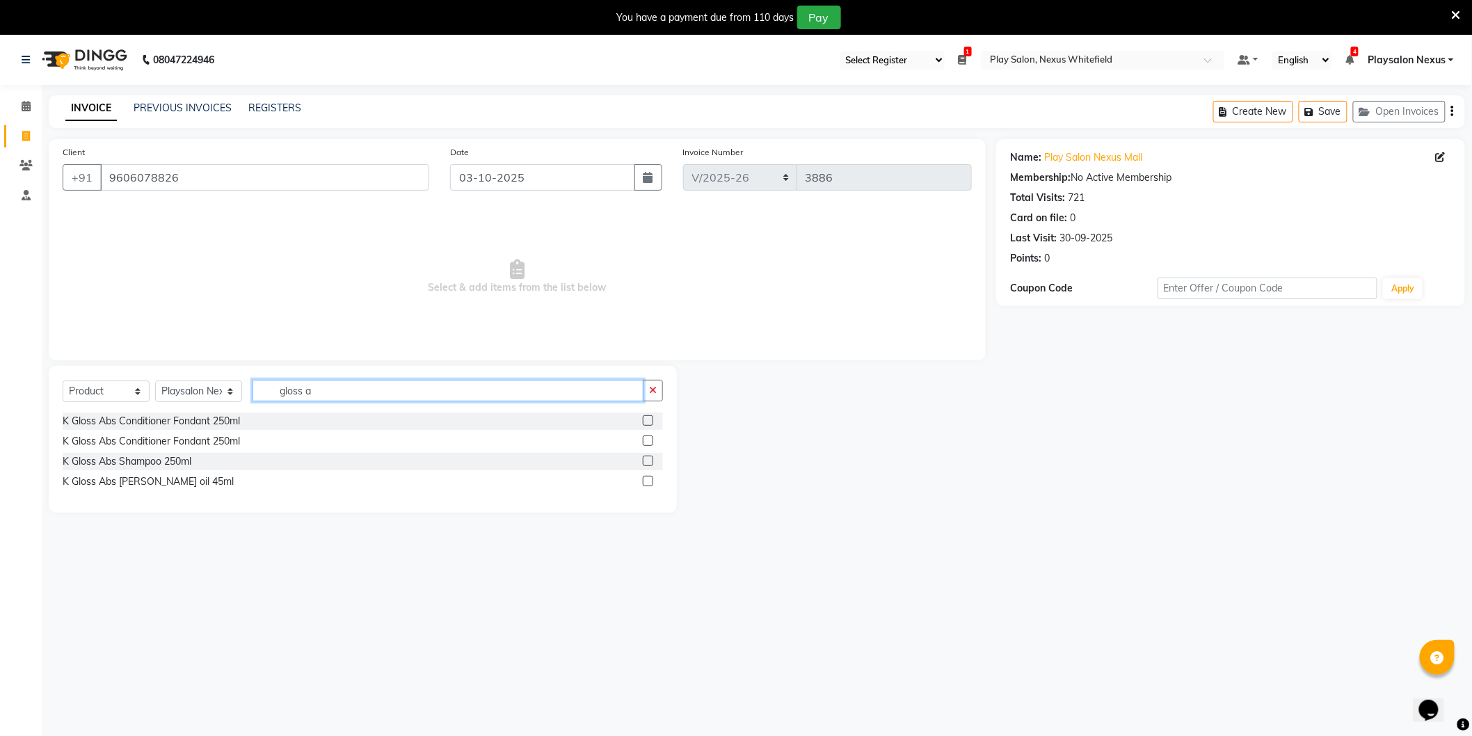
type input "gloss a"
click at [650, 481] on label at bounding box center [648, 481] width 10 height 10
click at [650, 481] on input "checkbox" at bounding box center [647, 481] width 9 height 9
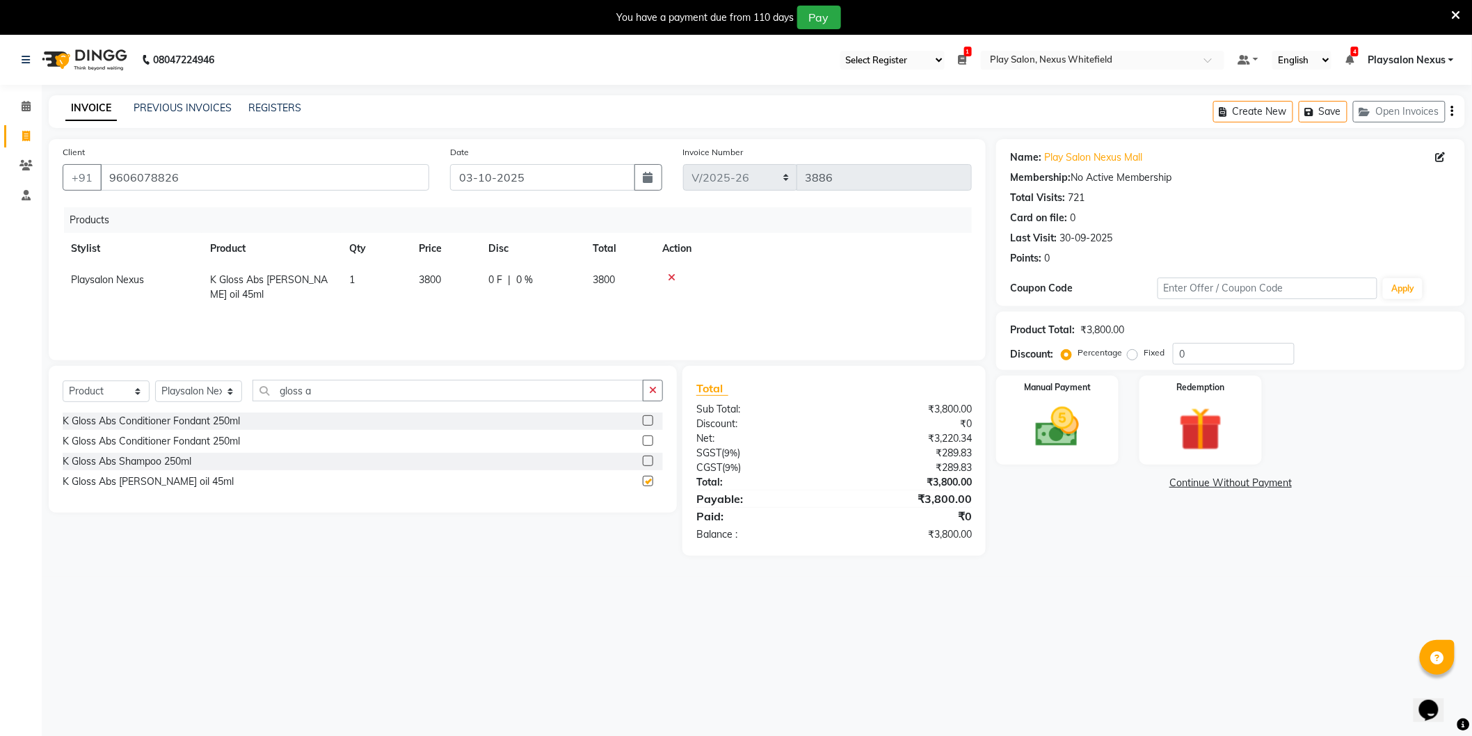
checkbox input "false"
drag, startPoint x: 286, startPoint y: 393, endPoint x: 276, endPoint y: 393, distance: 9.7
click at [276, 393] on input "gloss a" at bounding box center [448, 391] width 391 height 22
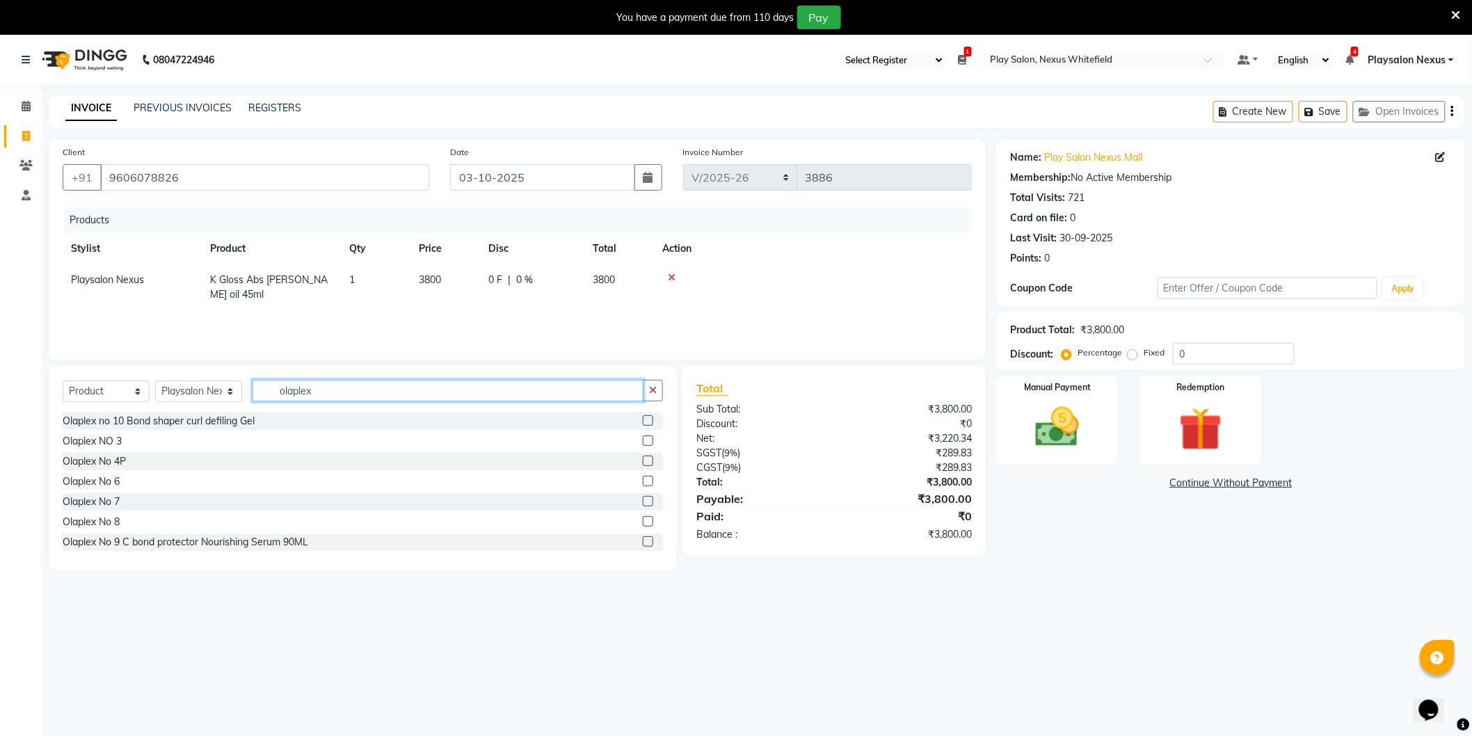
type input "olaplex"
click at [643, 479] on label at bounding box center [648, 481] width 10 height 10
click at [643, 479] on input "checkbox" at bounding box center [647, 481] width 9 height 9
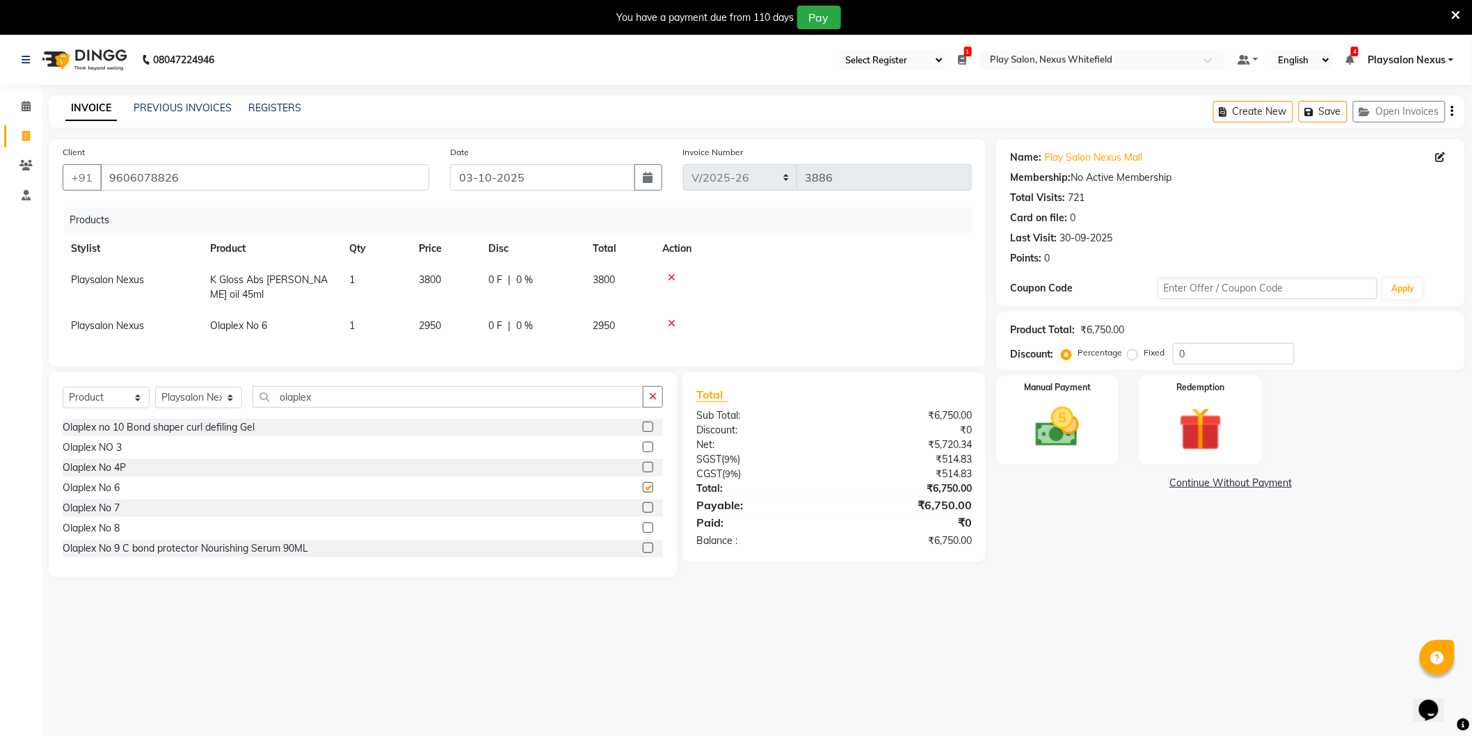
checkbox input "false"
click at [427, 282] on span "3800" at bounding box center [430, 279] width 22 height 13
select select "81394"
drag, startPoint x: 458, startPoint y: 282, endPoint x: 364, endPoint y: 294, distance: 94.7
click at [364, 294] on tr "Abdulla Md Adil Ali Ambika Rai Asha Thapa Ashim Sapkota Bhargavi H Dawa Tamang …" at bounding box center [517, 287] width 909 height 46
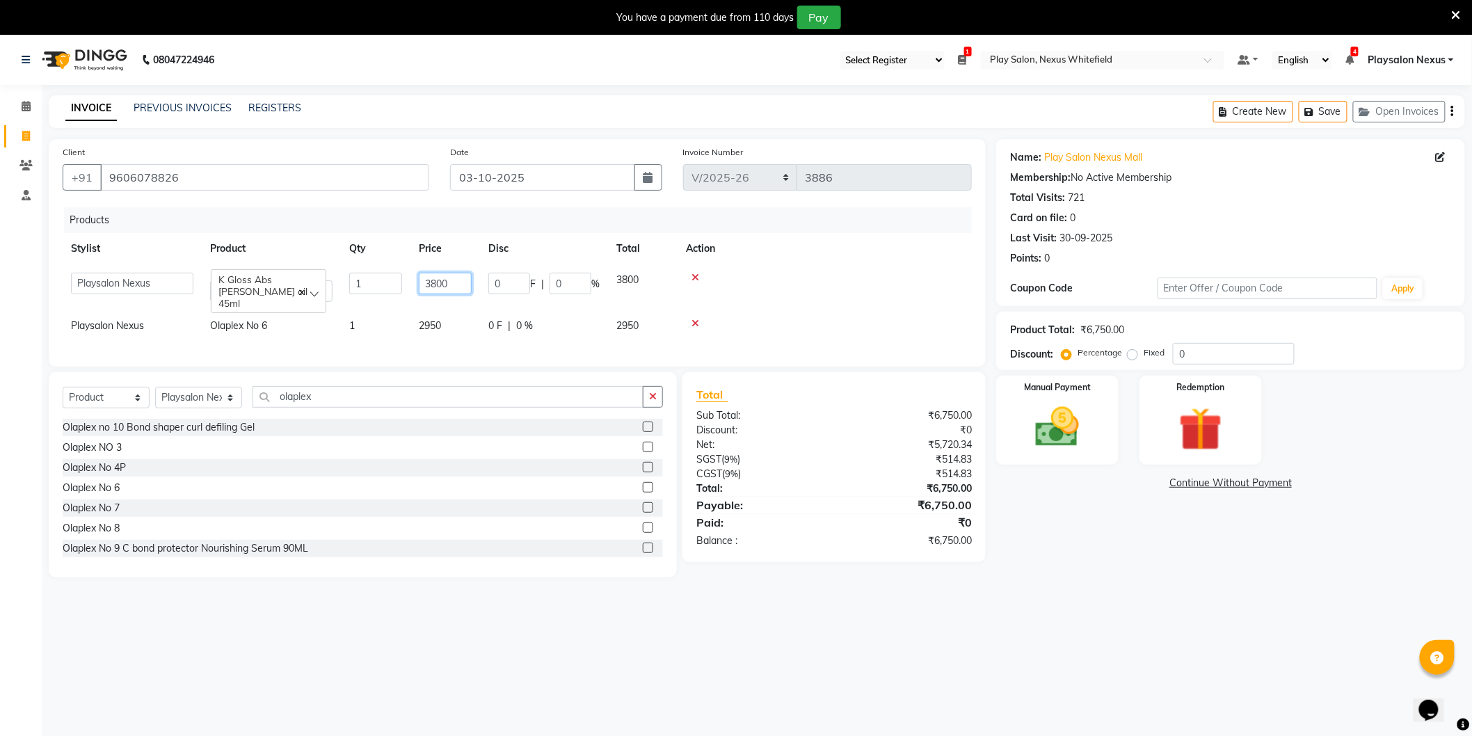
type input "0"
click at [436, 321] on td "2950" at bounding box center [445, 325] width 70 height 31
select select "81394"
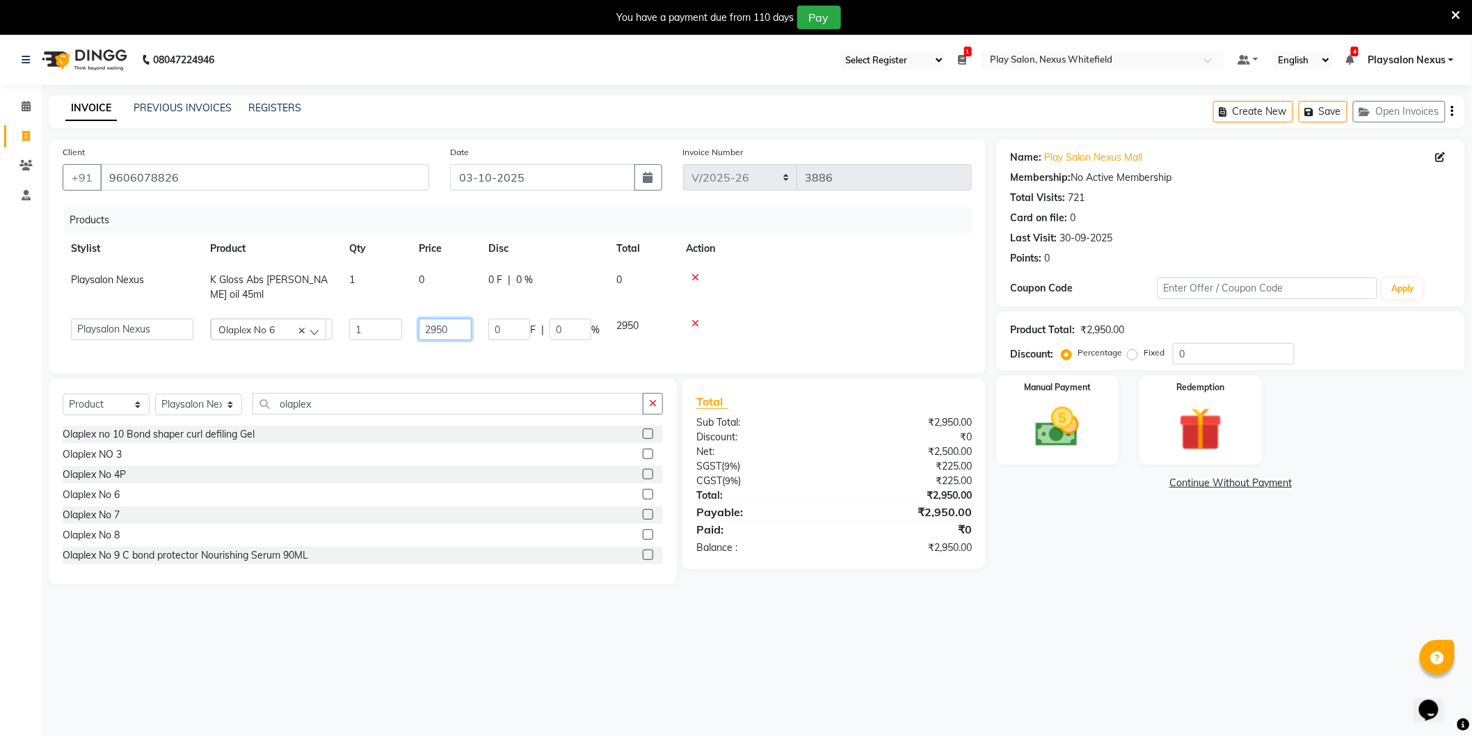
drag, startPoint x: 449, startPoint y: 315, endPoint x: 409, endPoint y: 317, distance: 40.4
click at [409, 317] on tr "Abdulla Md Adil Ali Ambika Rai Asha Thapa Ashim Sapkota Bhargavi H Dawa Tamang …" at bounding box center [517, 329] width 909 height 38
type input "0"
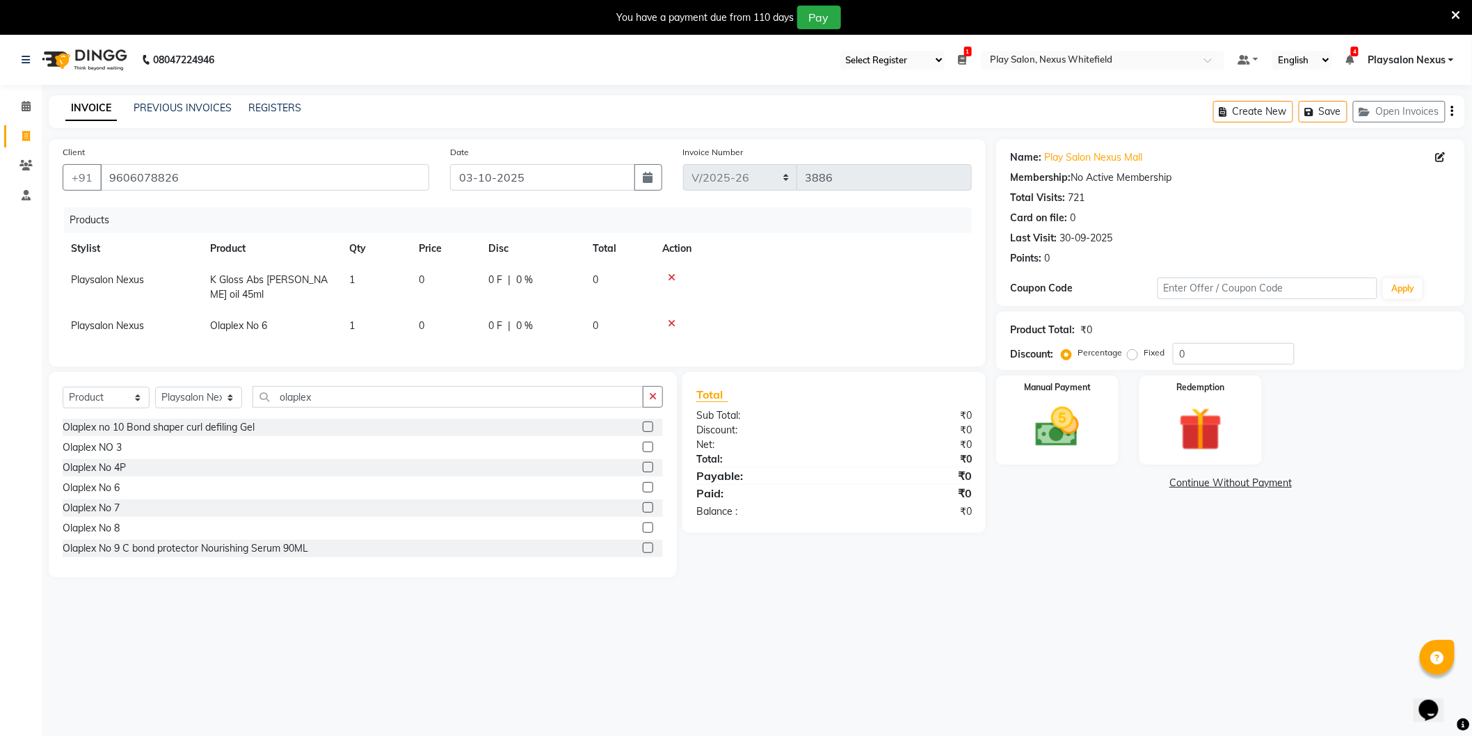
drag, startPoint x: 819, startPoint y: 280, endPoint x: 822, endPoint y: 268, distance: 13.0
click at [821, 276] on div at bounding box center [812, 278] width 301 height 10
click at [1232, 481] on link "Continue Without Payment" at bounding box center [1230, 483] width 463 height 15
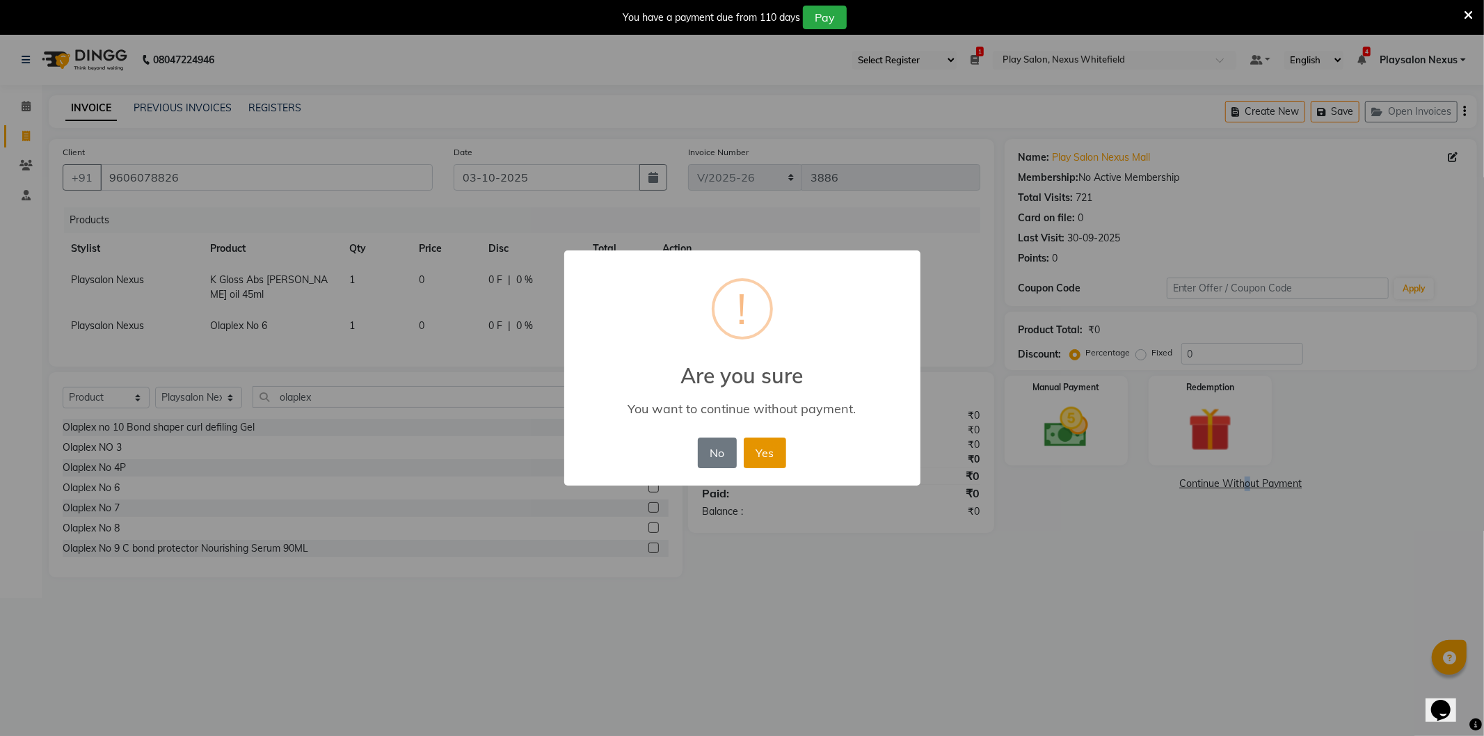
click at [776, 450] on button "Yes" at bounding box center [765, 453] width 42 height 31
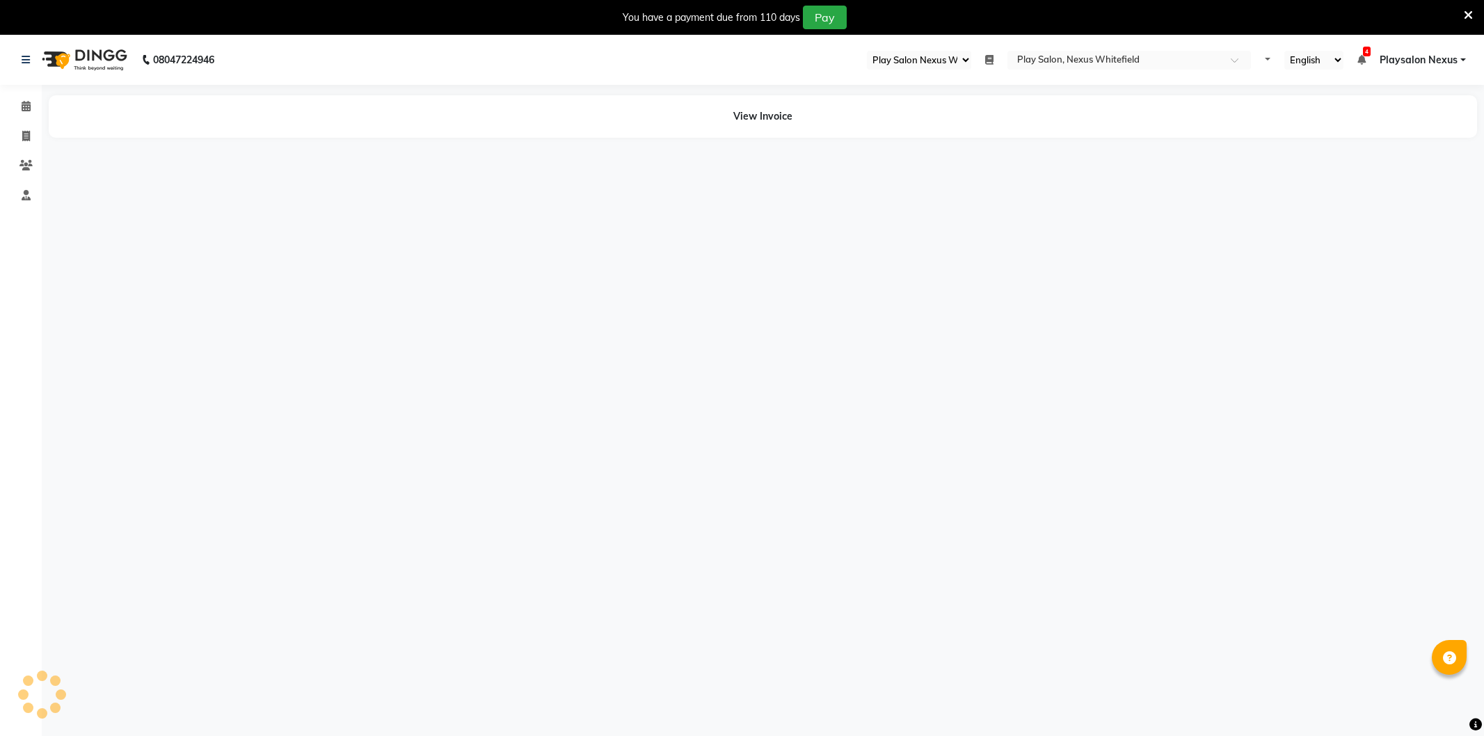
select select "106"
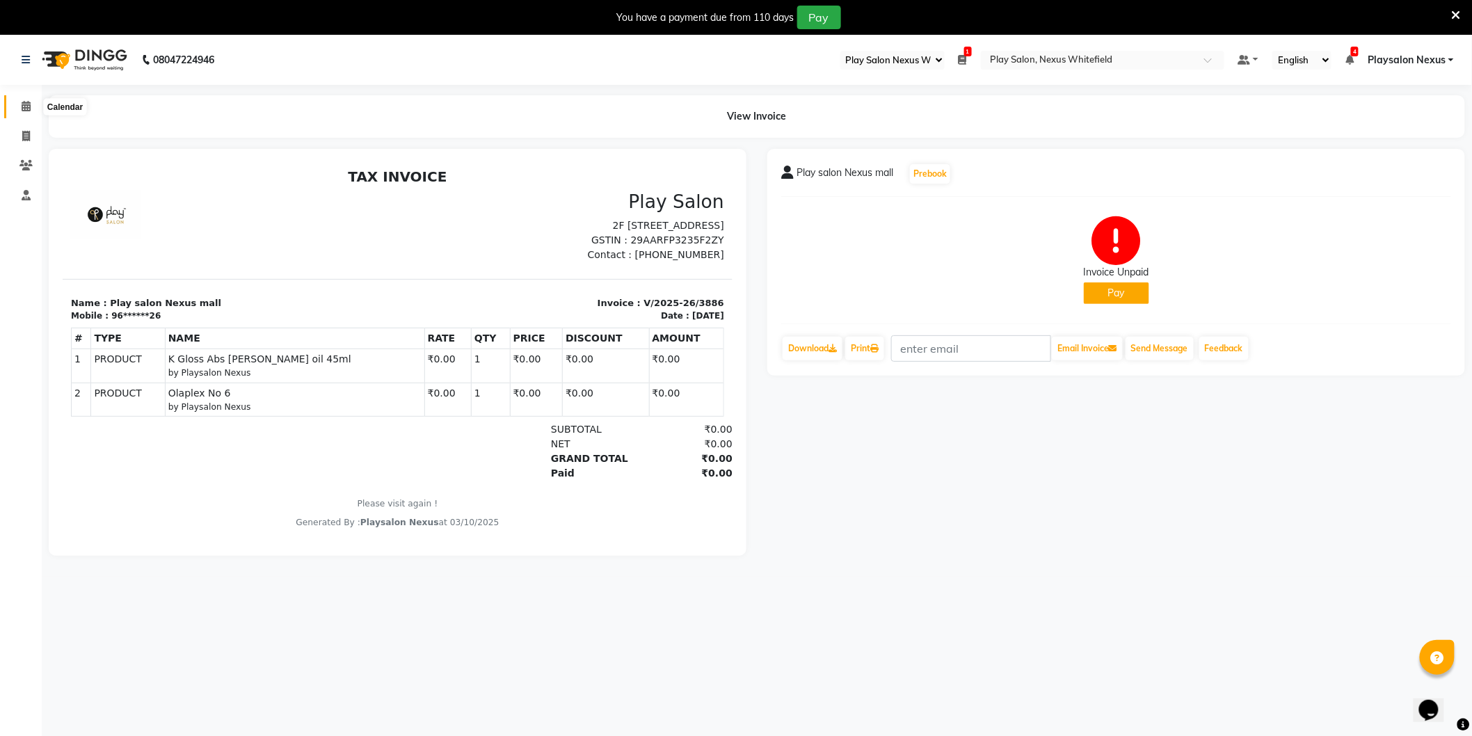
click at [16, 104] on span at bounding box center [26, 107] width 24 height 16
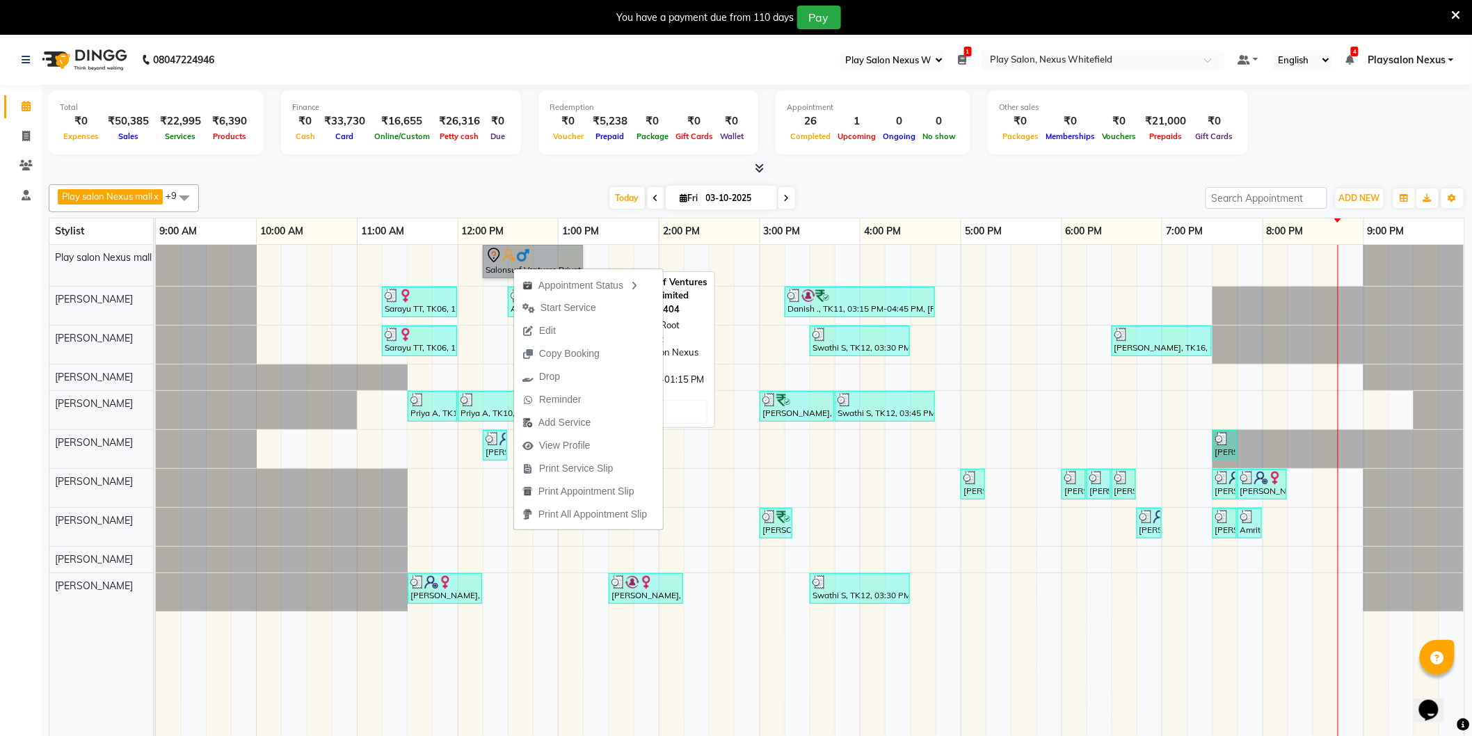
click at [492, 258] on link "Salonsurf Ventures Private Limited, TK05, 12:15 PM-01:15 PM, INOA Root Touch-up…" at bounding box center [533, 261] width 100 height 33
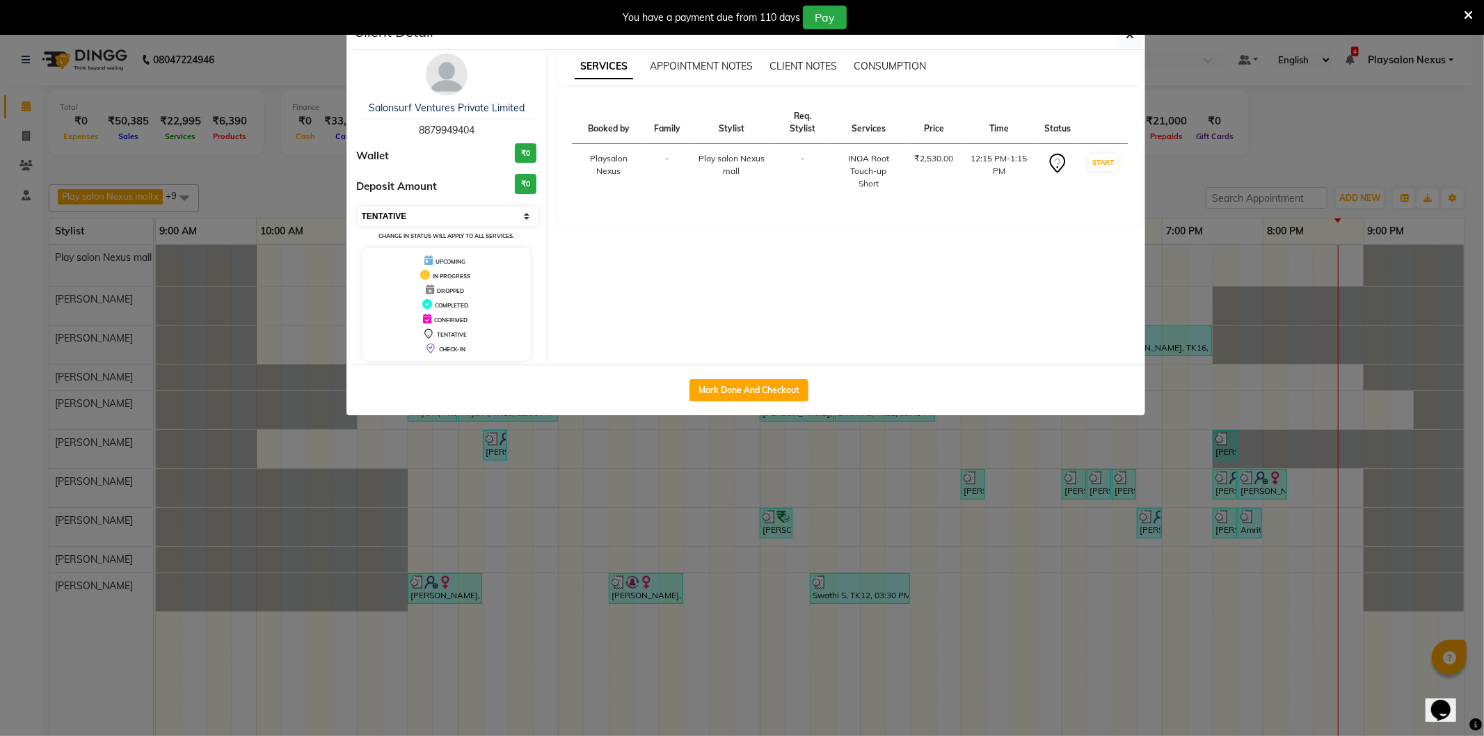
click at [398, 217] on select "Select IN SERVICE CONFIRMED TENTATIVE CHECK IN MARK DONE DROPPED UPCOMING" at bounding box center [448, 216] width 180 height 19
select select "2"
click at [358, 207] on select "Select IN SERVICE CONFIRMED TENTATIVE CHECK IN MARK DONE DROPPED UPCOMING" at bounding box center [448, 216] width 180 height 19
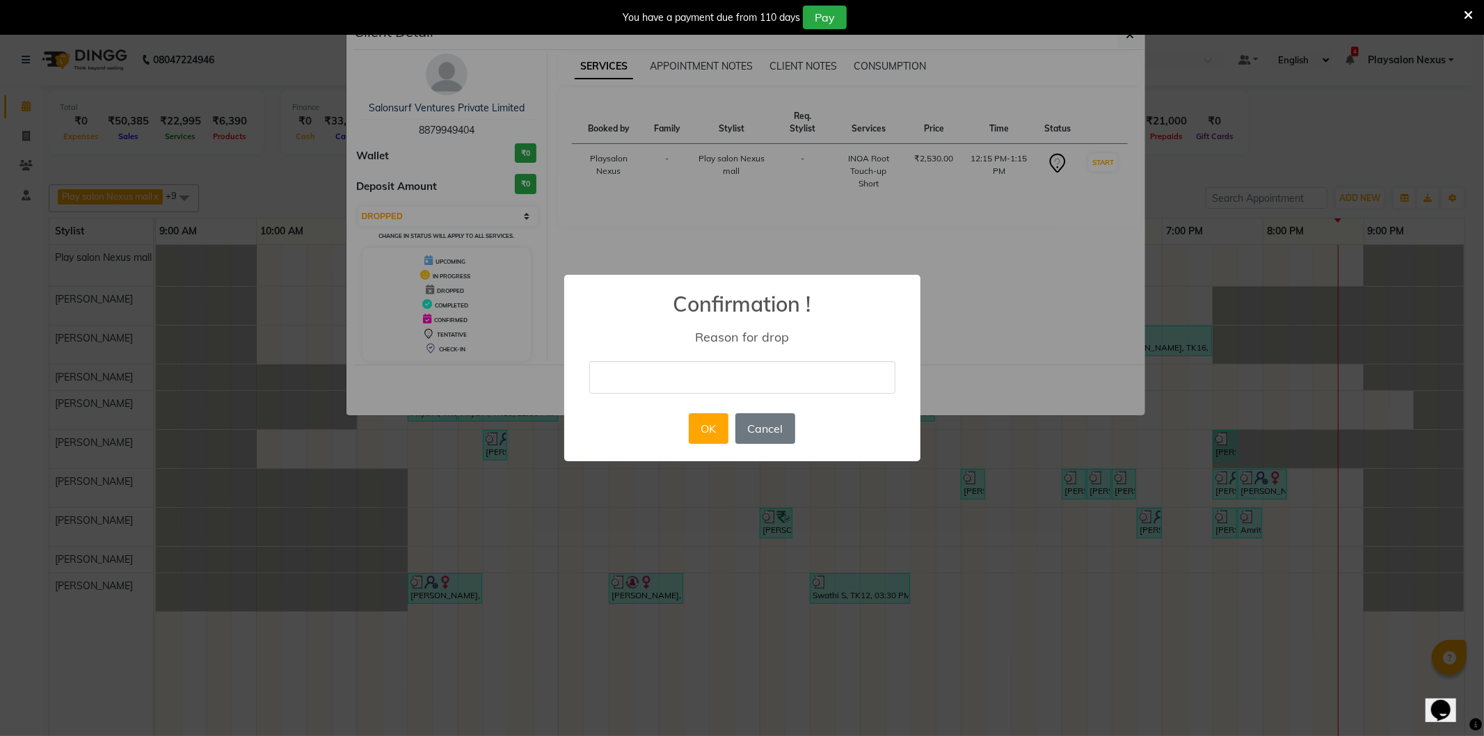
click at [658, 385] on input "text" at bounding box center [742, 377] width 306 height 33
type input "No show"
click at [707, 423] on button "OK" at bounding box center [709, 428] width 40 height 31
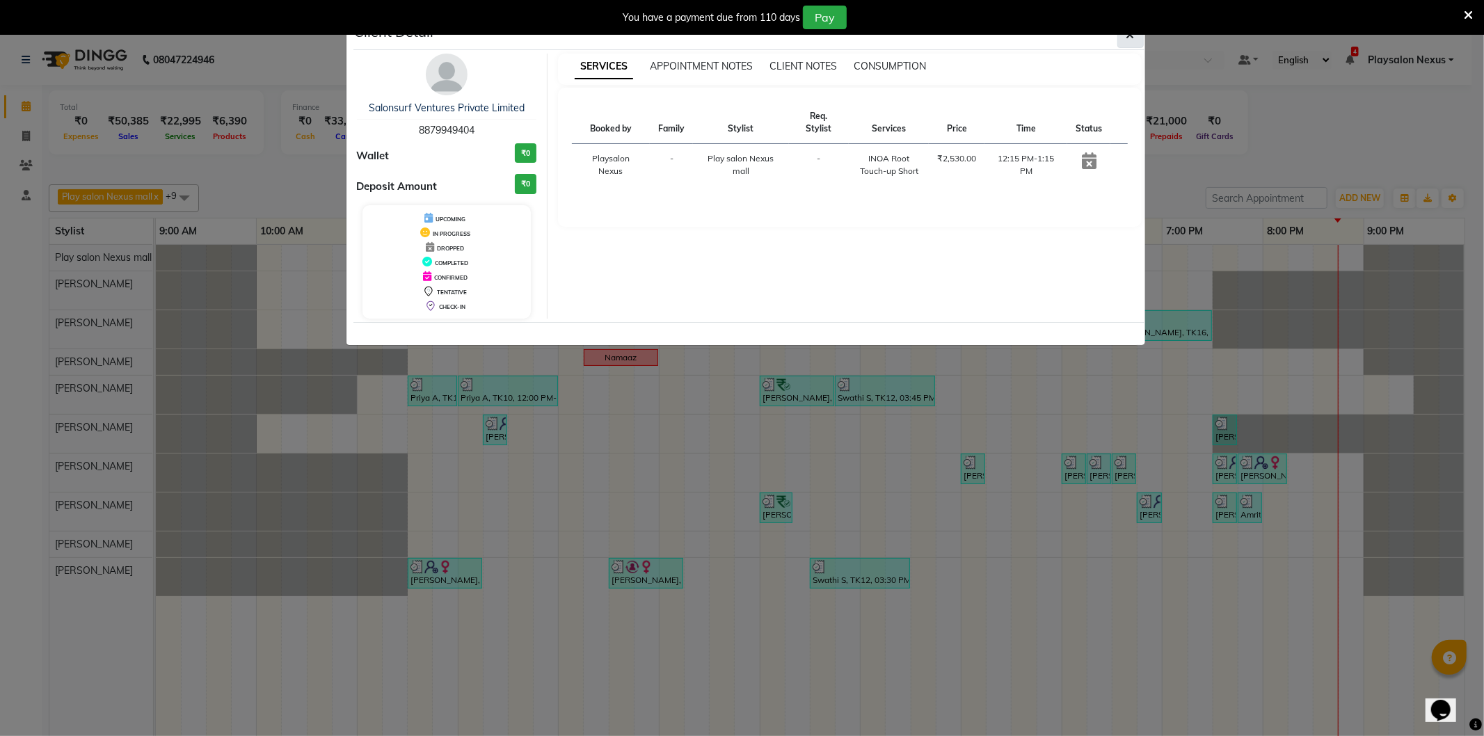
click at [1125, 42] on button "button" at bounding box center [1130, 35] width 26 height 26
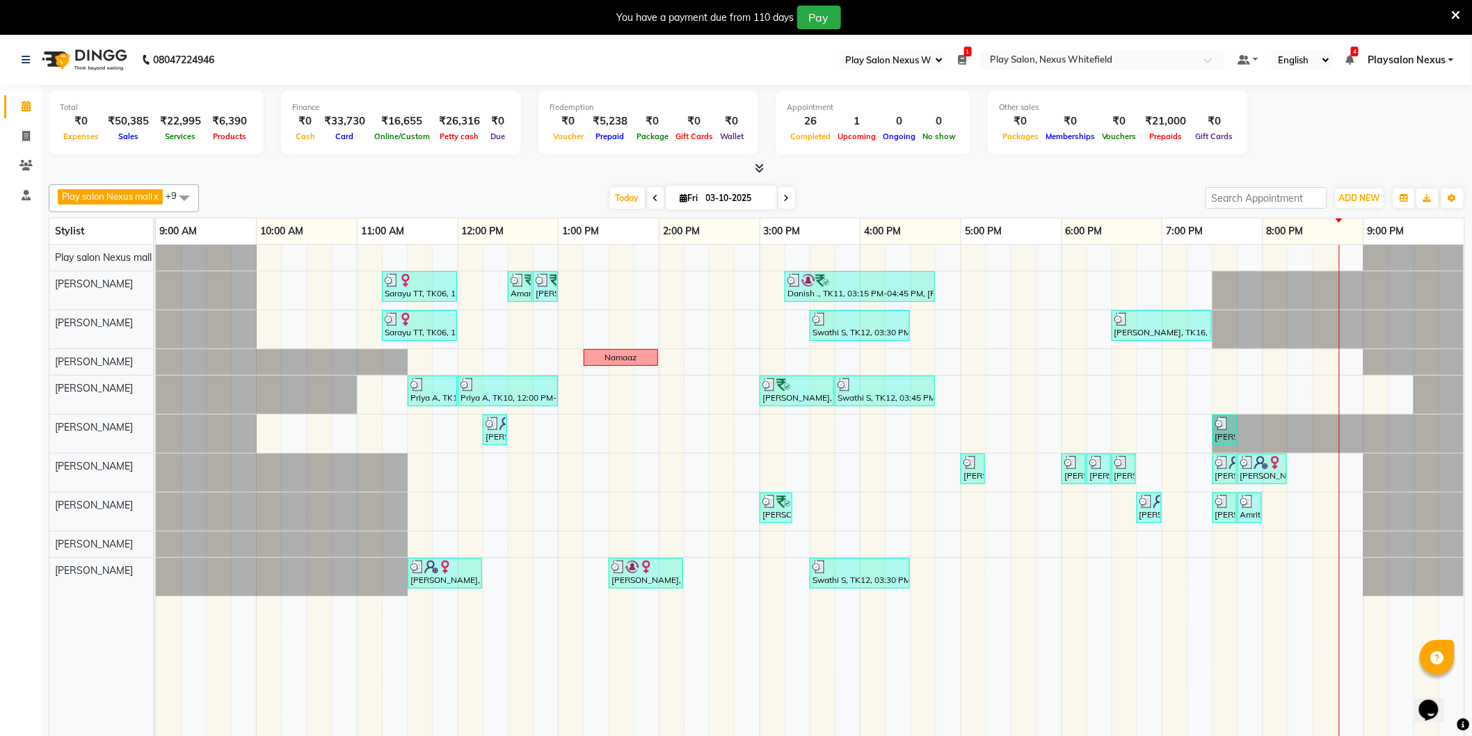
click at [1442, 60] on span "Playsalon Nexus" at bounding box center [1407, 60] width 78 height 15
click at [1382, 129] on link "Sign out" at bounding box center [1382, 131] width 127 height 22
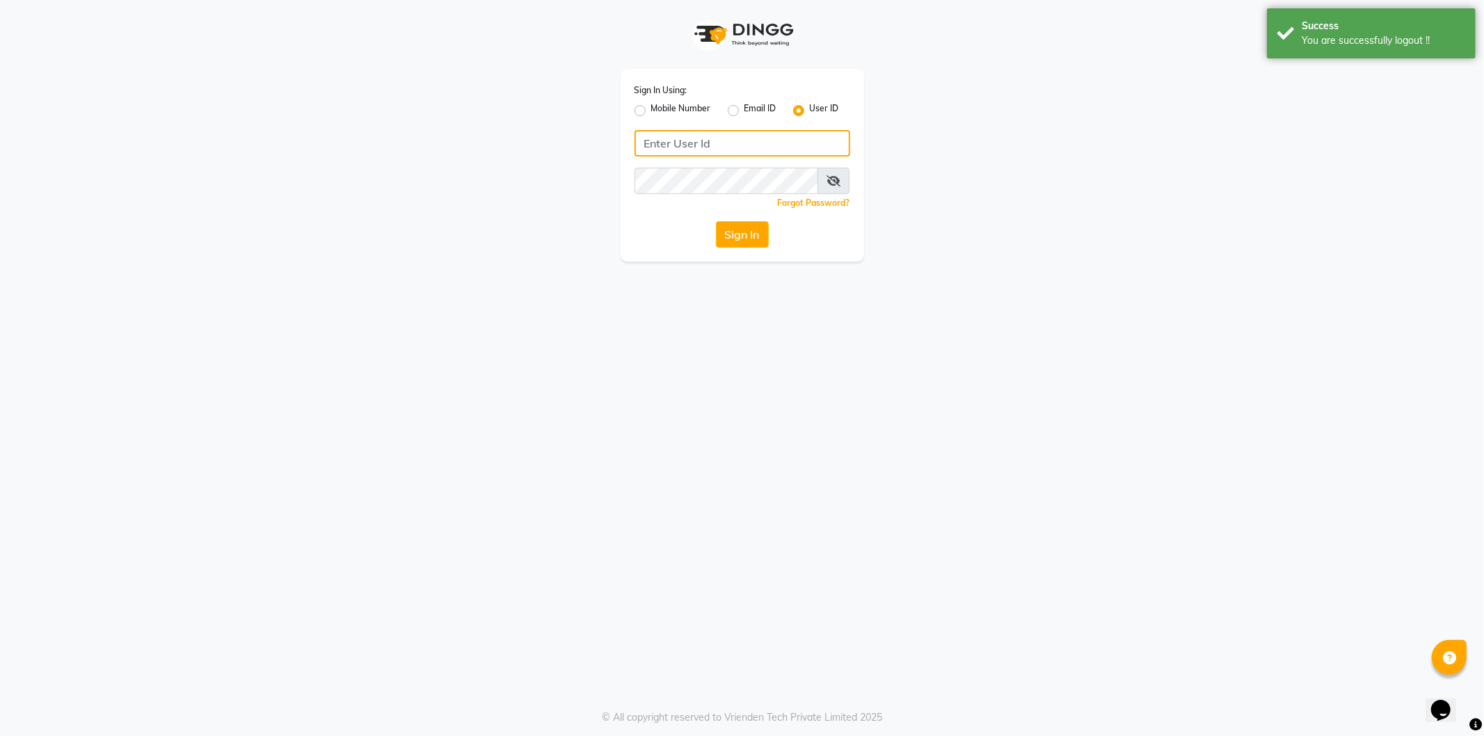
type input "9606078826"
click at [651, 109] on label "Mobile Number" at bounding box center [681, 110] width 60 height 17
click at [651, 109] on input "Mobile Number" at bounding box center [655, 106] width 9 height 9
radio input "true"
radio input "false"
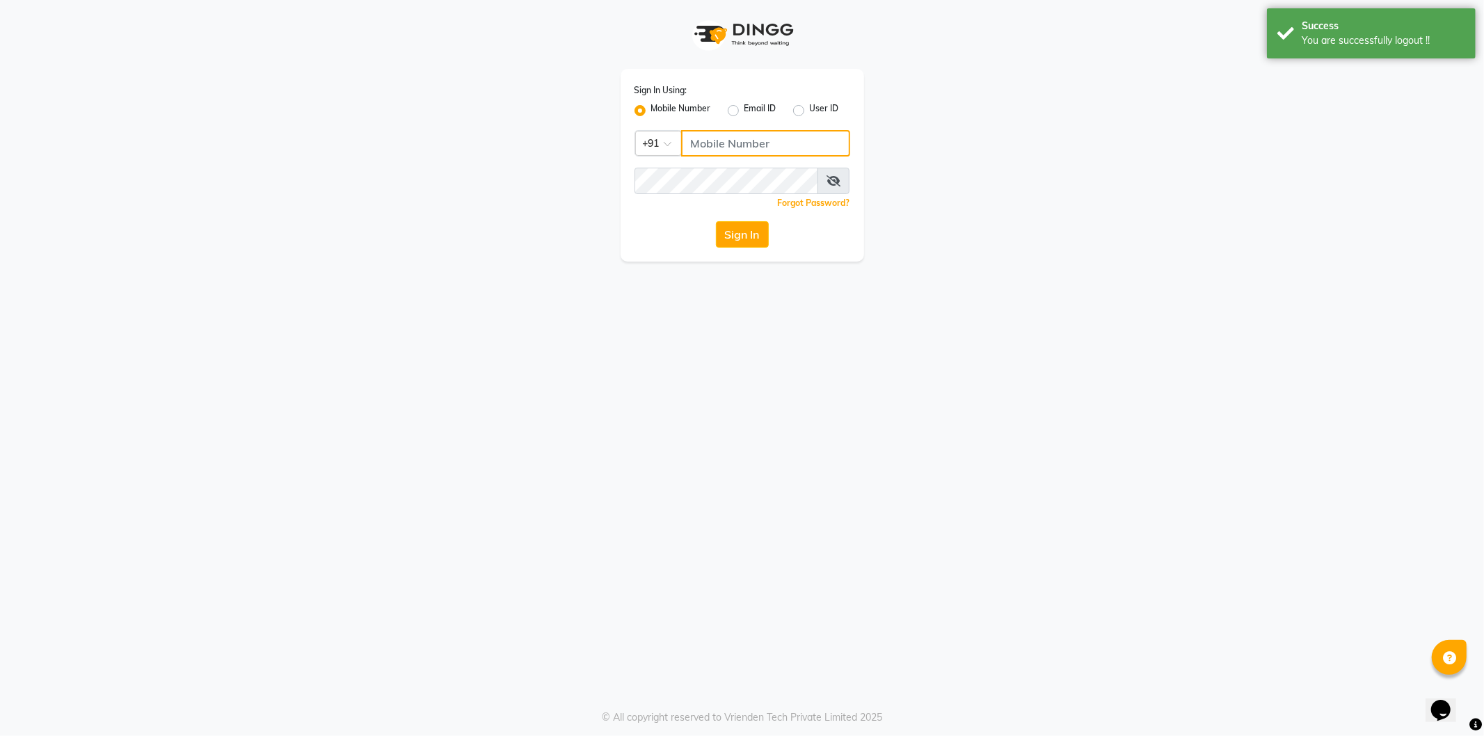
drag, startPoint x: 710, startPoint y: 138, endPoint x: 720, endPoint y: 131, distance: 12.0
click at [712, 138] on input "Username" at bounding box center [765, 143] width 169 height 26
type input "9035665232"
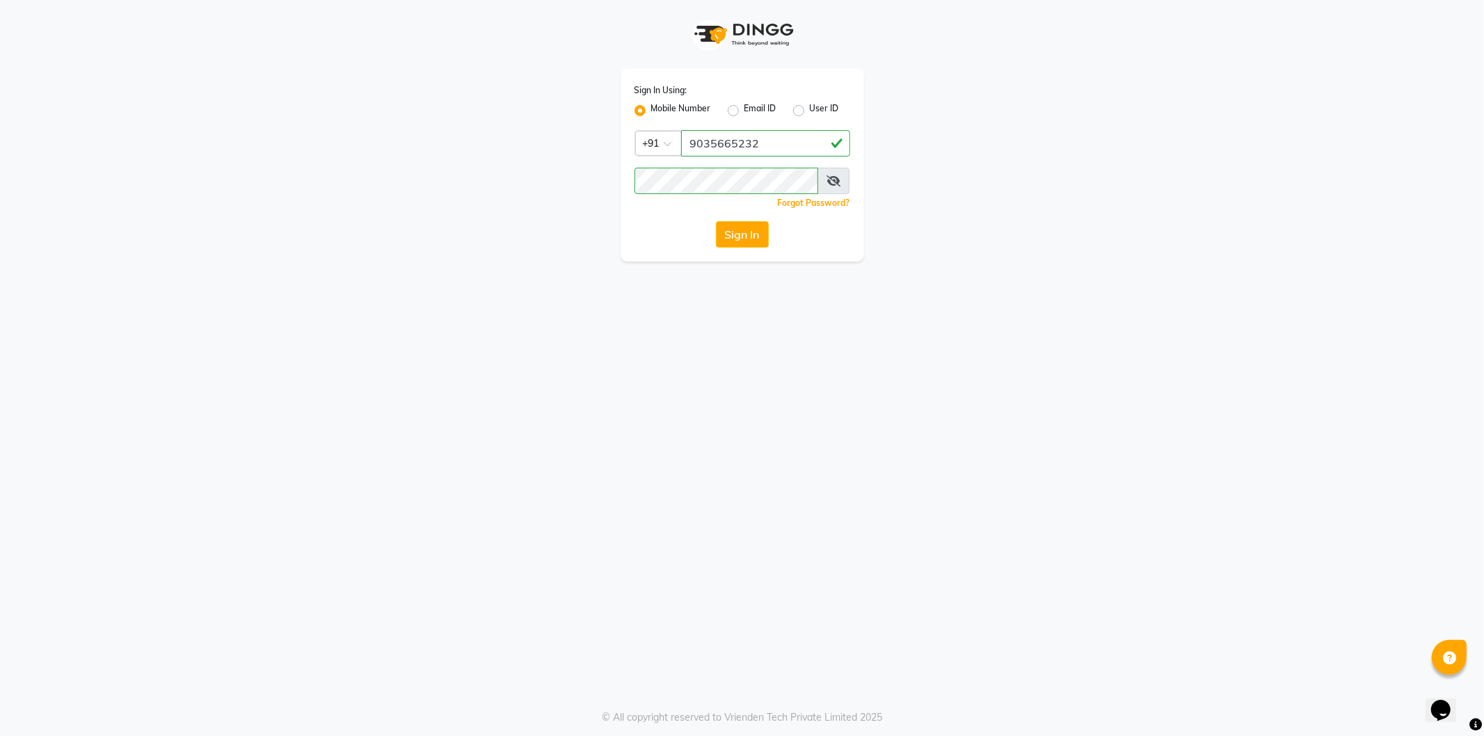
drag, startPoint x: 1056, startPoint y: 202, endPoint x: 1012, endPoint y: 200, distance: 44.5
click at [1053, 202] on div "Sign In Using: Mobile Number Email ID User ID Country Code × [PHONE_NUMBER] Rem…" at bounding box center [742, 131] width 793 height 262
click at [753, 228] on button "Sign In" at bounding box center [742, 234] width 53 height 26
